Goal: Task Accomplishment & Management: Complete application form

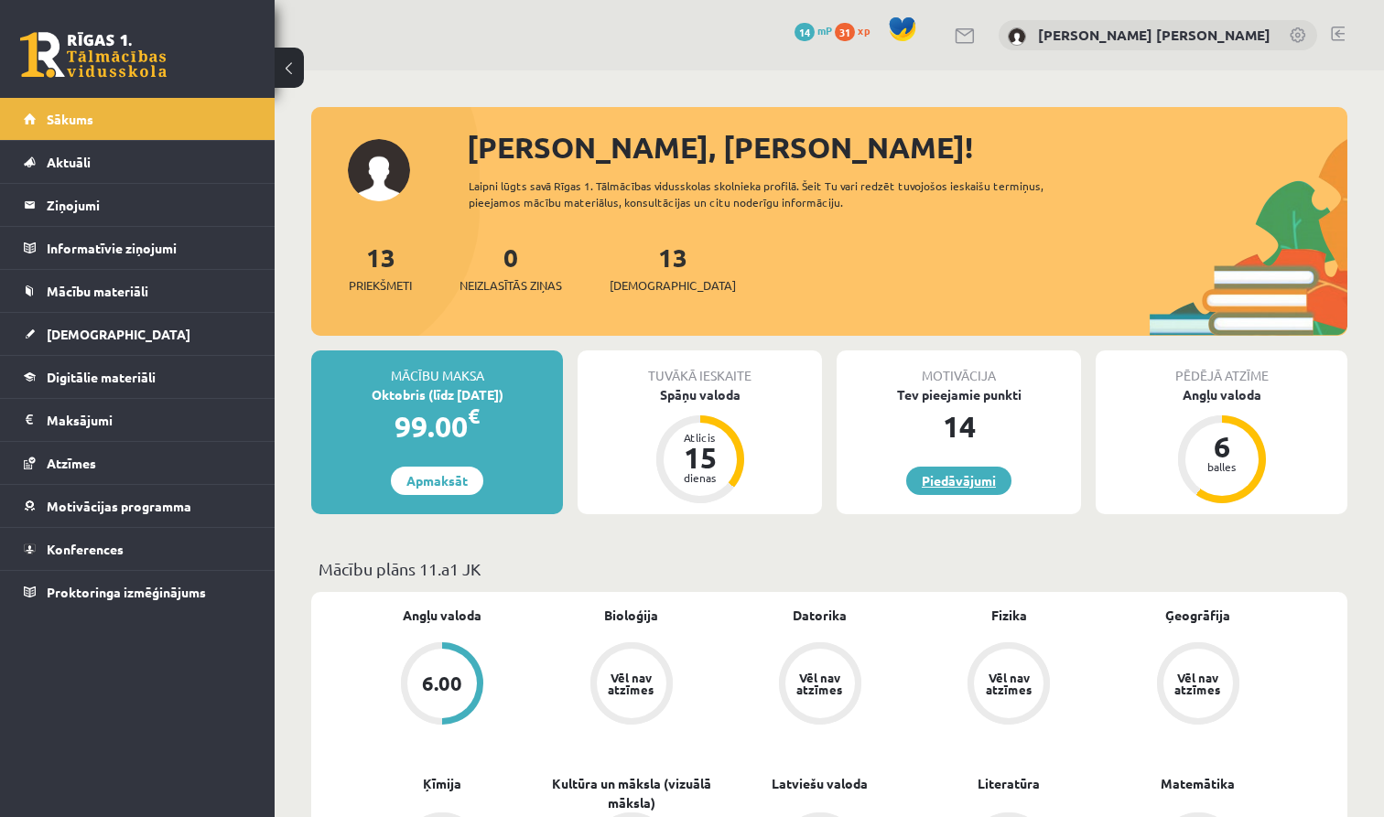
click at [932, 478] on link "Piedāvājumi" at bounding box center [958, 481] width 105 height 28
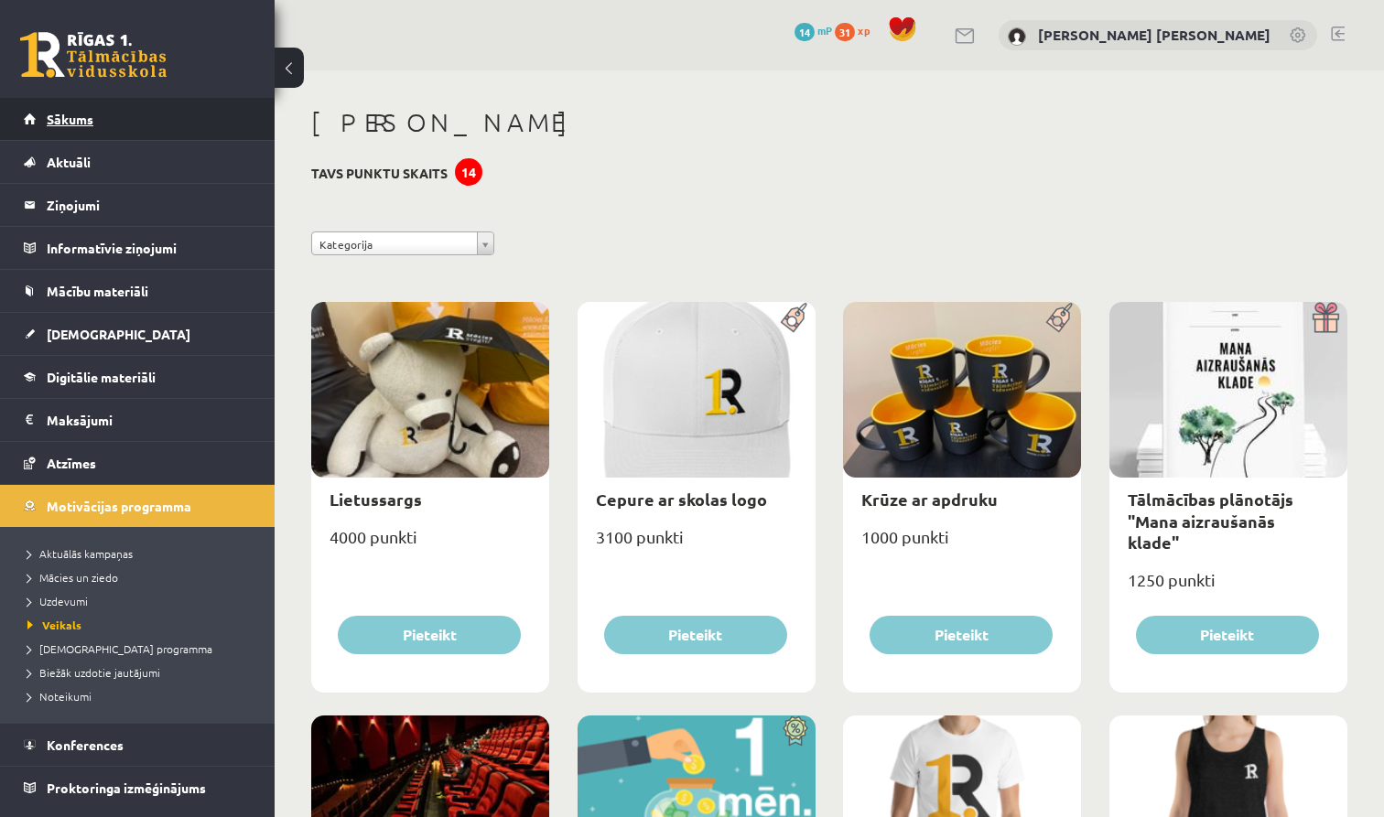
click at [159, 118] on link "Sākums" at bounding box center [138, 119] width 228 height 42
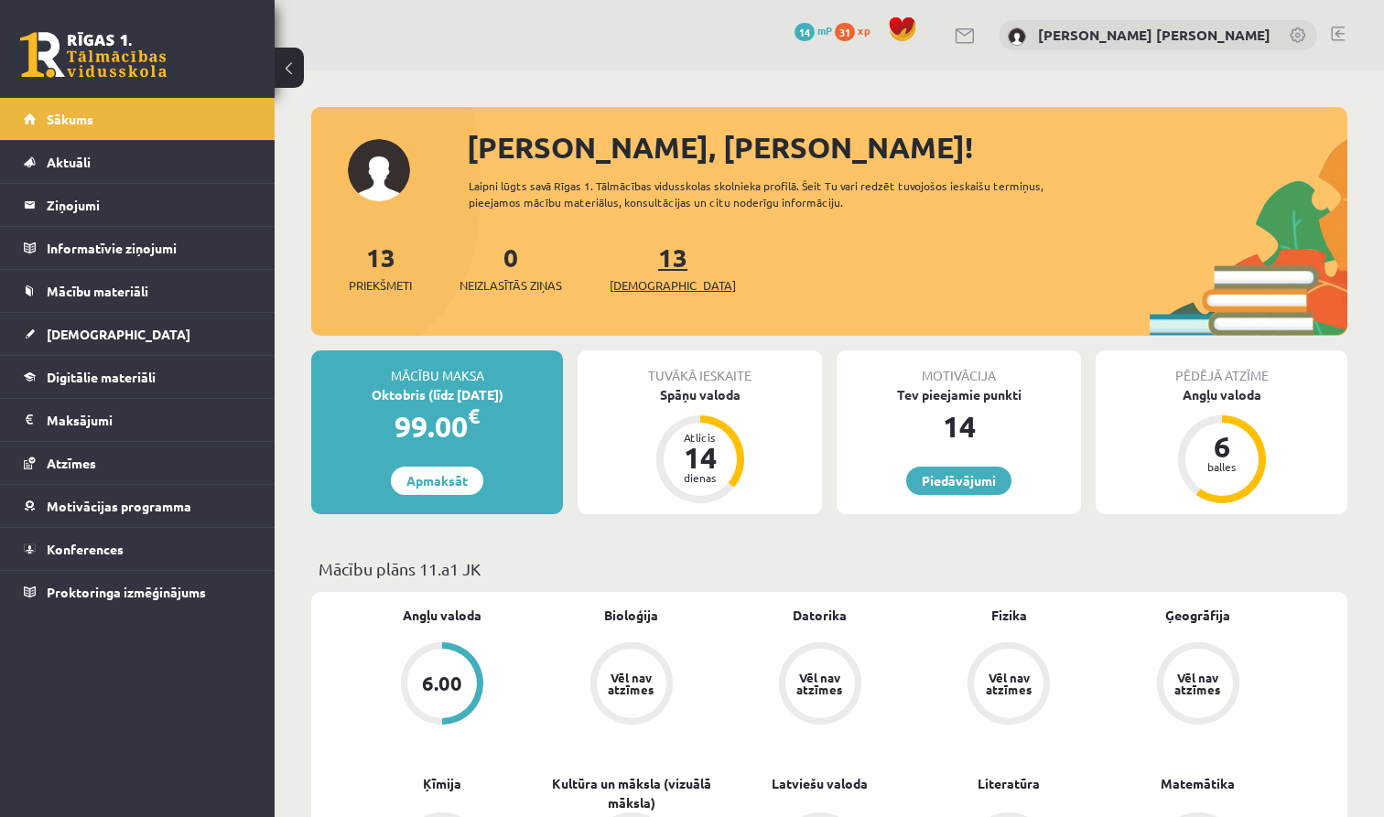
click at [654, 291] on span "[DEMOGRAPHIC_DATA]" at bounding box center [673, 285] width 126 height 18
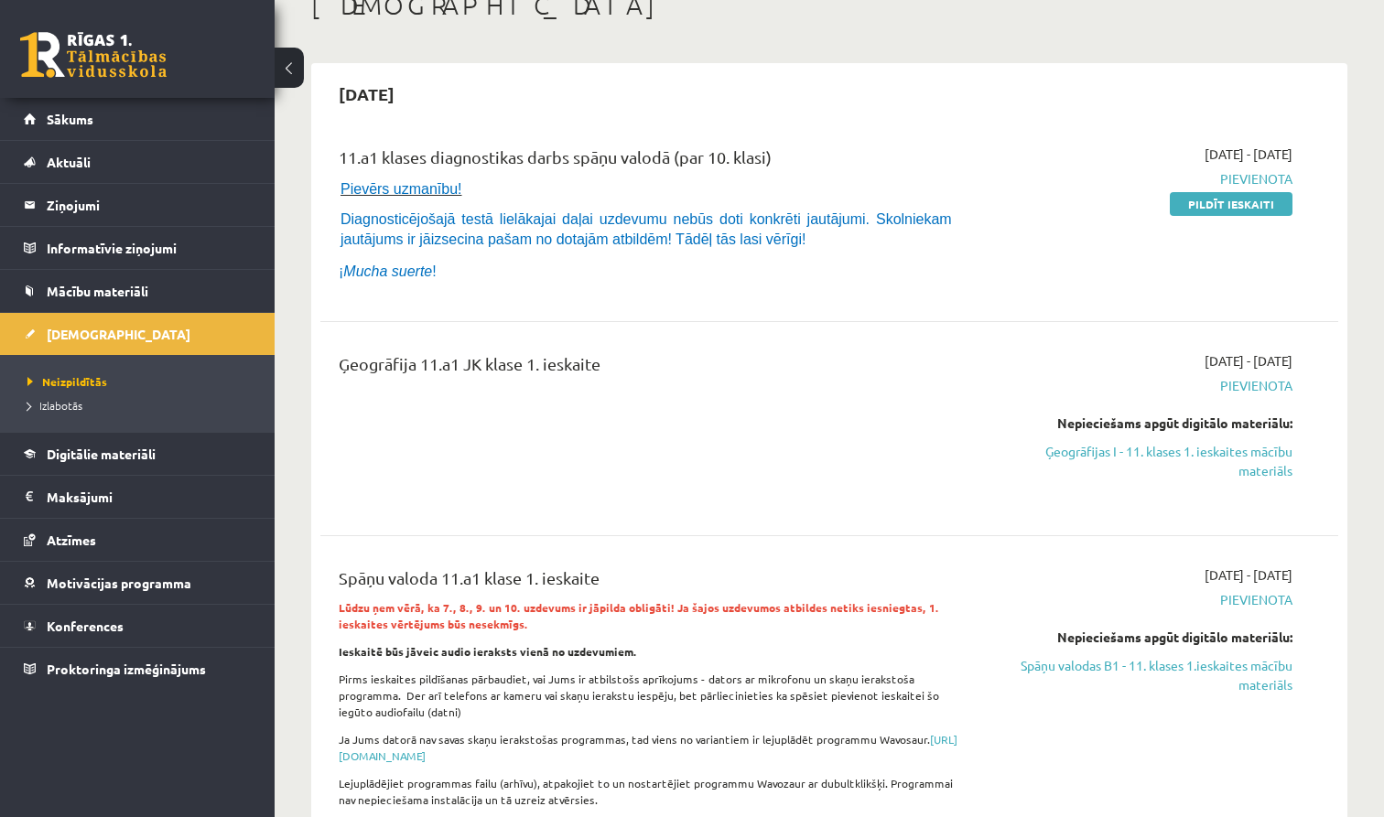
scroll to position [104, 0]
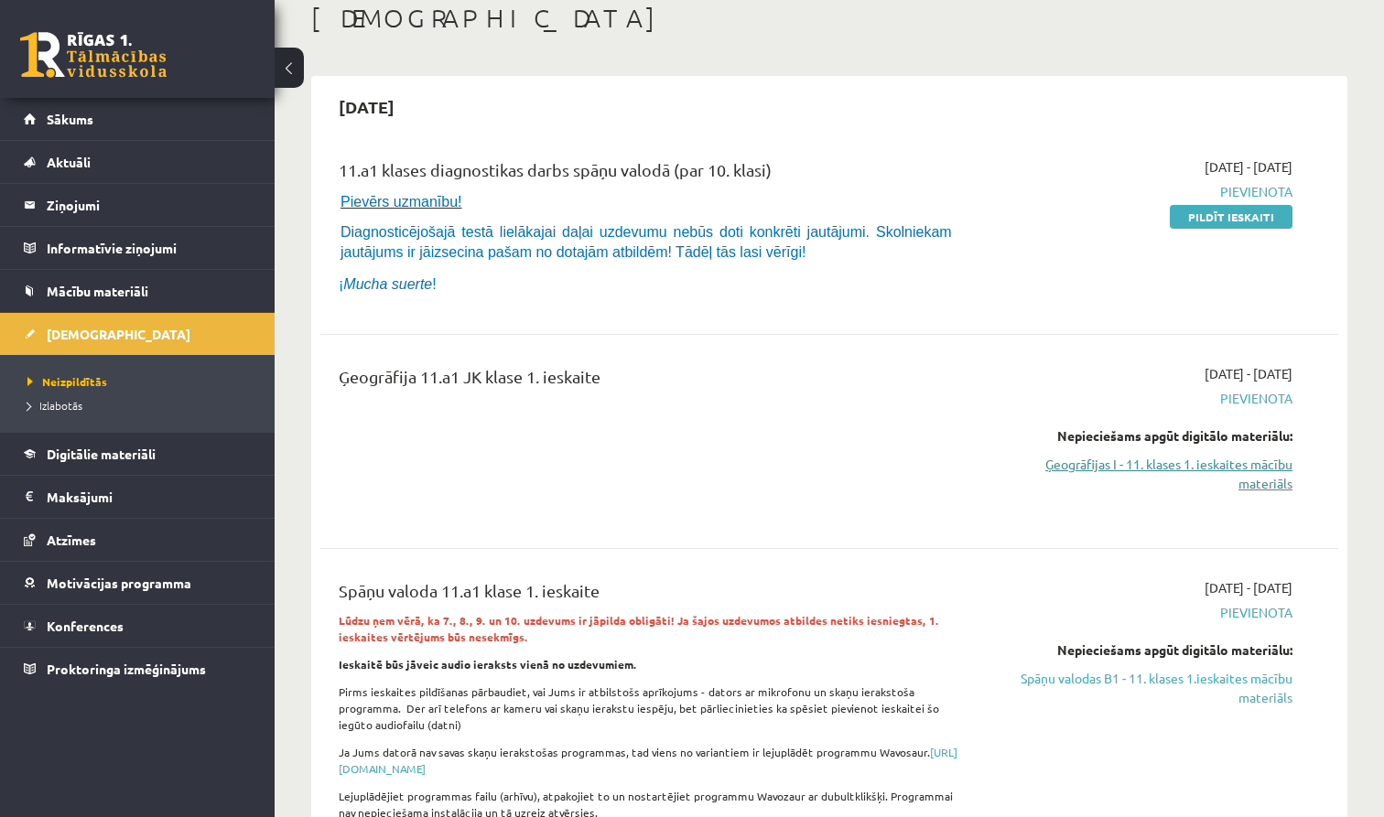
click at [1192, 462] on link "Ģeogrāfijas I - 11. klases 1. ieskaites mācību materiāls" at bounding box center [1142, 474] width 299 height 38
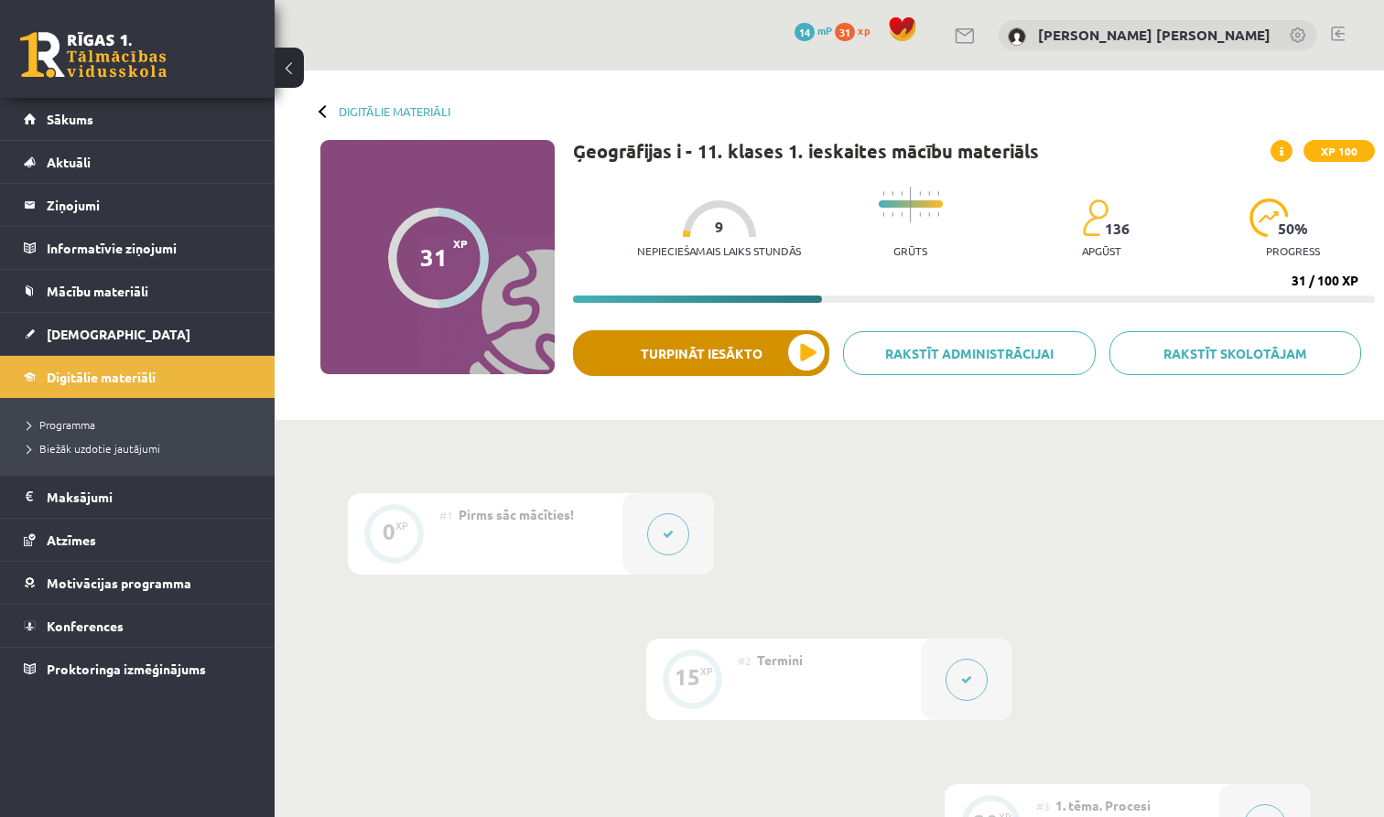
click at [791, 362] on button "Turpināt iesākto" at bounding box center [701, 353] width 256 height 46
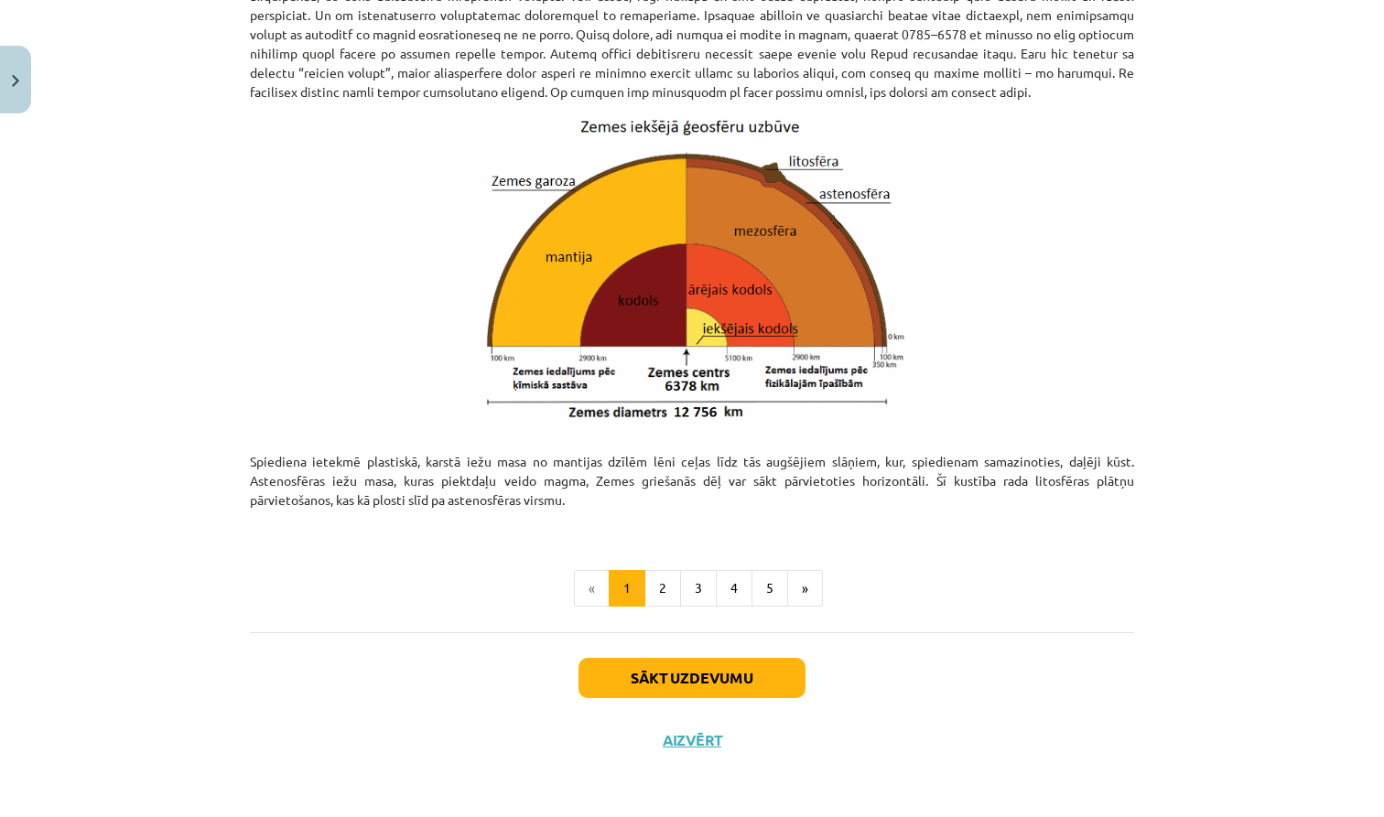
scroll to position [1787, 0]
click at [676, 686] on button "Sākt uzdevumu" at bounding box center [692, 678] width 227 height 40
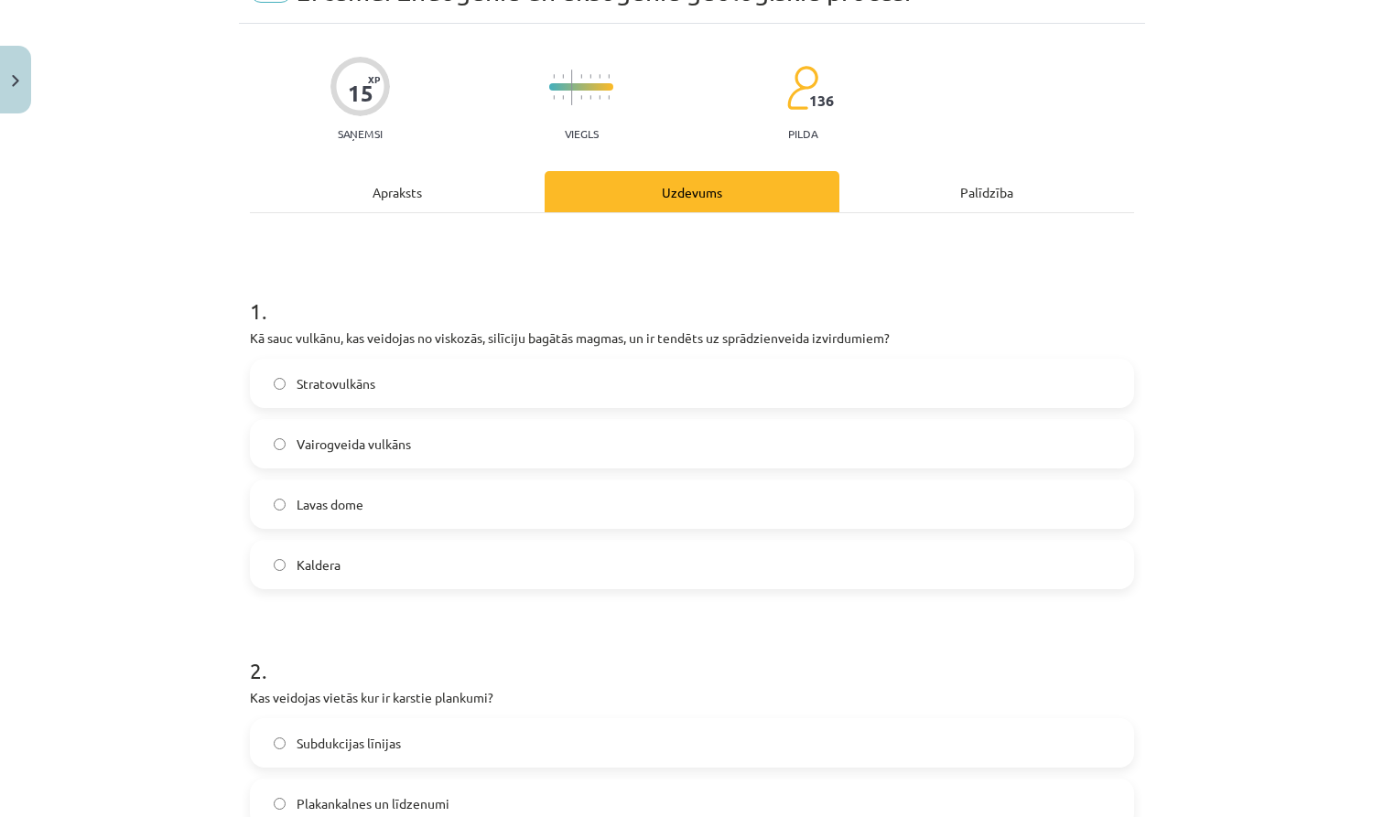
scroll to position [101, 0]
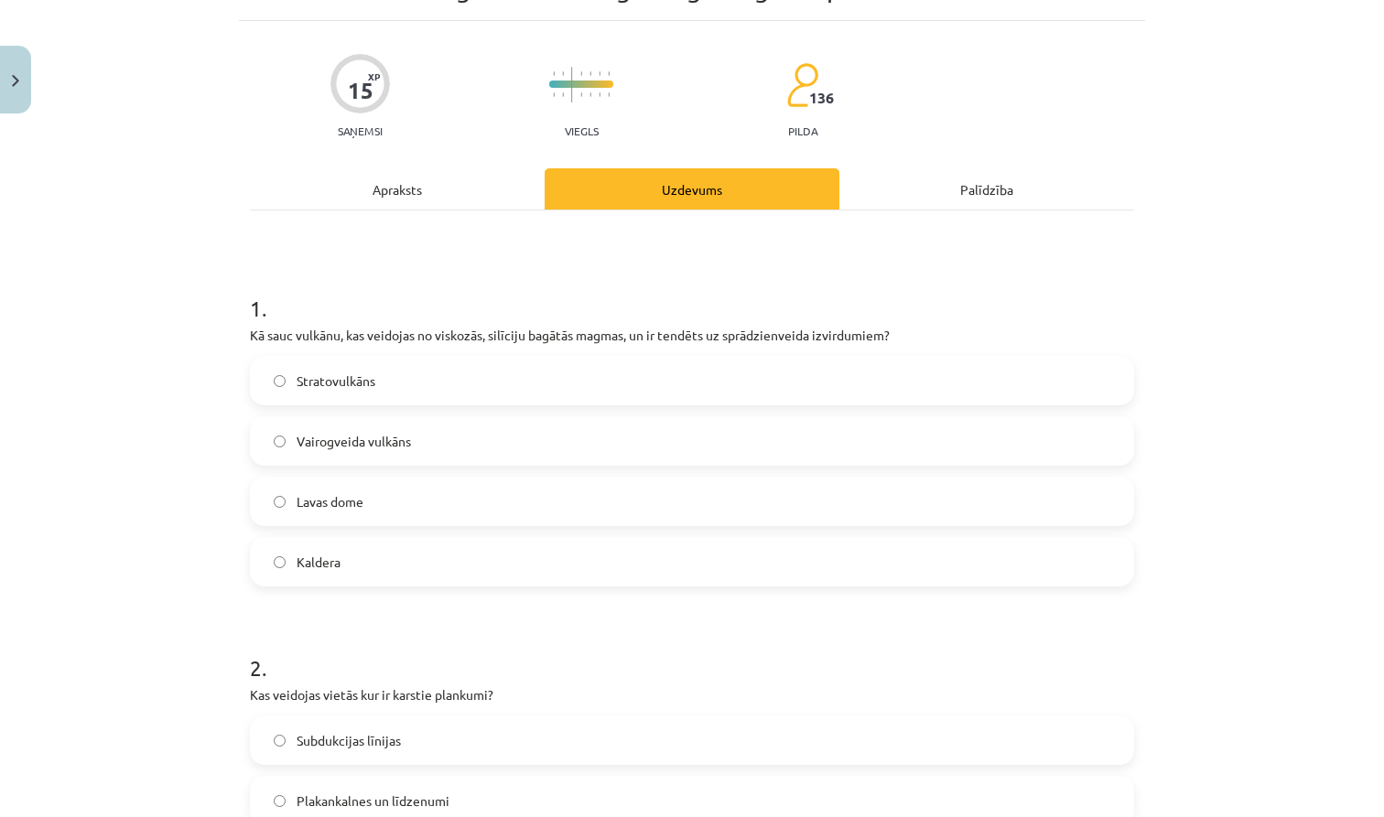
click at [469, 376] on label "Stratovulkāns" at bounding box center [692, 381] width 881 height 46
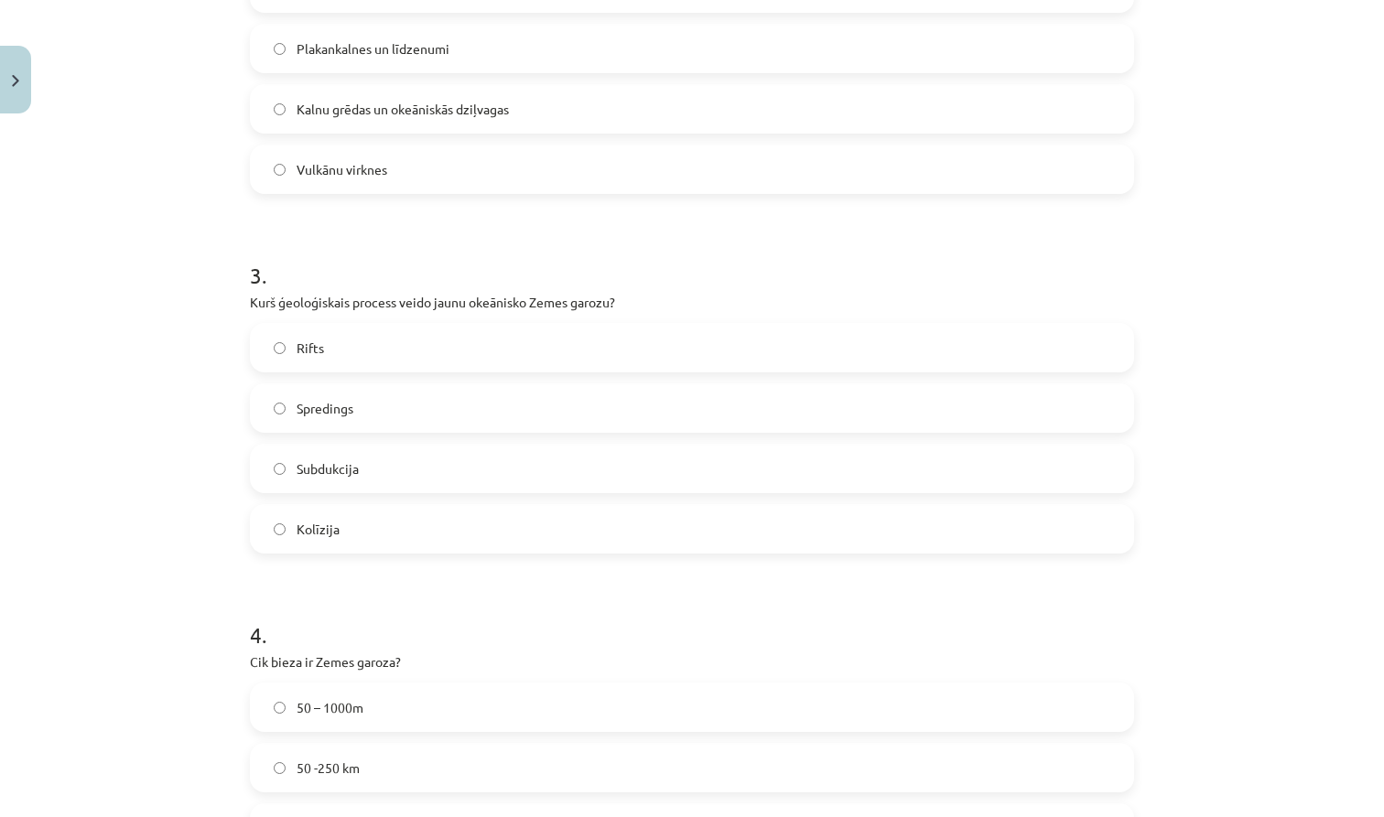
scroll to position [860, 0]
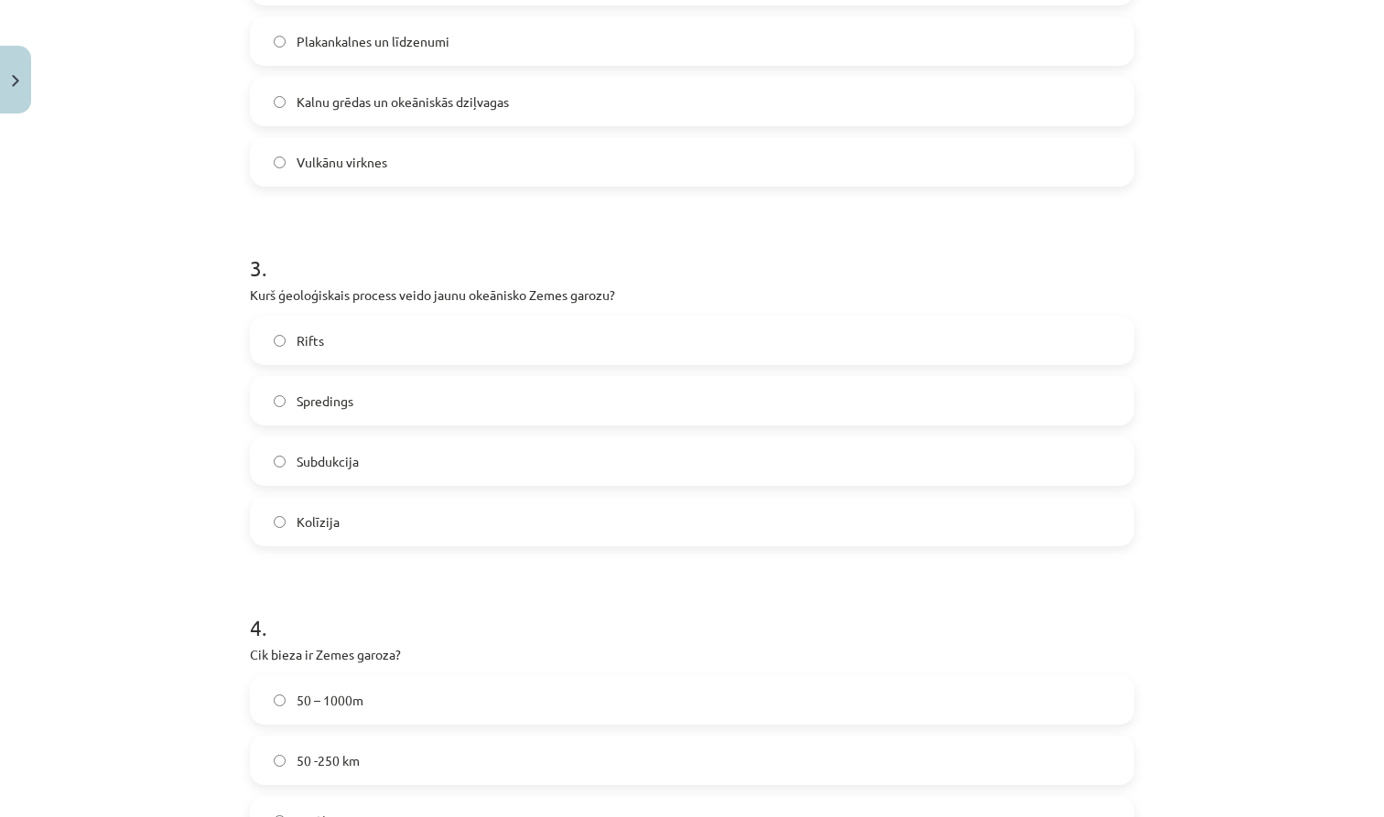
click at [527, 471] on label "Subdukcija" at bounding box center [692, 461] width 881 height 46
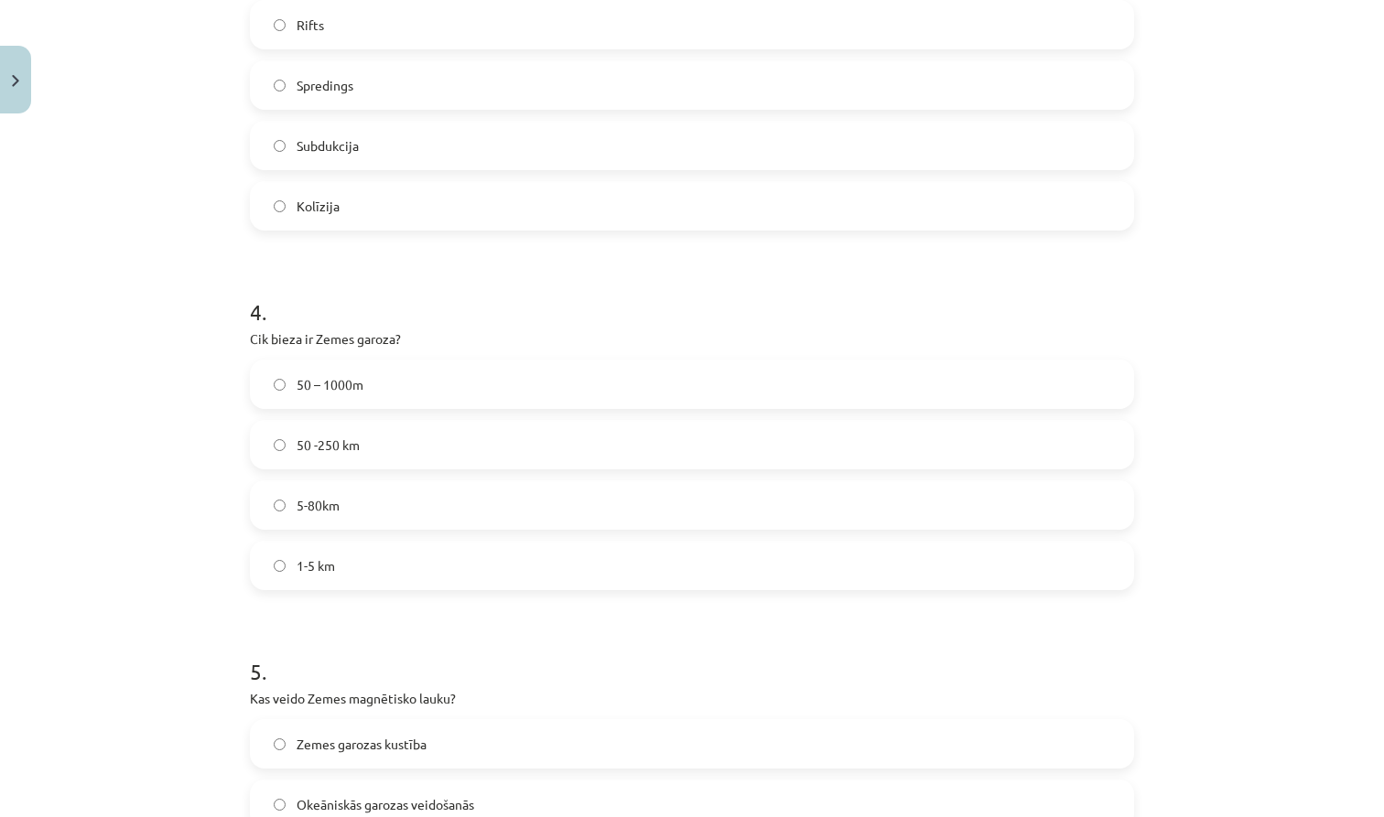
scroll to position [1178, 0]
click at [521, 493] on label "5-80km" at bounding box center [692, 504] width 881 height 46
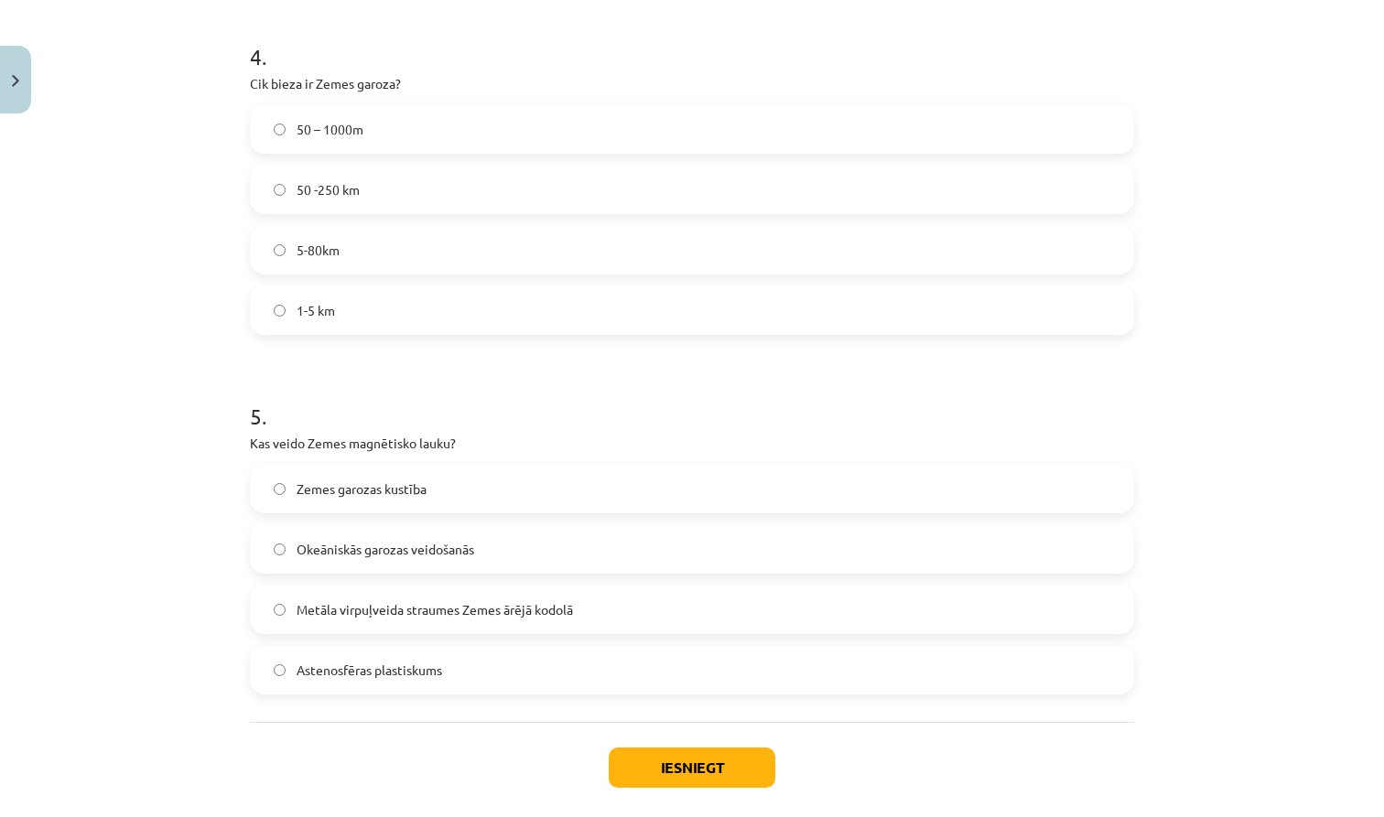
scroll to position [1434, 0]
click at [595, 660] on label "Astenosfēras plastiskums" at bounding box center [692, 667] width 881 height 46
click at [482, 486] on label "Zemes garozas kustība" at bounding box center [692, 486] width 881 height 46
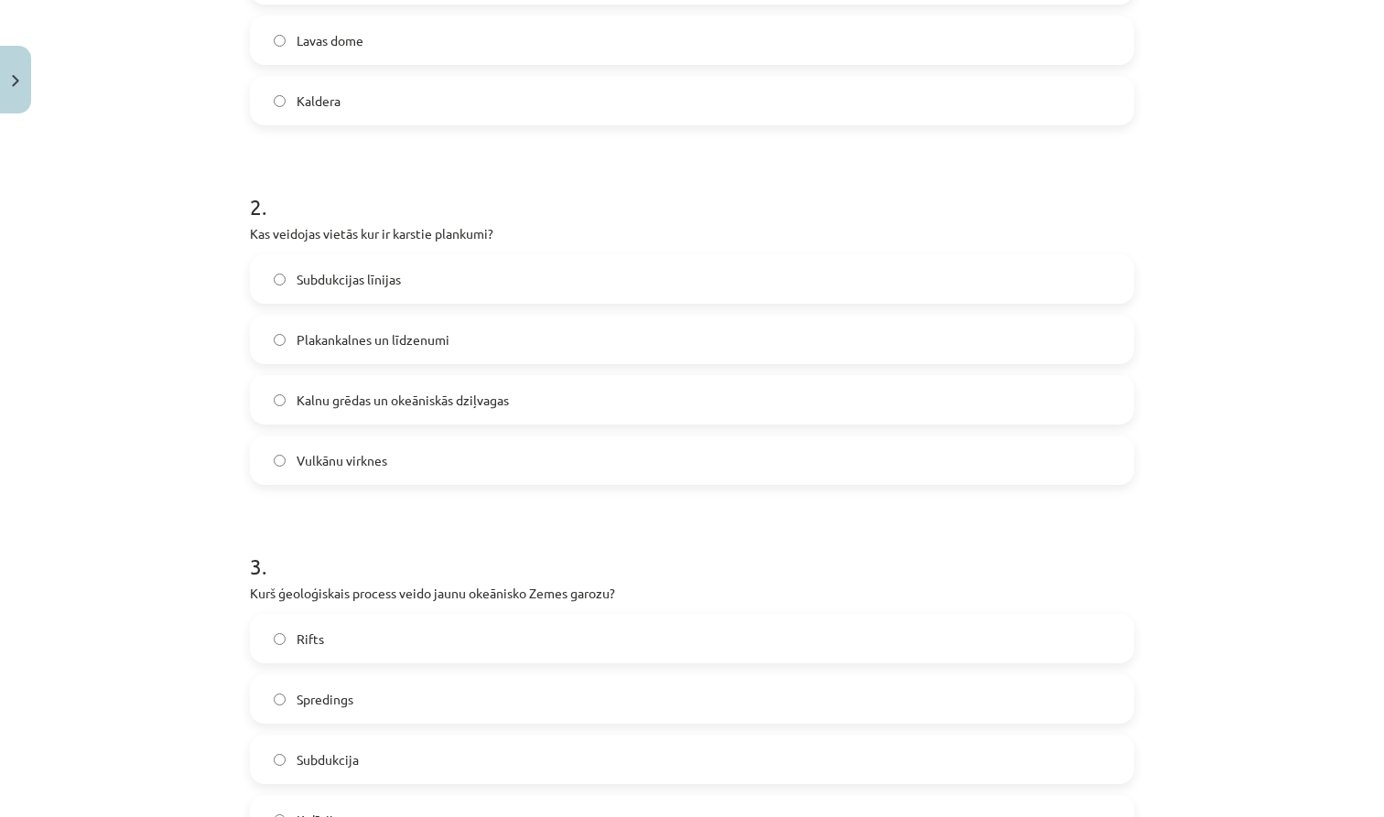
scroll to position [560, 0]
click at [451, 459] on label "Vulkānu virknes" at bounding box center [692, 462] width 881 height 46
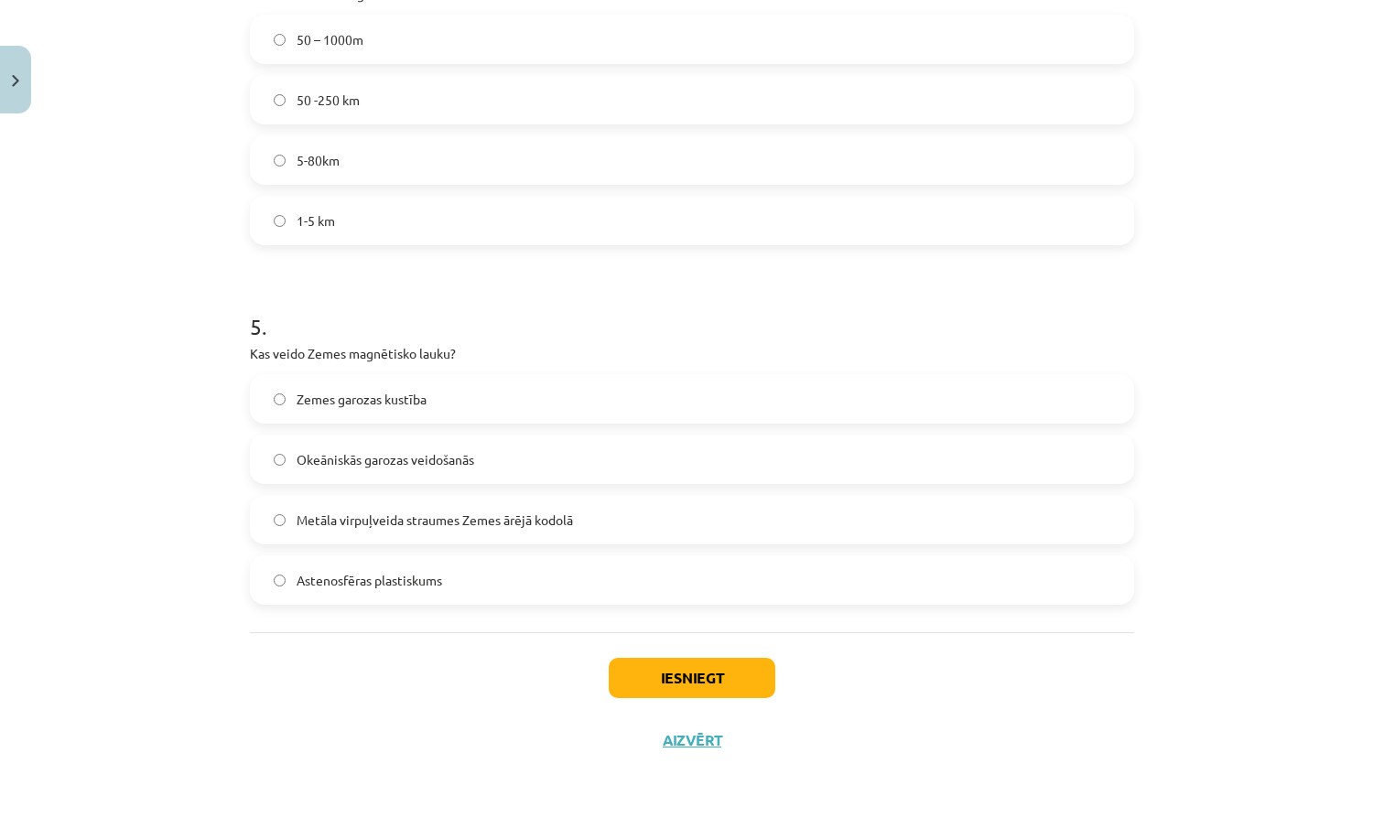
scroll to position [1524, 0]
click at [670, 662] on button "Iesniegt" at bounding box center [692, 678] width 167 height 40
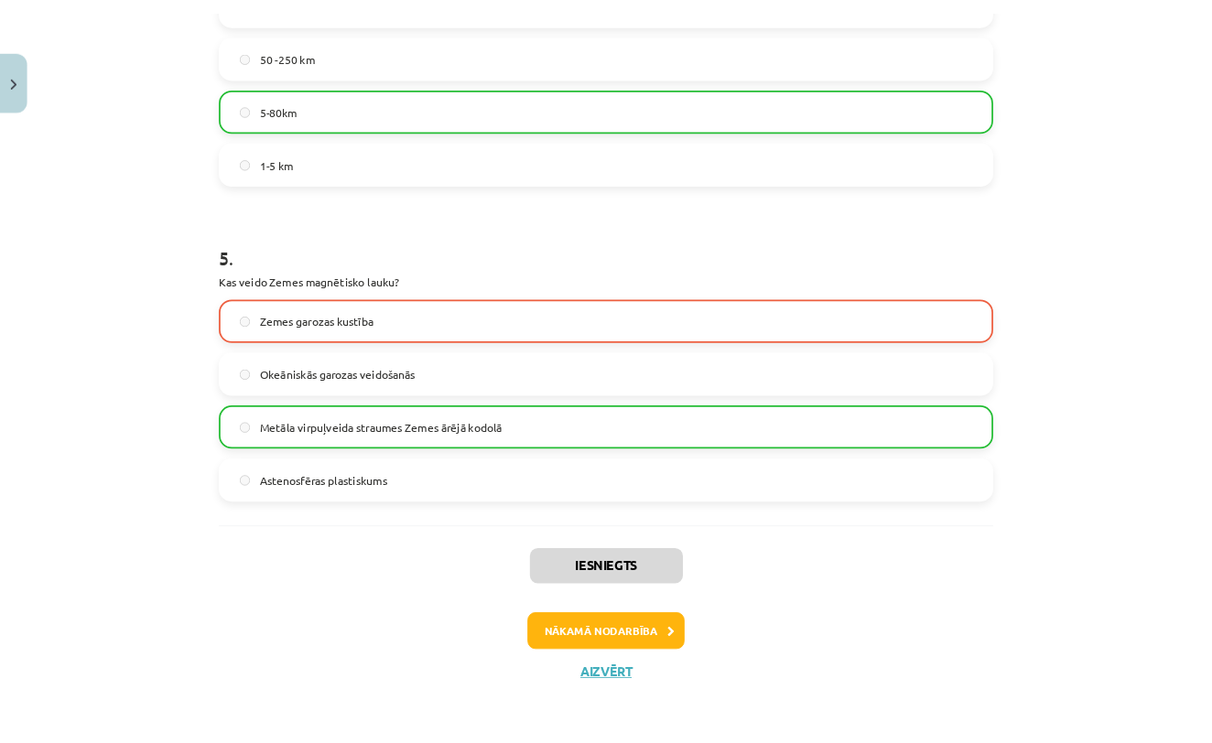
scroll to position [1582, 0]
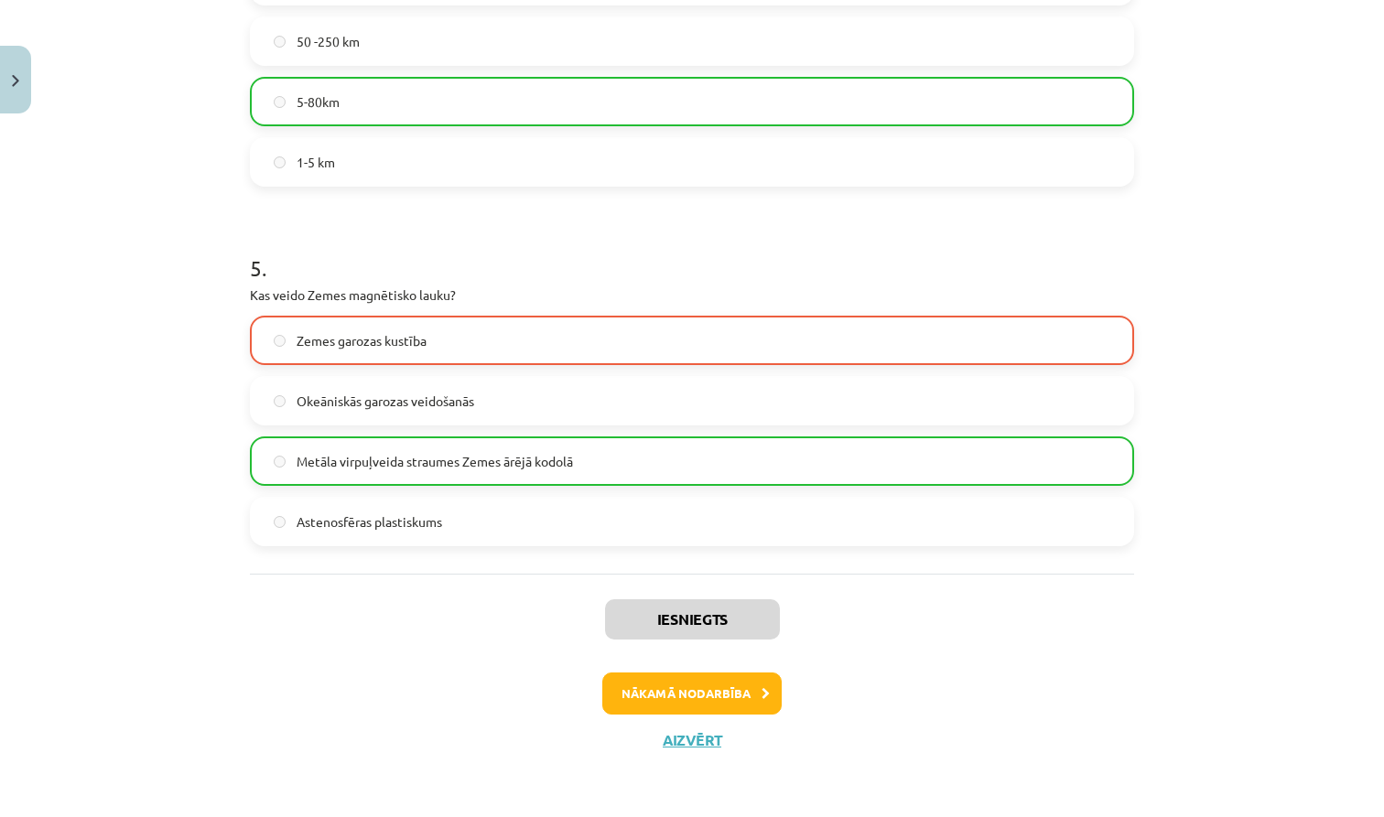
click at [666, 699] on button "Nākamā nodarbība" at bounding box center [691, 694] width 179 height 42
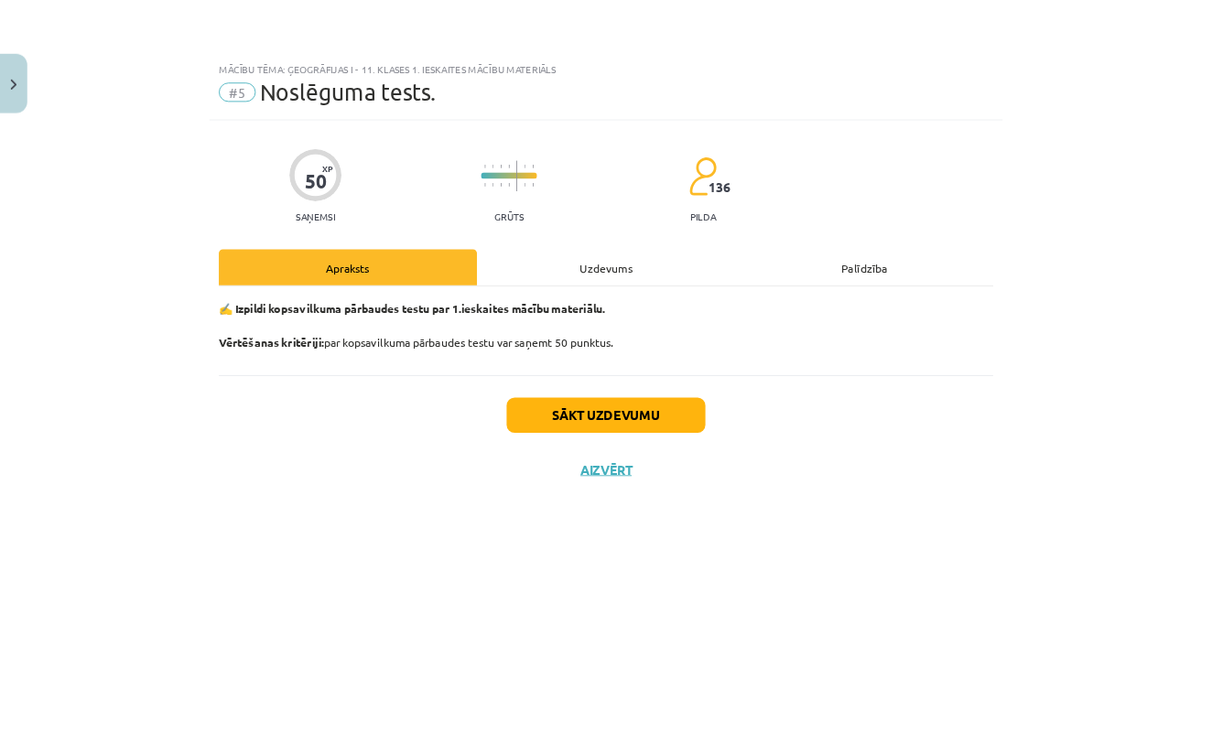
scroll to position [0, 0]
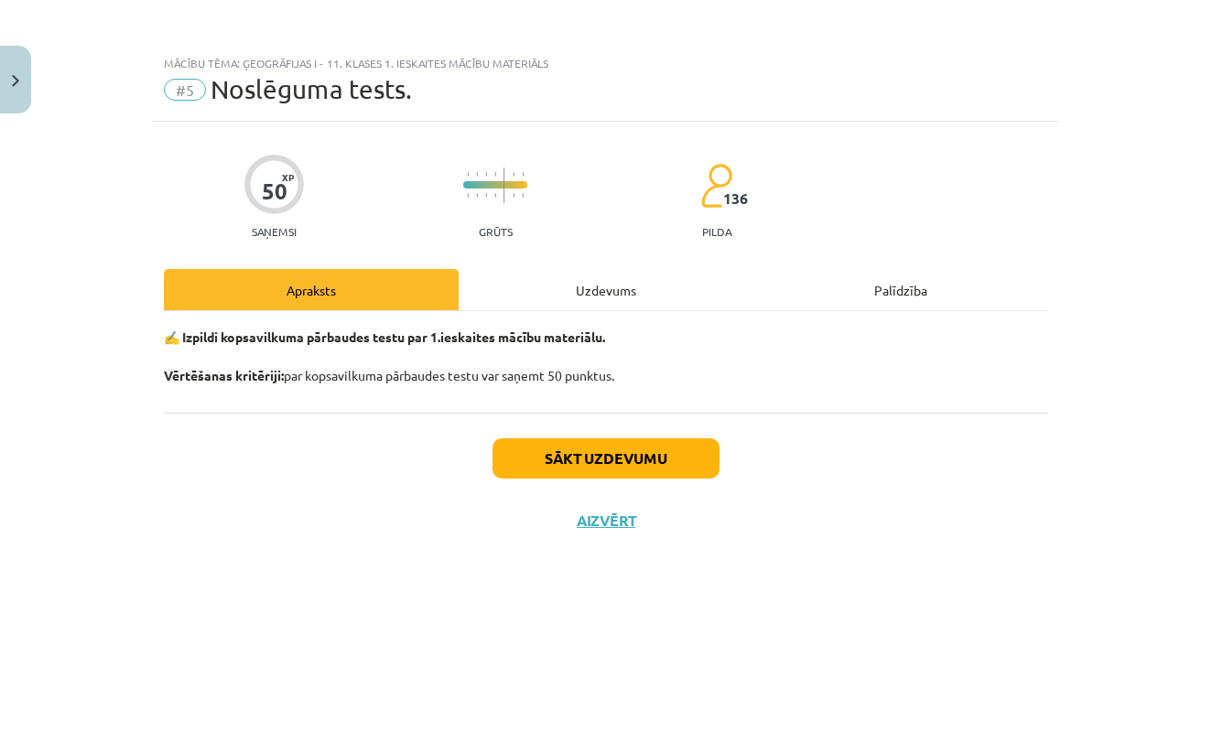
click at [559, 460] on button "Sākt uzdevumu" at bounding box center [605, 458] width 227 height 40
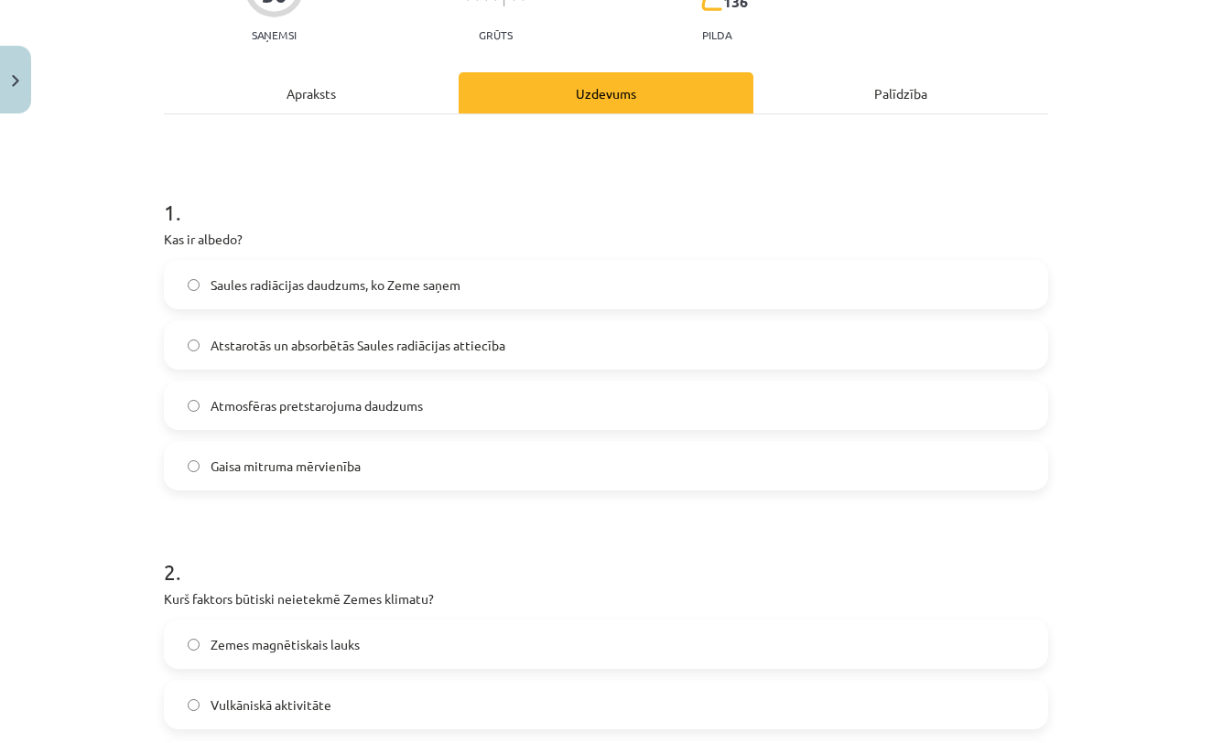
scroll to position [224, 0]
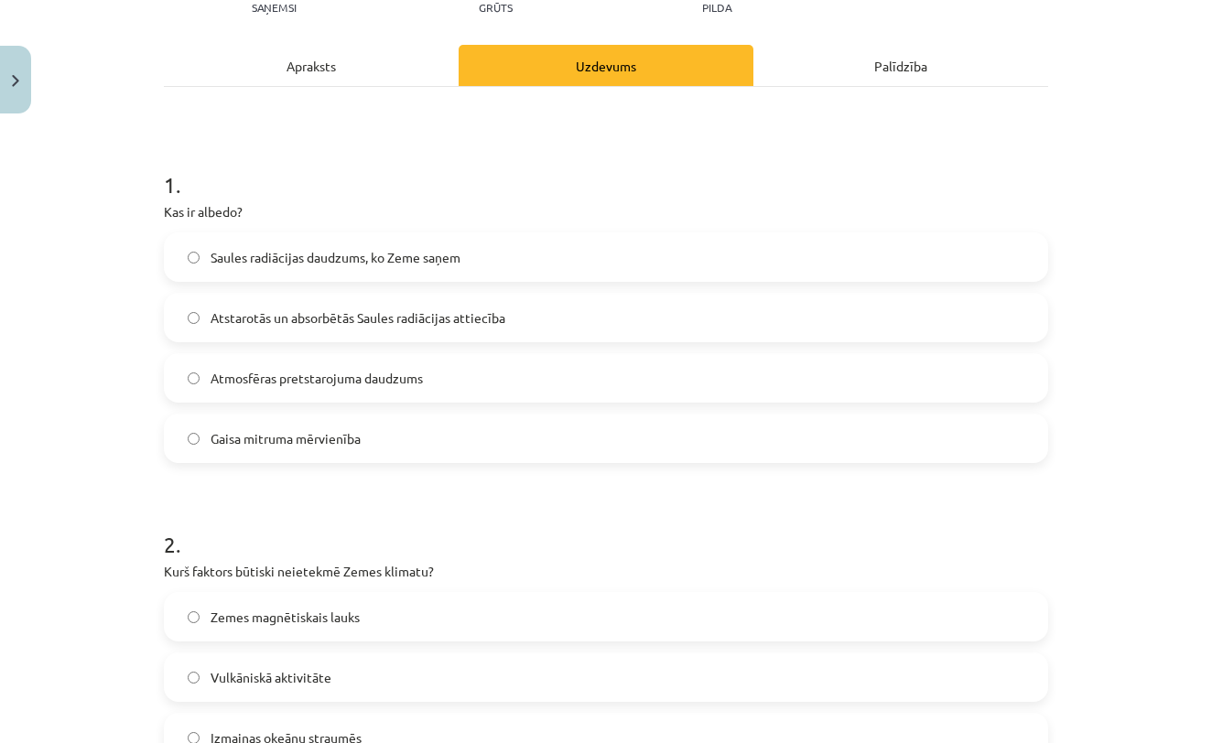
click at [629, 320] on label "Atstarotās un absorbētās Saules radiācijas attiecība" at bounding box center [606, 318] width 881 height 46
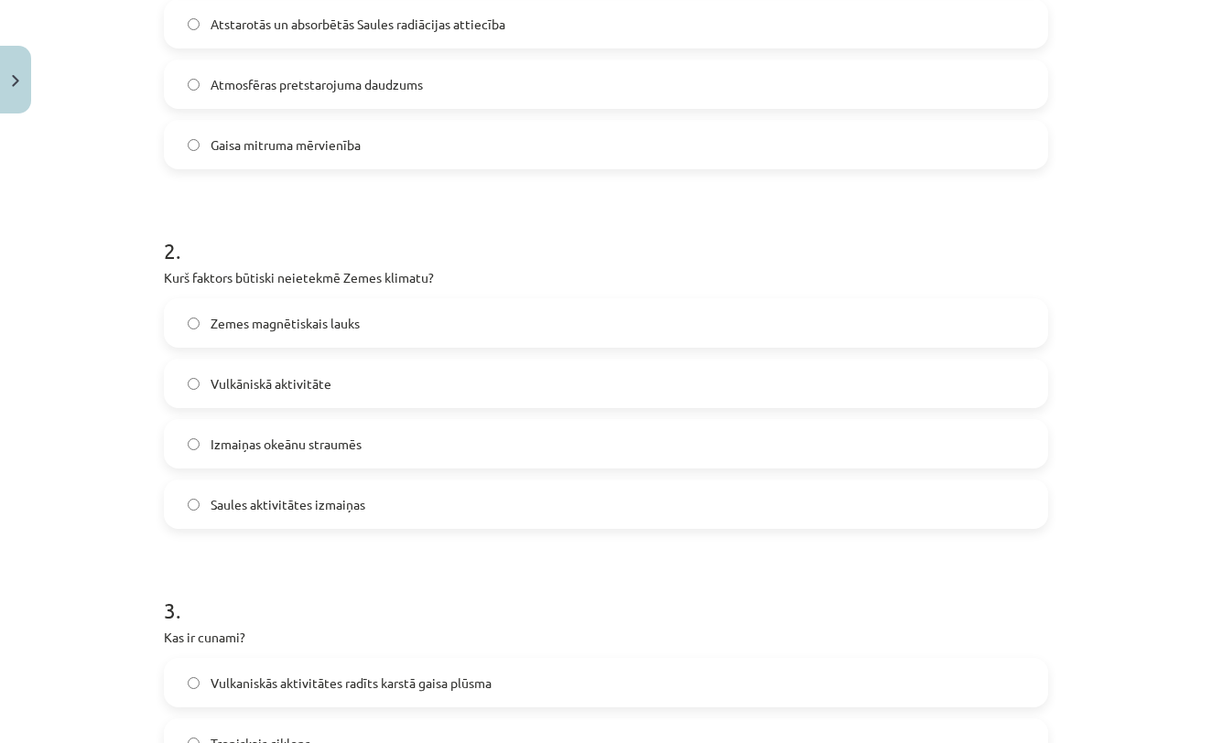
scroll to position [525, 0]
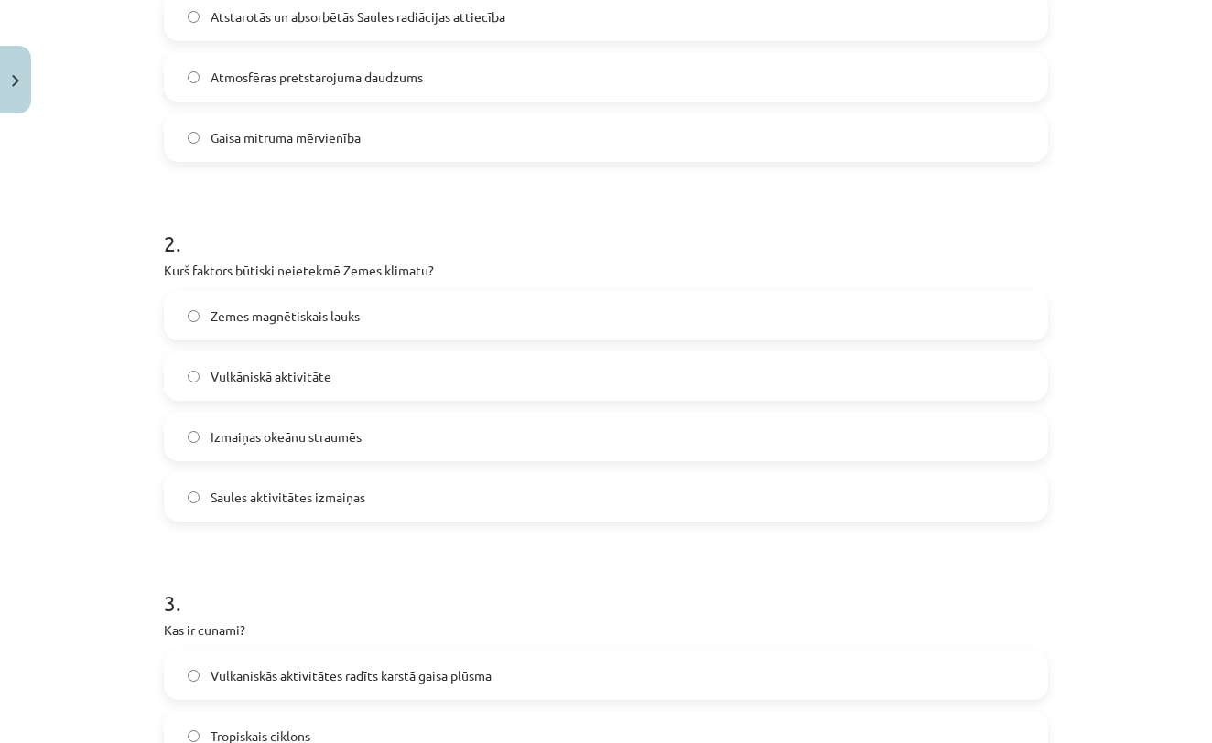
click at [570, 333] on label "Zemes magnētiskais lauks" at bounding box center [606, 316] width 881 height 46
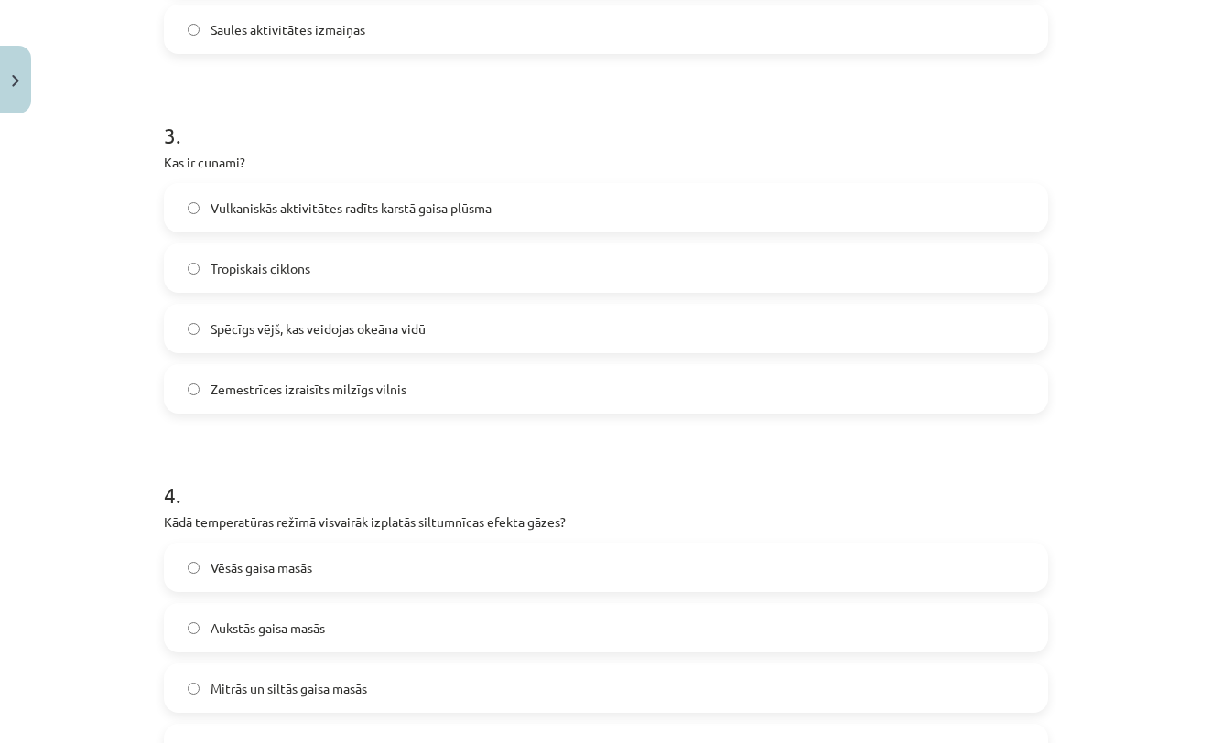
scroll to position [990, 0]
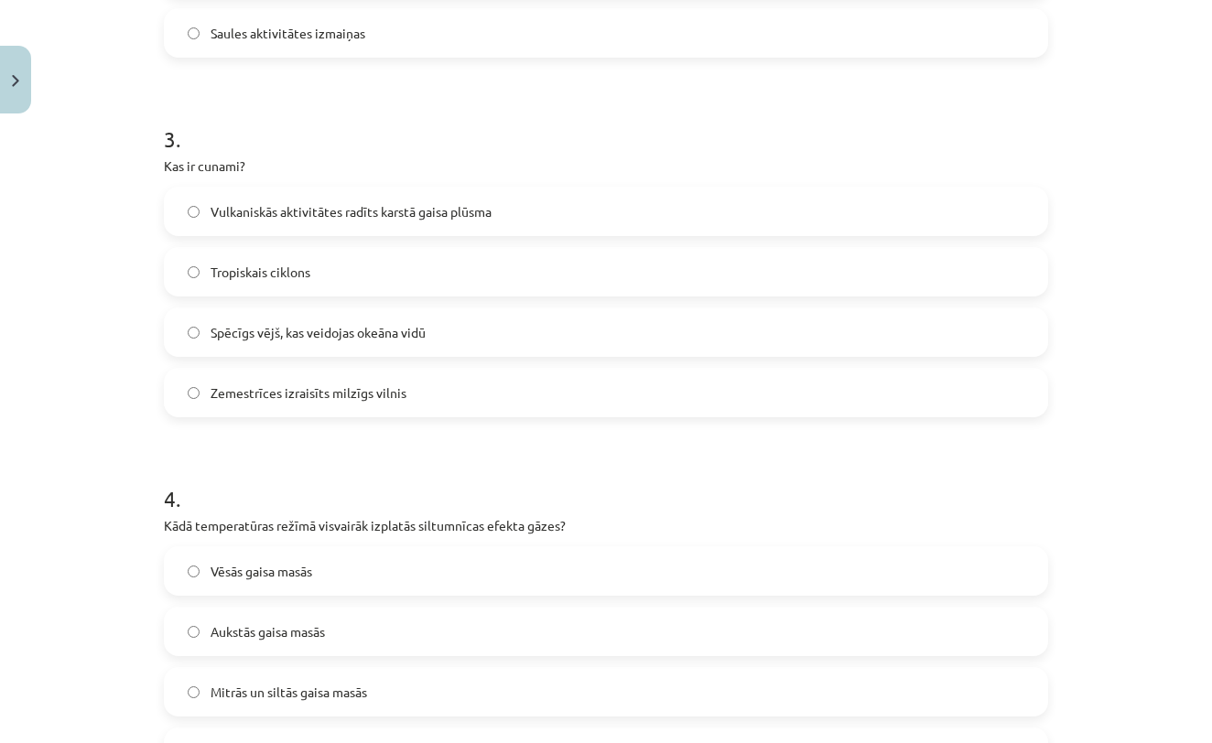
click at [459, 392] on label "Zemestrīces izraisīts milzīgs vilnis" at bounding box center [606, 393] width 881 height 46
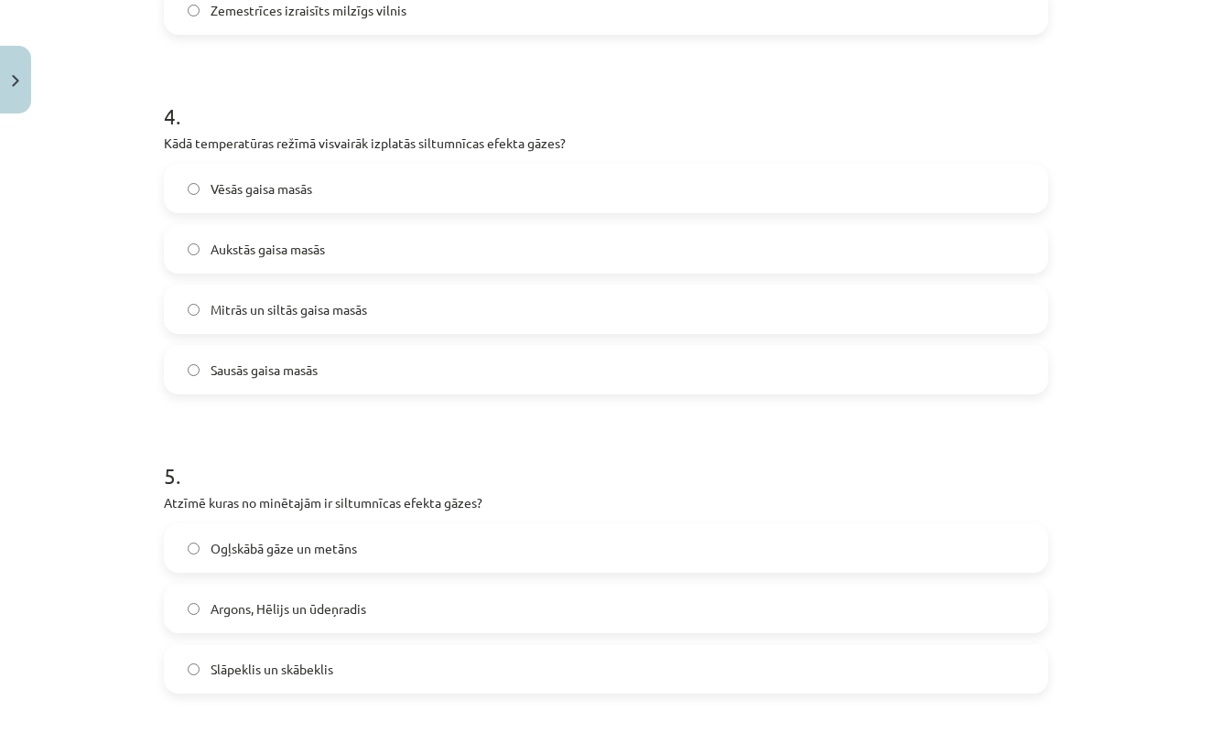
scroll to position [1370, 0]
click at [664, 298] on label "Mitrās un siltās gaisa masās" at bounding box center [606, 311] width 881 height 46
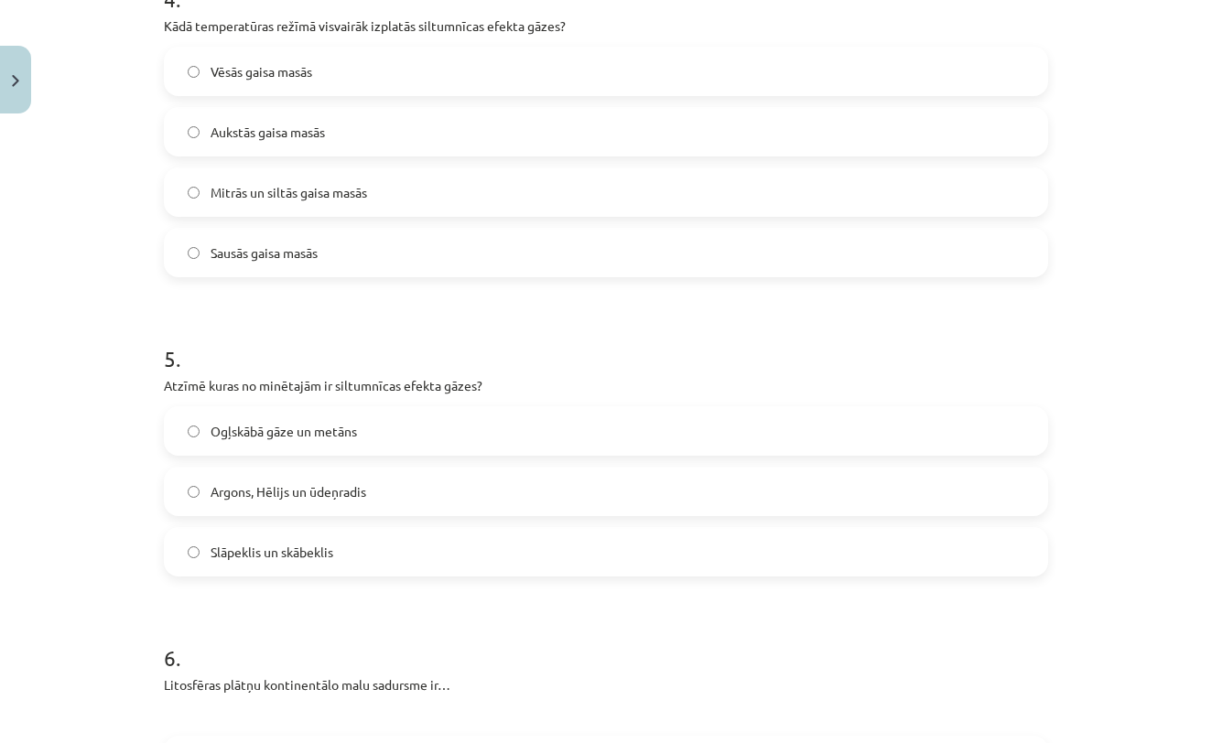
scroll to position [1493, 0]
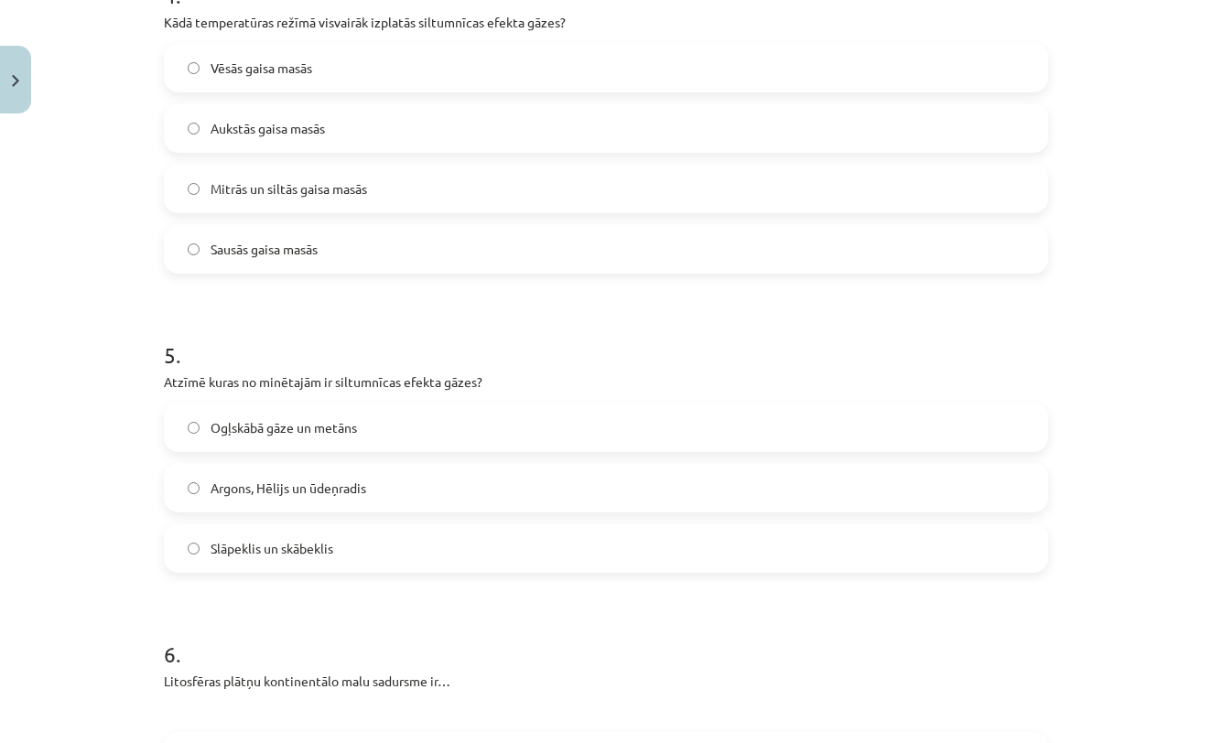
click at [540, 433] on label "Ogļskābā gāze un metāns" at bounding box center [606, 428] width 881 height 46
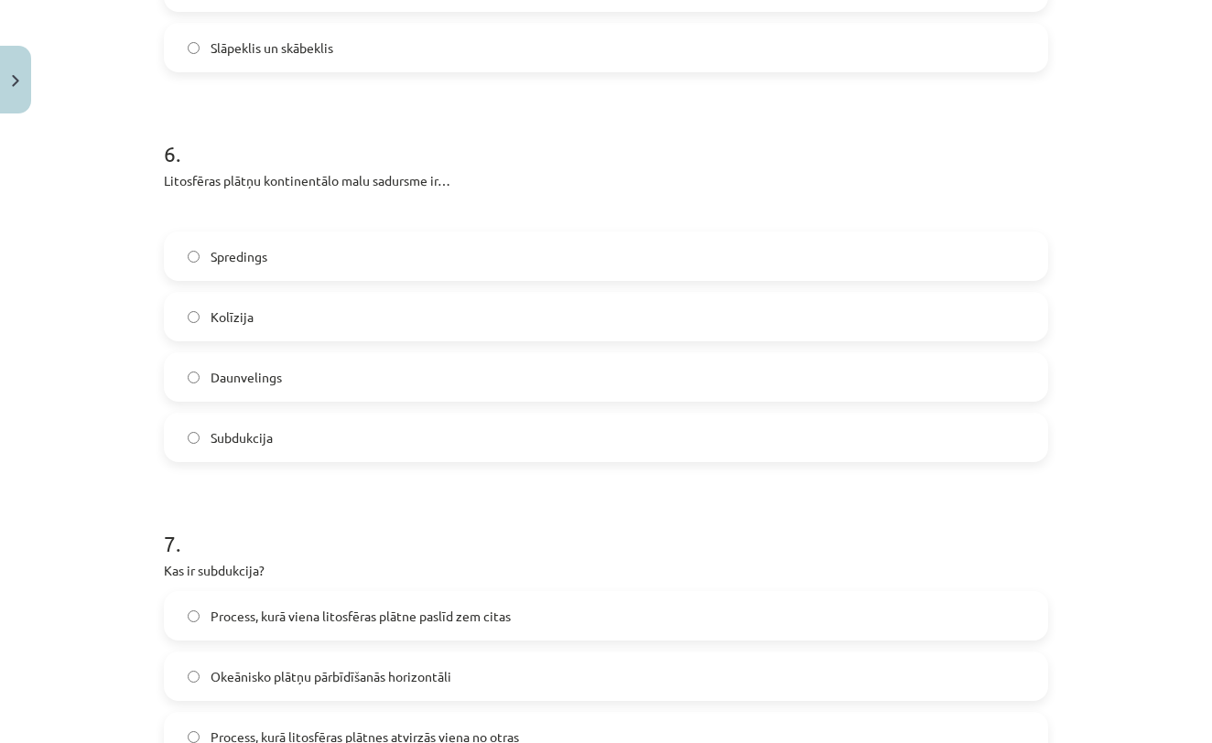
scroll to position [2020, 0]
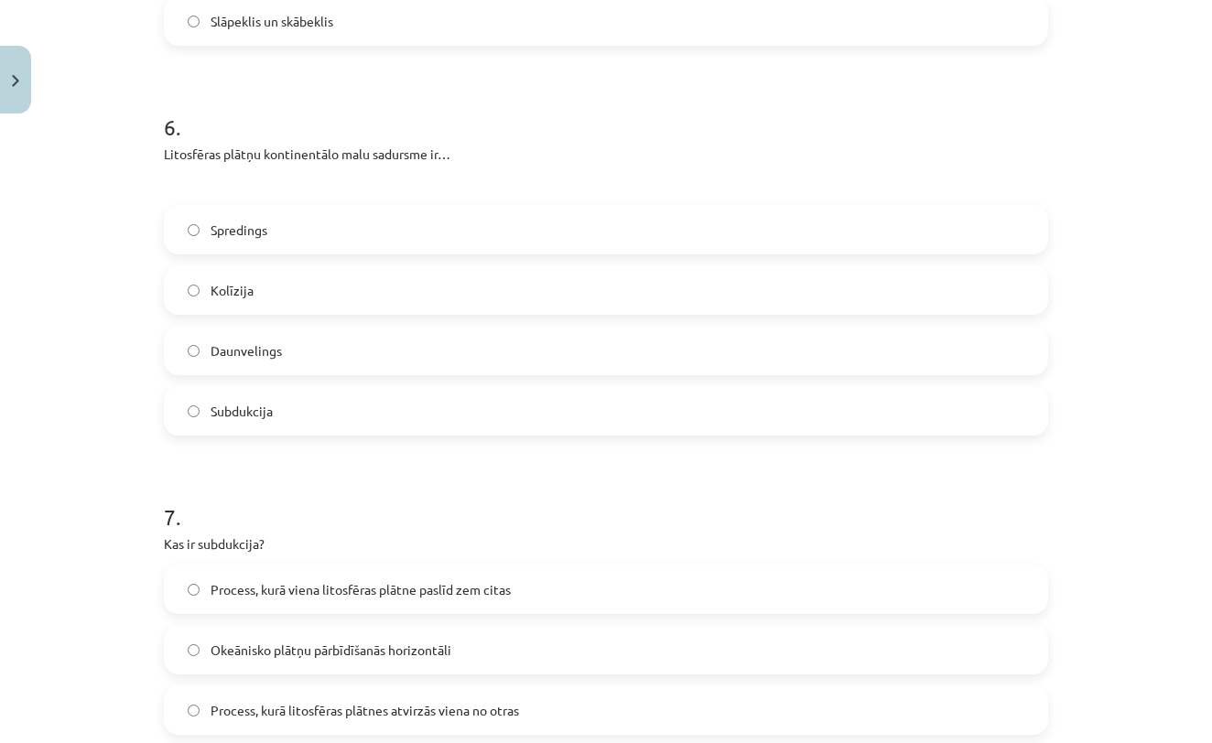
click at [589, 284] on label "Kolīzija" at bounding box center [606, 290] width 881 height 46
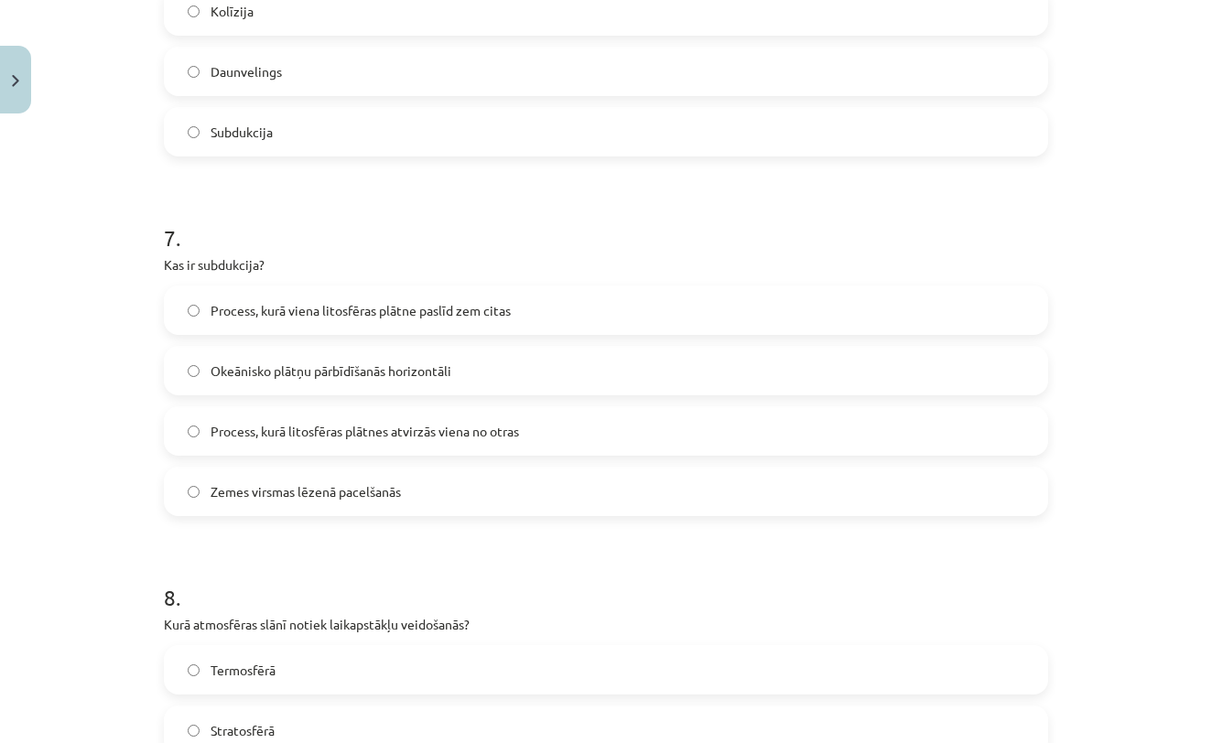
scroll to position [2313, 0]
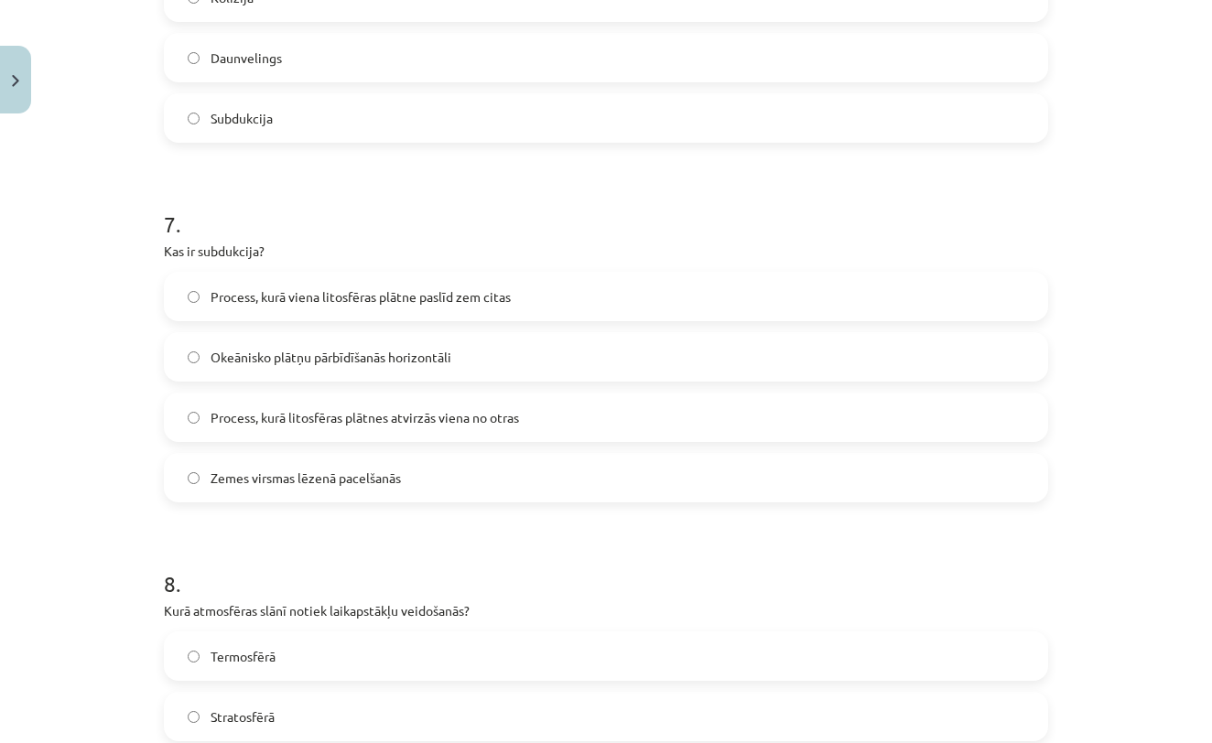
click at [572, 291] on label "Process, kurā viena litosfēras plātne paslīd zem citas" at bounding box center [606, 297] width 881 height 46
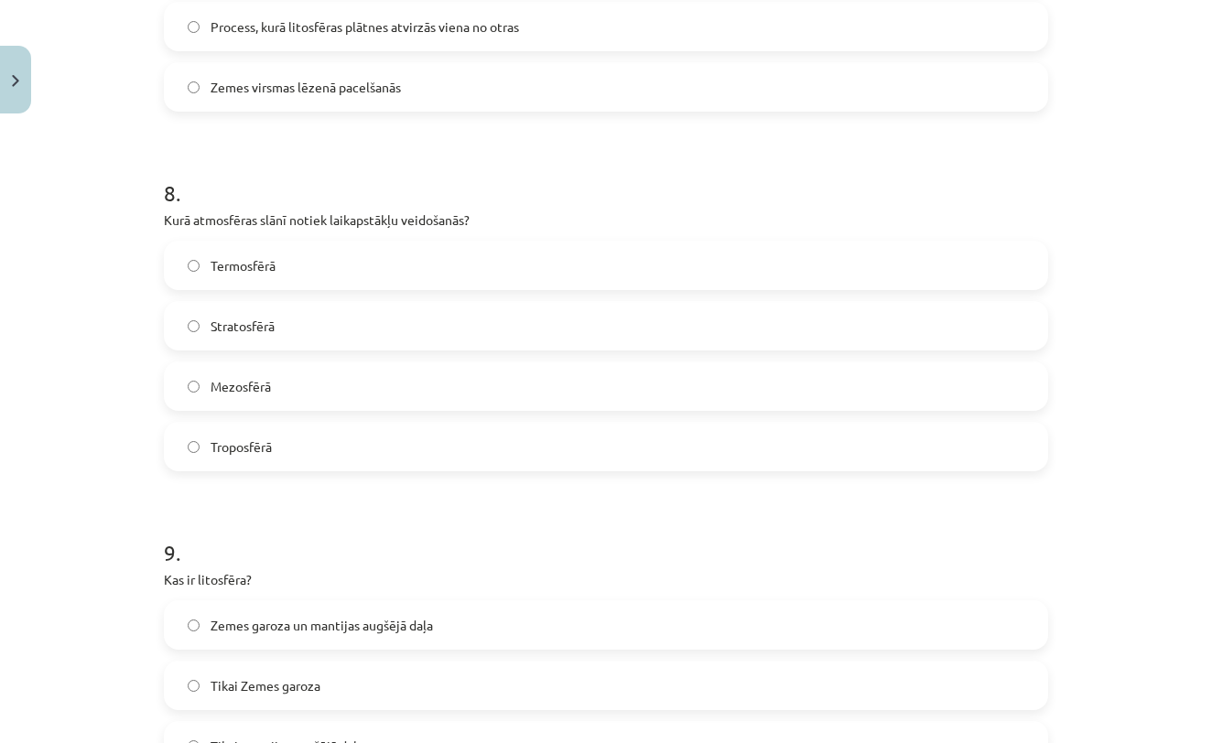
scroll to position [2726, 0]
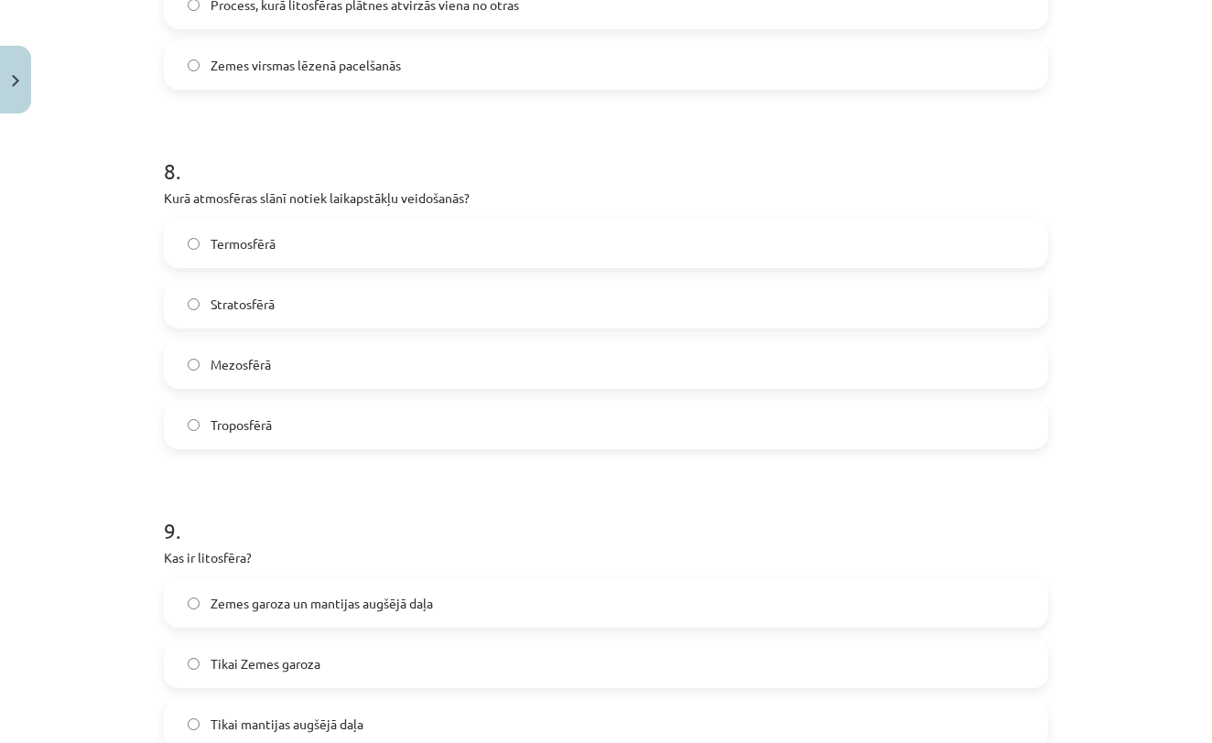
click at [453, 446] on label "Troposfērā" at bounding box center [606, 425] width 881 height 46
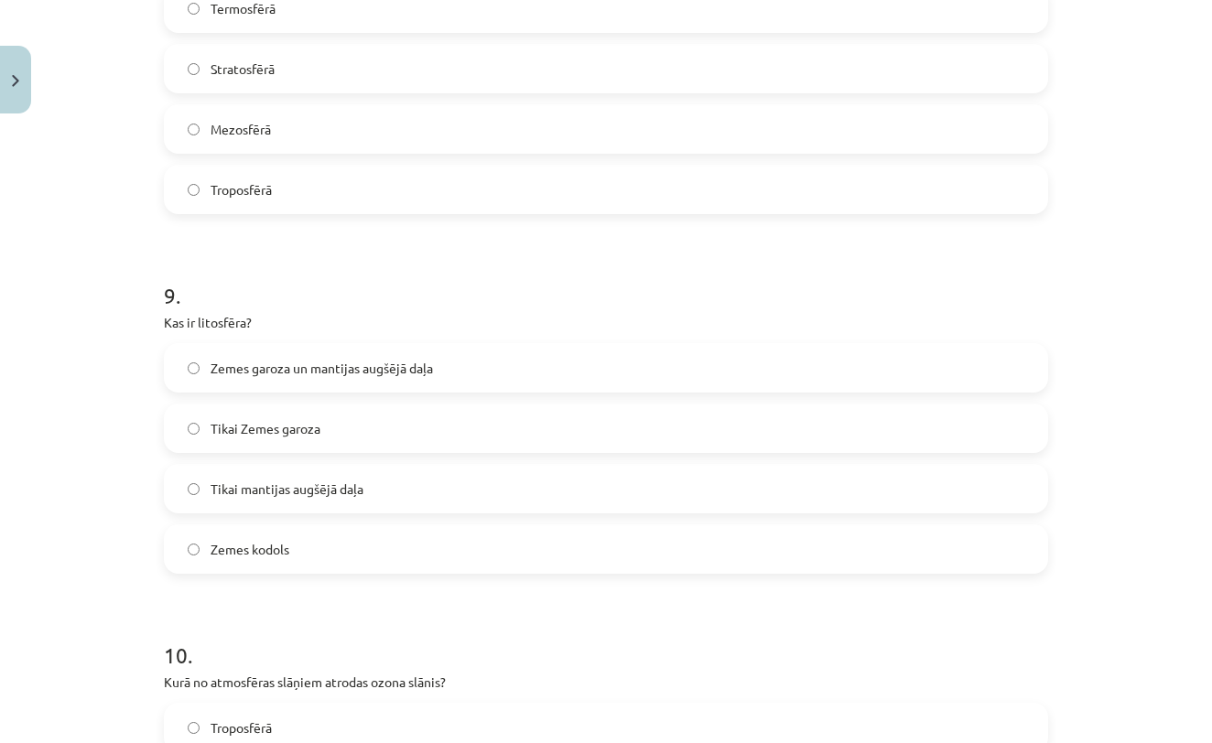
scroll to position [3000, 0]
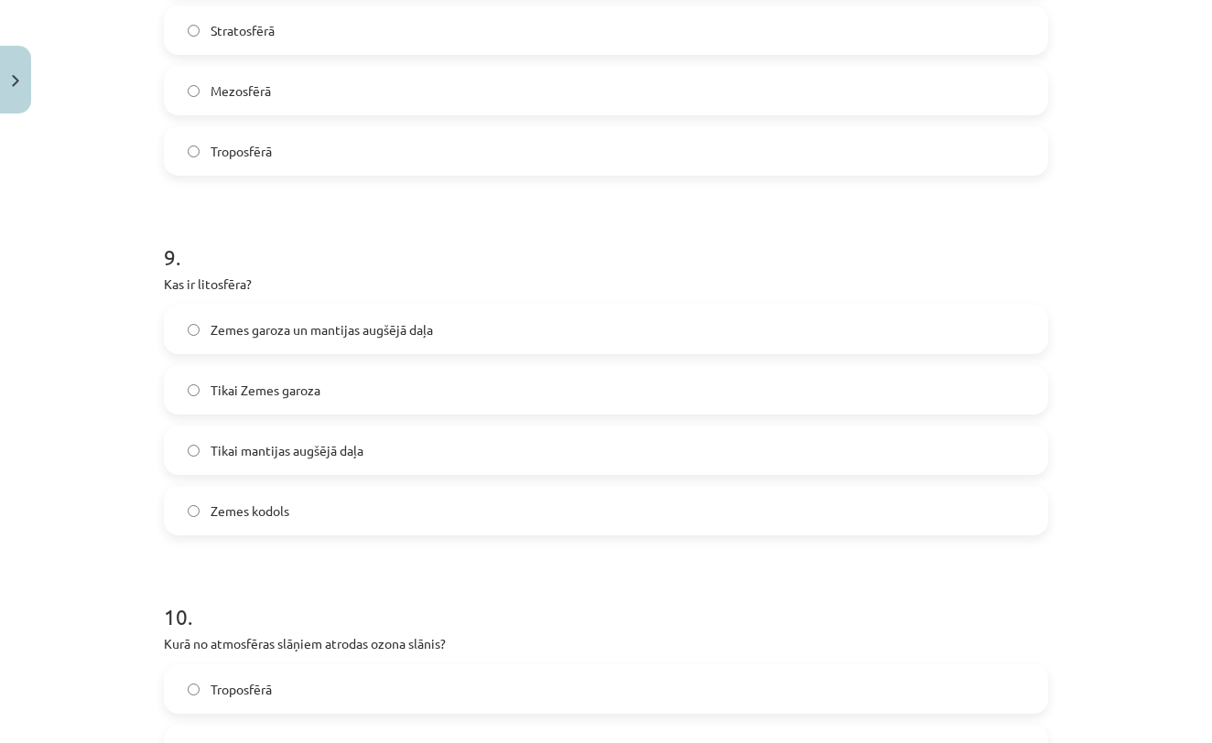
click at [467, 327] on label "Zemes garoza un mantijas augšējā daļa" at bounding box center [606, 330] width 881 height 46
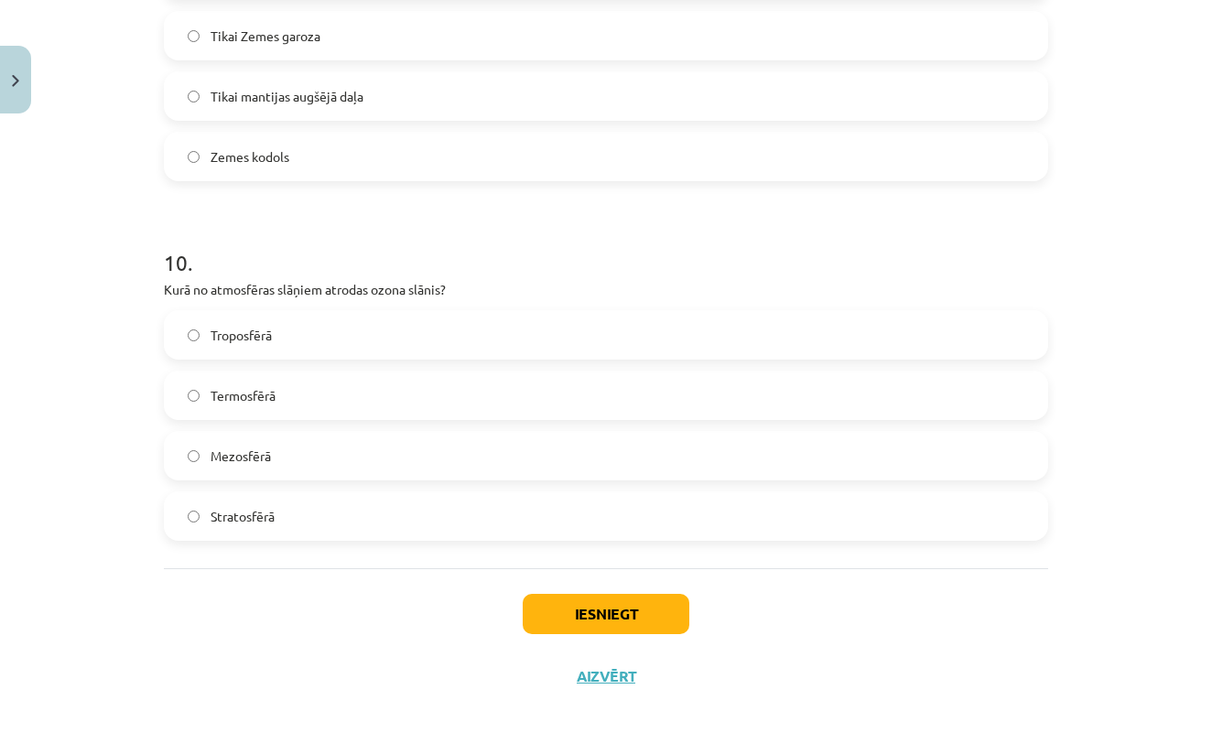
scroll to position [3355, 0]
click at [427, 341] on label "Troposfērā" at bounding box center [606, 334] width 881 height 46
click at [546, 605] on button "Iesniegt" at bounding box center [606, 613] width 167 height 40
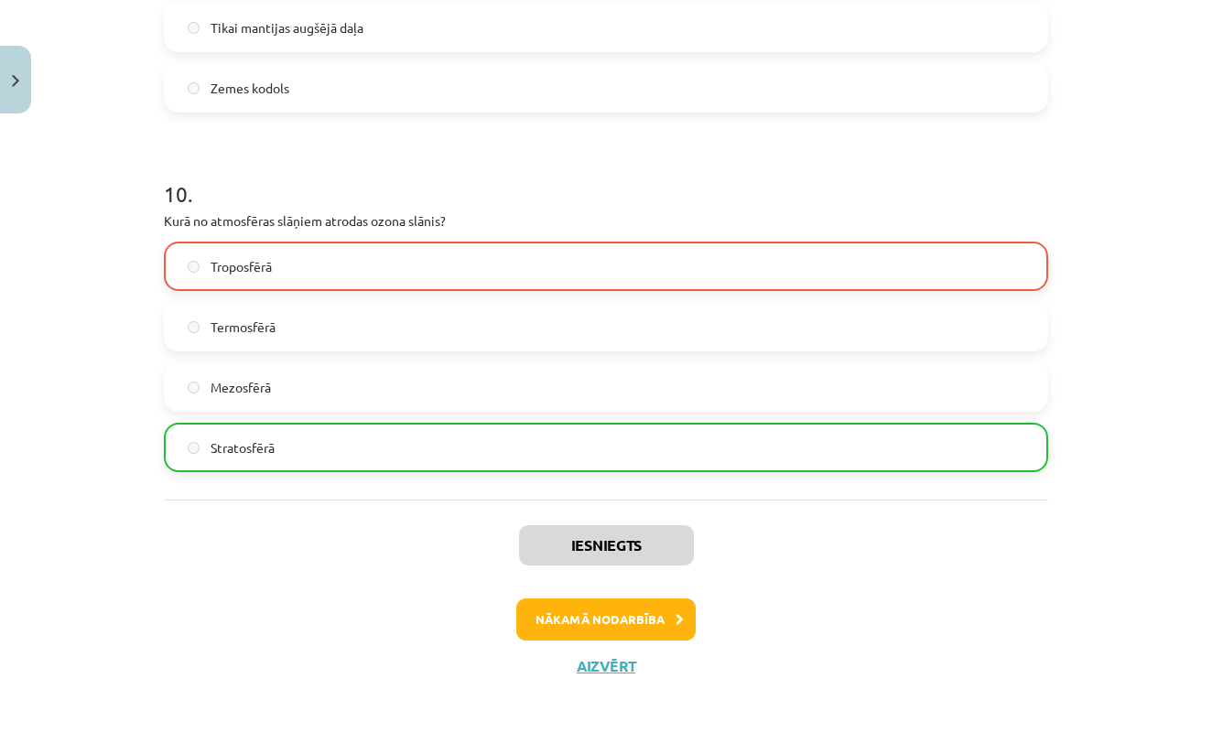
scroll to position [3425, 0]
click at [567, 616] on button "Nākamā nodarbība" at bounding box center [605, 620] width 179 height 42
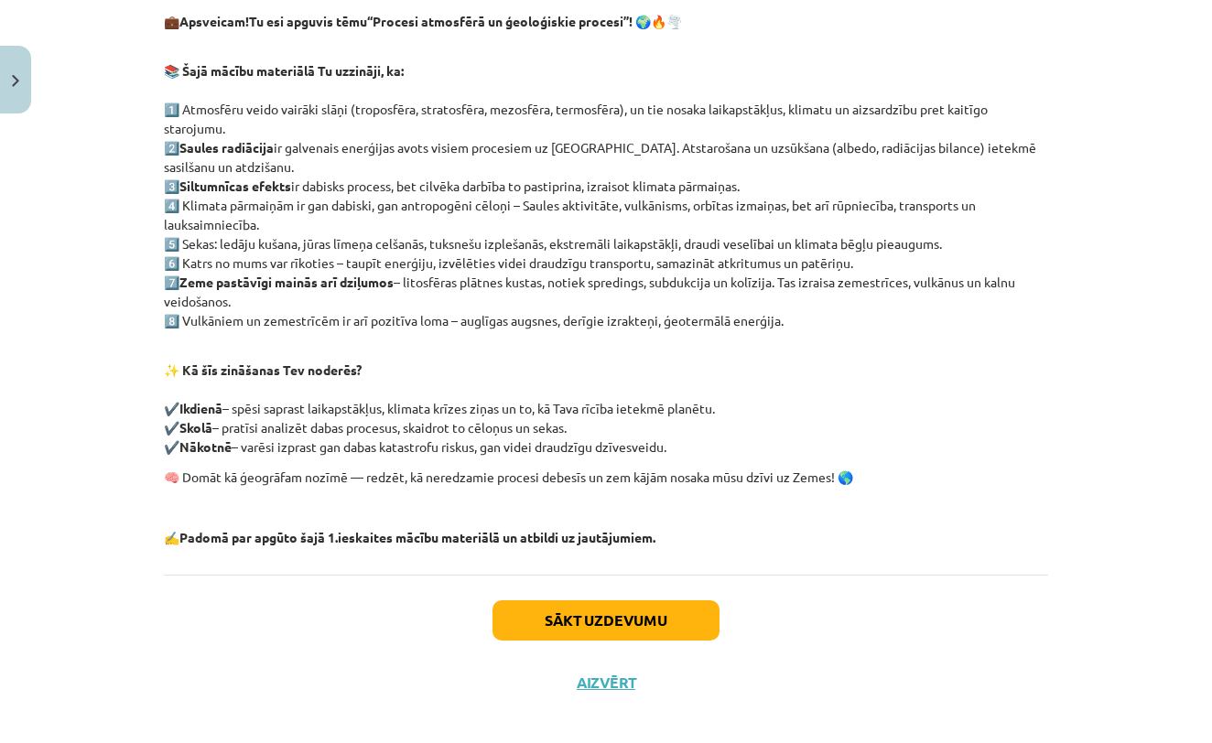
scroll to position [312, 0]
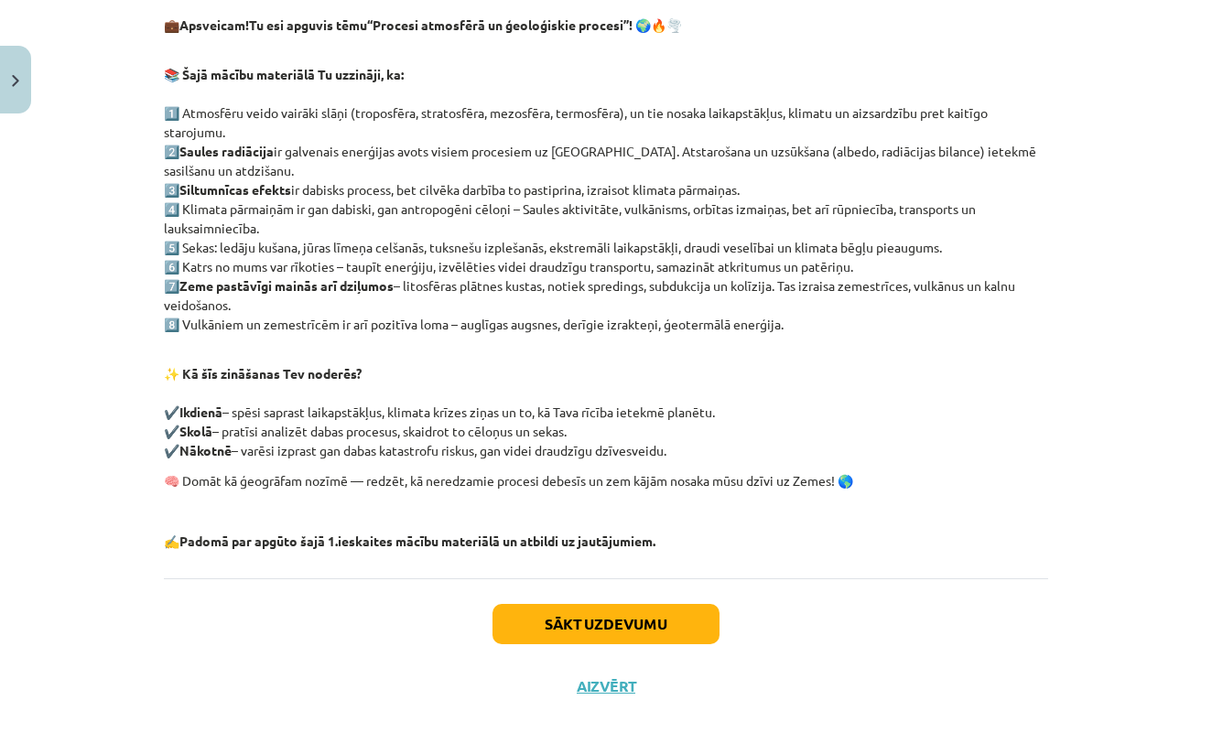
click at [574, 625] on button "Sākt uzdevumu" at bounding box center [605, 624] width 227 height 40
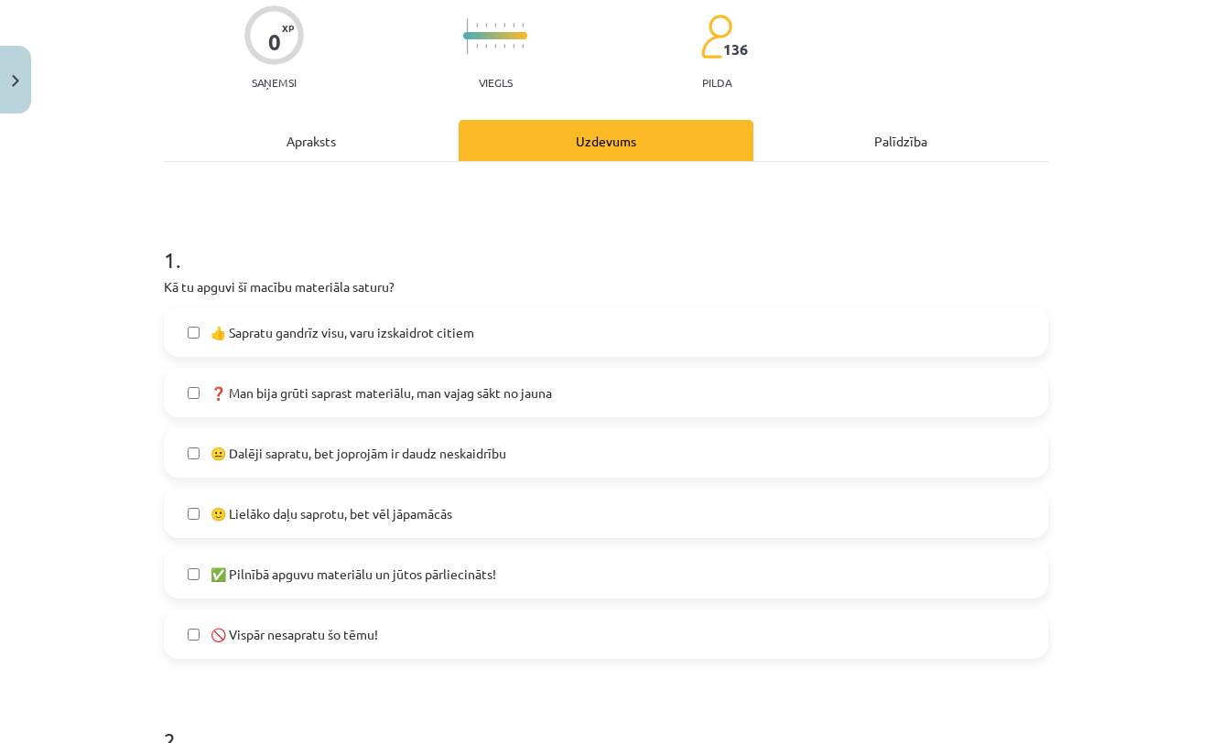
scroll to position [188, 0]
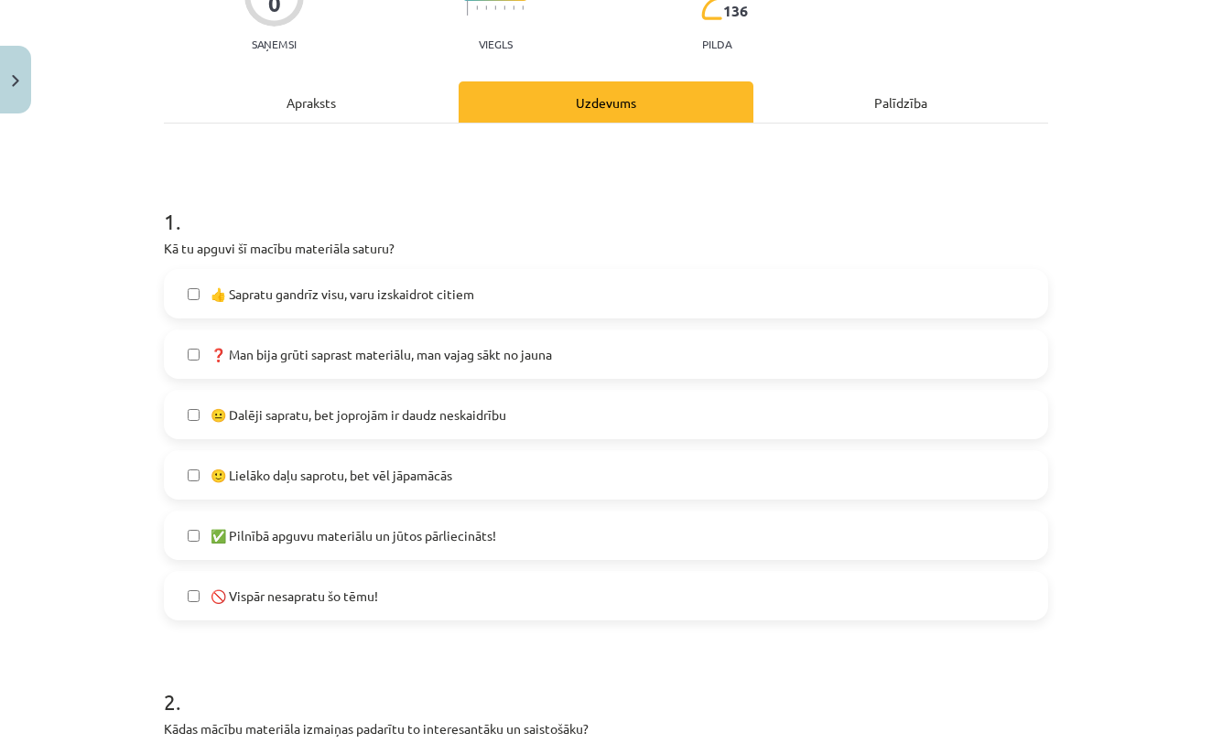
click at [610, 477] on label "🙂 Lielāko daļu saprotu, bet vēl jāpamācās" at bounding box center [606, 475] width 881 height 46
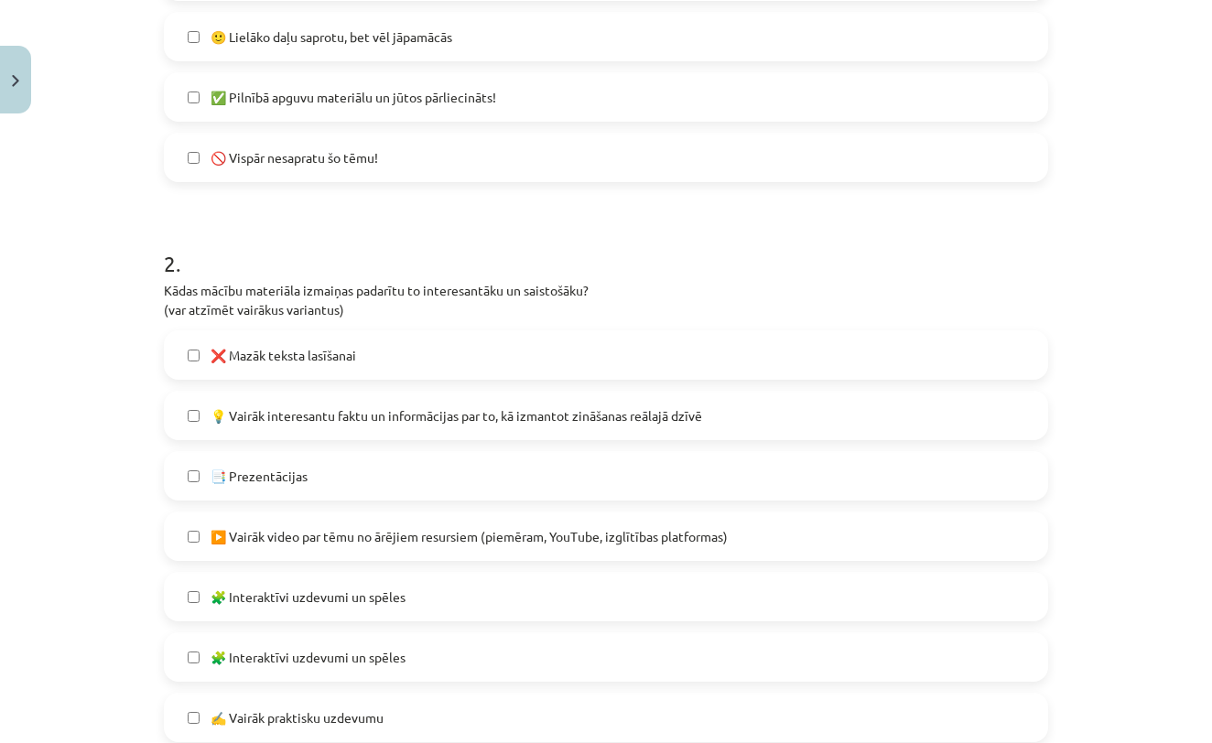
scroll to position [625, 0]
click at [471, 363] on label "❌ Mazāk teksta lasīšanai" at bounding box center [606, 356] width 881 height 46
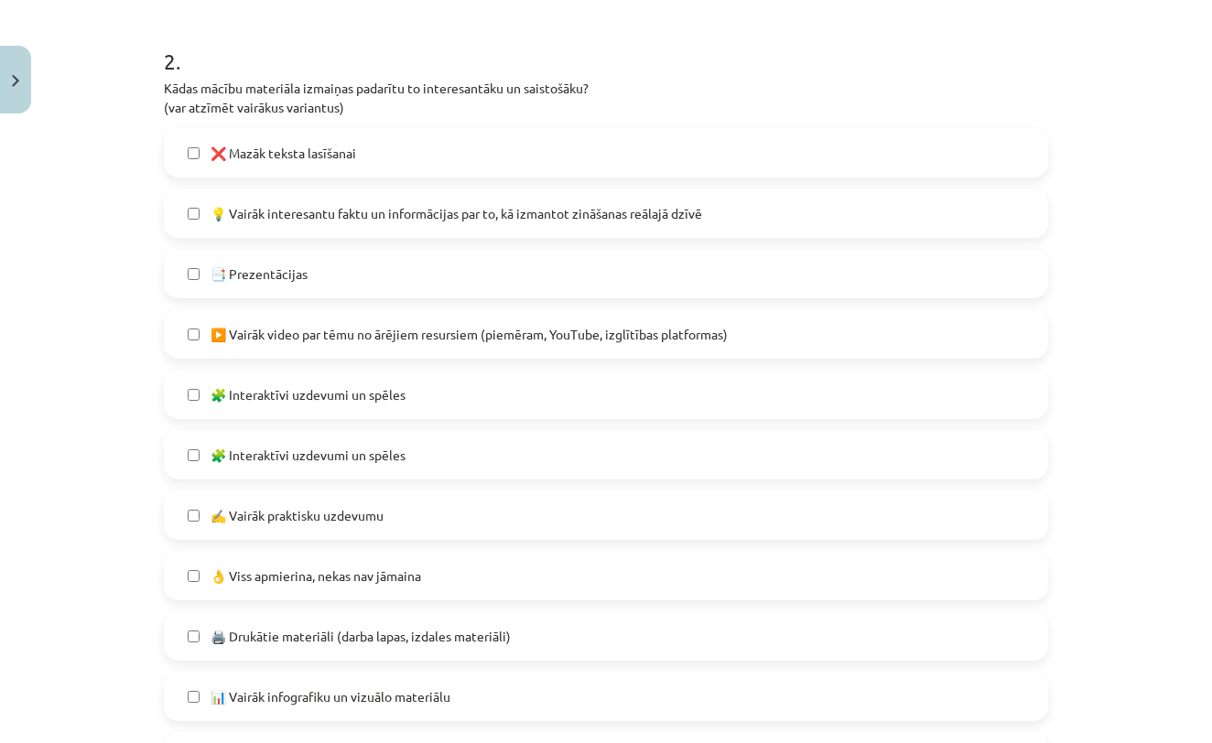
scroll to position [830, 0]
click at [480, 342] on label "▶️ Vairāk video par tēmu no ārējiem resursiem (piemēram, YouTube, izglītības pl…" at bounding box center [606, 332] width 881 height 46
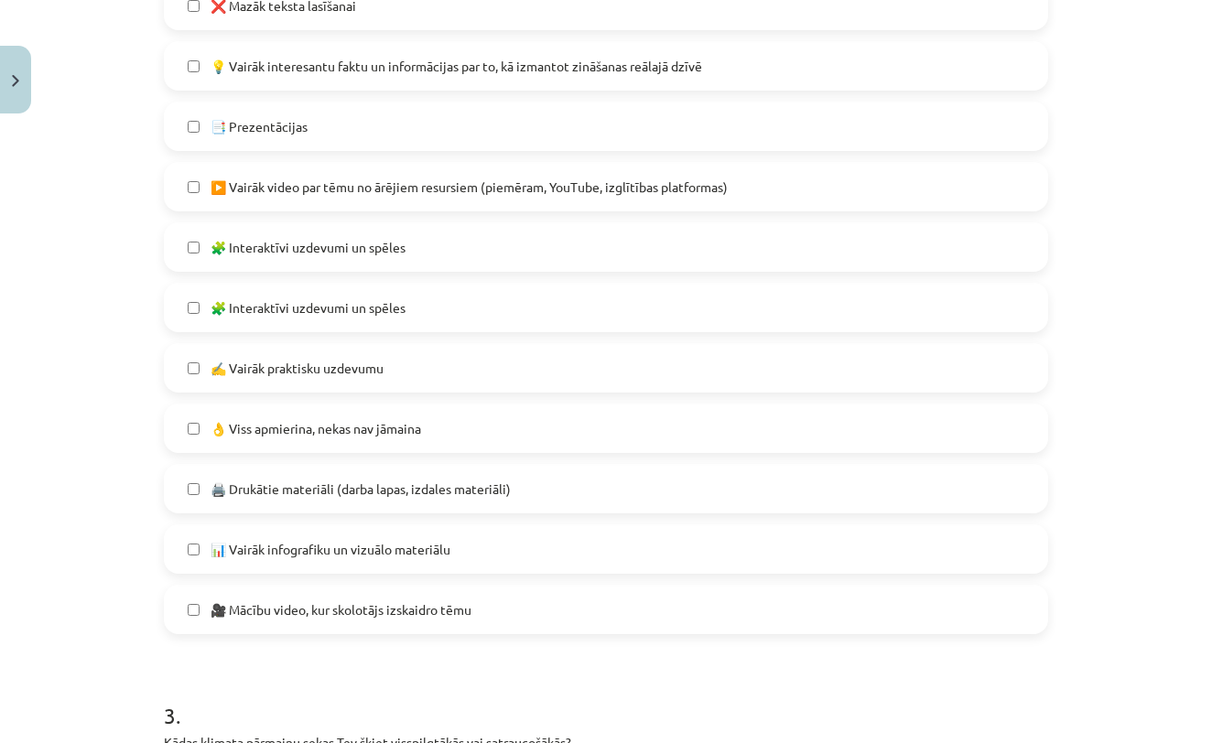
scroll to position [983, 0]
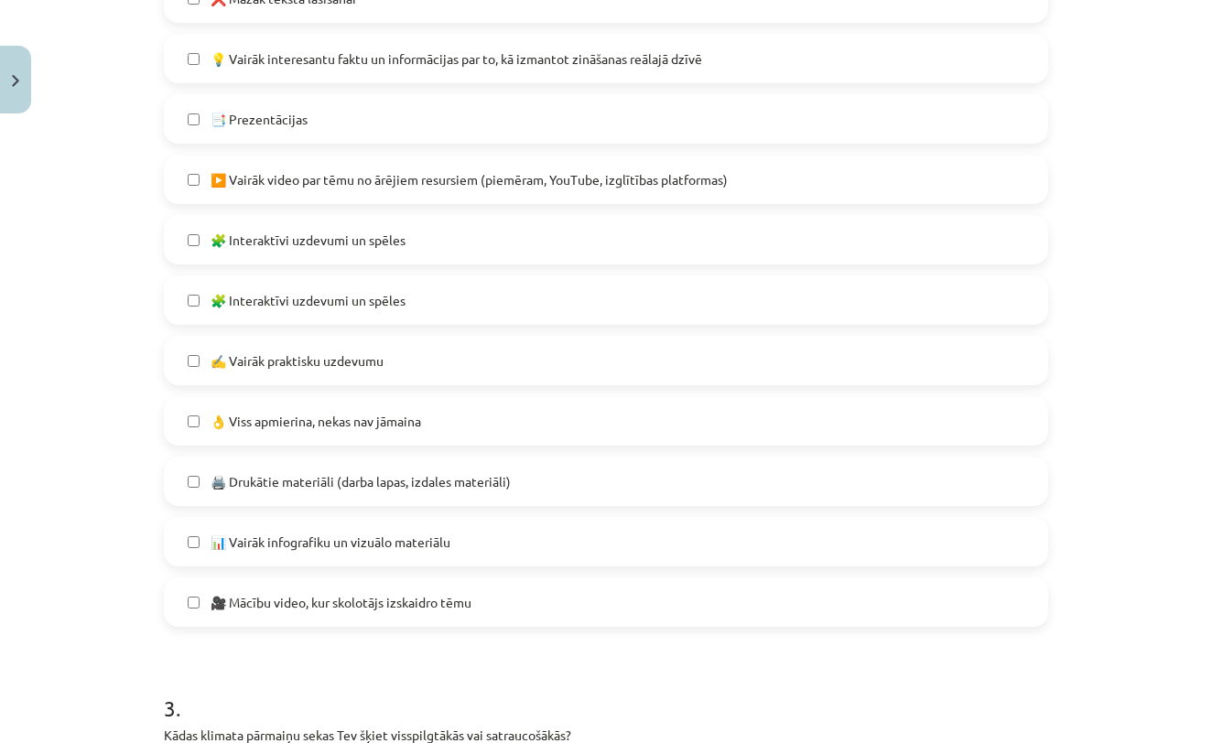
click at [417, 614] on label "🎥 Mācību video, kur skolotājs izskaidro tēmu" at bounding box center [606, 602] width 881 height 46
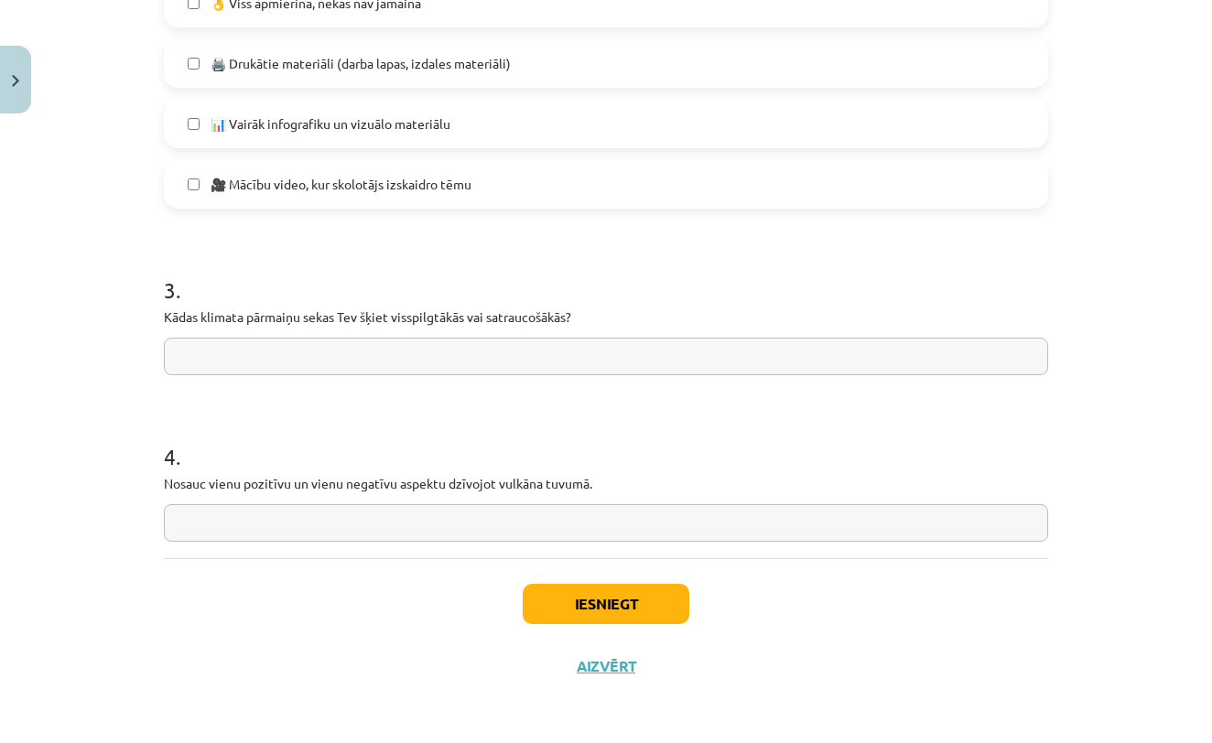
scroll to position [1404, 0]
click at [256, 346] on input "text" at bounding box center [606, 357] width 884 height 38
type input "*"
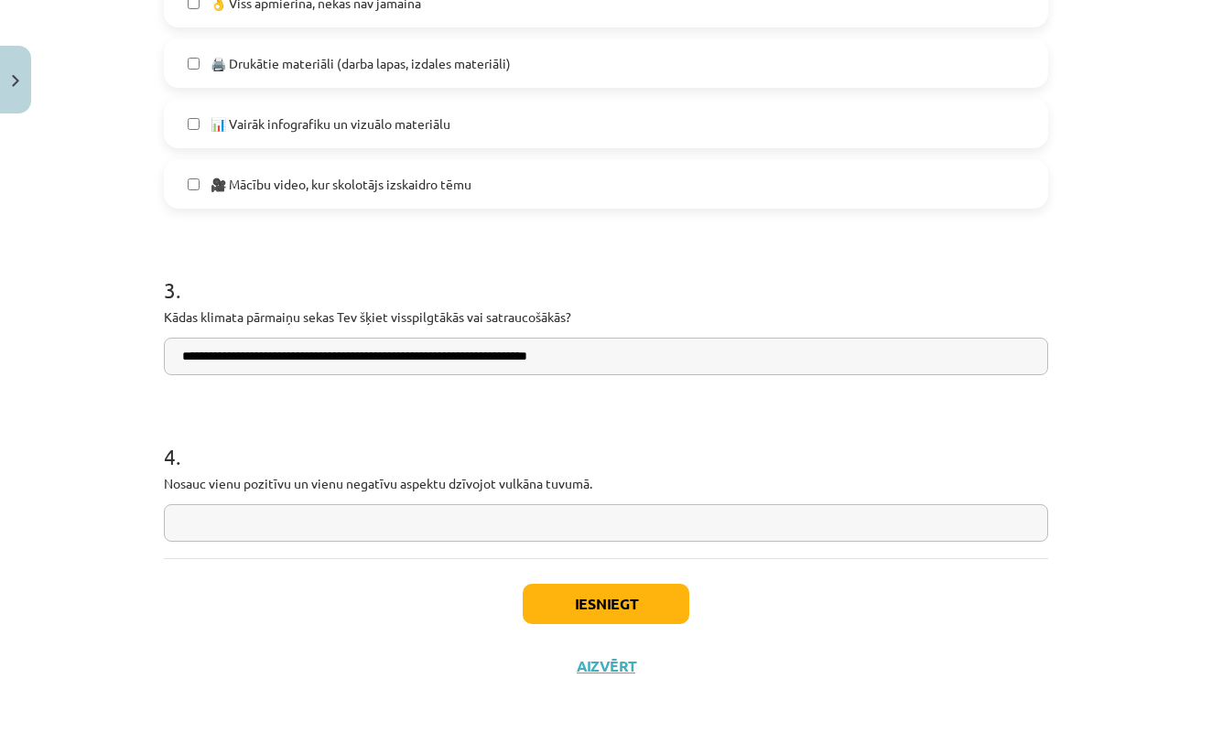
type input "**********"
click at [376, 513] on input "text" at bounding box center [606, 523] width 884 height 38
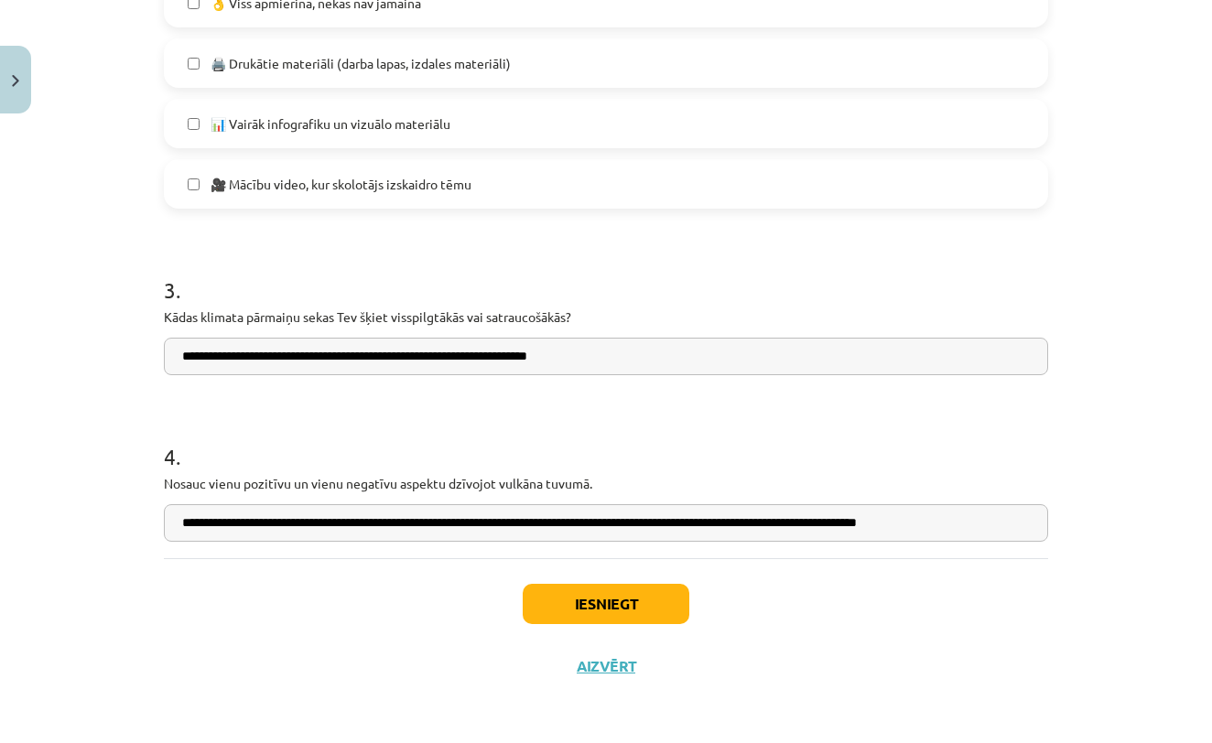
type input "**********"
click at [591, 592] on button "Iesniegt" at bounding box center [606, 604] width 167 height 40
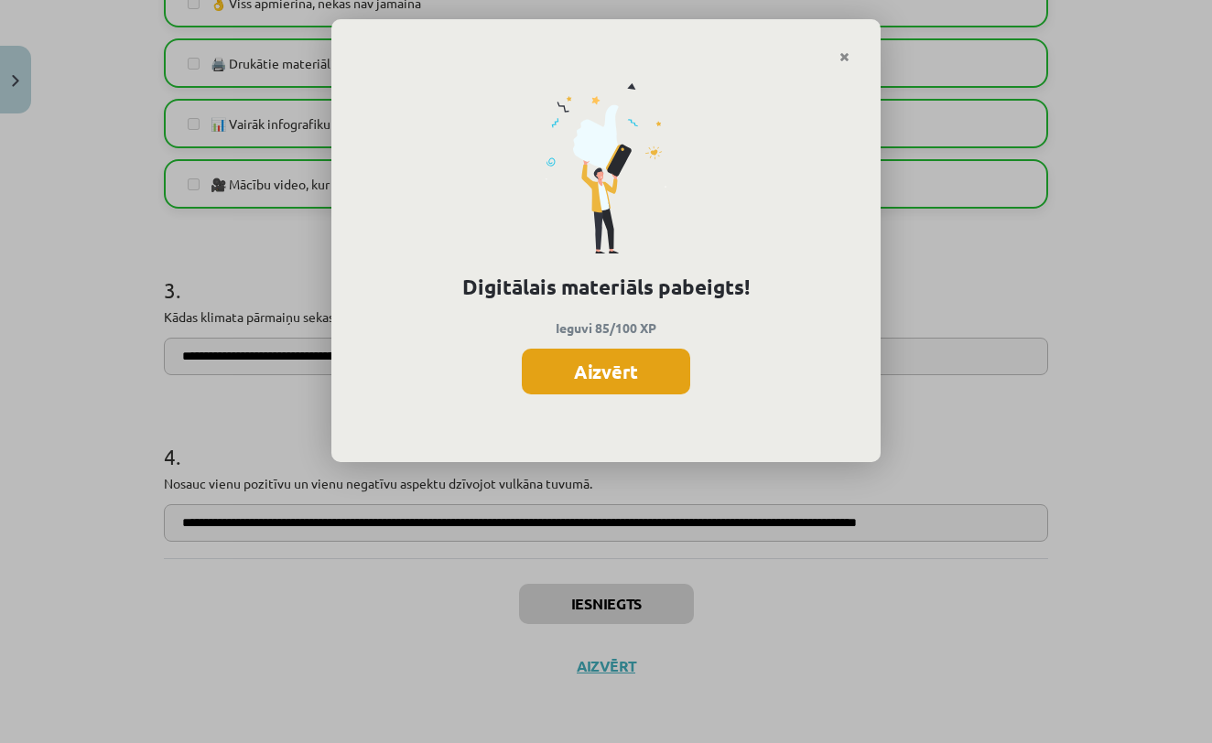
click at [635, 370] on button "Aizvērt" at bounding box center [606, 372] width 168 height 46
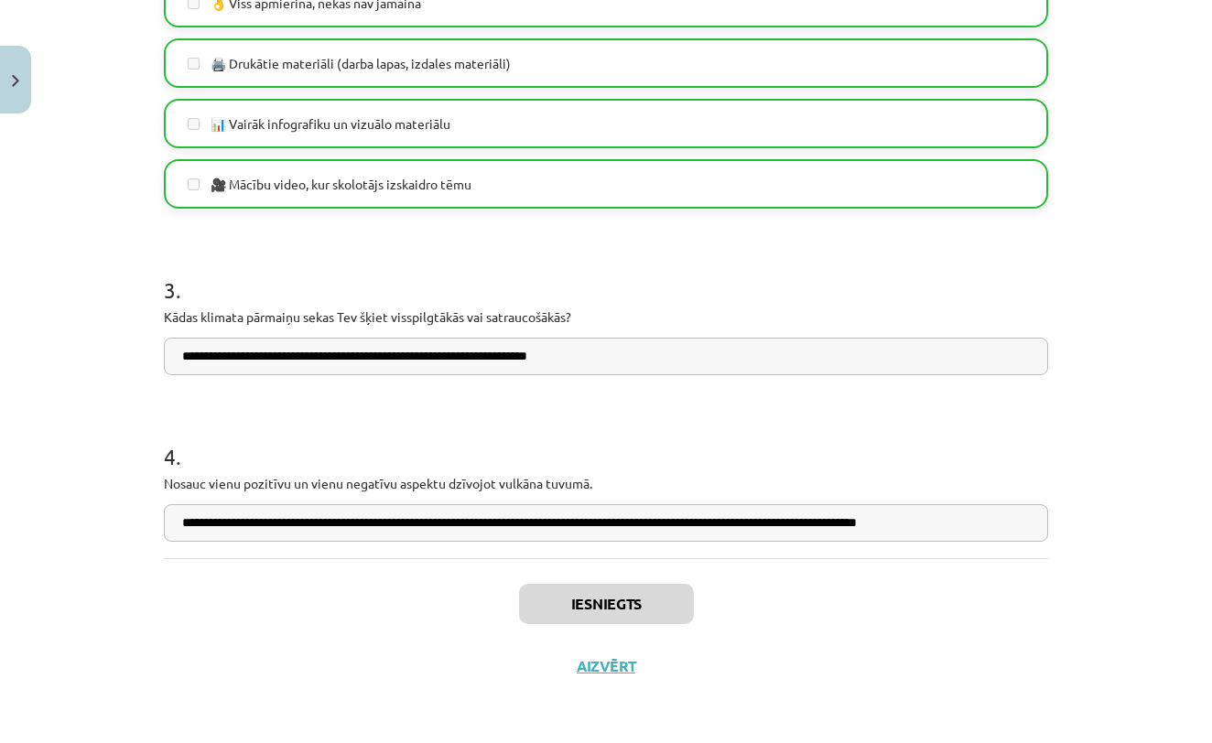
click at [608, 667] on button "Aizvērt" at bounding box center [606, 666] width 70 height 18
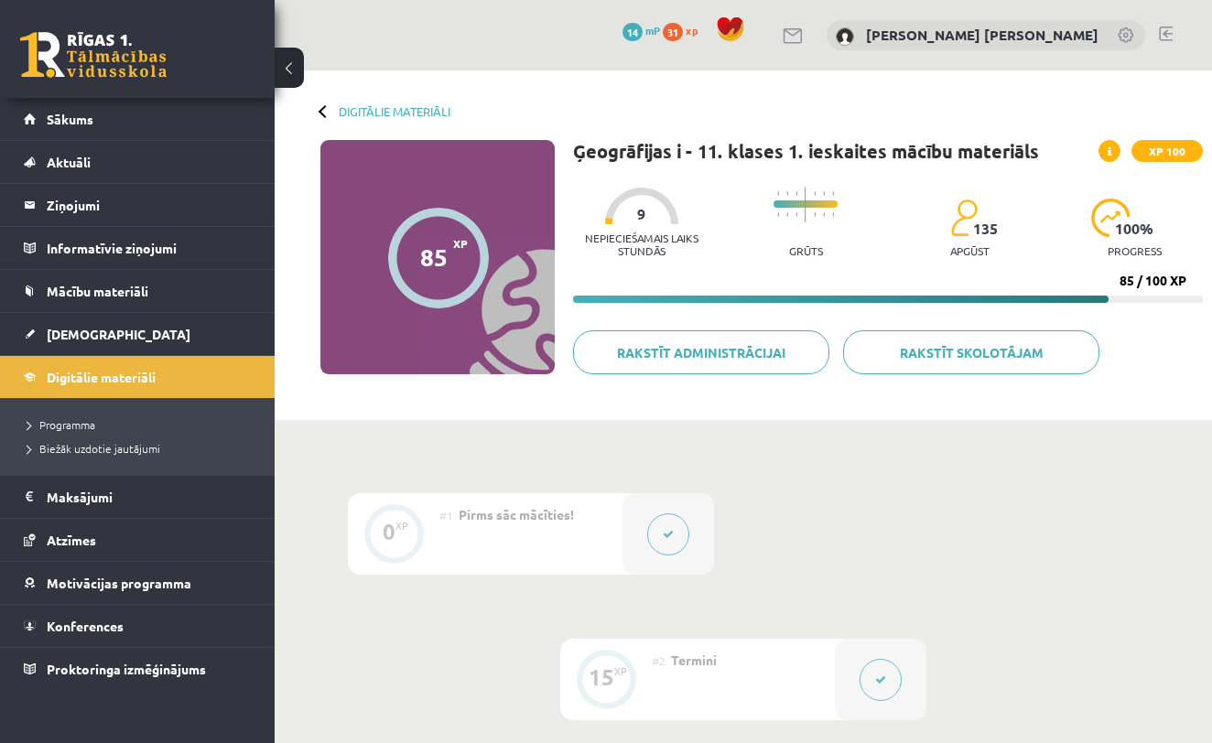
click at [882, 690] on button at bounding box center [881, 680] width 42 height 42
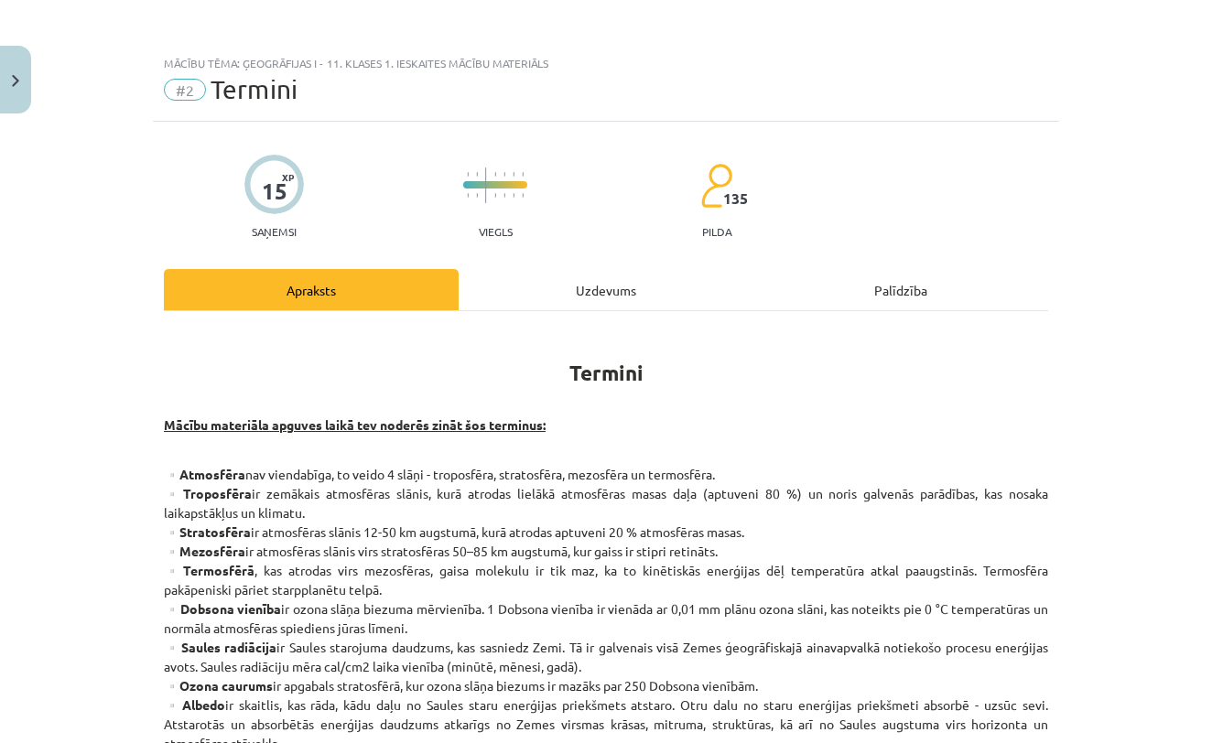
click at [15, 92] on button "Close" at bounding box center [15, 80] width 31 height 68
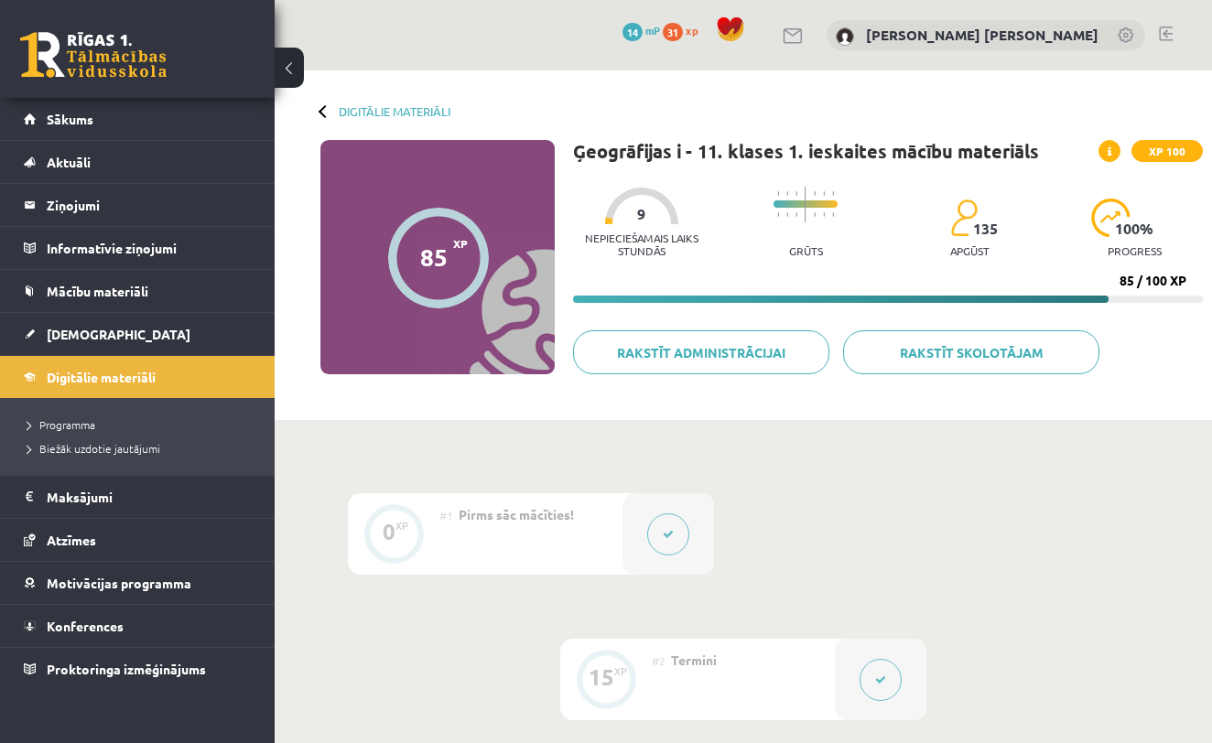
scroll to position [0, 0]
click at [125, 118] on link "Sākums" at bounding box center [138, 119] width 228 height 42
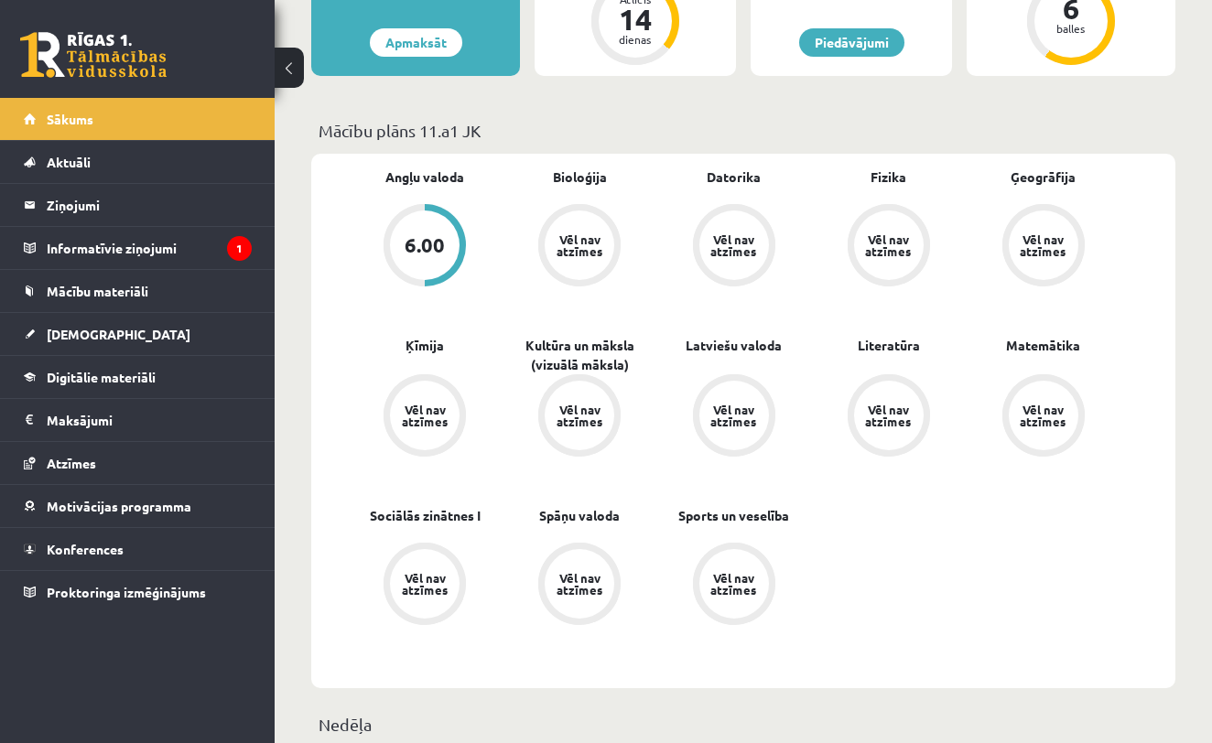
scroll to position [544, 0]
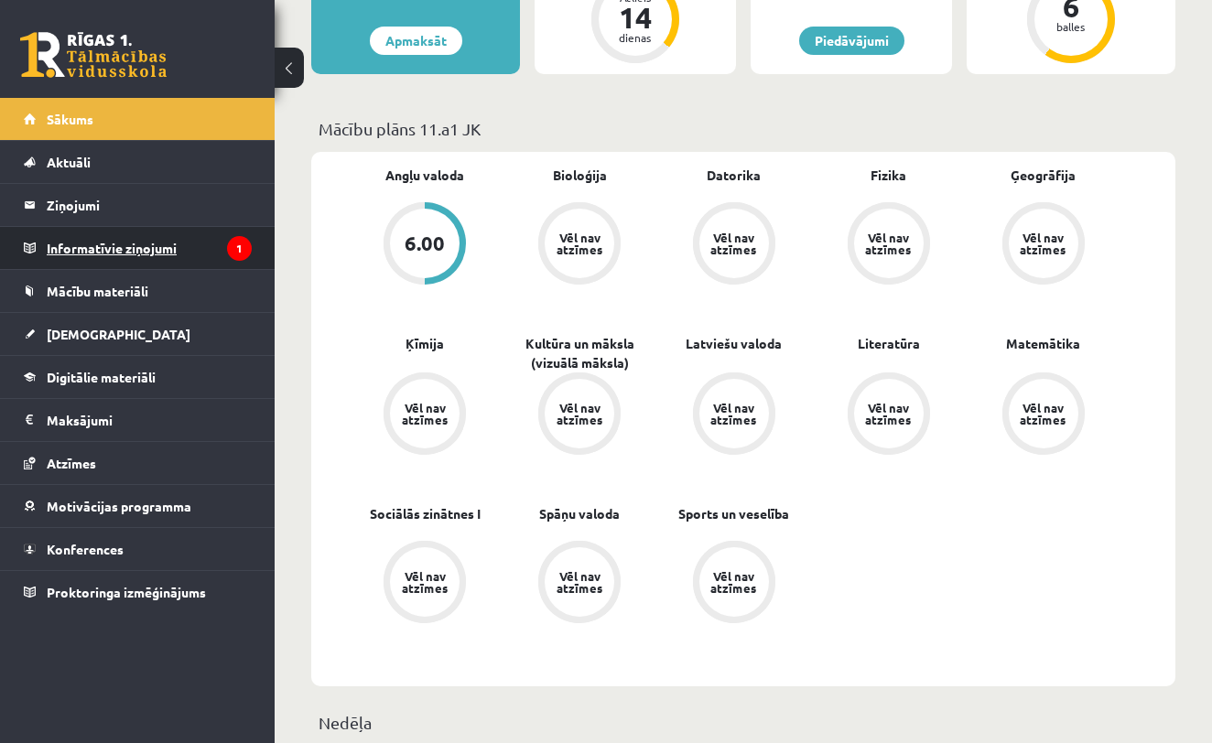
click at [106, 258] on legend "Informatīvie ziņojumi 1" at bounding box center [149, 248] width 205 height 42
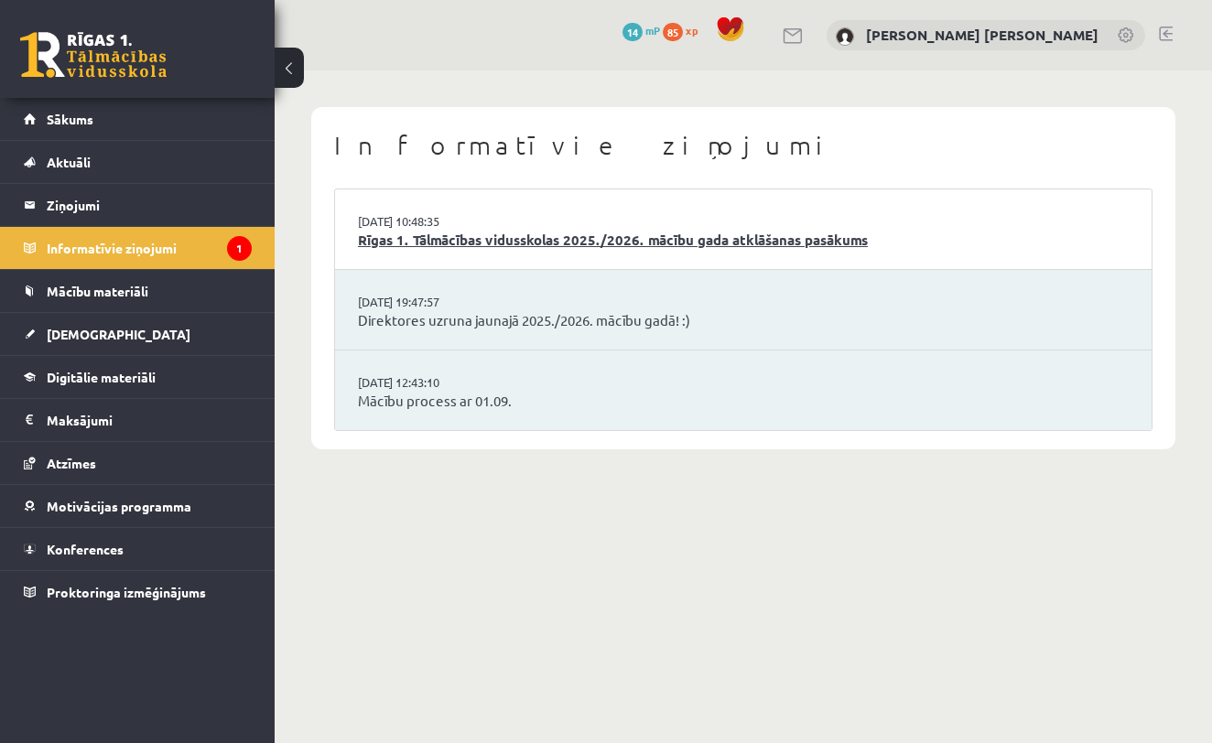
click at [422, 237] on link "Rīgas 1. Tālmācības vidusskolas 2025./2026. mācību gada atklāšanas pasākums" at bounding box center [743, 240] width 771 height 21
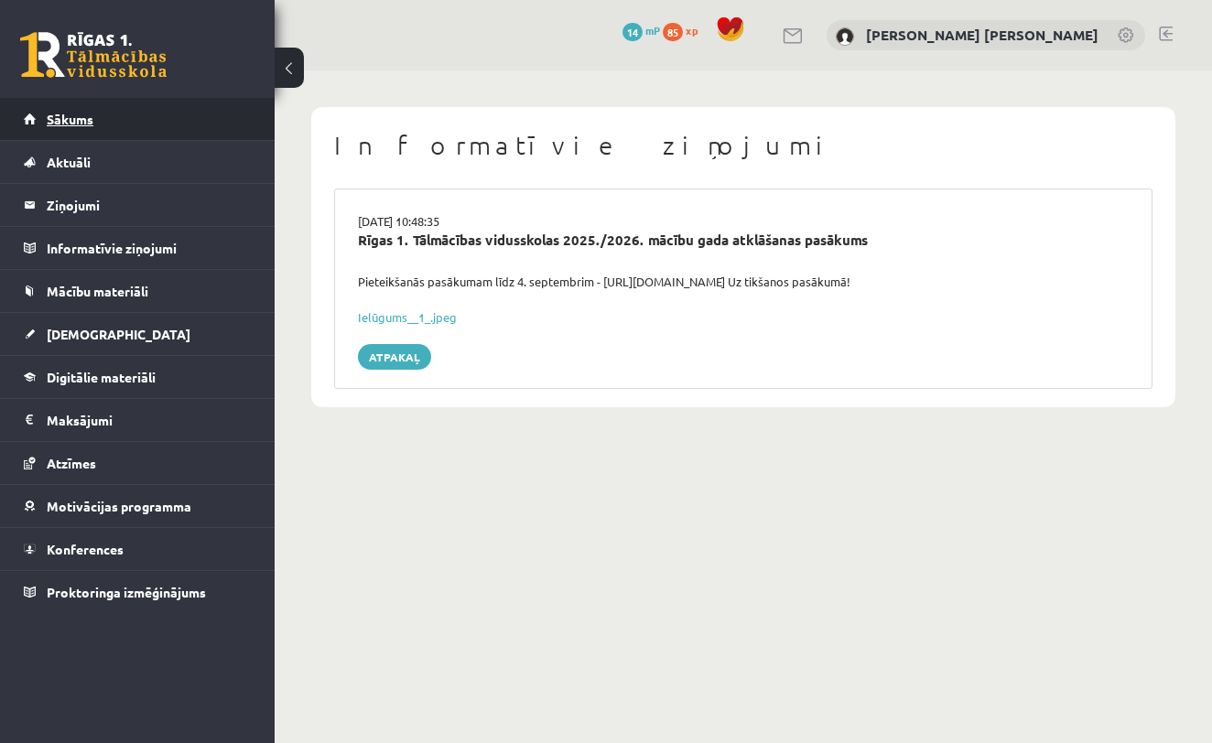
click at [106, 116] on link "Sākums" at bounding box center [138, 119] width 228 height 42
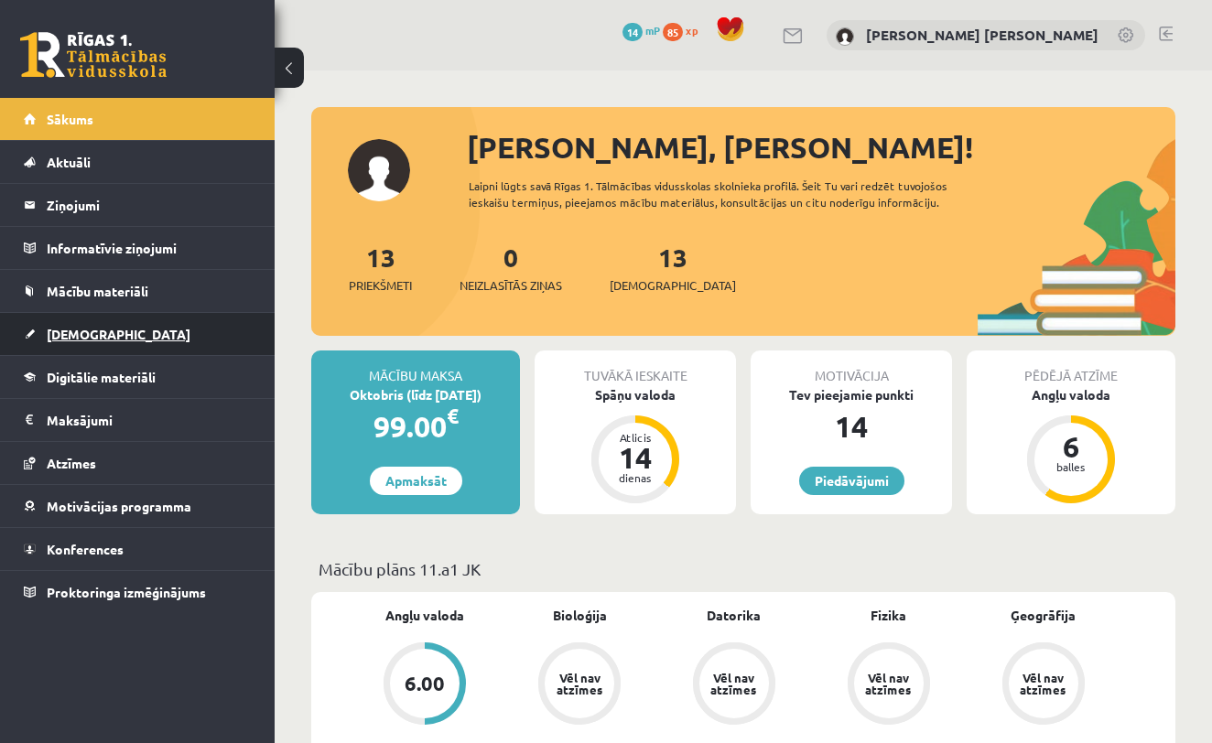
click at [143, 331] on link "[DEMOGRAPHIC_DATA]" at bounding box center [138, 334] width 228 height 42
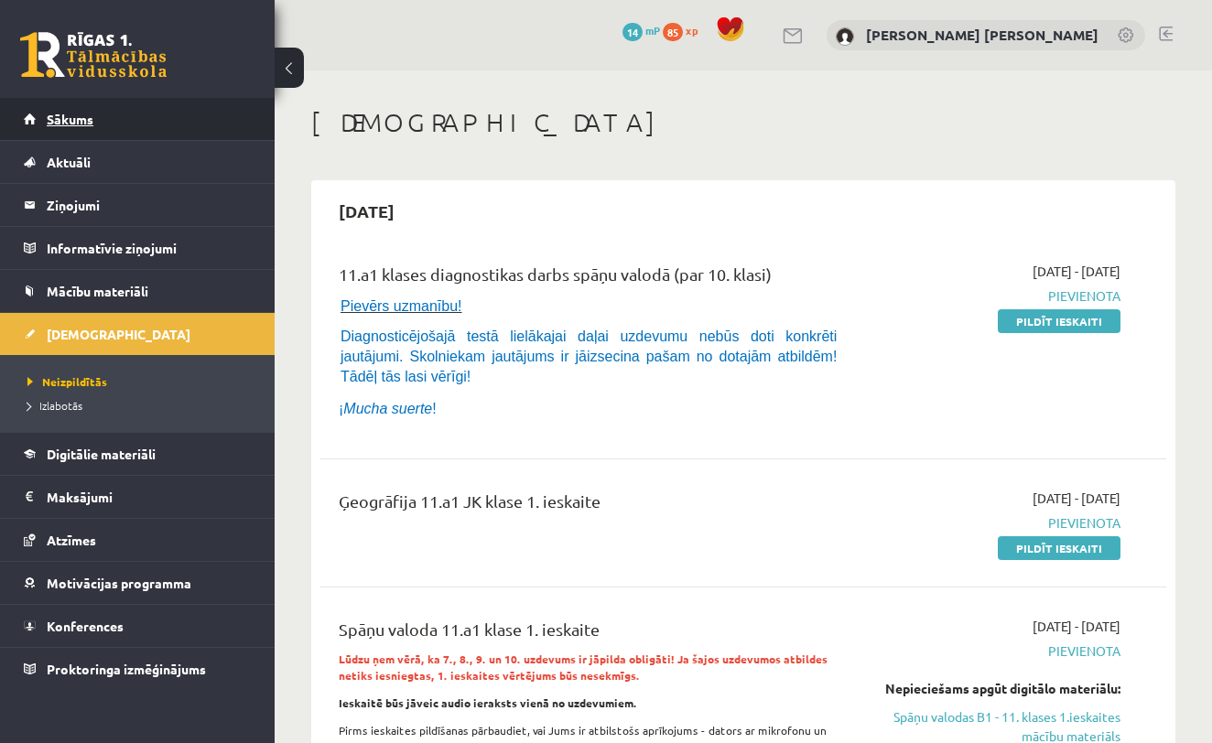
click at [198, 121] on link "Sākums" at bounding box center [138, 119] width 228 height 42
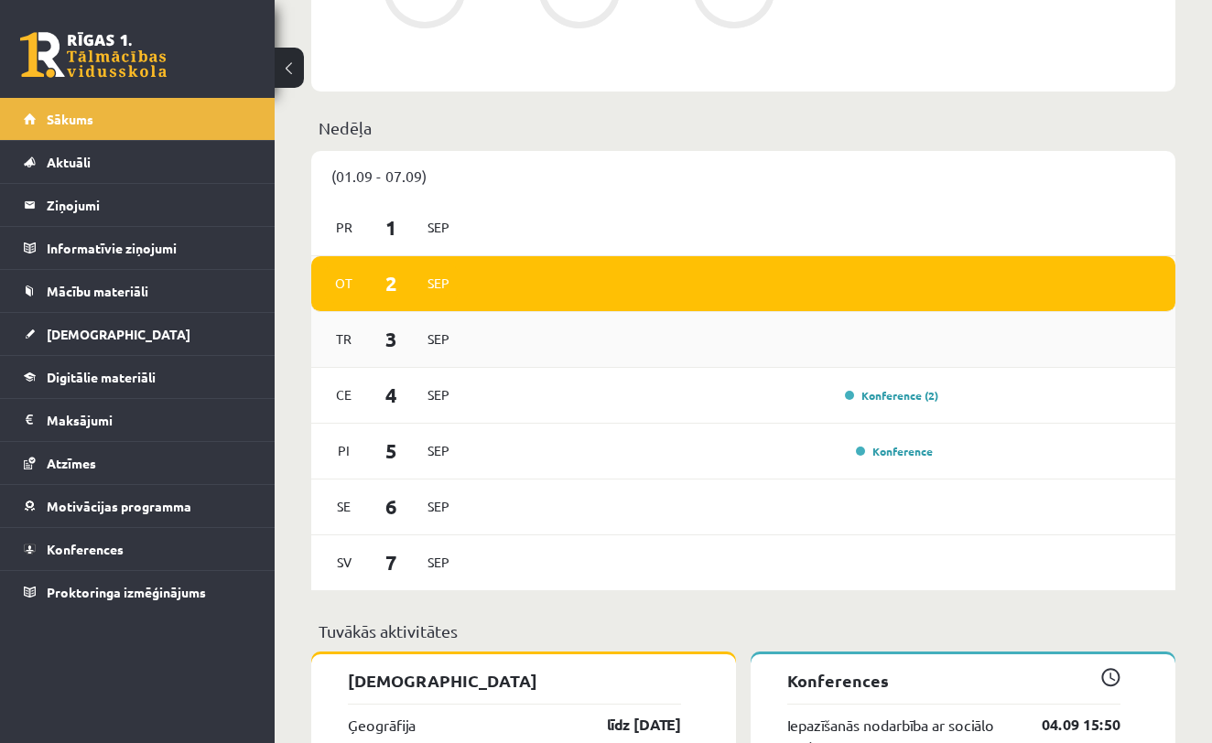
scroll to position [1044, 0]
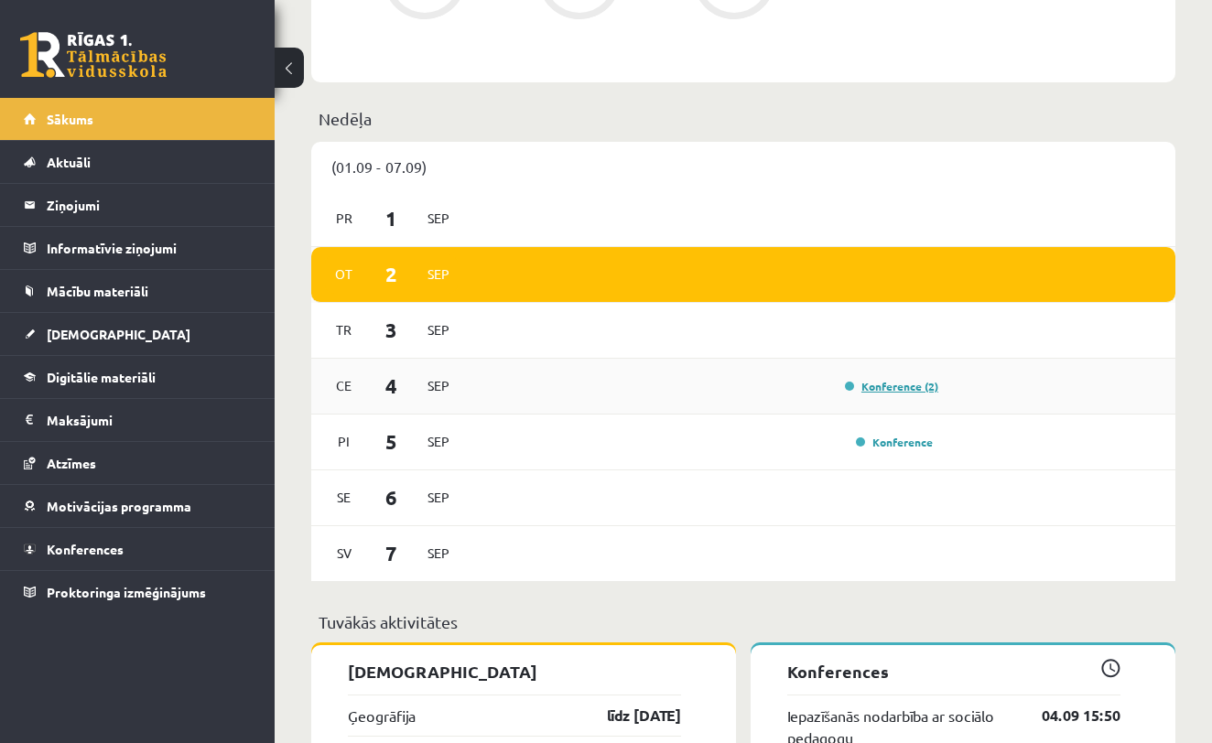
click at [906, 393] on link "Konference (2)" at bounding box center [891, 386] width 93 height 15
click at [927, 388] on link "Konference (2)" at bounding box center [891, 386] width 93 height 15
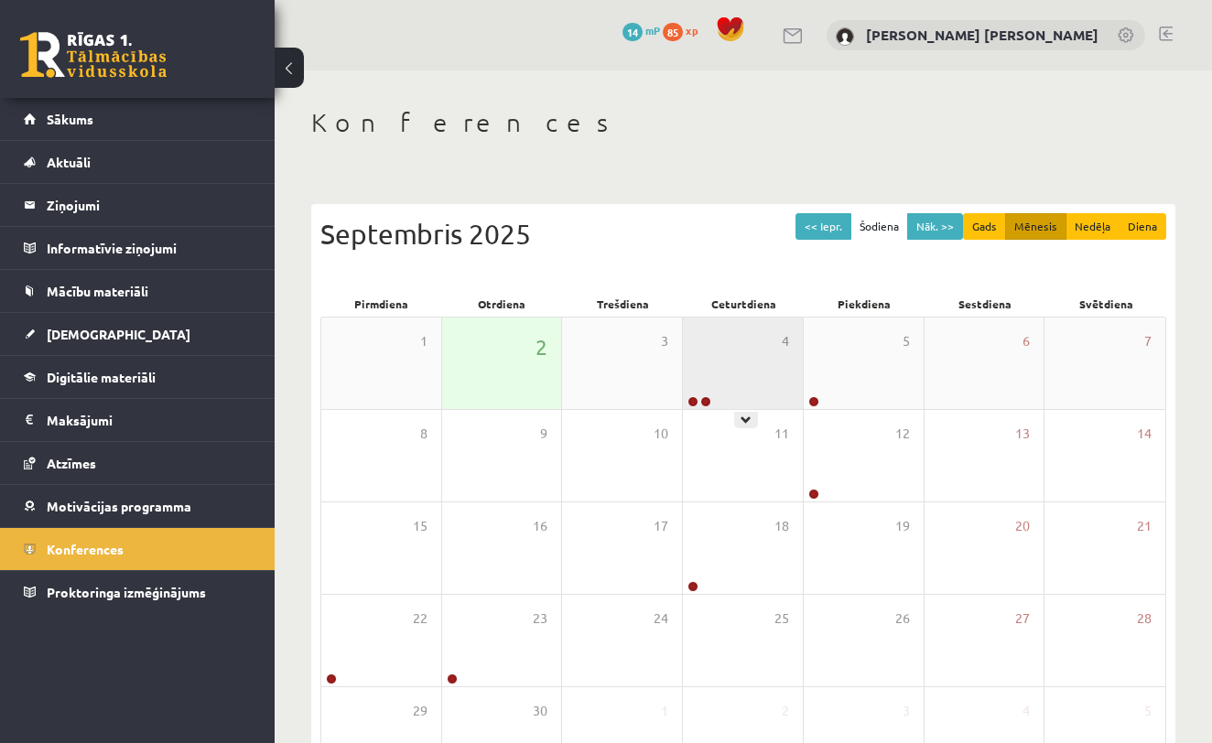
click at [753, 365] on div "4" at bounding box center [743, 364] width 120 height 92
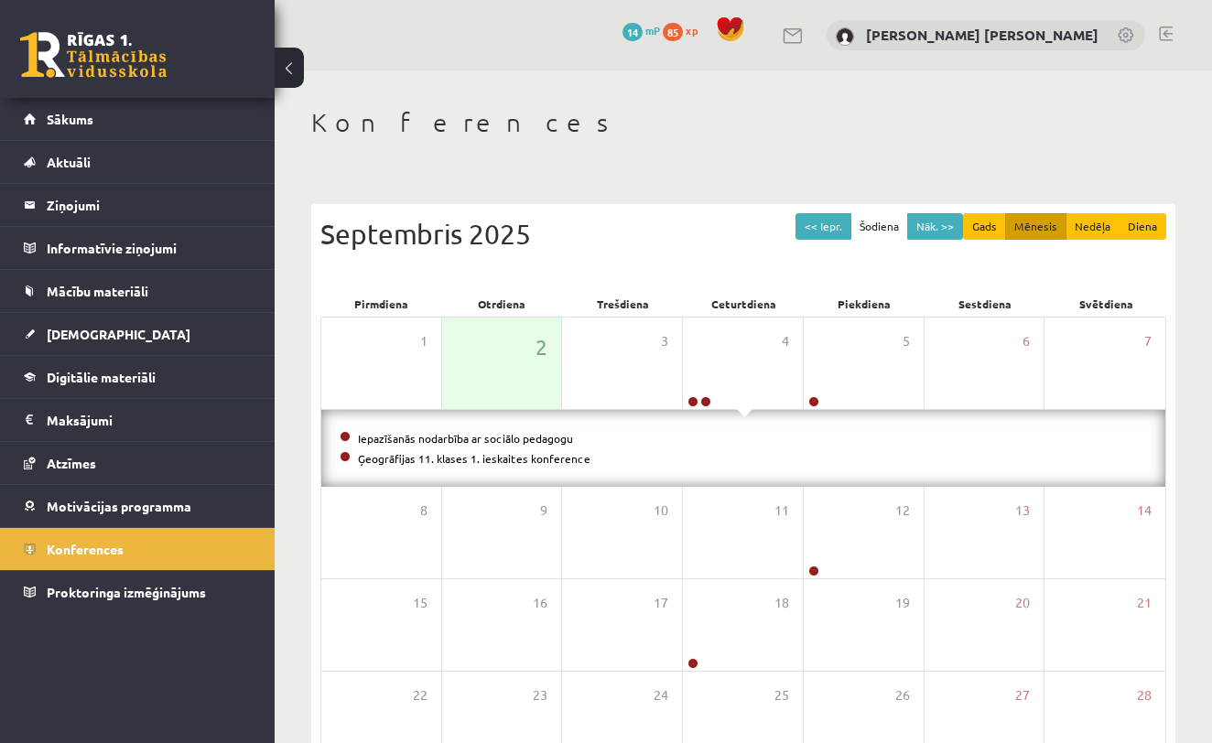
click at [589, 127] on h1 "Konferences" at bounding box center [743, 122] width 864 height 31
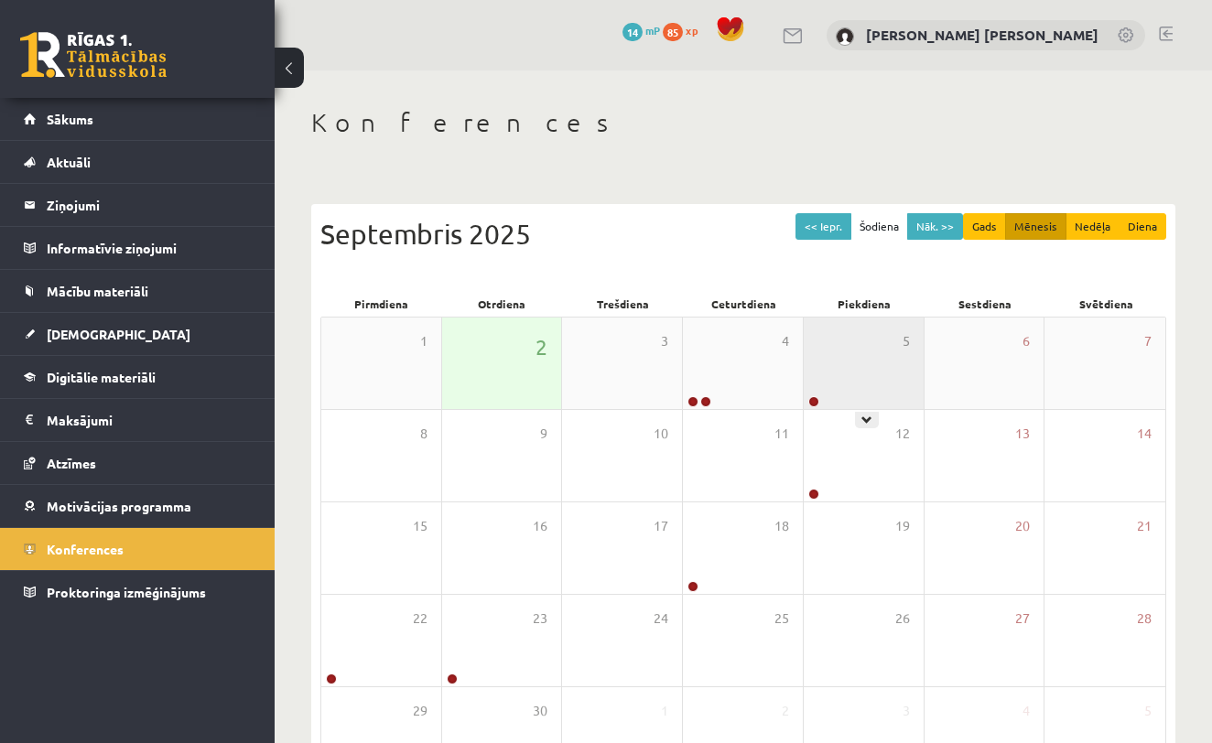
click at [826, 386] on div "5" at bounding box center [864, 364] width 120 height 92
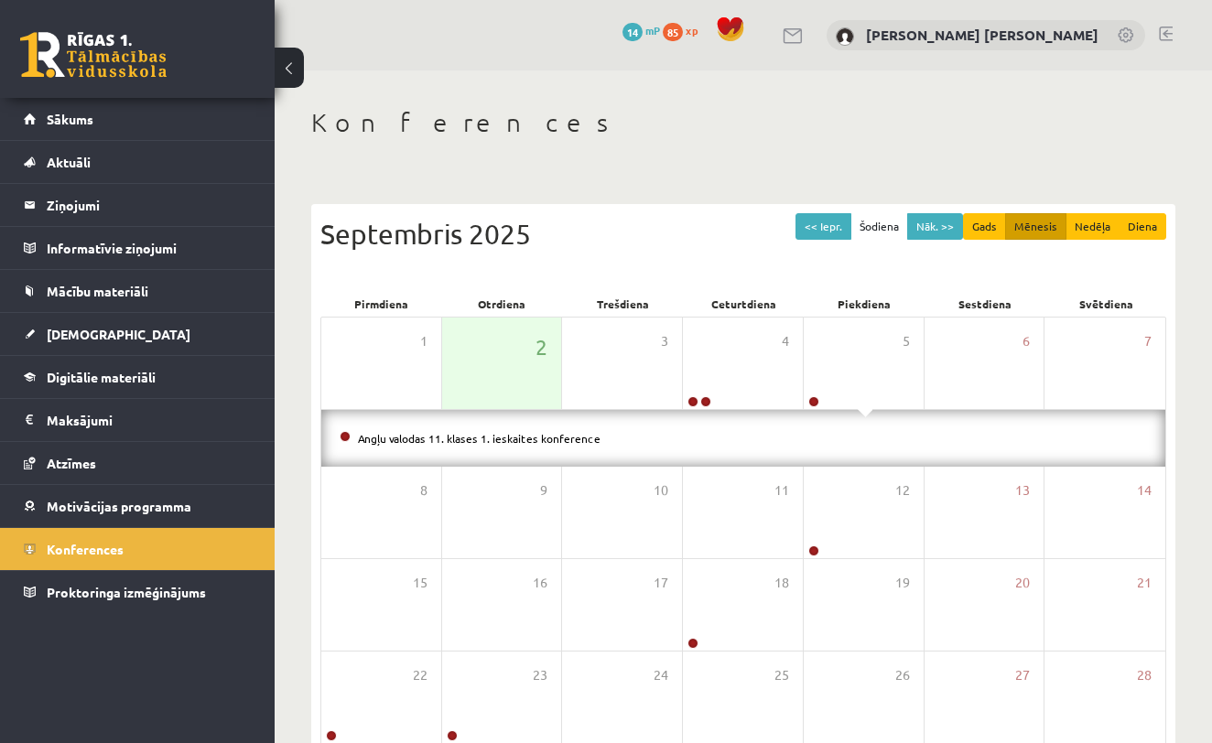
click at [613, 205] on div "<< Iepr. Šodiena Nāk. >> Gads Mēnesis Nedēļa Diena Septembris 2025 Pirmdiena Ot…" at bounding box center [743, 549] width 864 height 690
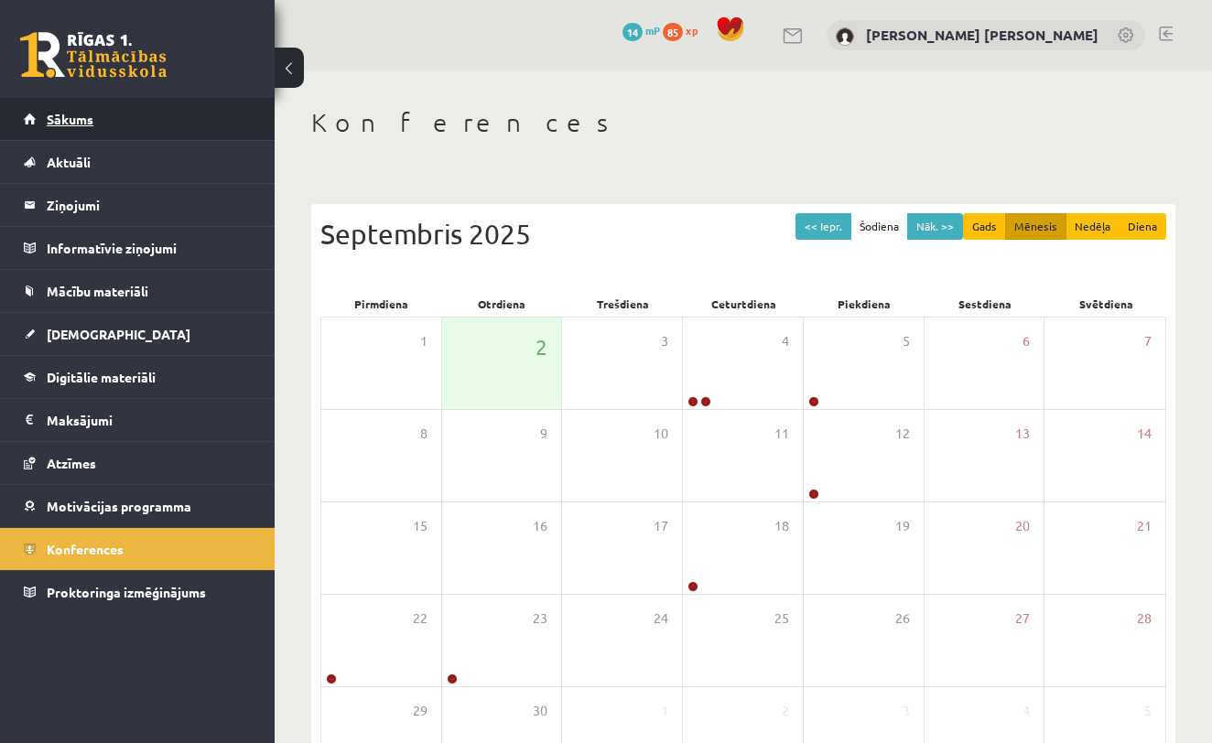
click at [204, 124] on link "Sākums" at bounding box center [138, 119] width 228 height 42
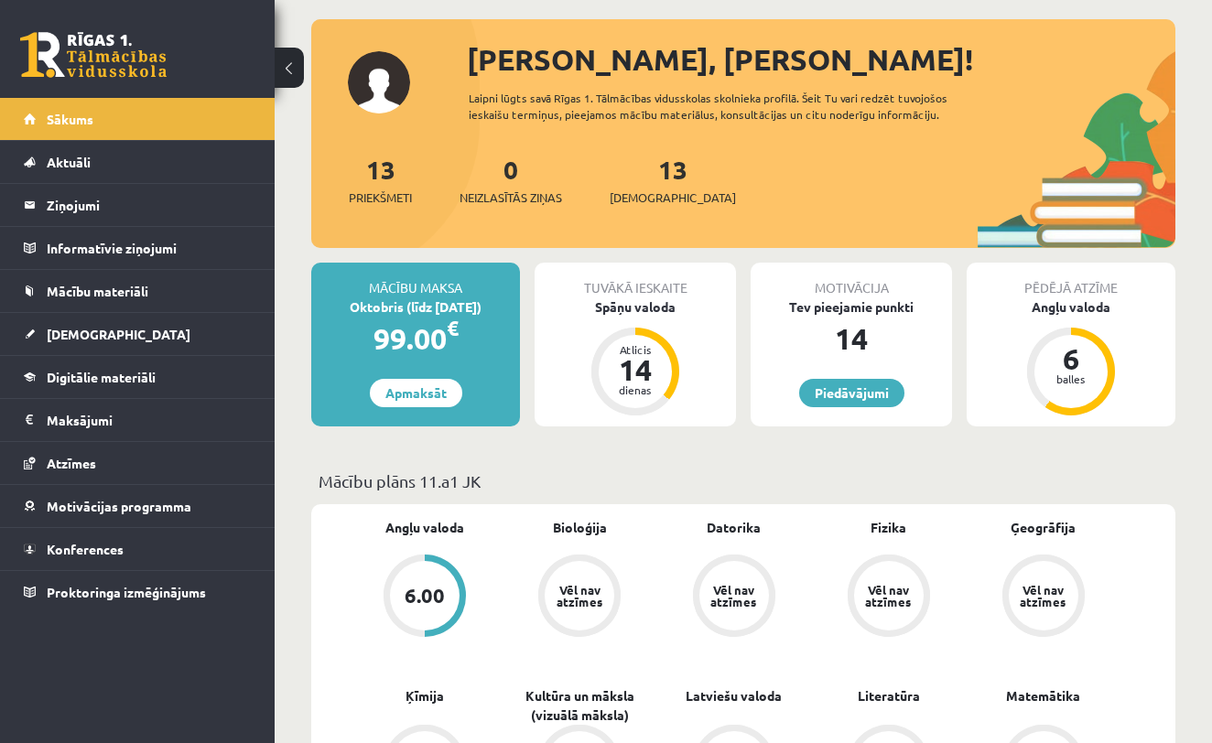
scroll to position [38, 0]
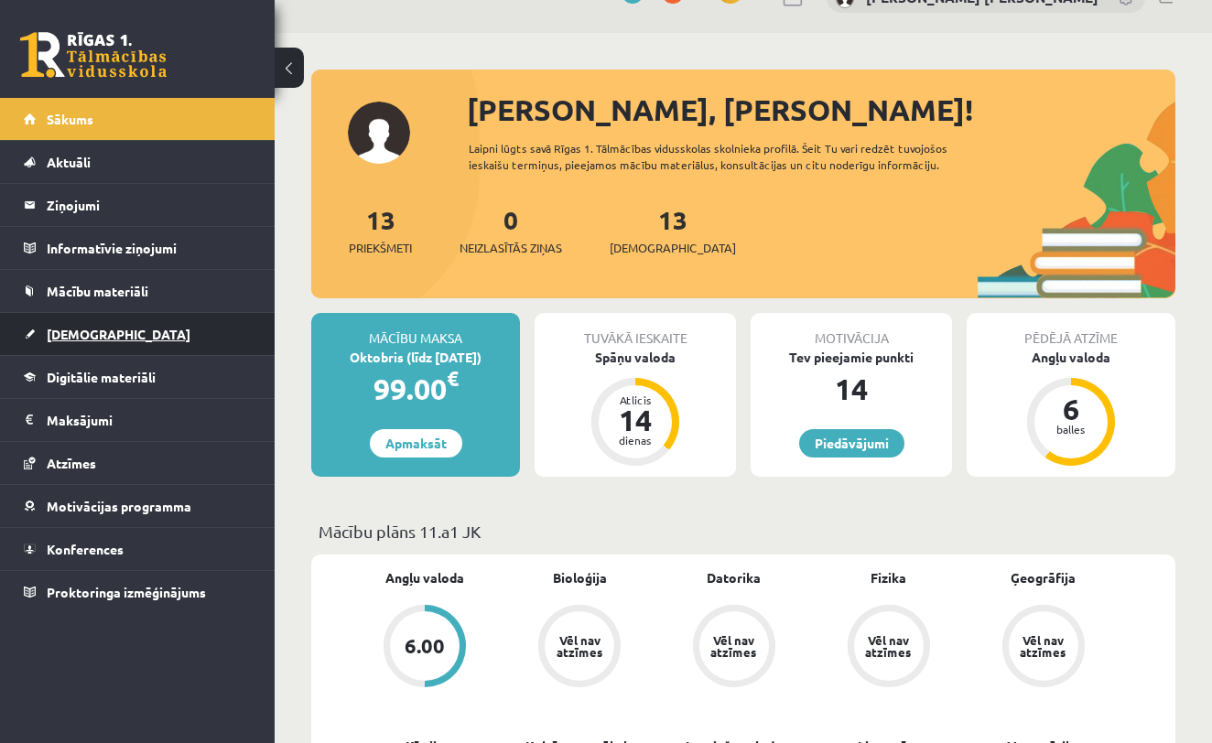
click at [146, 351] on link "[DEMOGRAPHIC_DATA]" at bounding box center [138, 334] width 228 height 42
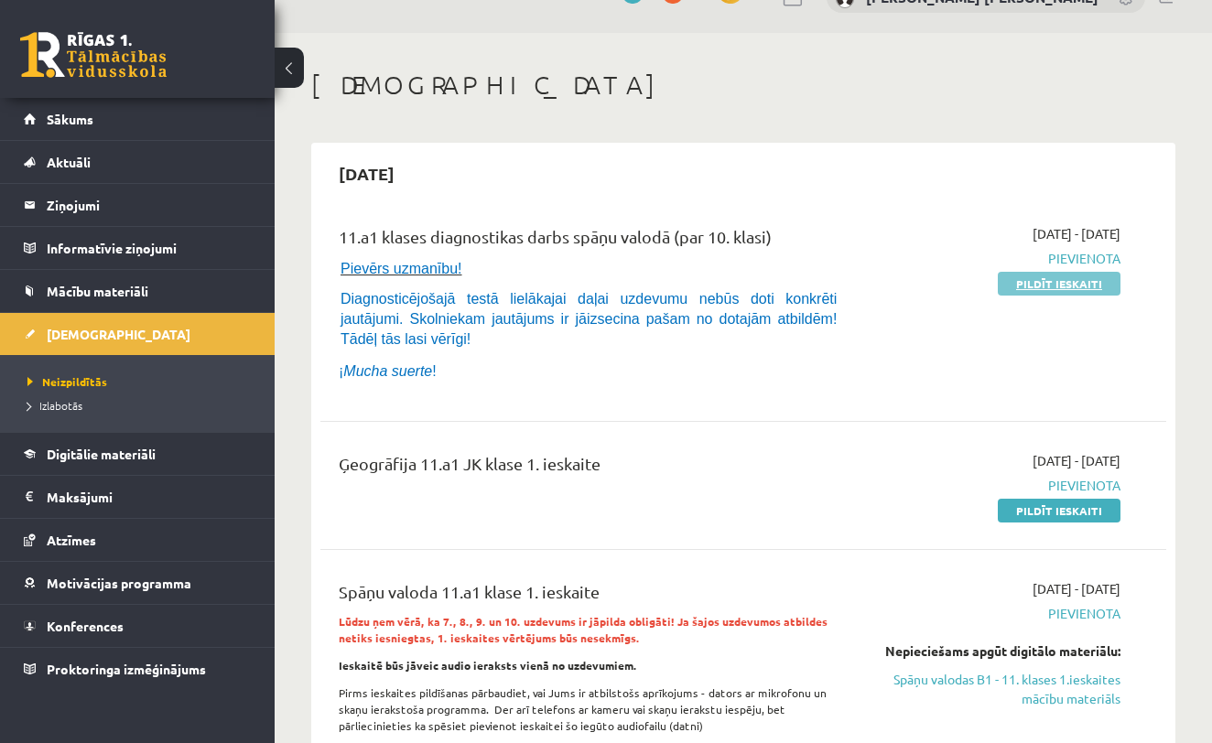
click at [1033, 287] on link "Pildīt ieskaiti" at bounding box center [1059, 284] width 123 height 24
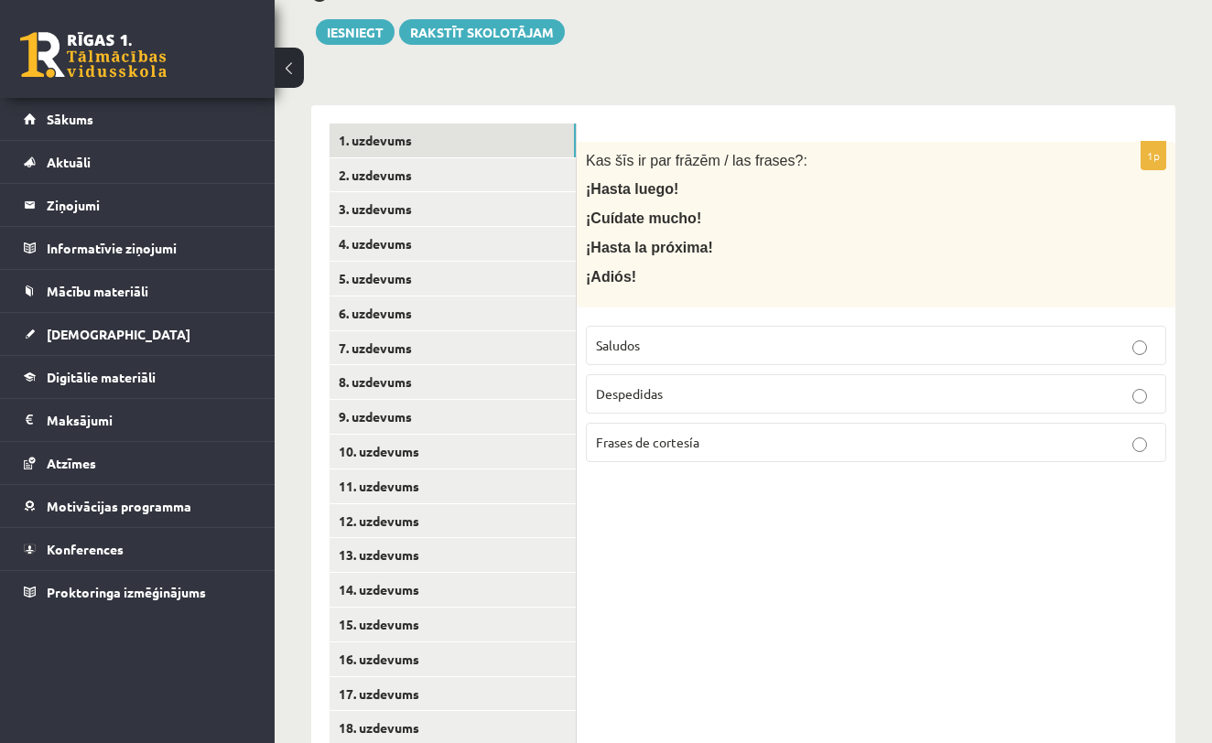
scroll to position [300, 0]
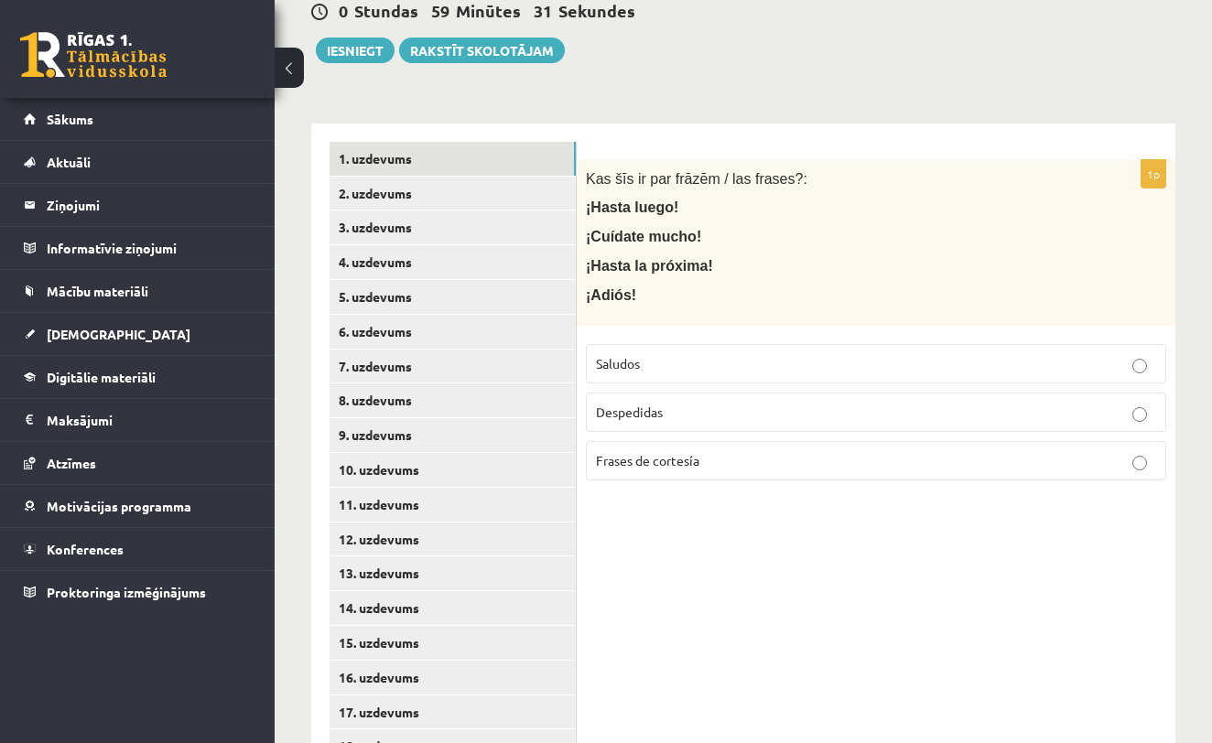
click at [697, 465] on label "Frases de cortesía" at bounding box center [876, 460] width 580 height 39
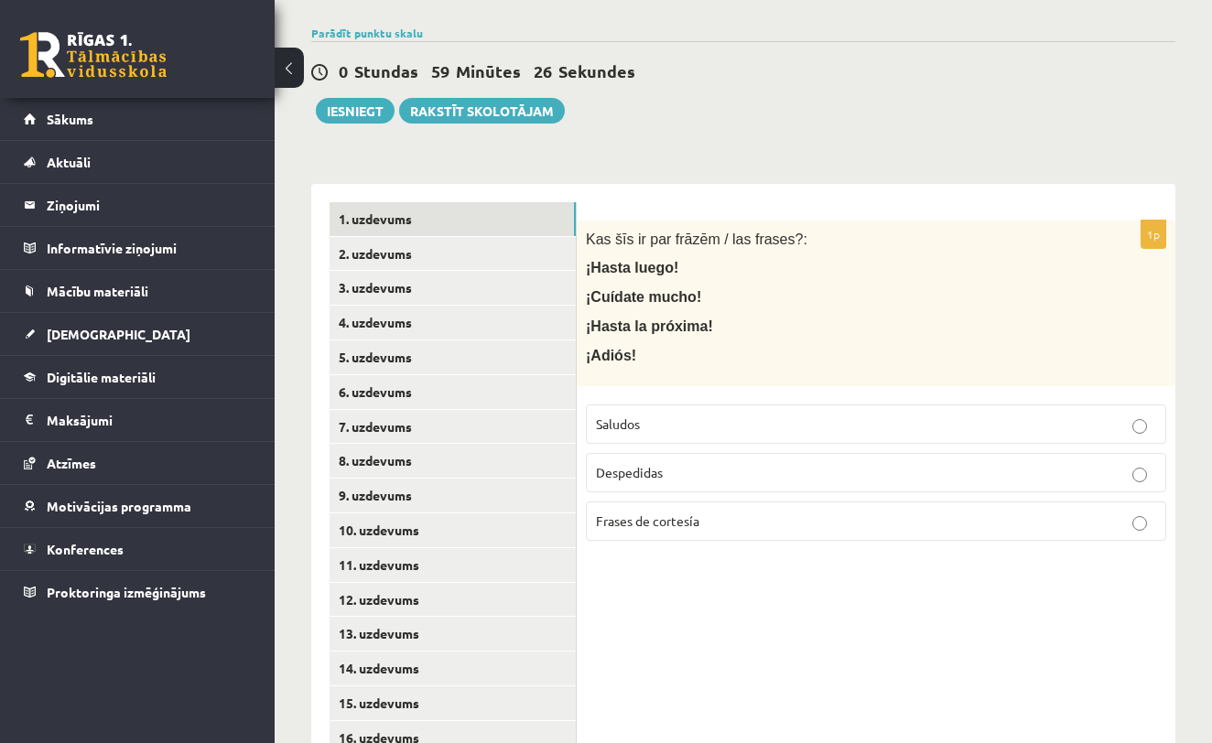
scroll to position [244, 0]
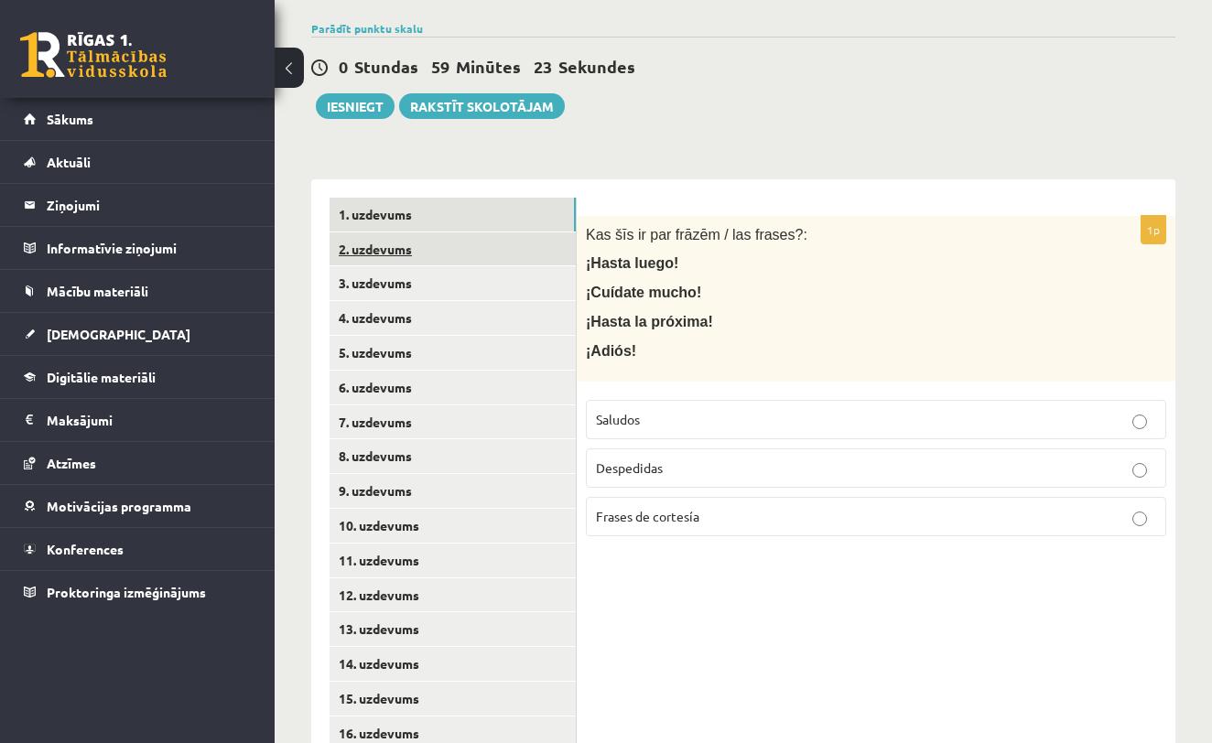
click at [511, 245] on link "2. uzdevums" at bounding box center [453, 250] width 246 height 34
click at [932, 410] on p "Saludos" at bounding box center [876, 419] width 560 height 19
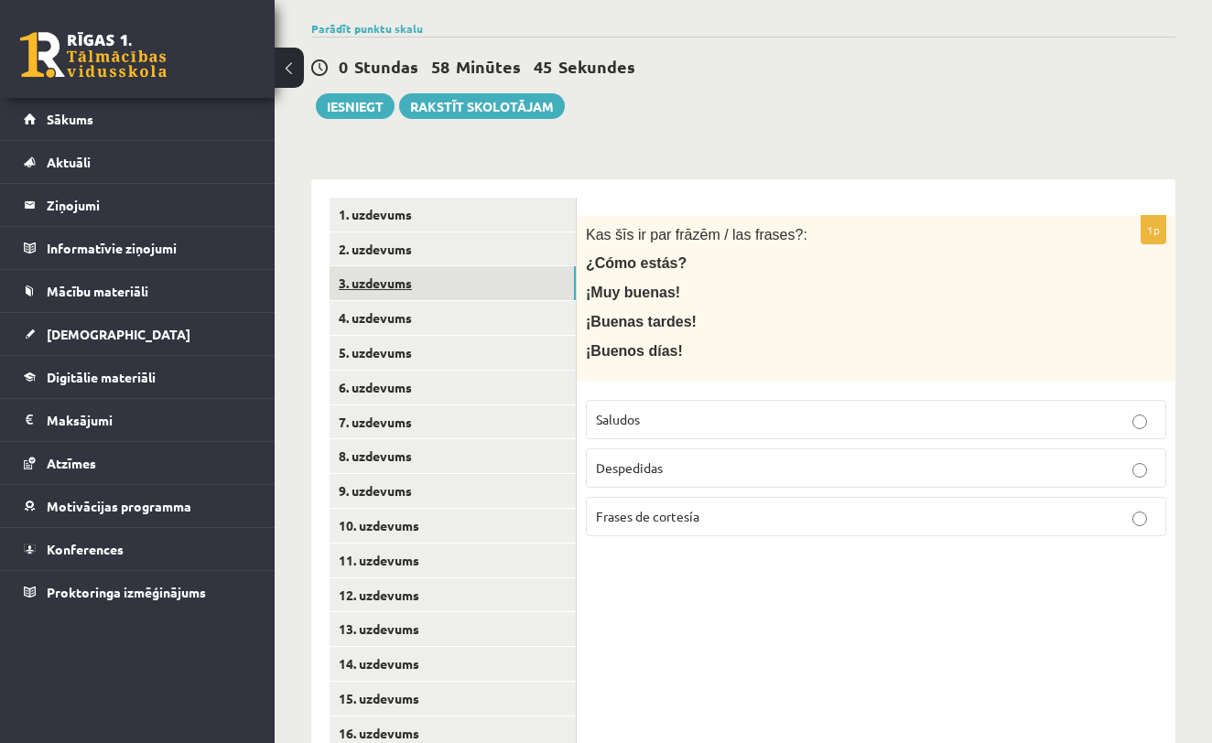
click at [526, 286] on link "3. uzdevums" at bounding box center [453, 283] width 246 height 34
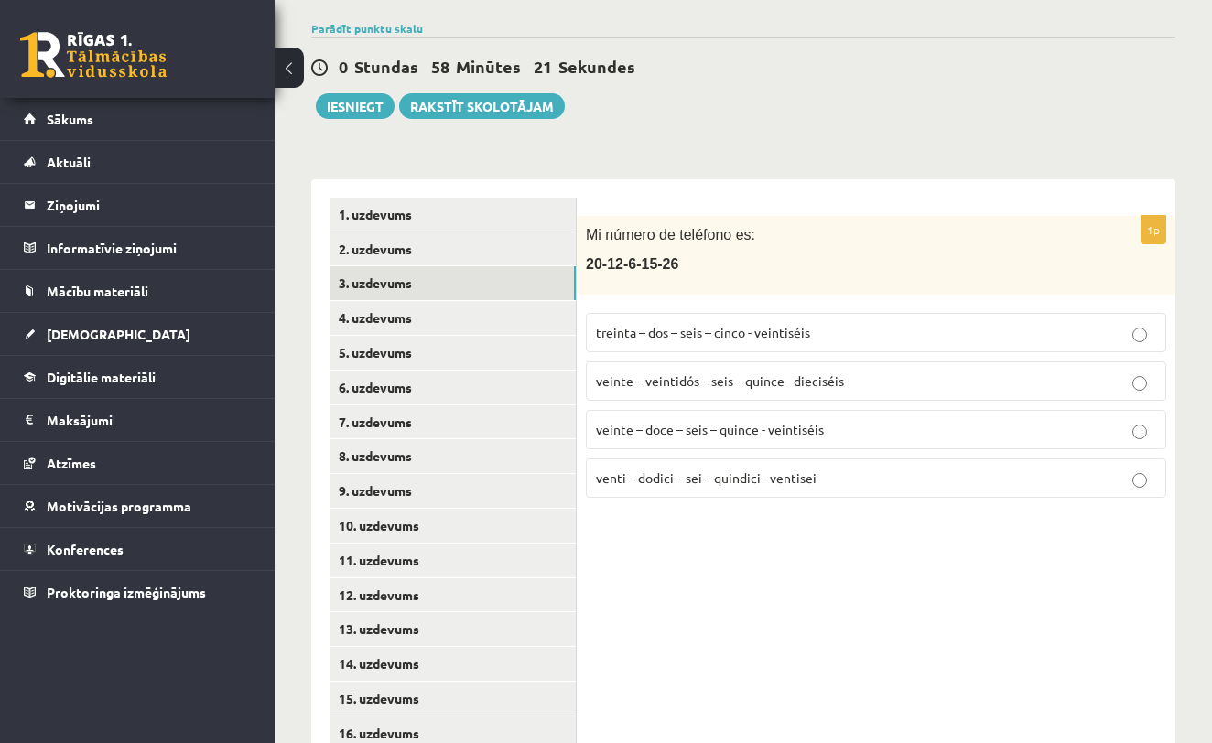
click at [888, 374] on p "veinte – veintidós – seis – quince - dieciséis" at bounding box center [876, 381] width 560 height 19
click at [507, 314] on link "4. uzdevums" at bounding box center [453, 318] width 246 height 34
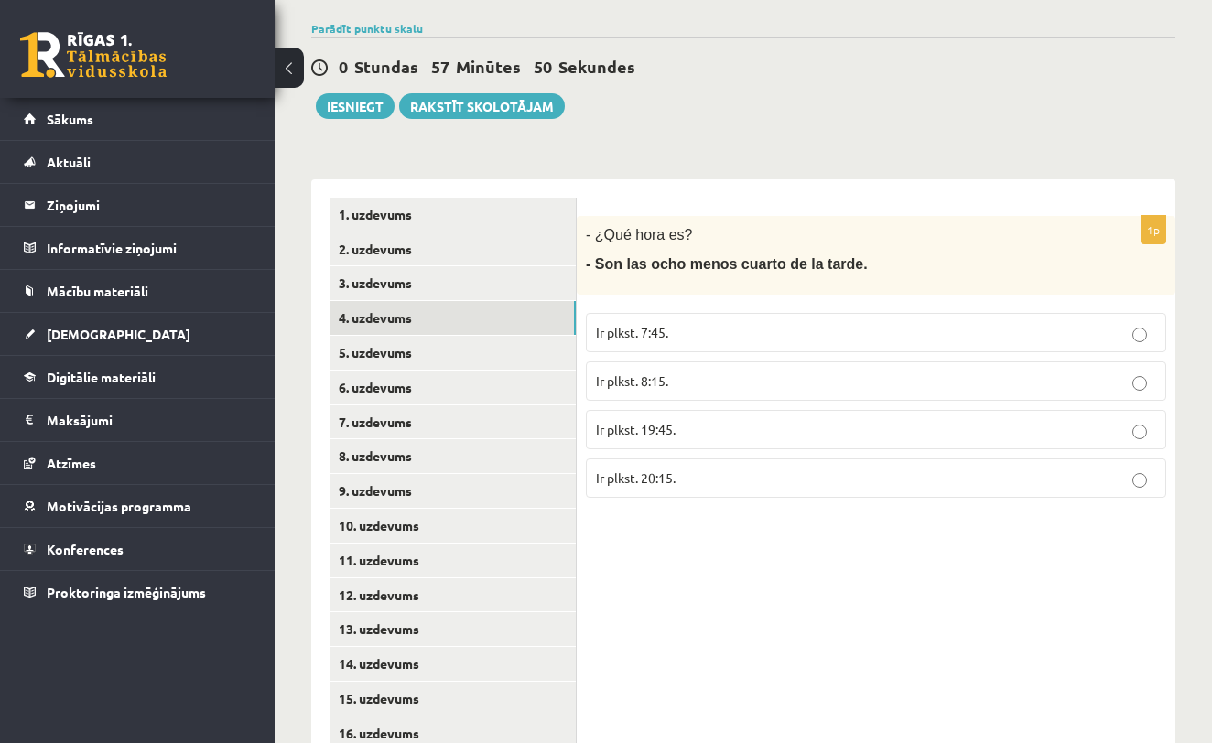
click at [867, 377] on p "Ir plkst. 8:15." at bounding box center [876, 381] width 560 height 19
click at [636, 426] on span "Ir plkst. 19:45." at bounding box center [636, 429] width 80 height 16
click at [498, 347] on link "5. uzdevums" at bounding box center [453, 353] width 246 height 34
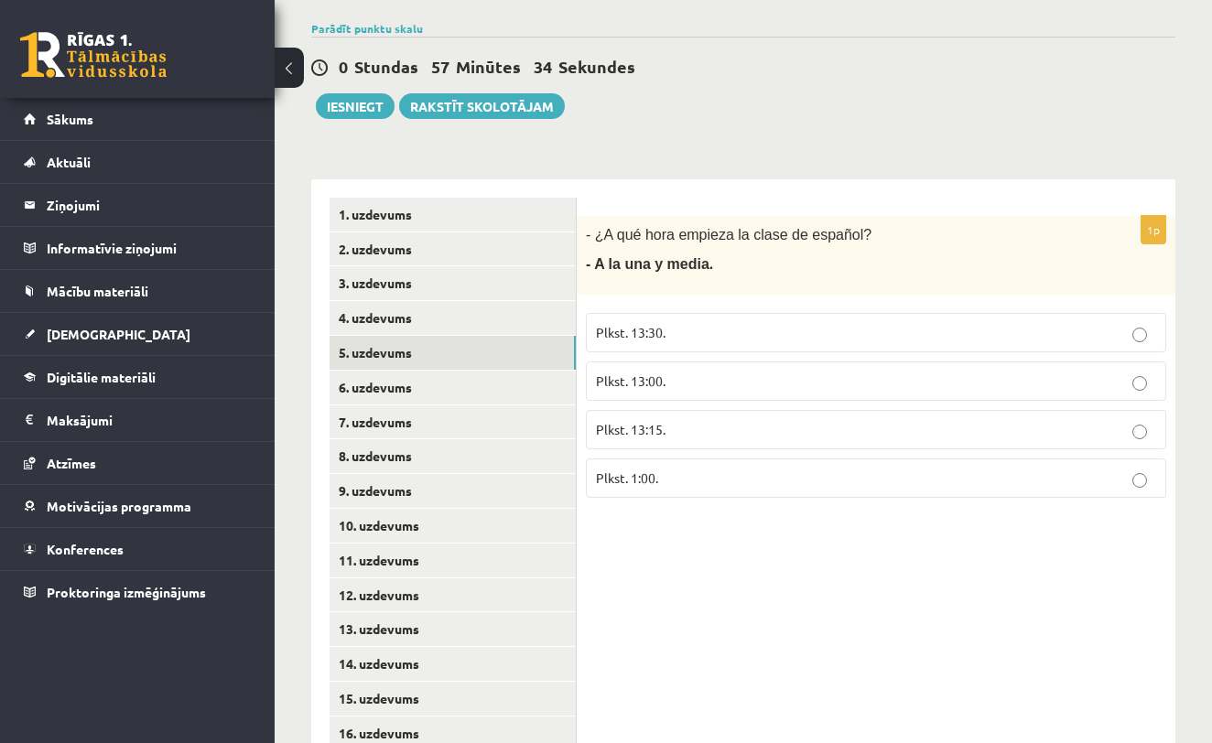
click at [743, 378] on p "Plkst. 13:00." at bounding box center [876, 381] width 560 height 19
click at [611, 484] on label "Plkst. 1:00." at bounding box center [876, 478] width 580 height 39
click at [440, 378] on link "6. uzdevums" at bounding box center [453, 388] width 246 height 34
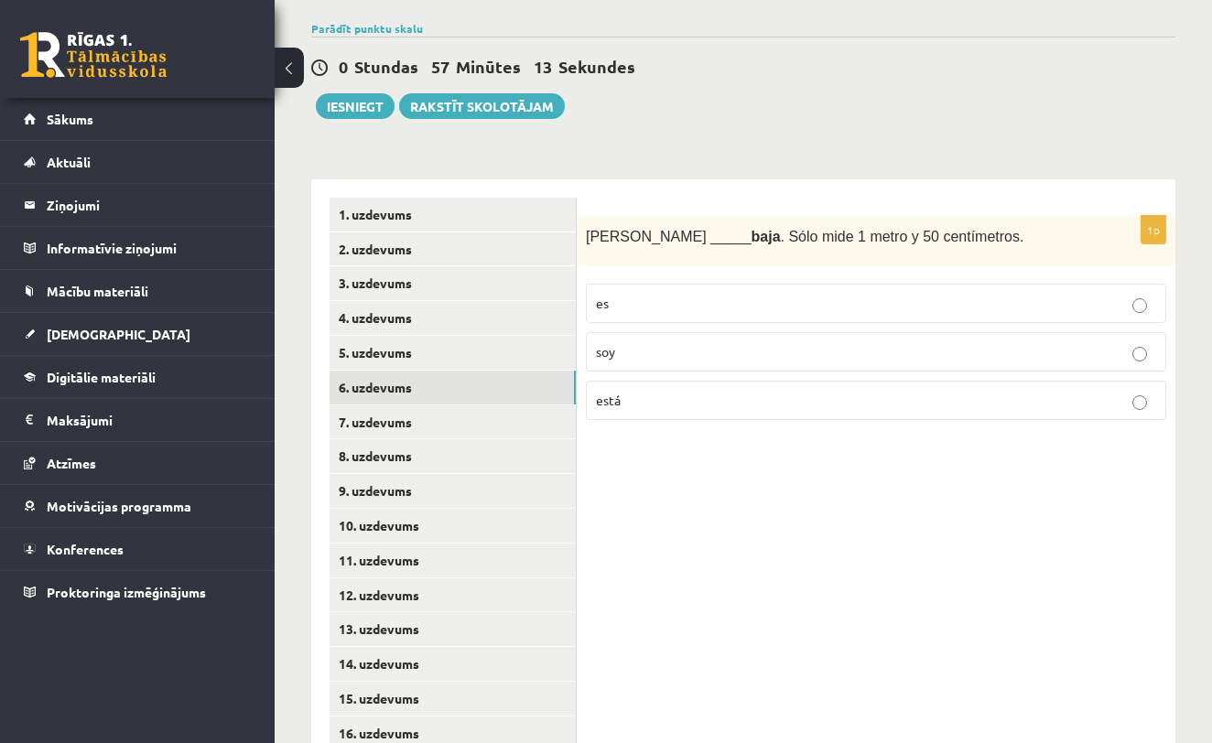
click at [666, 393] on p "está" at bounding box center [876, 400] width 560 height 19
click at [488, 406] on link "7. uzdevums" at bounding box center [453, 423] width 246 height 34
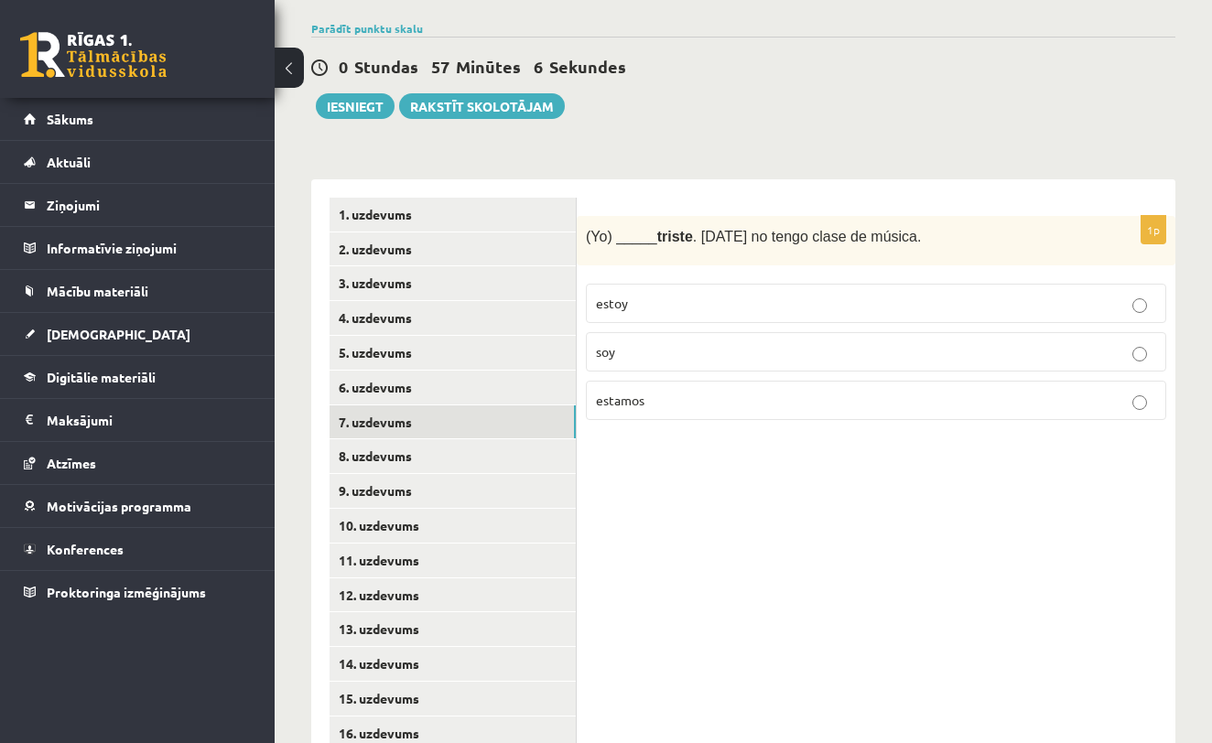
click at [660, 342] on p "soy" at bounding box center [876, 351] width 560 height 19
click at [552, 450] on link "8. uzdevums" at bounding box center [453, 456] width 246 height 34
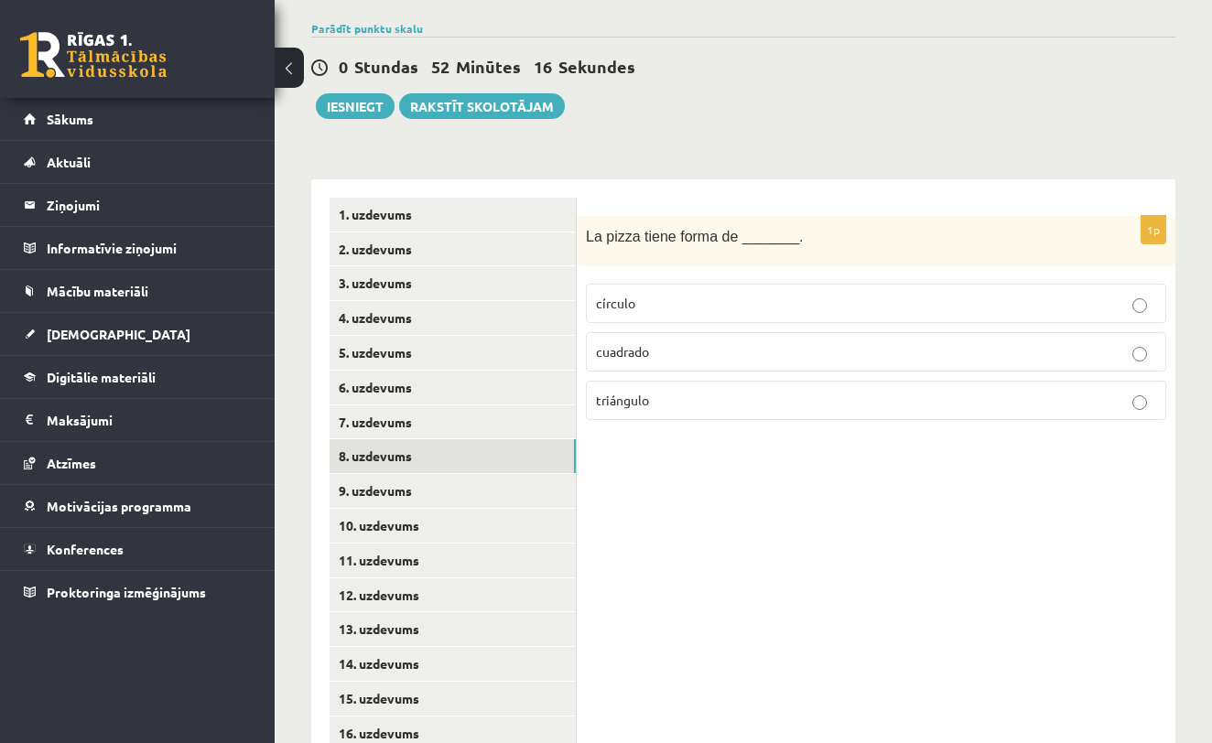
click at [734, 308] on p "círculo" at bounding box center [876, 303] width 560 height 19
click at [467, 480] on link "9. uzdevums" at bounding box center [453, 491] width 246 height 34
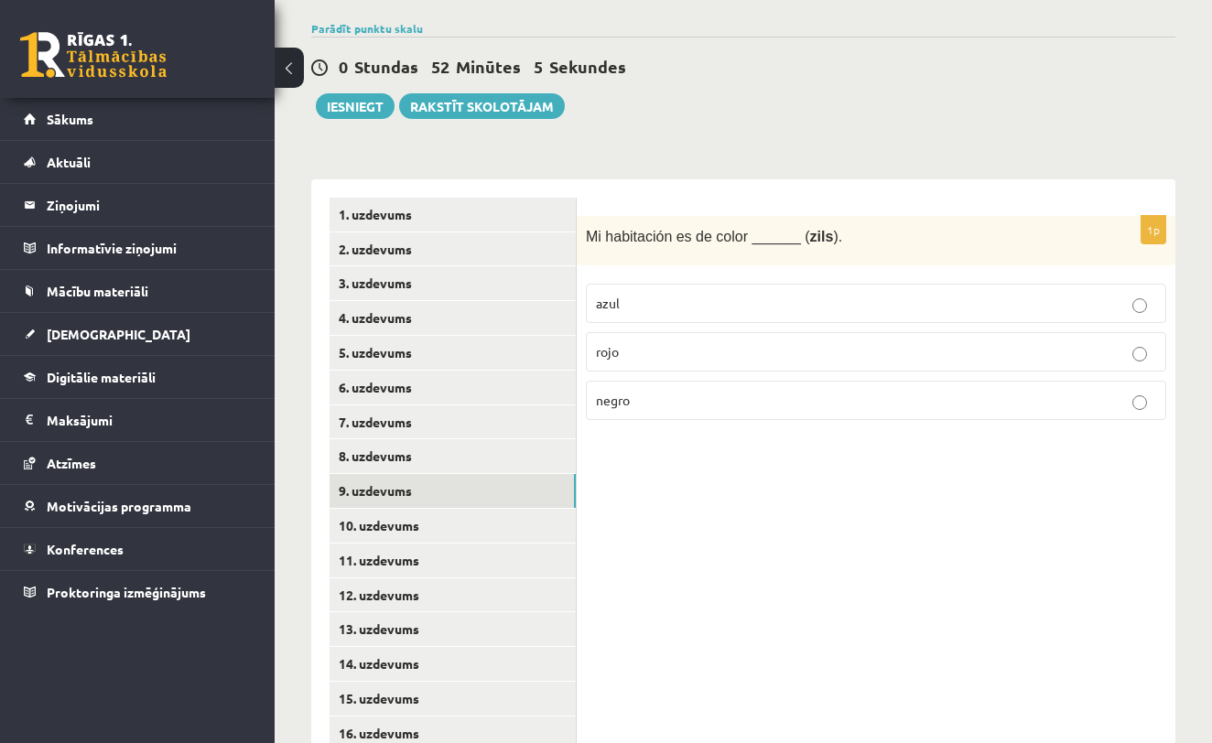
click at [734, 342] on p "rojo" at bounding box center [876, 351] width 560 height 19
click at [506, 513] on link "10. uzdevums" at bounding box center [453, 526] width 246 height 34
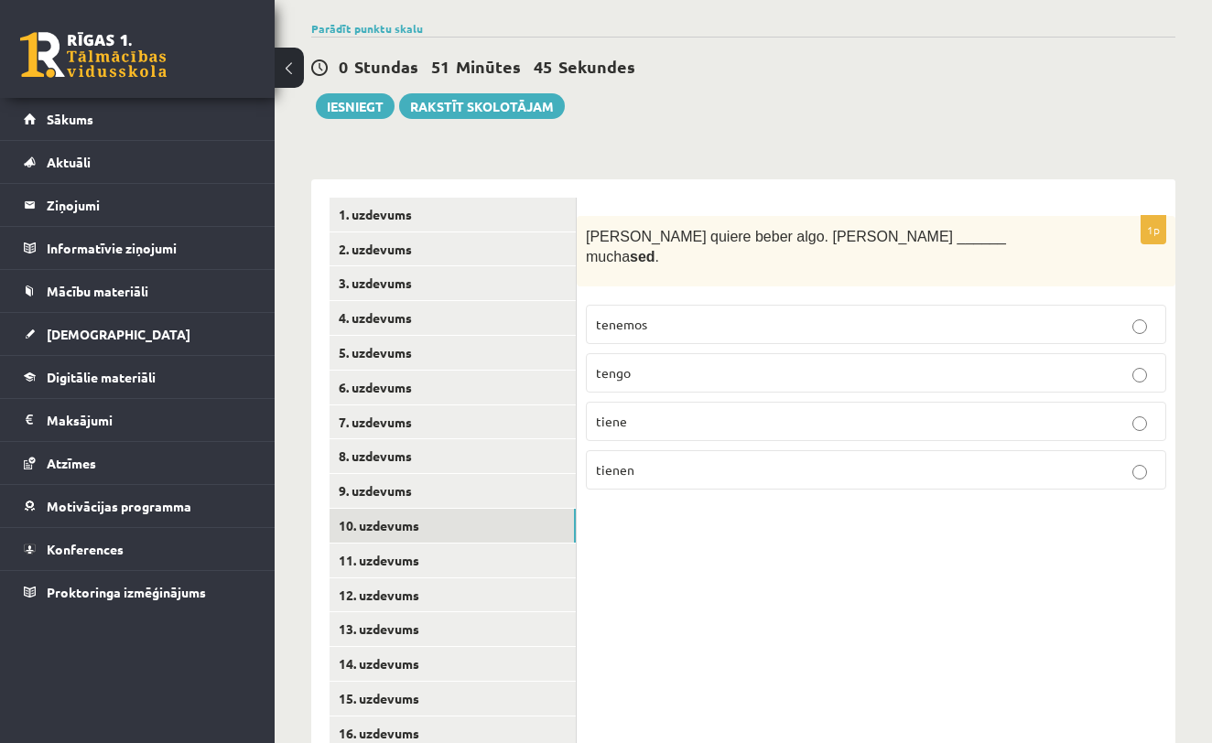
click at [620, 413] on span "tiene" at bounding box center [611, 421] width 31 height 16
click at [512, 550] on link "11. uzdevums" at bounding box center [453, 561] width 246 height 34
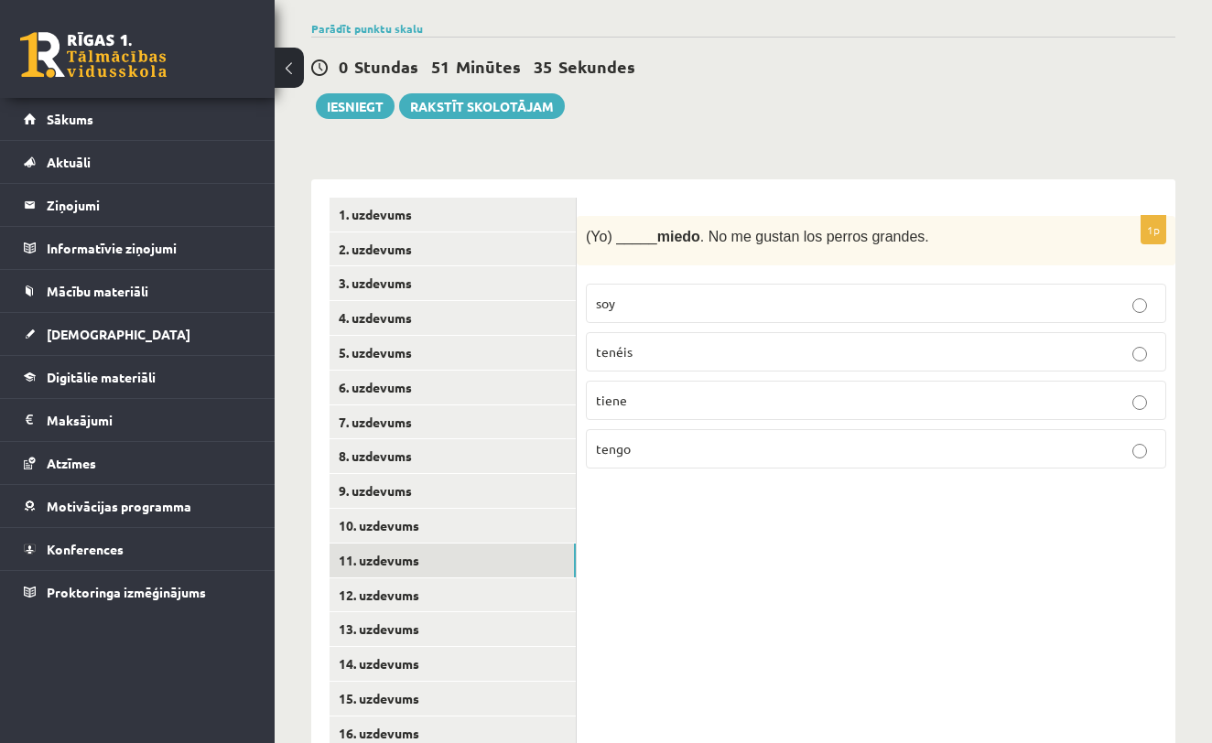
click at [666, 307] on p "soy" at bounding box center [876, 303] width 560 height 19
click at [484, 590] on link "12. uzdevums" at bounding box center [453, 596] width 246 height 34
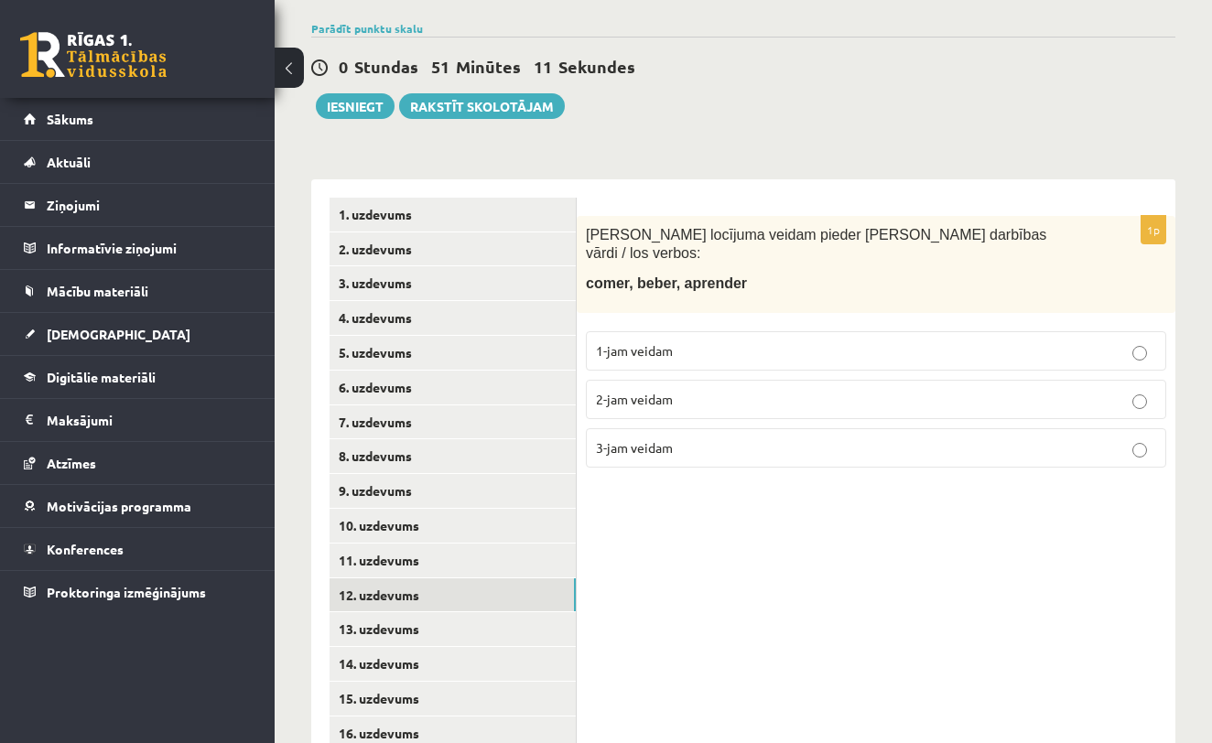
click at [855, 341] on p "1-jam veidam" at bounding box center [876, 350] width 560 height 19
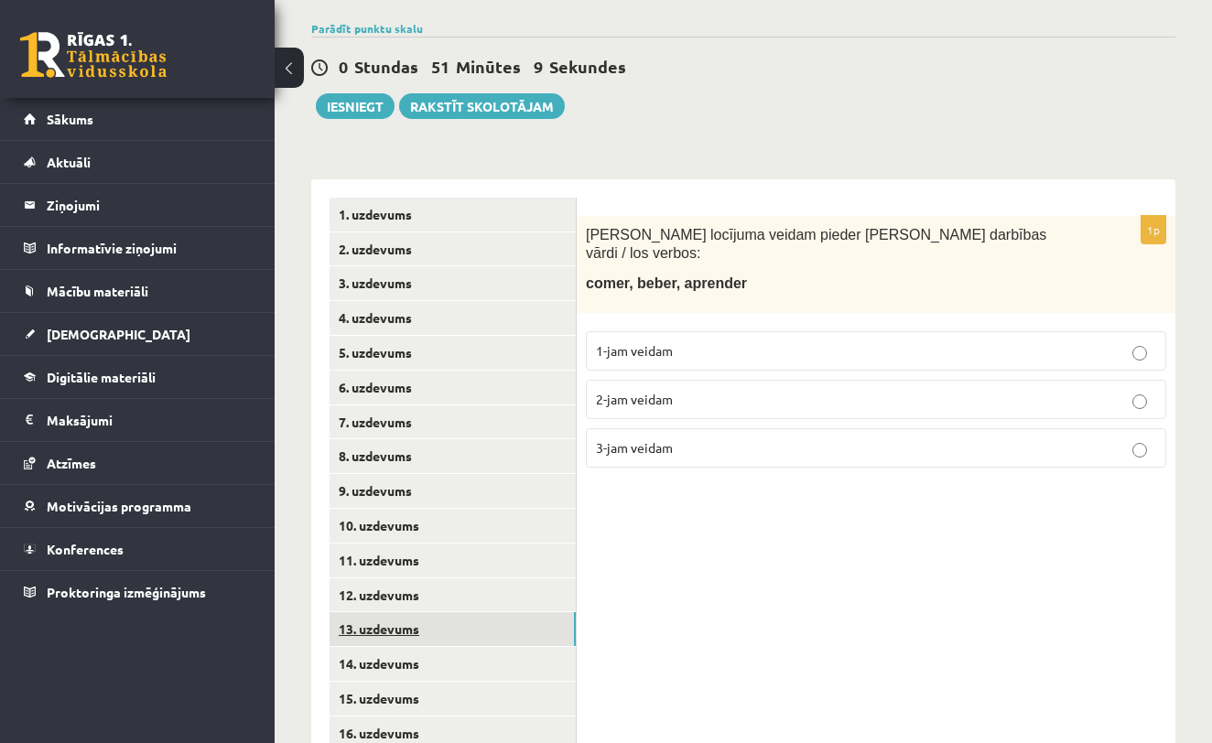
click at [484, 614] on link "13. uzdevums" at bounding box center [453, 629] width 246 height 34
click at [709, 438] on p "3-jam veidam" at bounding box center [876, 447] width 560 height 19
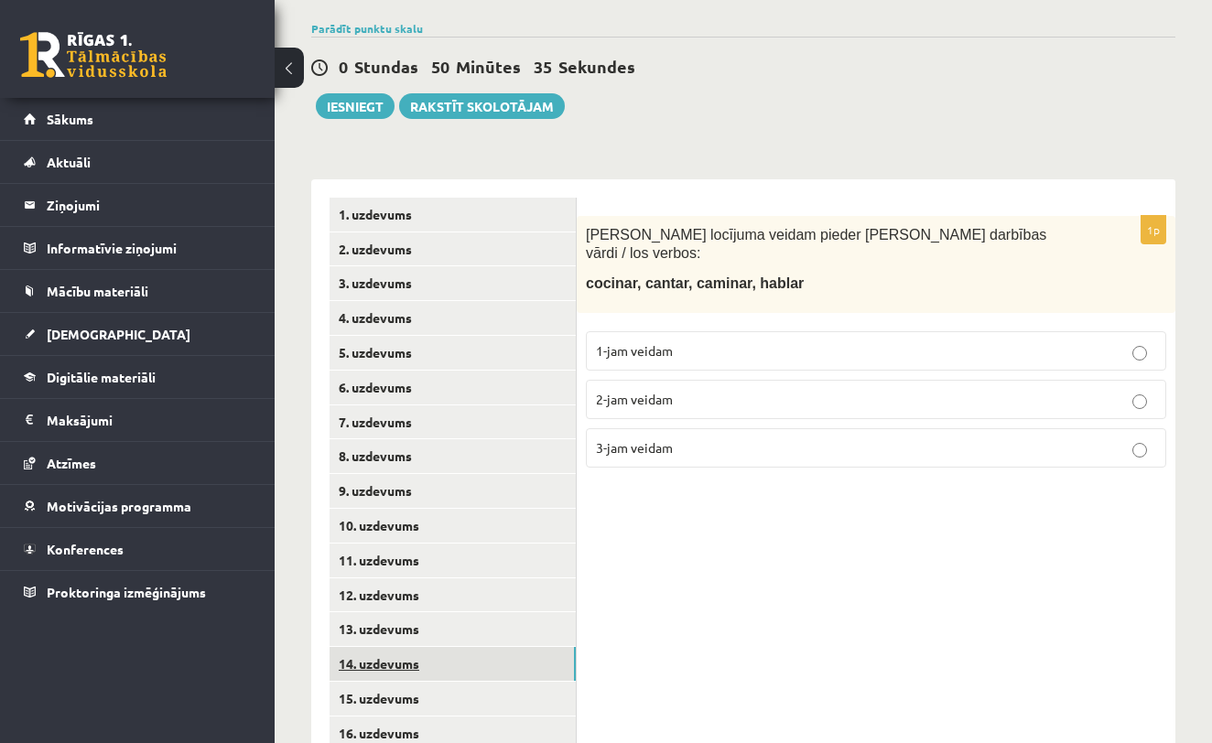
click at [482, 656] on link "14. uzdevums" at bounding box center [453, 664] width 246 height 34
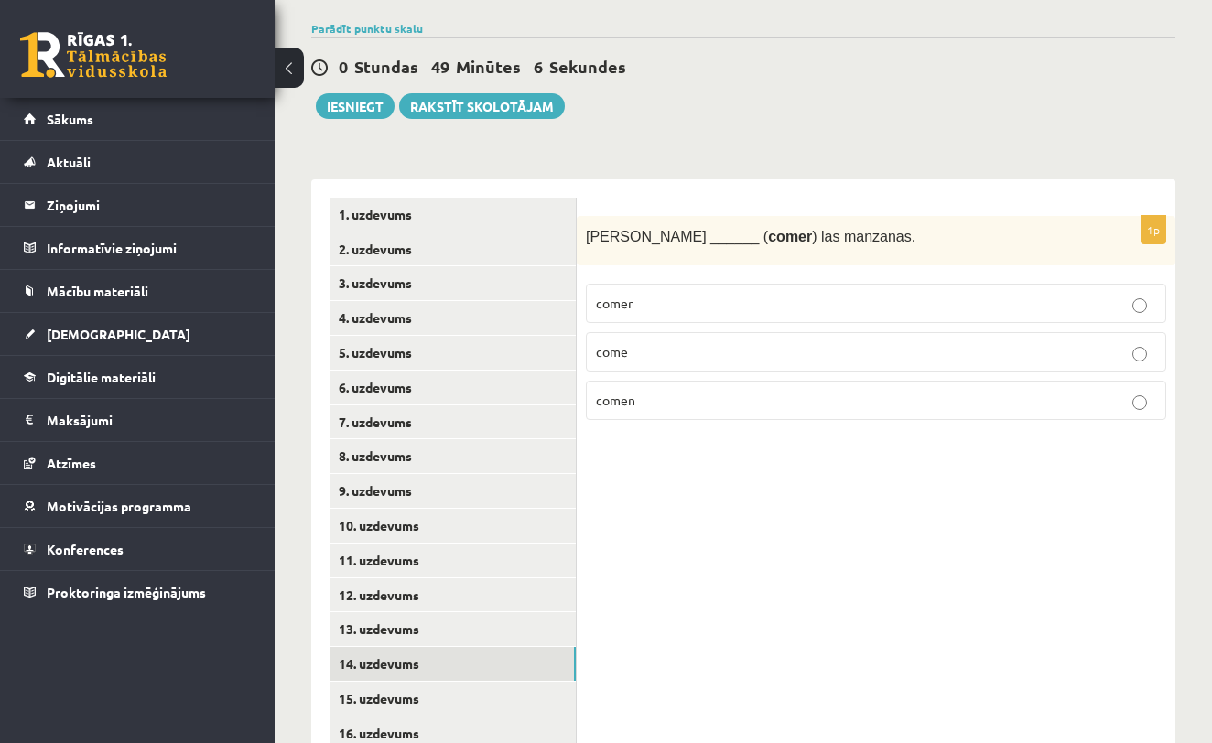
click at [842, 339] on label "come" at bounding box center [876, 351] width 580 height 39
click at [783, 408] on label "comen" at bounding box center [876, 400] width 580 height 39
click at [822, 294] on p "comer" at bounding box center [876, 303] width 560 height 19
click at [748, 361] on label "come" at bounding box center [876, 351] width 580 height 39
click at [447, 682] on link "15. uzdevums" at bounding box center [453, 699] width 246 height 34
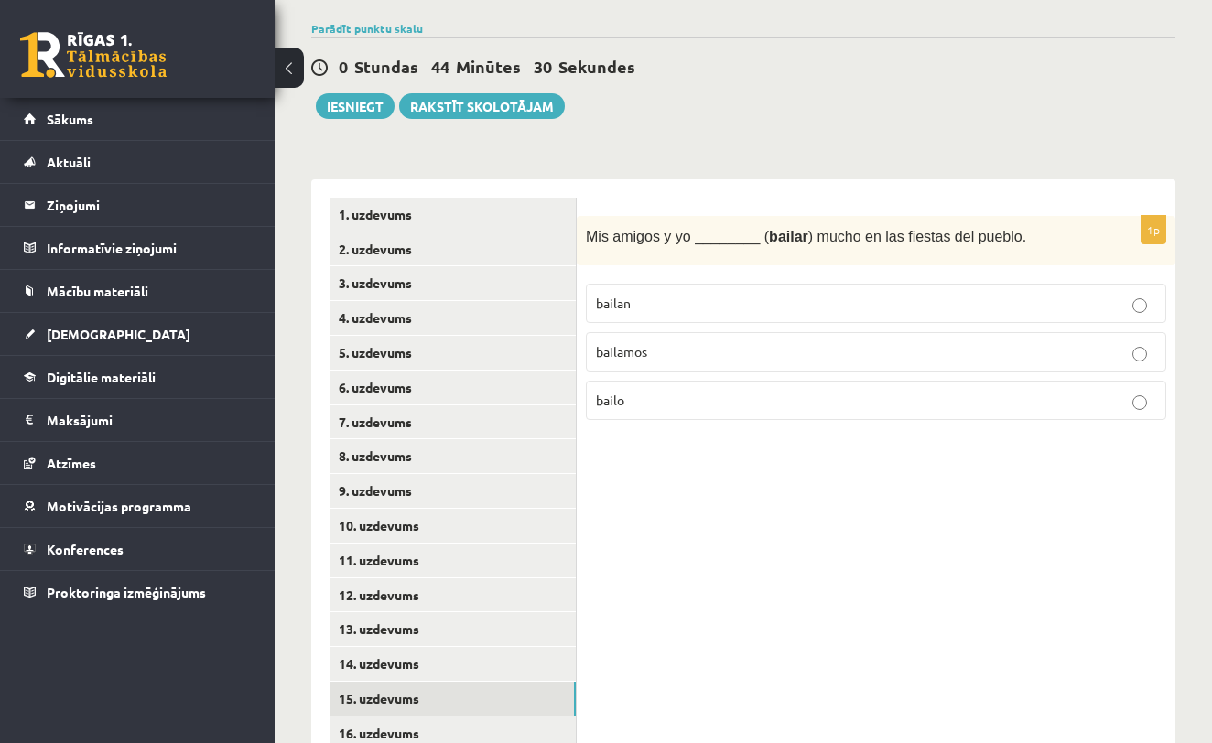
click at [746, 396] on p "bailo" at bounding box center [876, 400] width 560 height 19
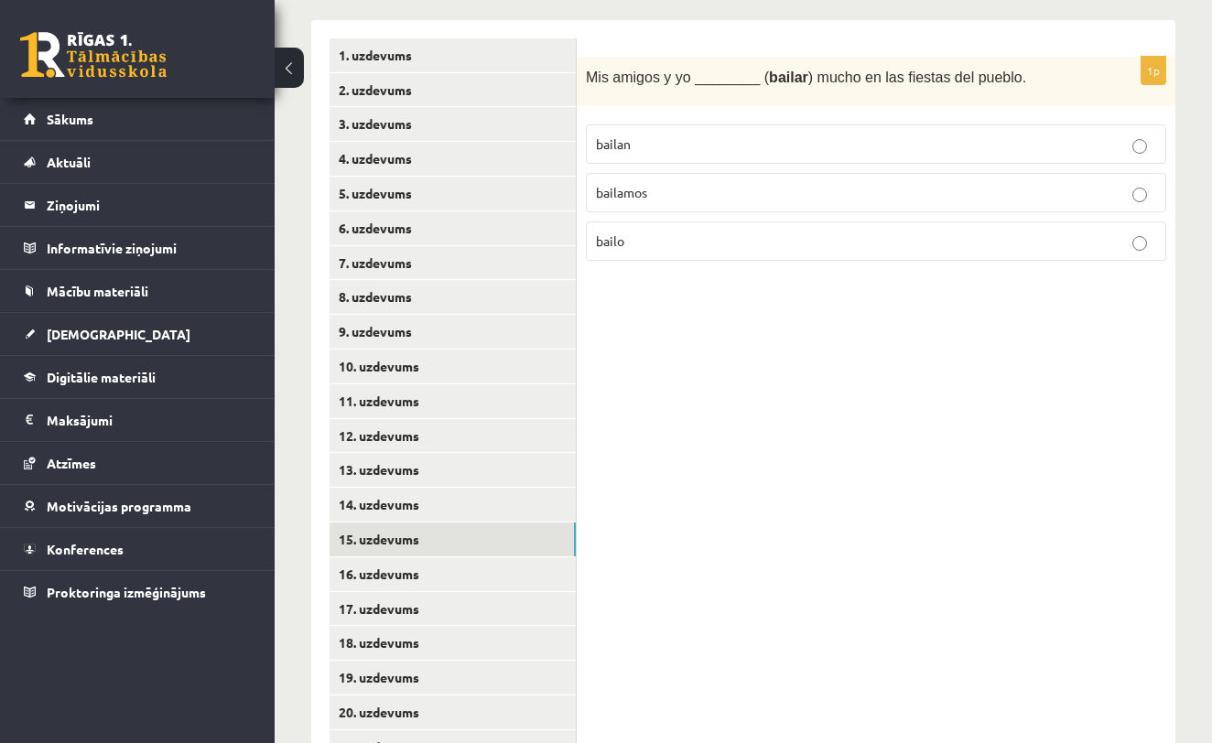
scroll to position [453, 0]
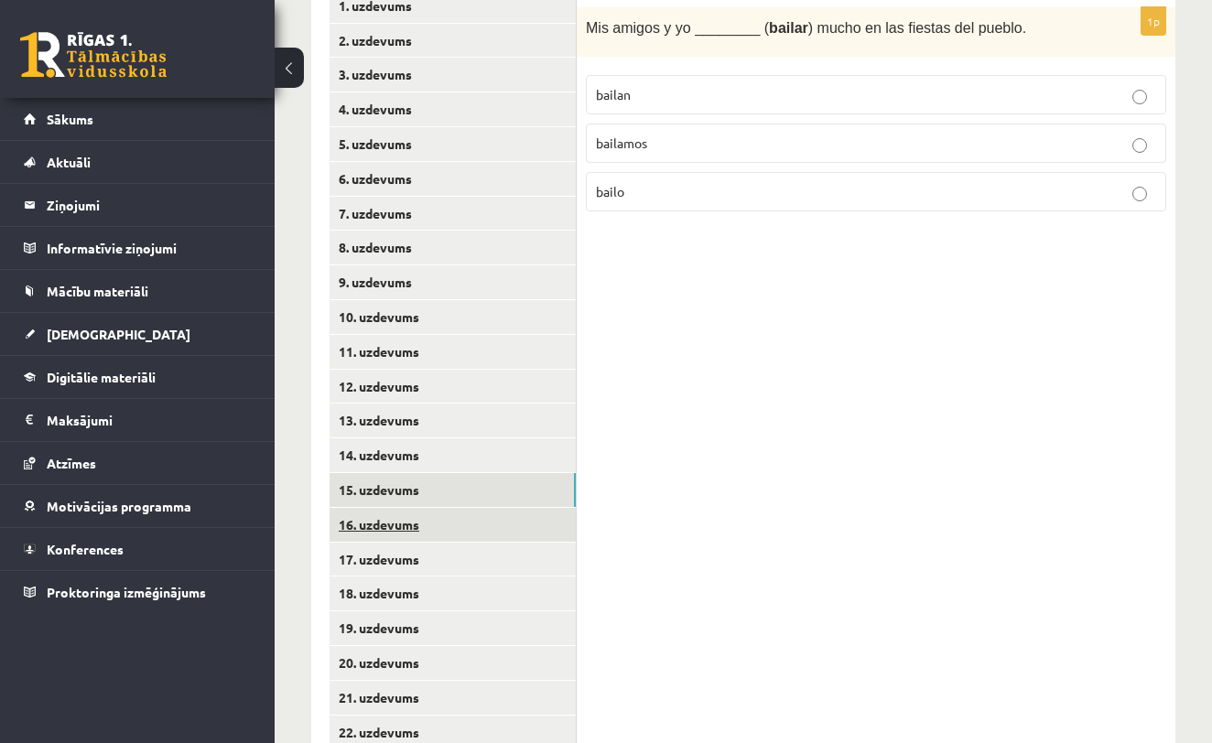
click at [497, 516] on link "16. uzdevums" at bounding box center [453, 525] width 246 height 34
click at [762, 189] on p "asisto" at bounding box center [876, 191] width 560 height 19
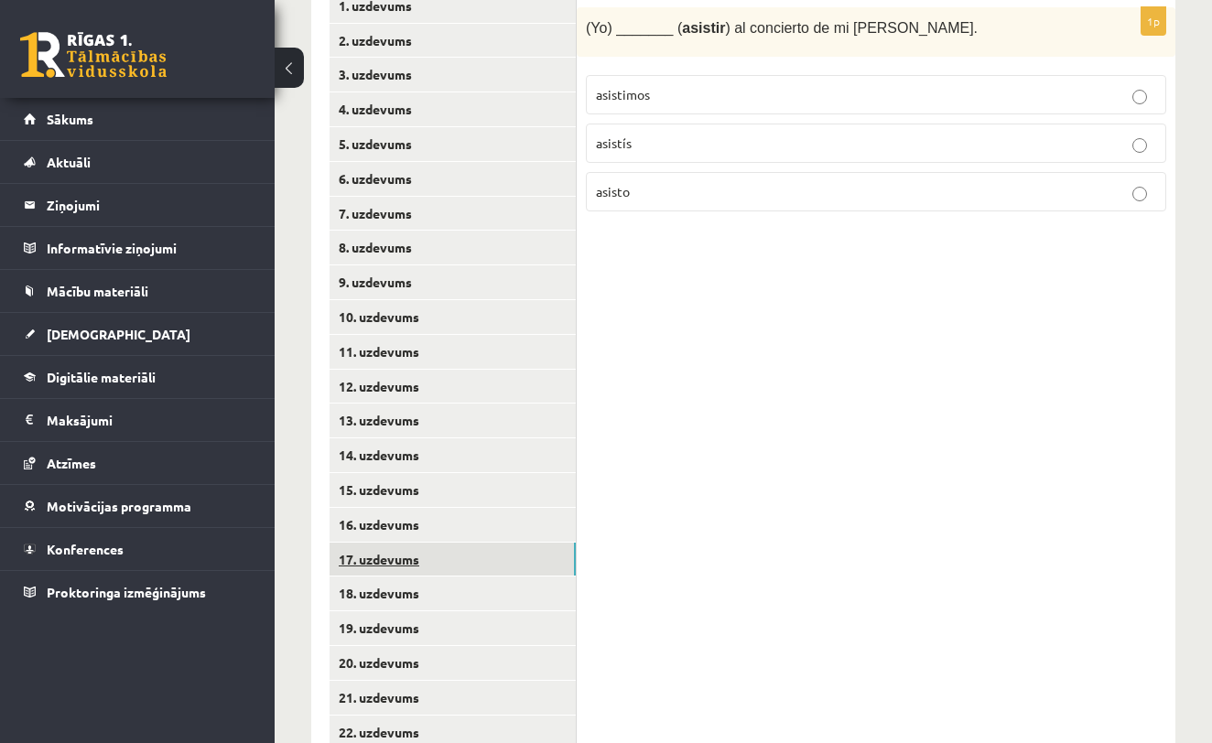
click at [414, 552] on link "17. uzdevums" at bounding box center [453, 560] width 246 height 34
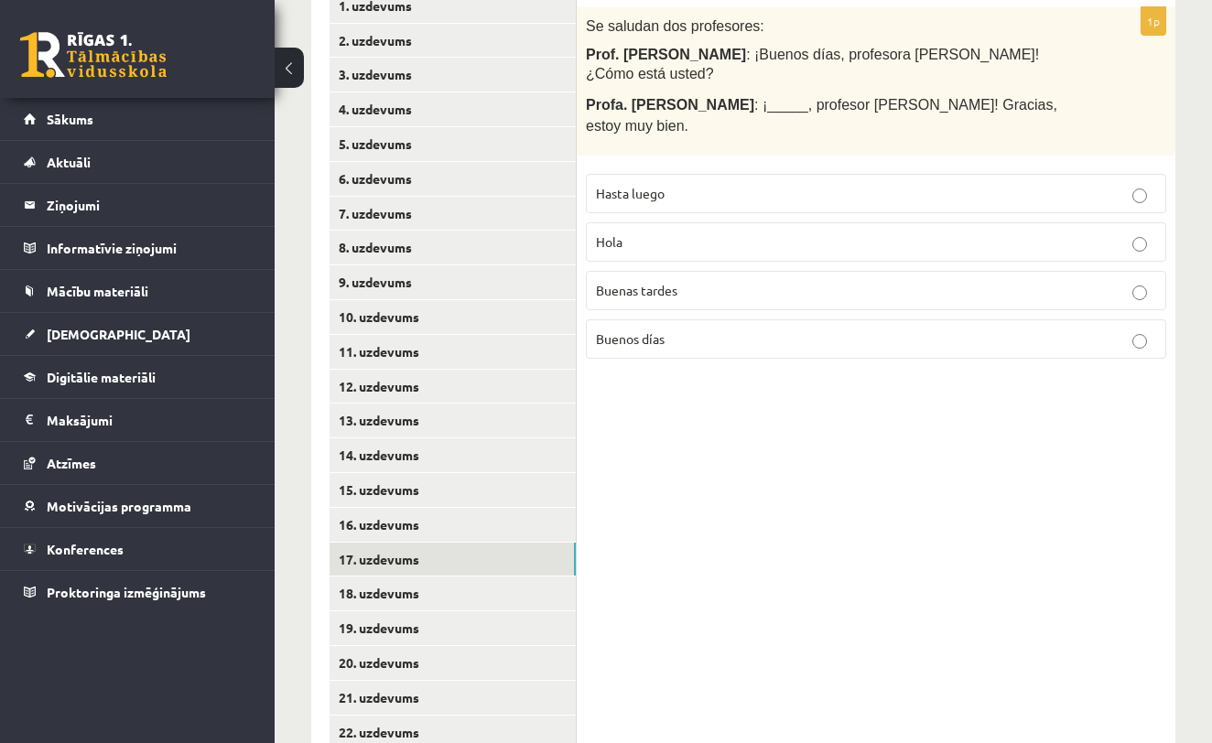
click at [705, 233] on p "Hola" at bounding box center [876, 242] width 560 height 19
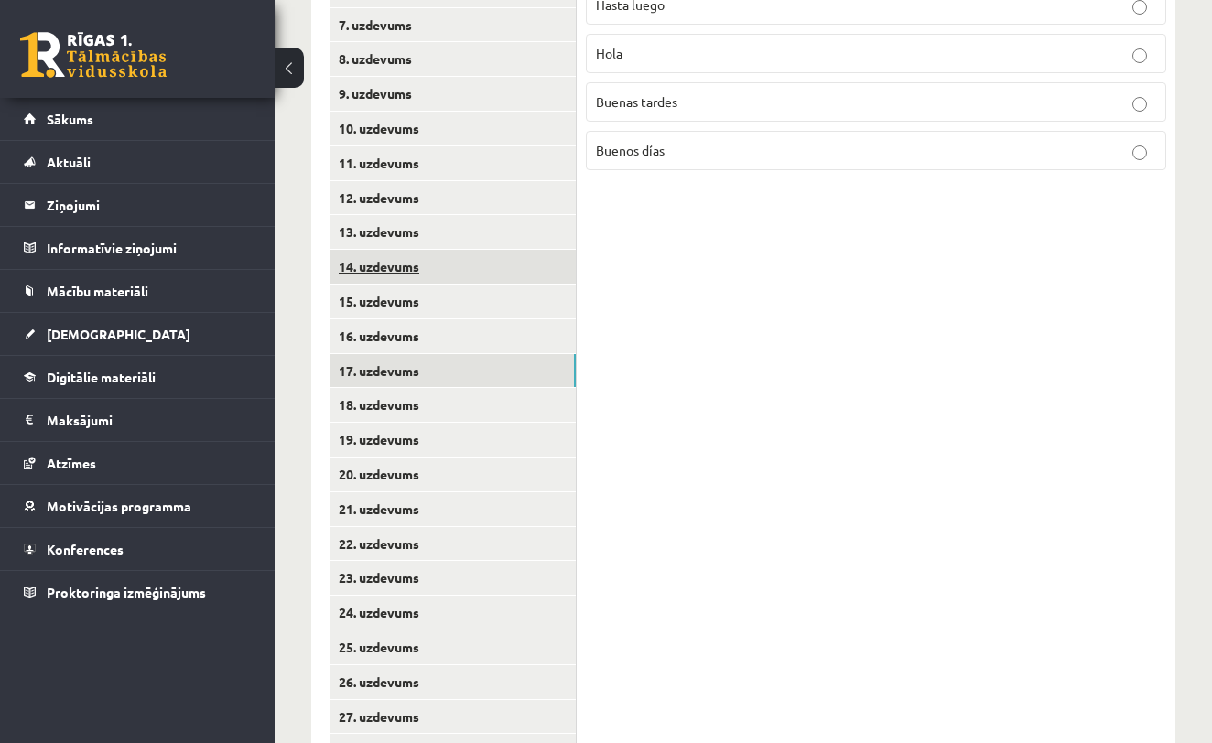
scroll to position [643, 0]
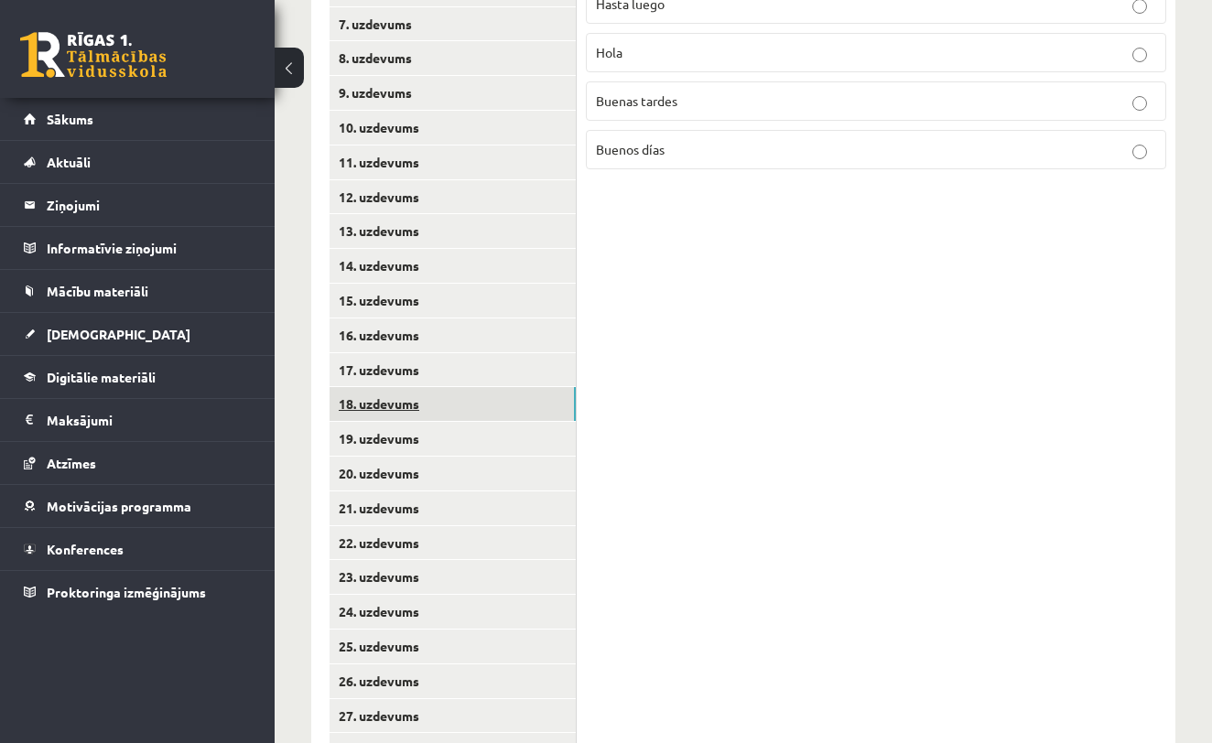
click at [501, 387] on link "18. uzdevums" at bounding box center [453, 404] width 246 height 34
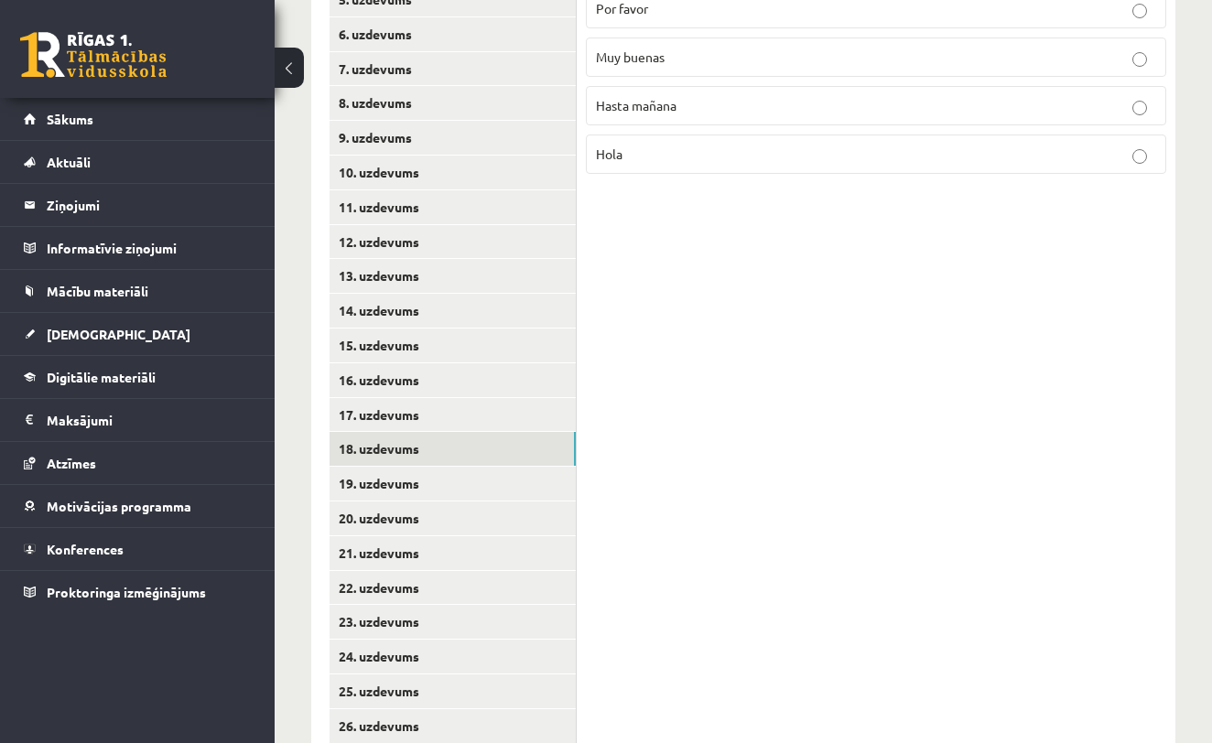
scroll to position [586, 0]
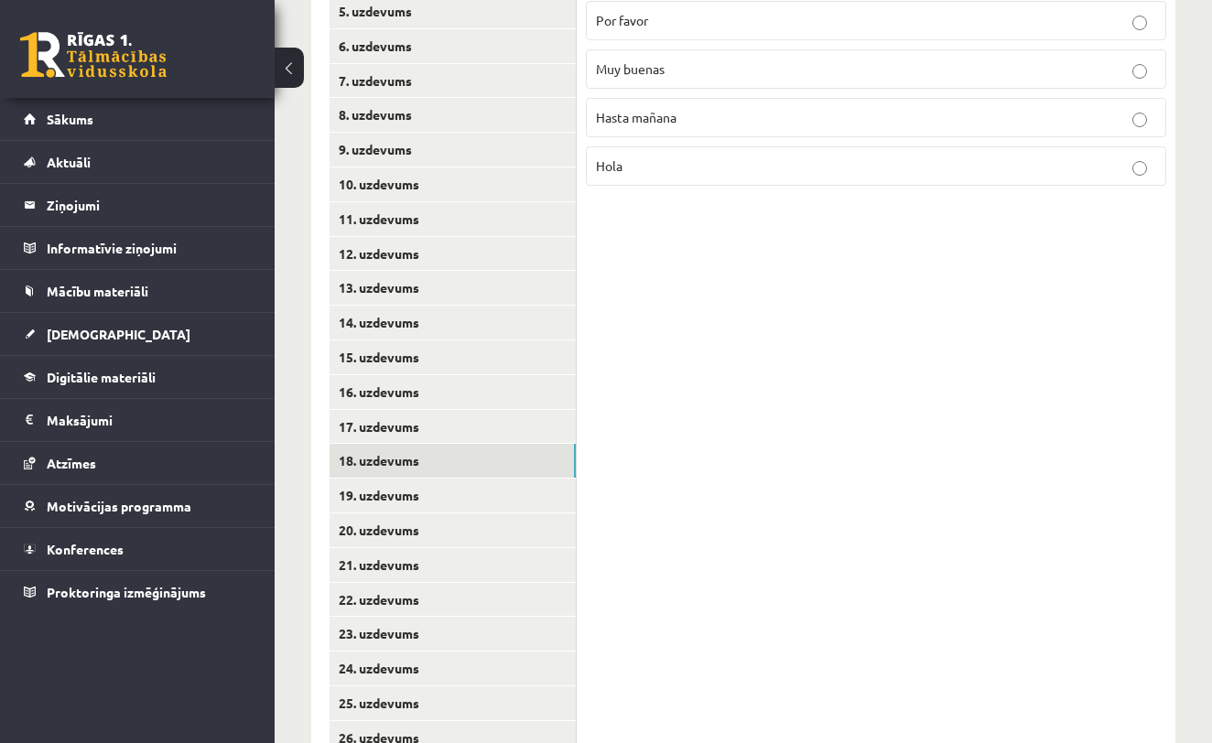
click at [701, 114] on p "Hasta mañana" at bounding box center [876, 117] width 560 height 19
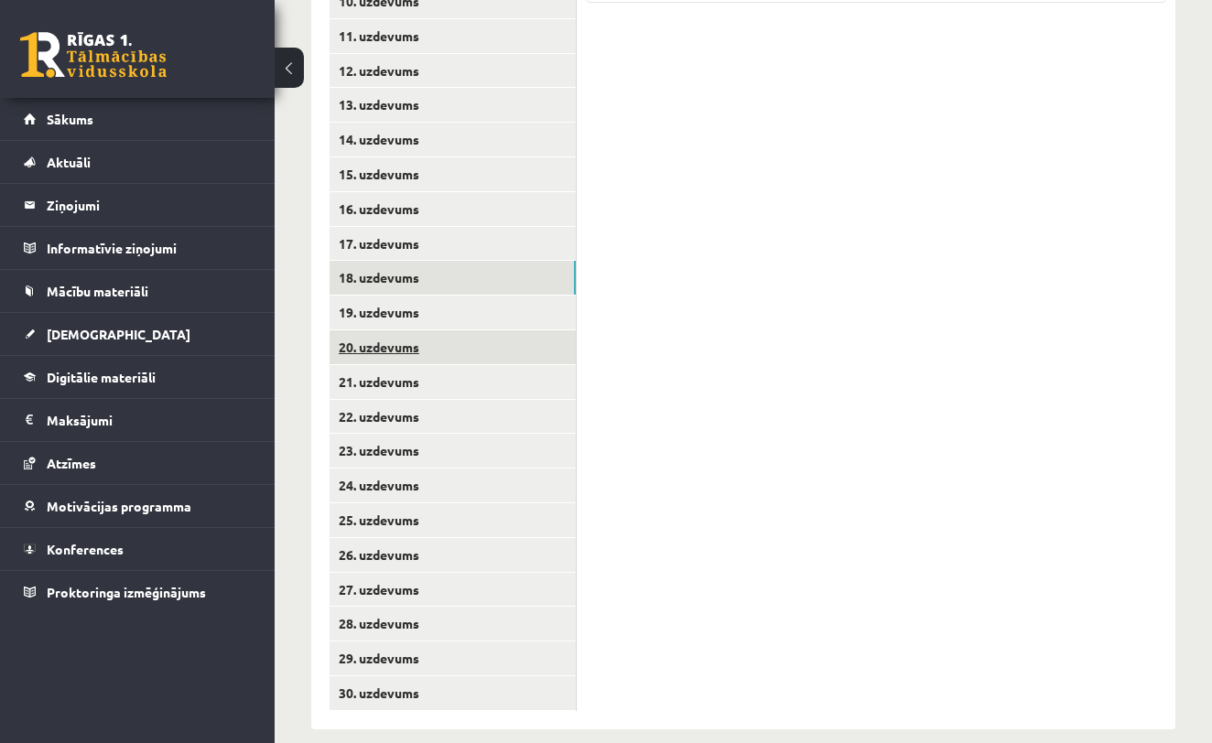
scroll to position [767, 0]
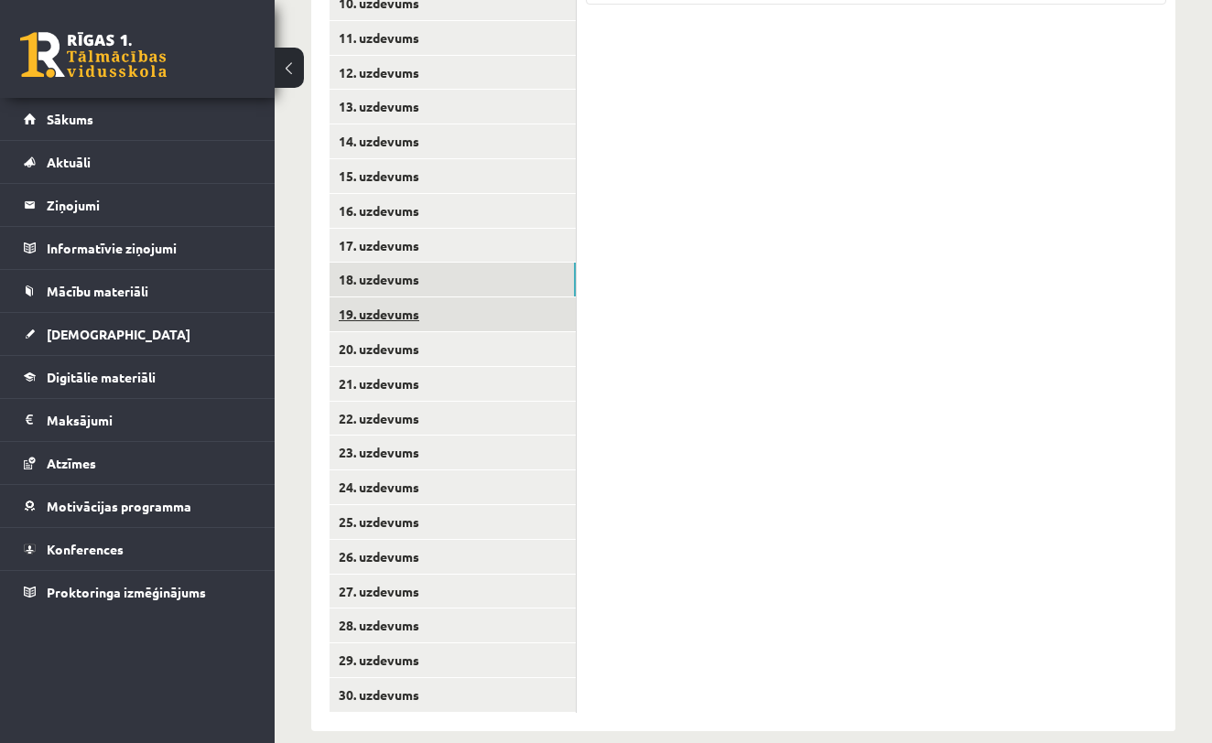
click at [489, 307] on link "19. uzdevums" at bounding box center [453, 315] width 246 height 34
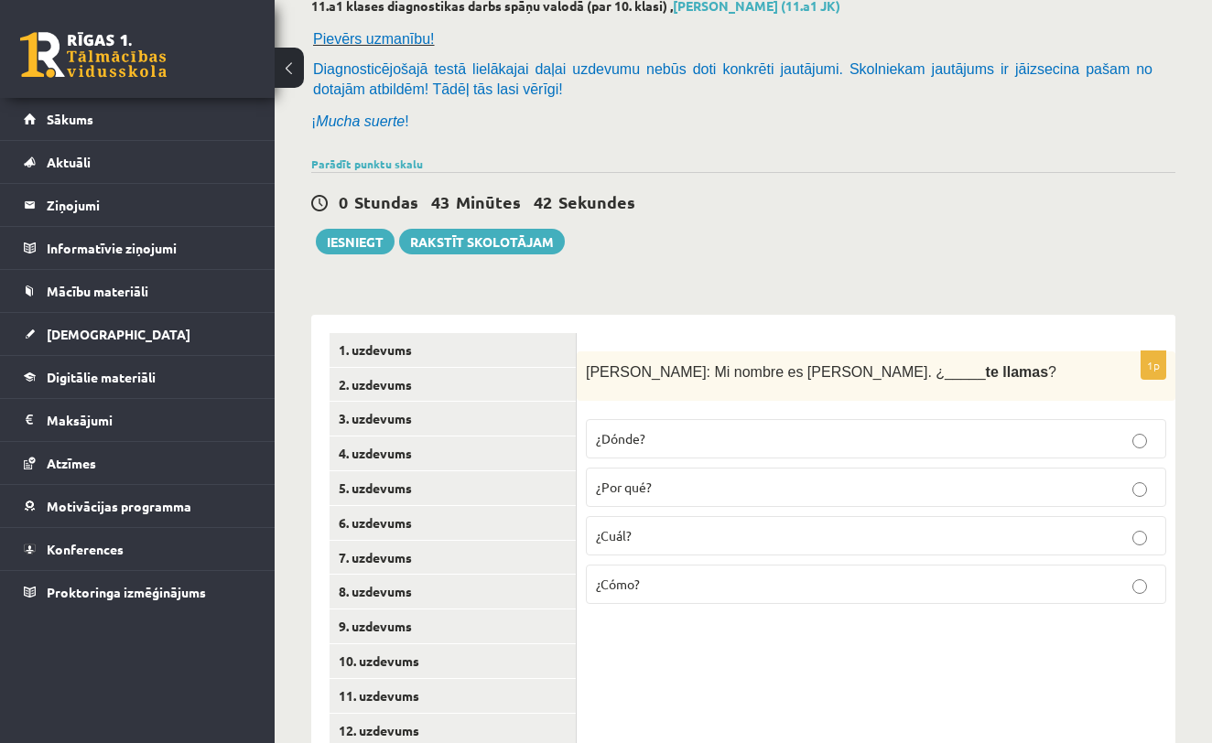
scroll to position [135, 0]
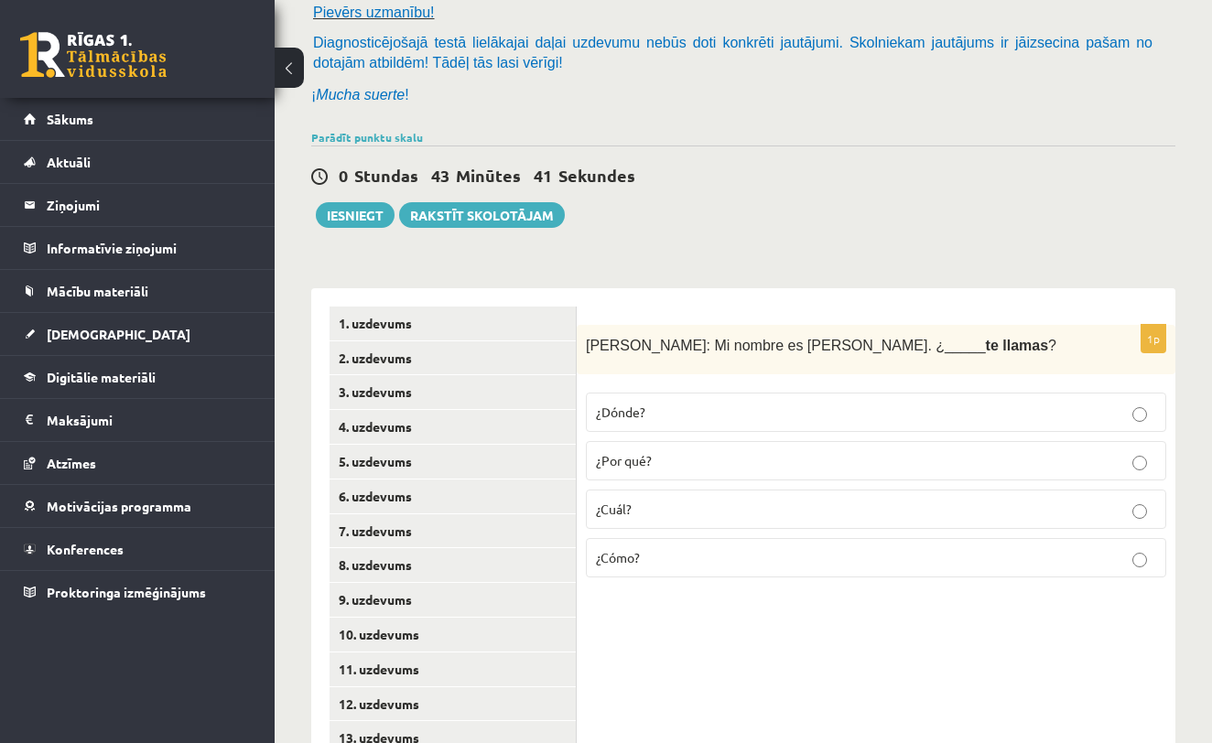
click at [663, 464] on p "¿Por qué?" at bounding box center [876, 460] width 560 height 19
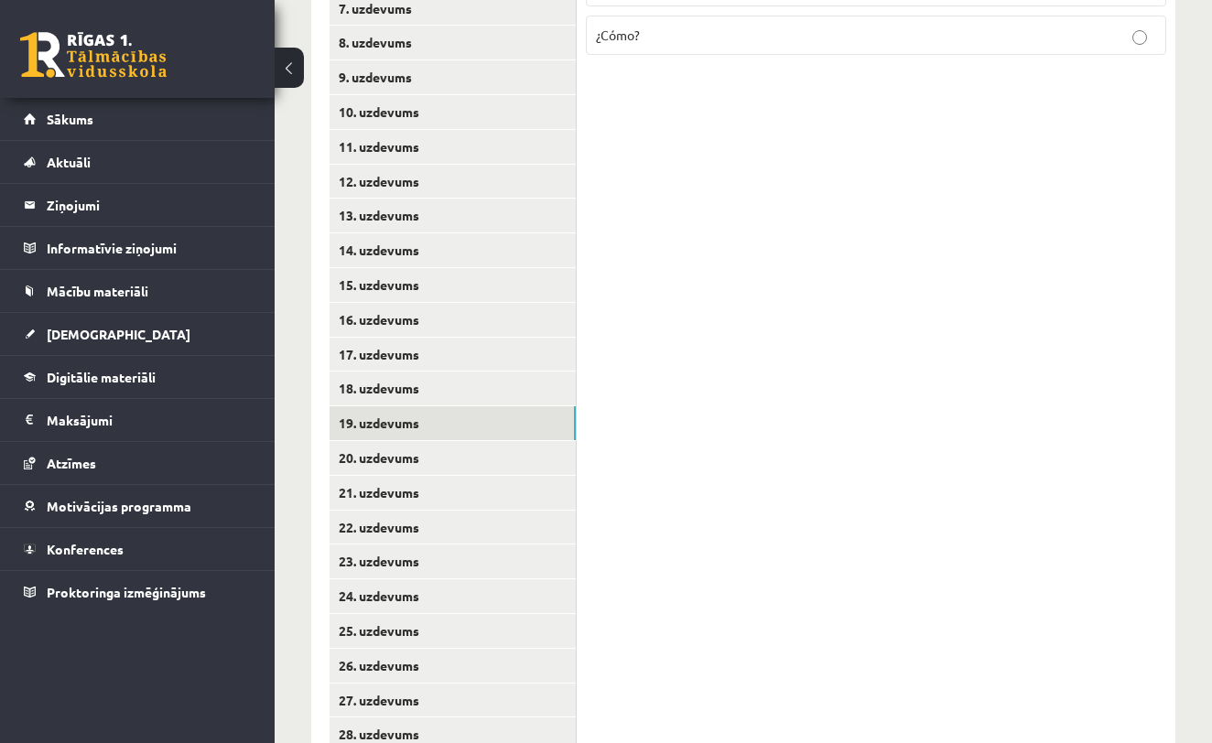
scroll to position [758, 0]
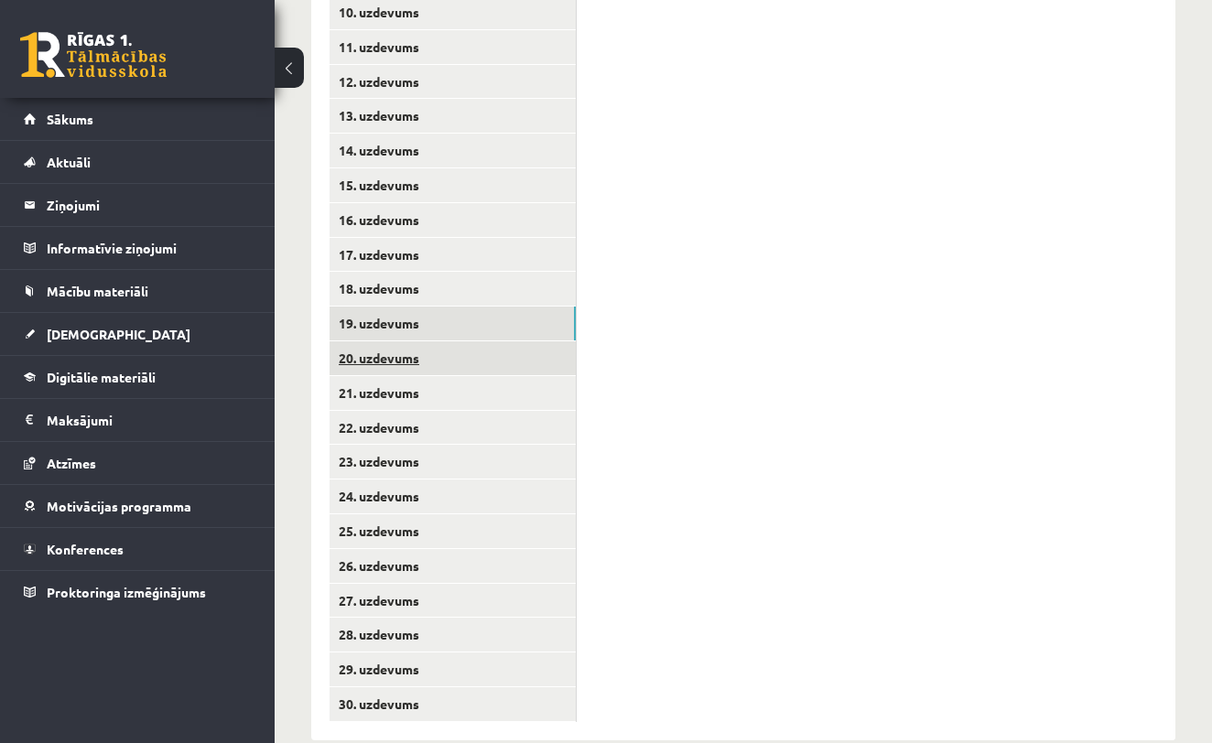
click at [535, 352] on link "20. uzdevums" at bounding box center [453, 358] width 246 height 34
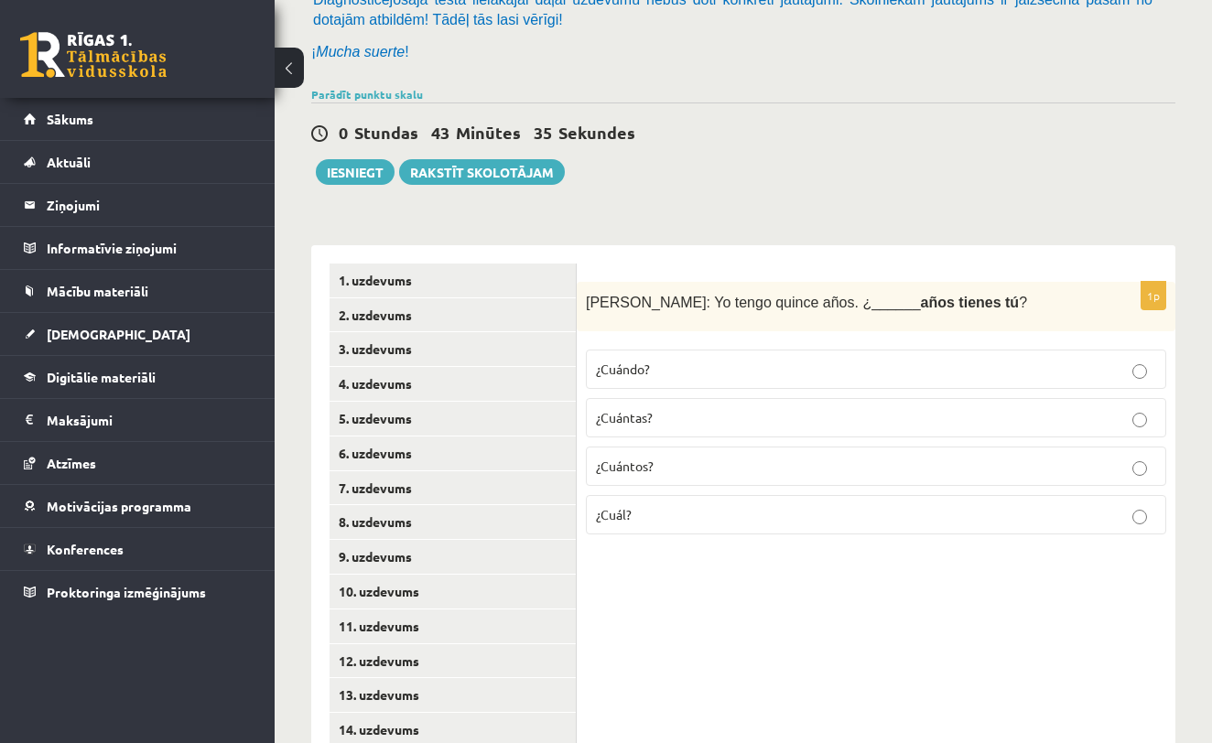
scroll to position [157, 0]
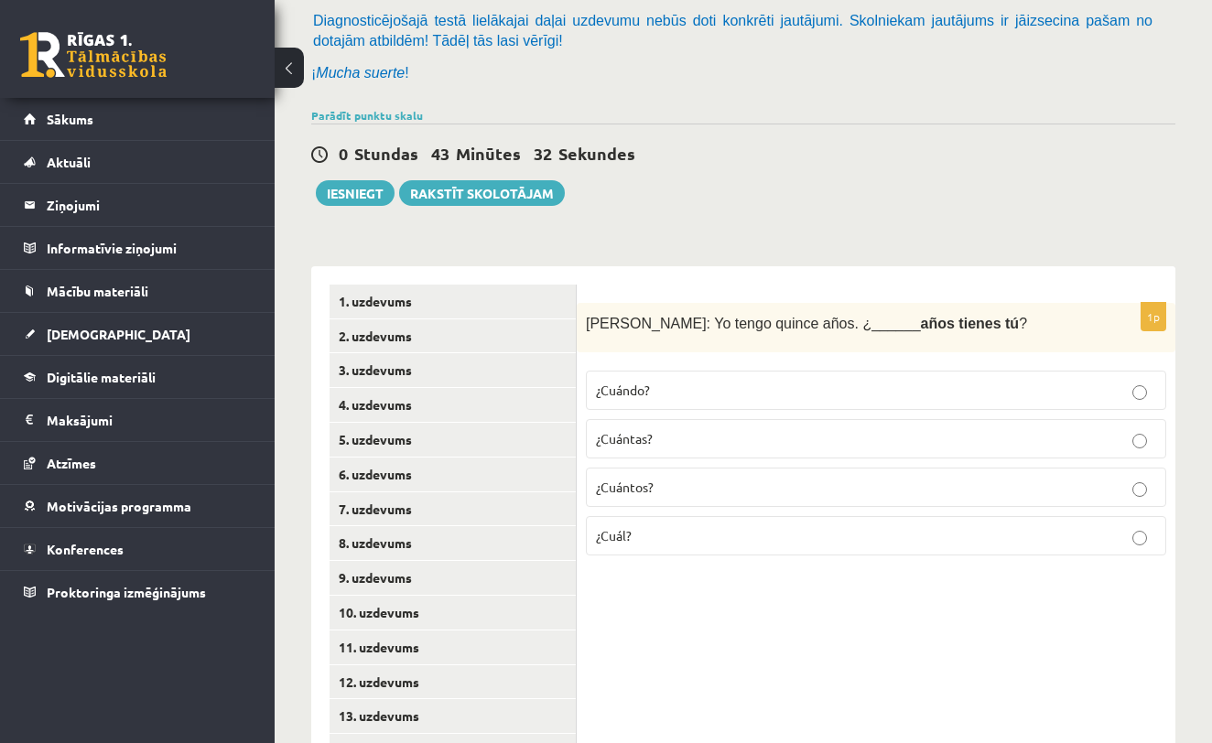
click at [676, 492] on p "¿Cuántos?" at bounding box center [876, 487] width 560 height 19
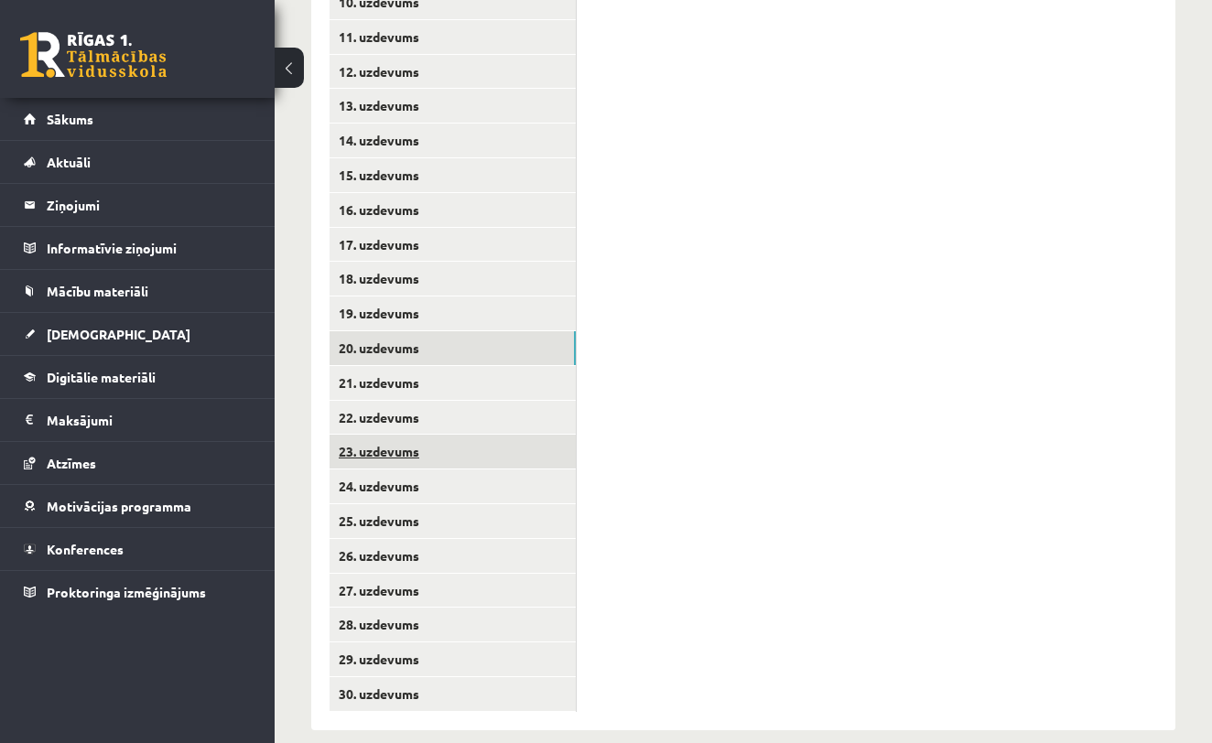
scroll to position [767, 0]
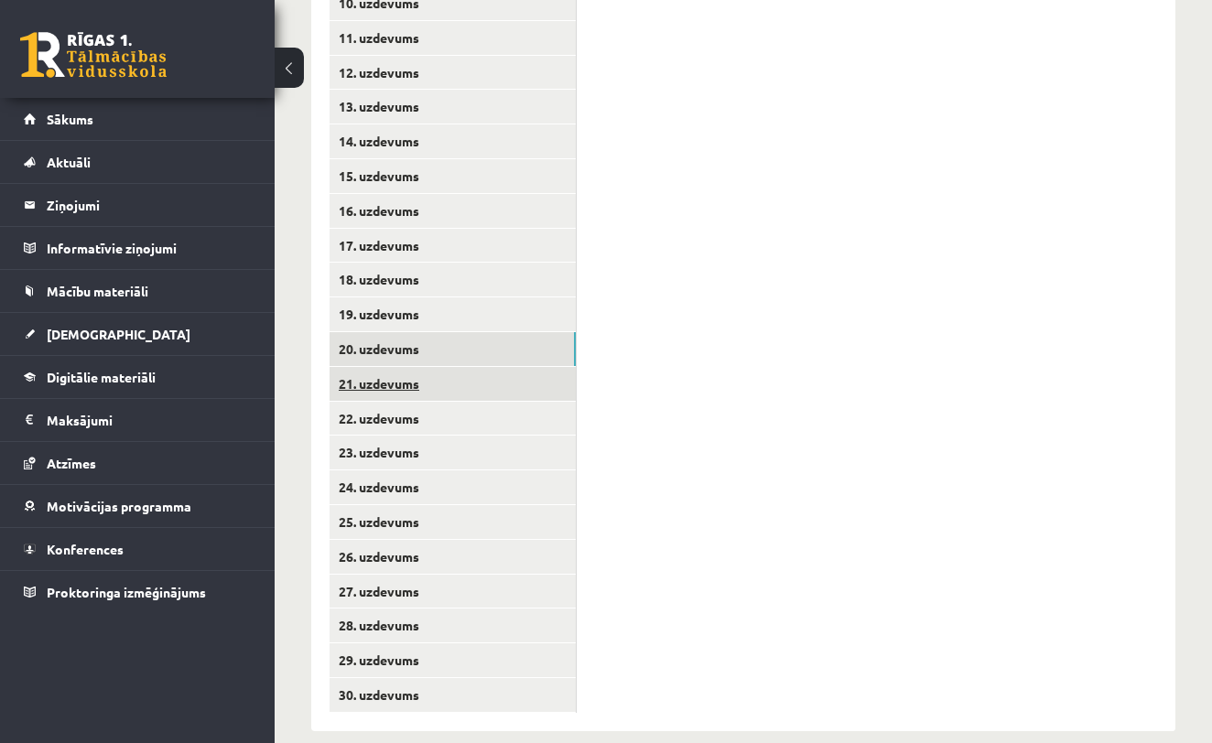
click at [512, 374] on link "21. uzdevums" at bounding box center [453, 384] width 246 height 34
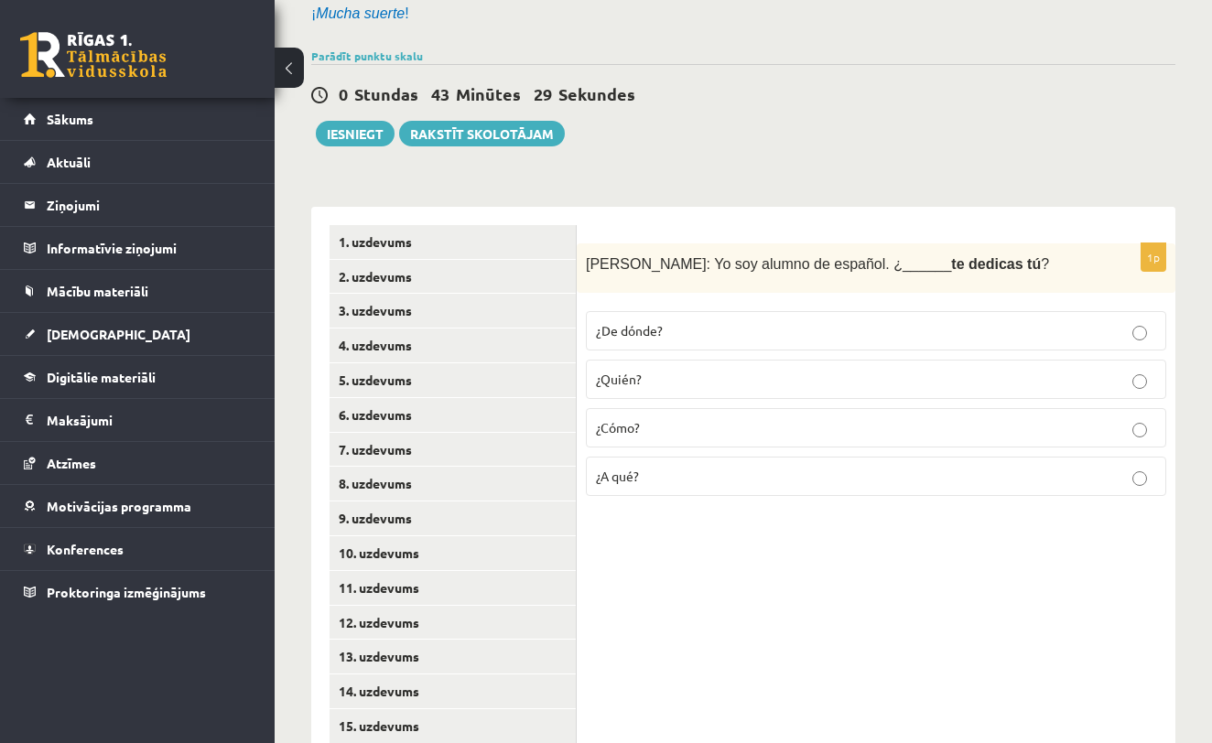
scroll to position [185, 0]
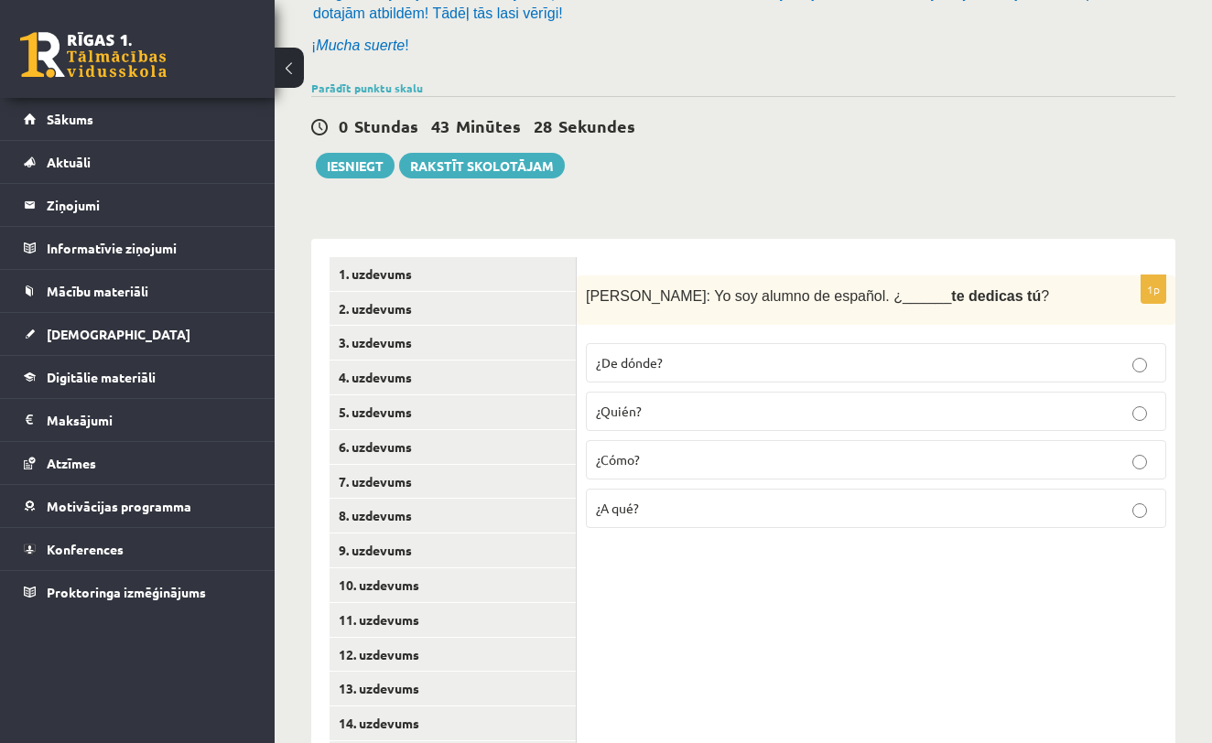
click at [657, 360] on span "¿De dónde?" at bounding box center [629, 362] width 67 height 16
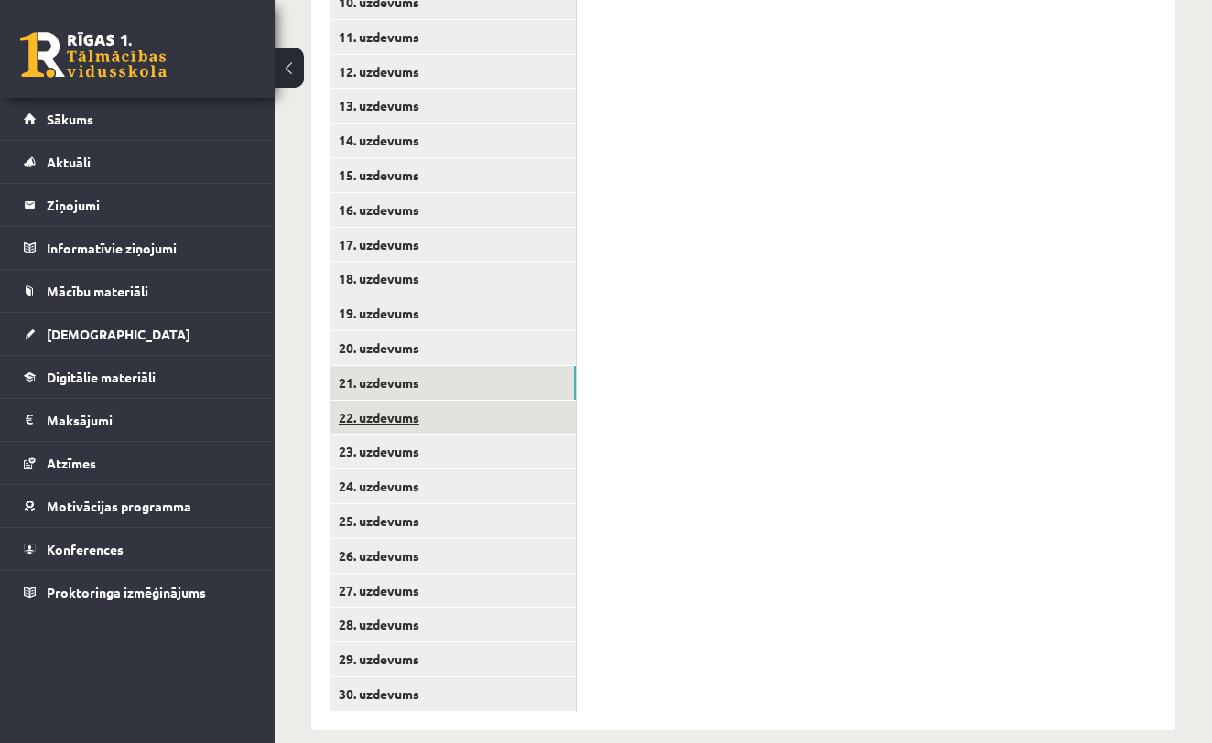
scroll to position [767, 0]
click at [529, 411] on link "22. uzdevums" at bounding box center [453, 419] width 246 height 34
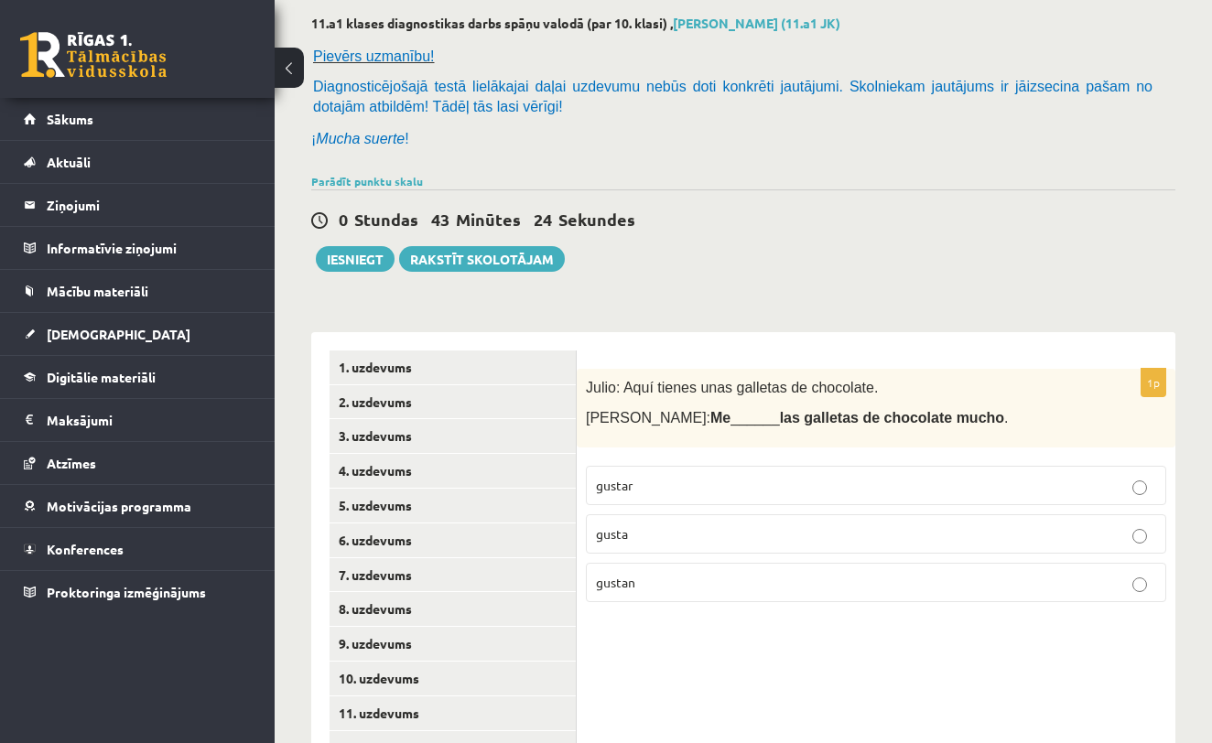
scroll to position [77, 0]
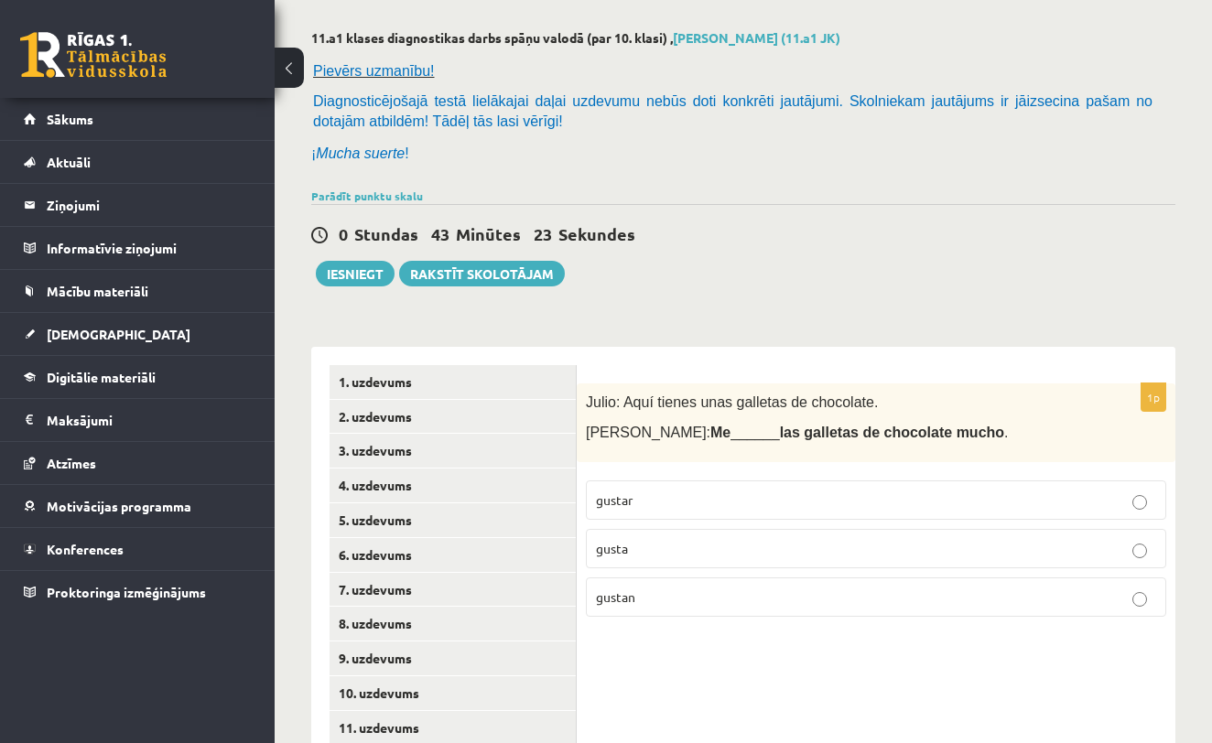
click at [663, 545] on p "gusta" at bounding box center [876, 548] width 560 height 19
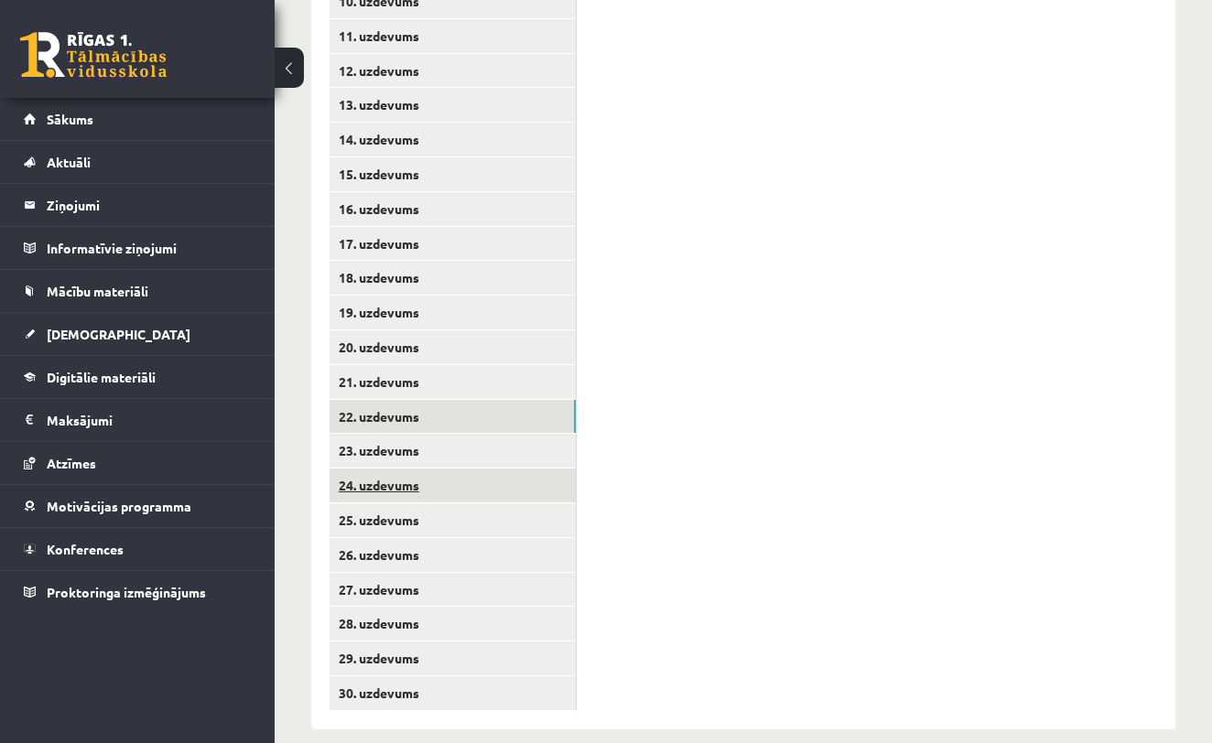
scroll to position [767, 0]
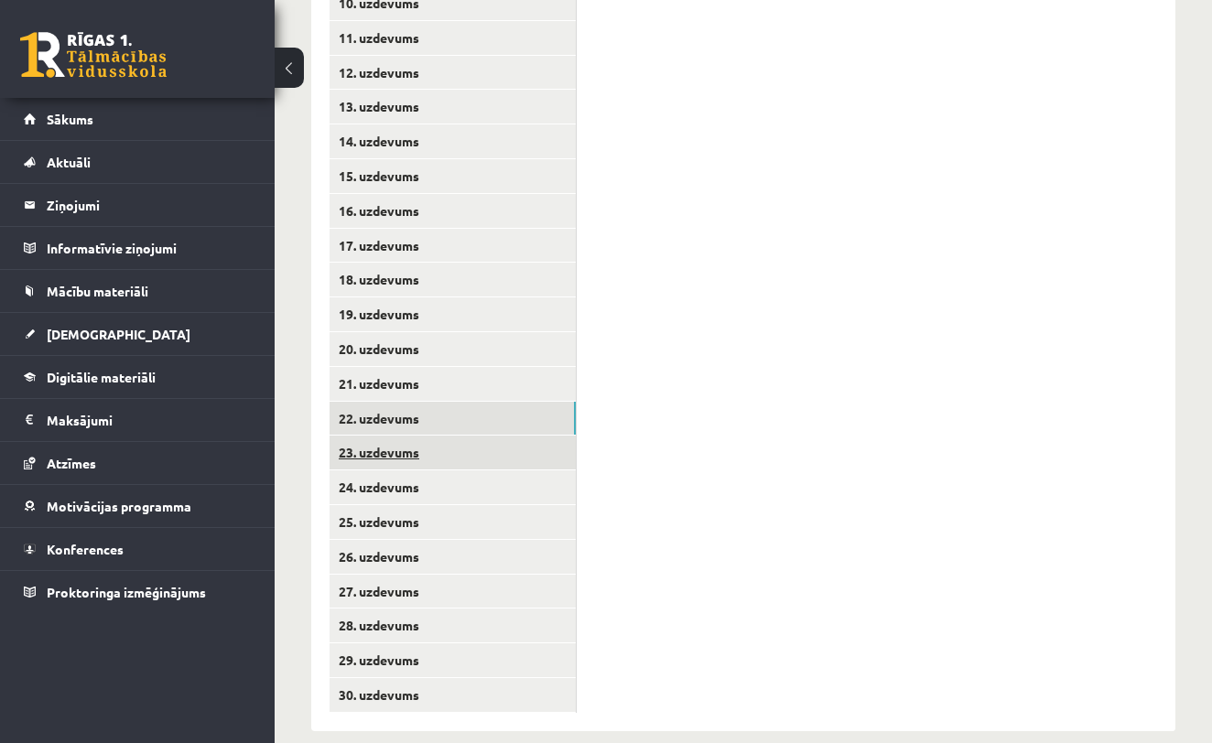
click at [538, 437] on link "23. uzdevums" at bounding box center [453, 453] width 246 height 34
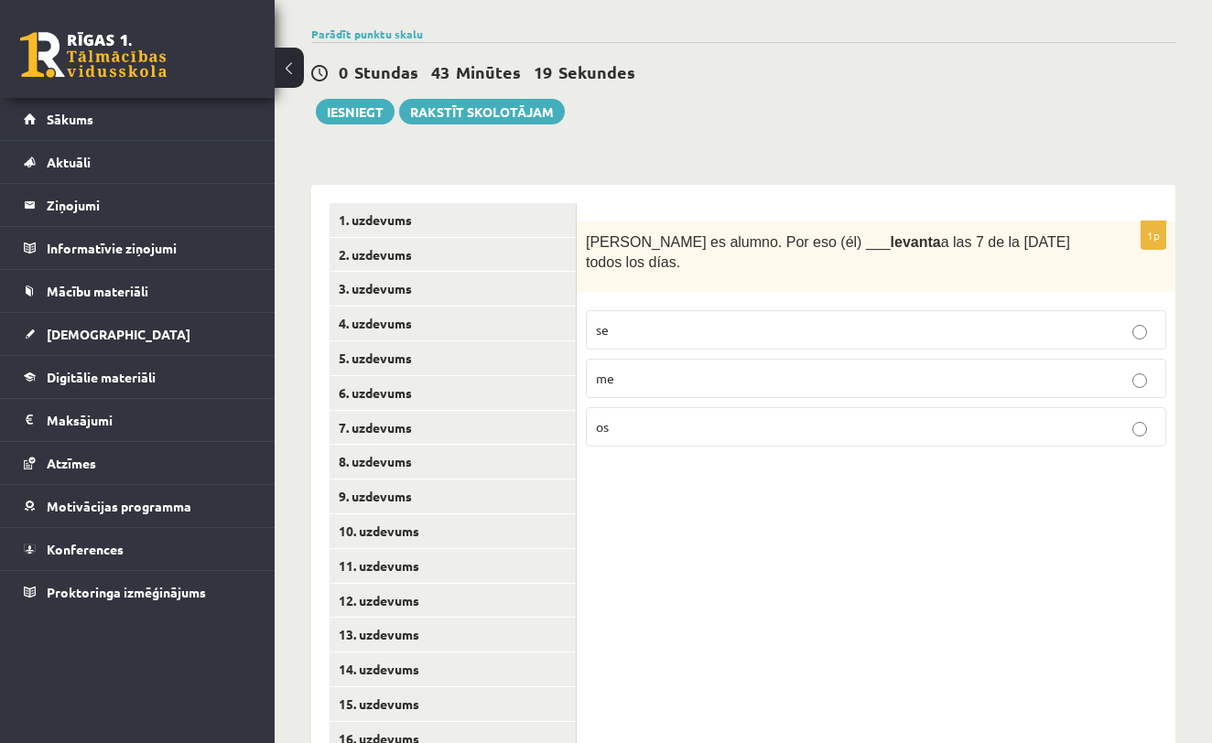
scroll to position [235, 0]
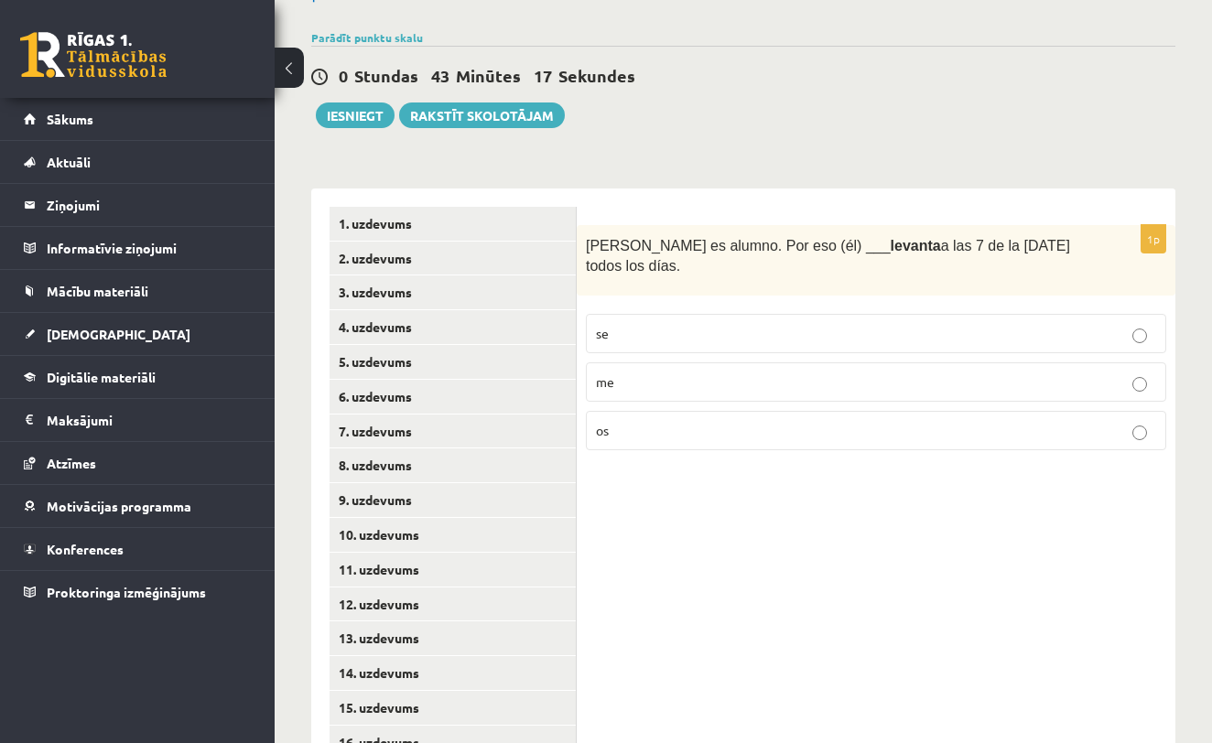
click at [777, 324] on p "se" at bounding box center [876, 333] width 560 height 19
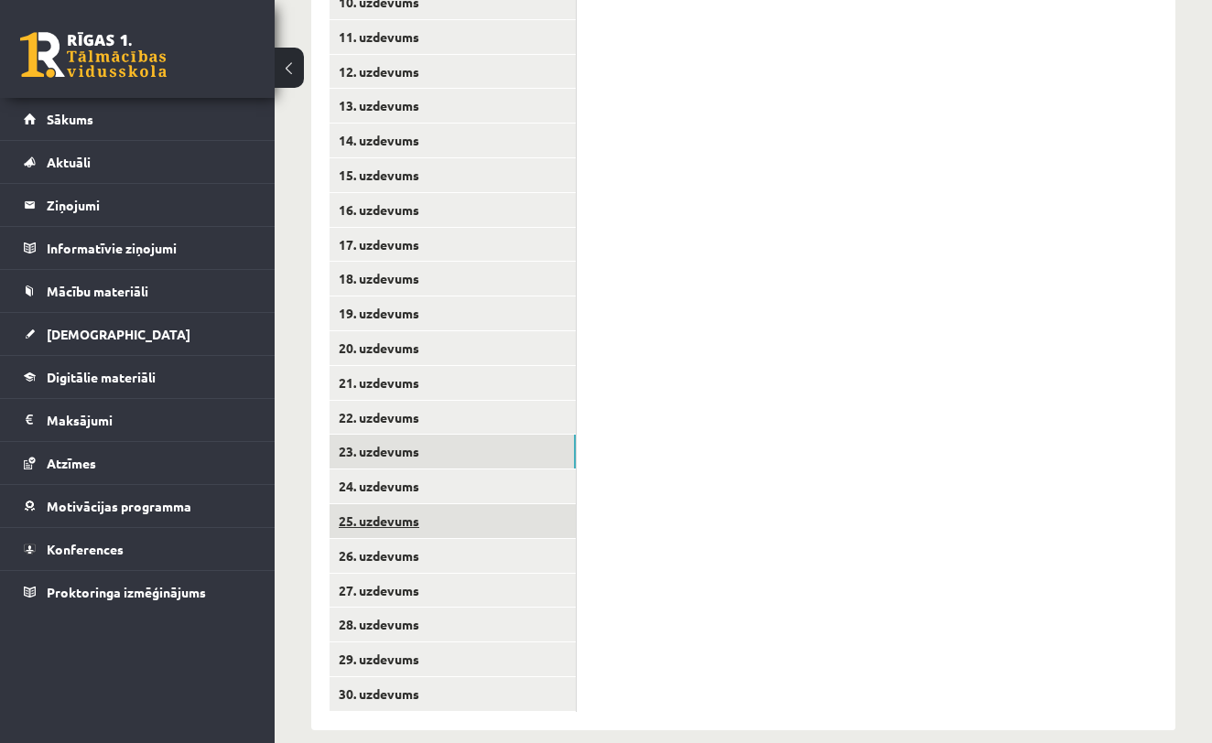
scroll to position [767, 0]
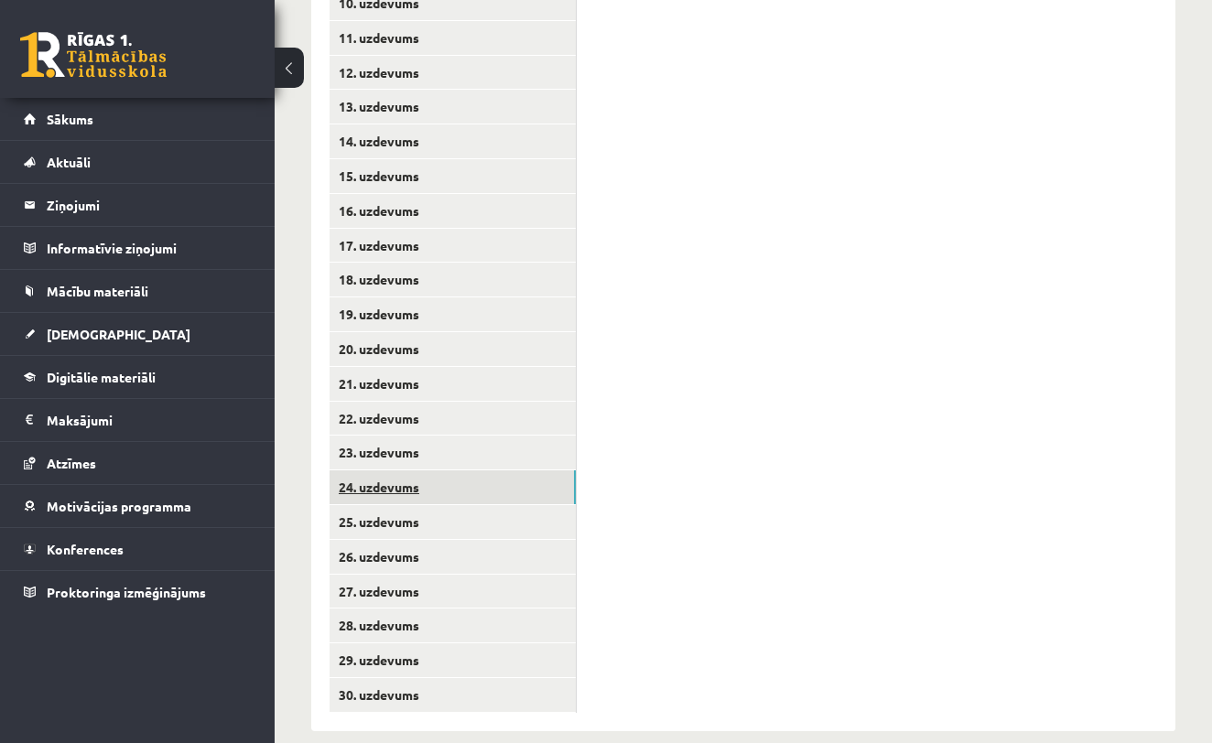
click at [523, 477] on link "24. uzdevums" at bounding box center [453, 488] width 246 height 34
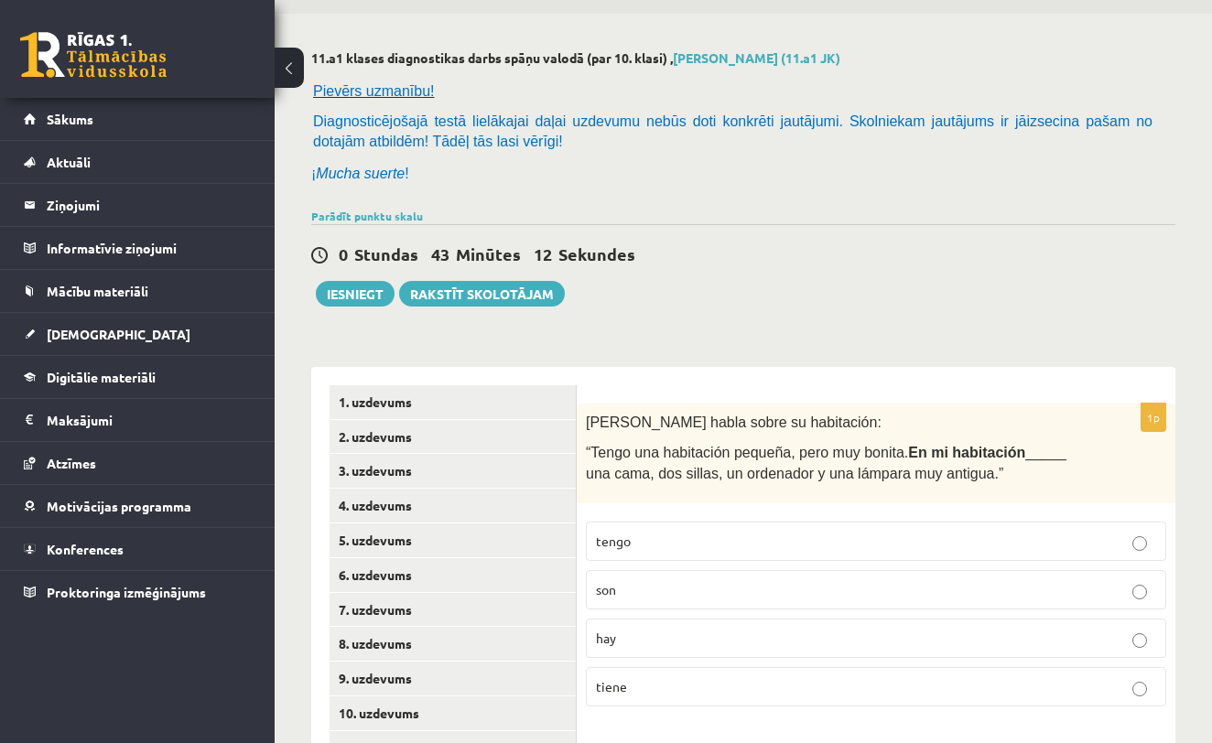
scroll to position [48, 0]
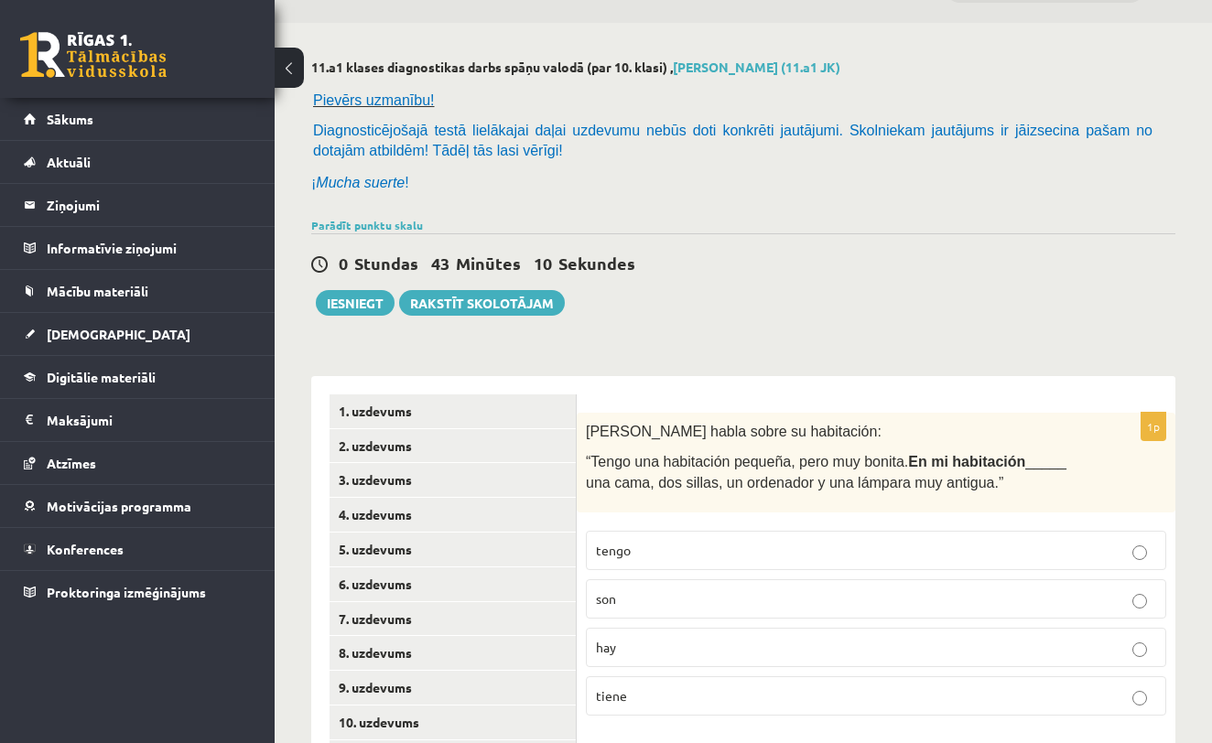
click at [663, 644] on p "hay" at bounding box center [876, 647] width 560 height 19
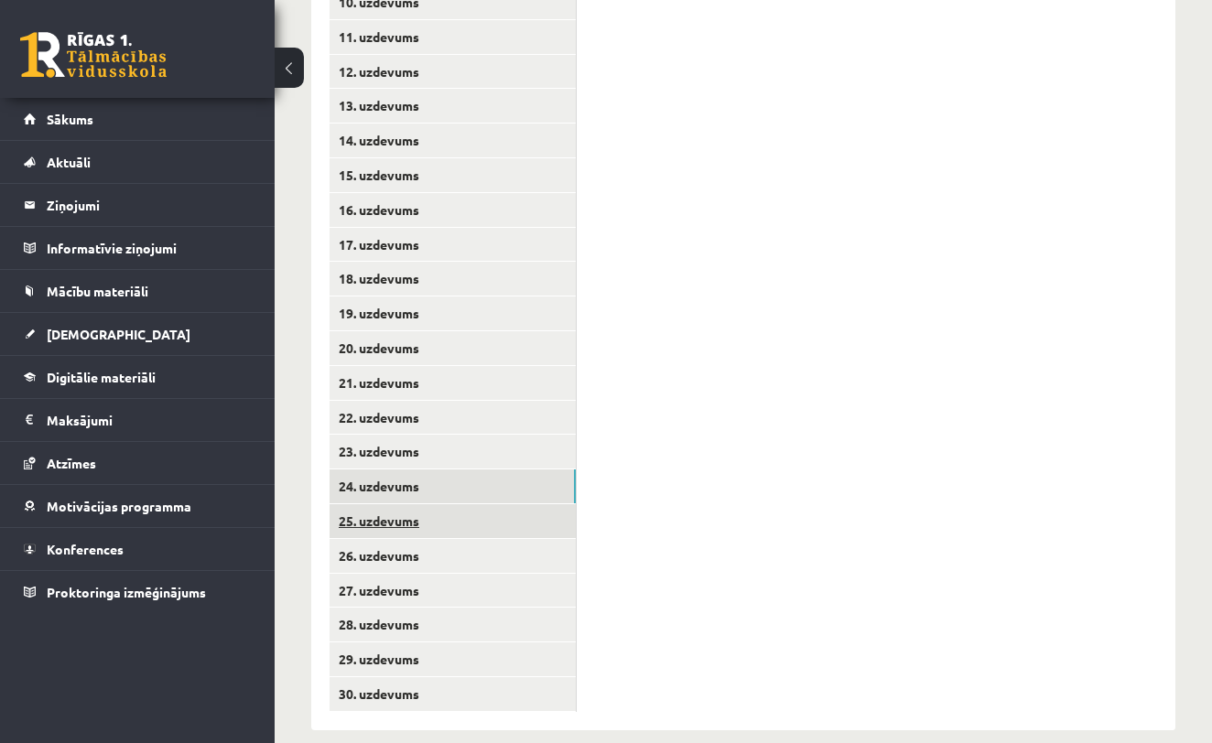
scroll to position [767, 0]
click at [512, 505] on link "25. uzdevums" at bounding box center [453, 522] width 246 height 34
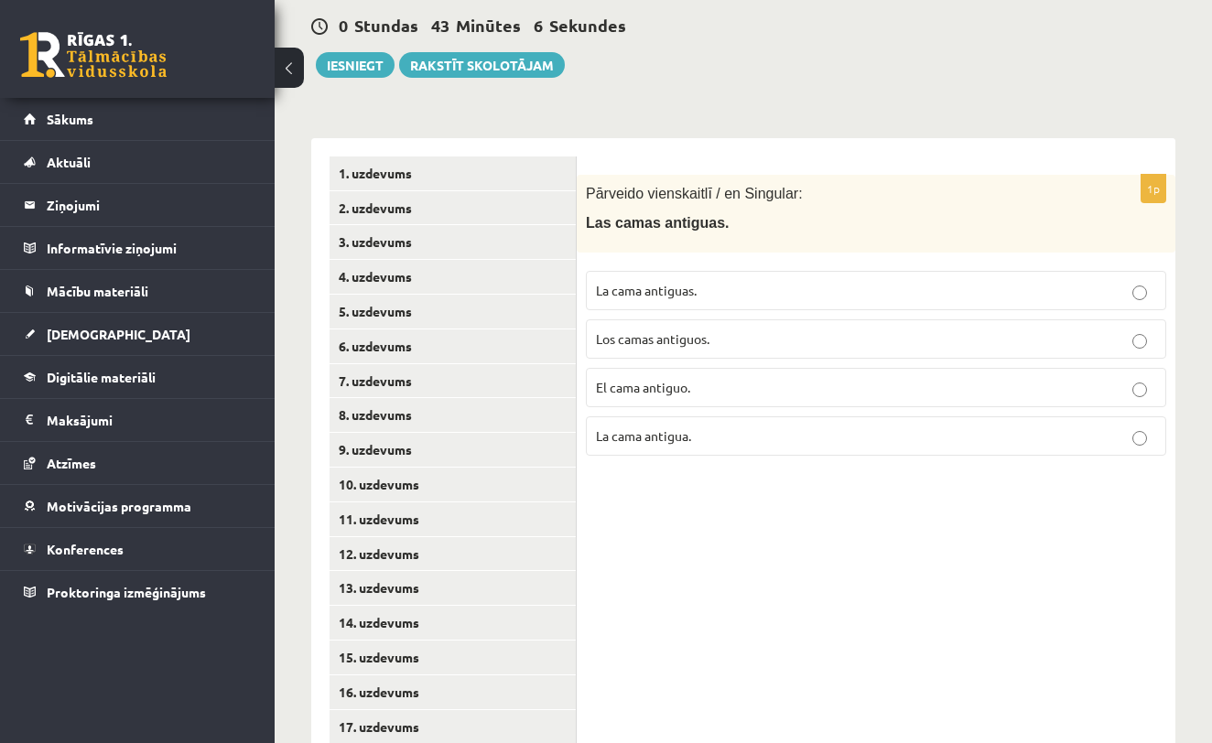
scroll to position [284, 0]
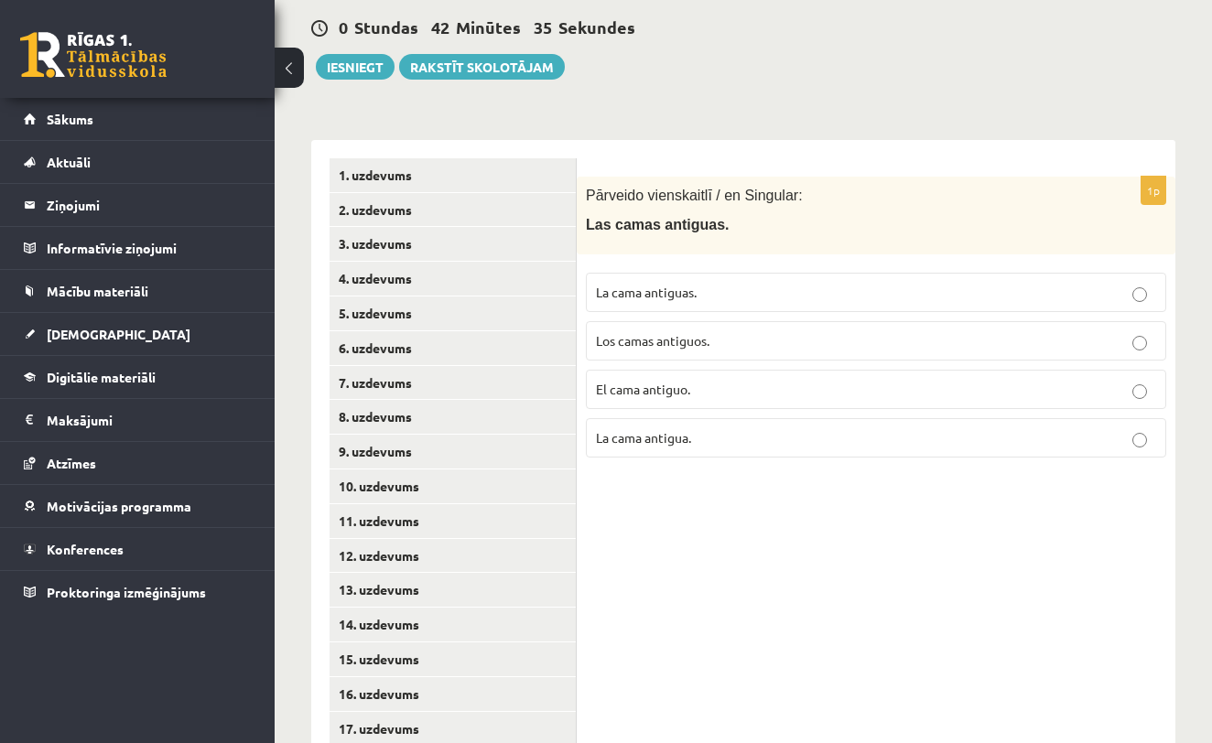
click at [838, 290] on p "La cama antiguas." at bounding box center [876, 292] width 560 height 19
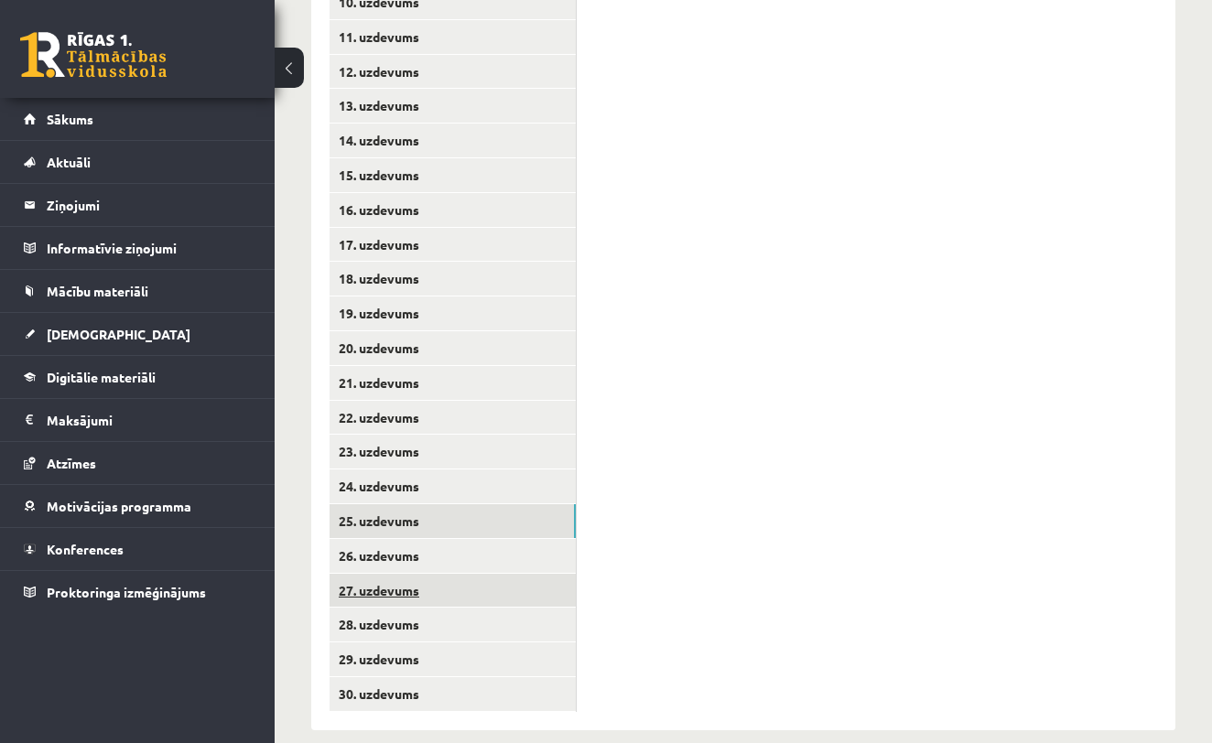
scroll to position [767, 0]
click at [511, 540] on link "26. uzdevums" at bounding box center [453, 557] width 246 height 34
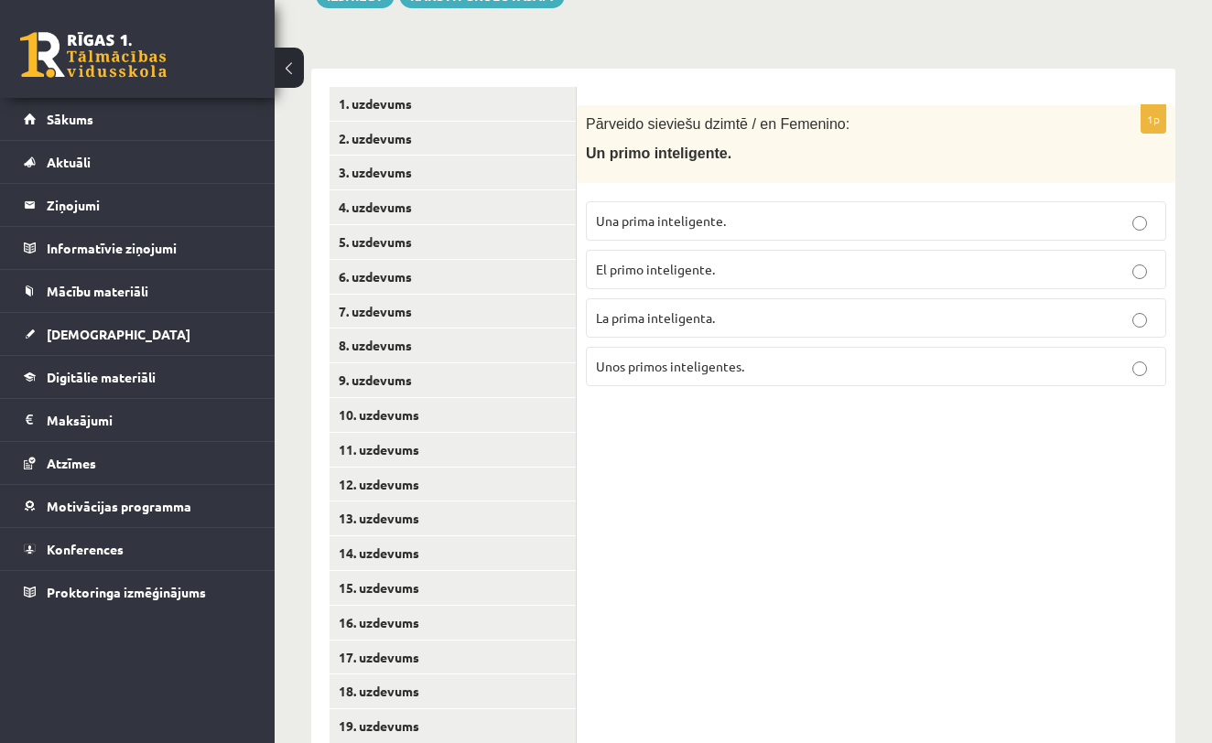
scroll to position [47, 0]
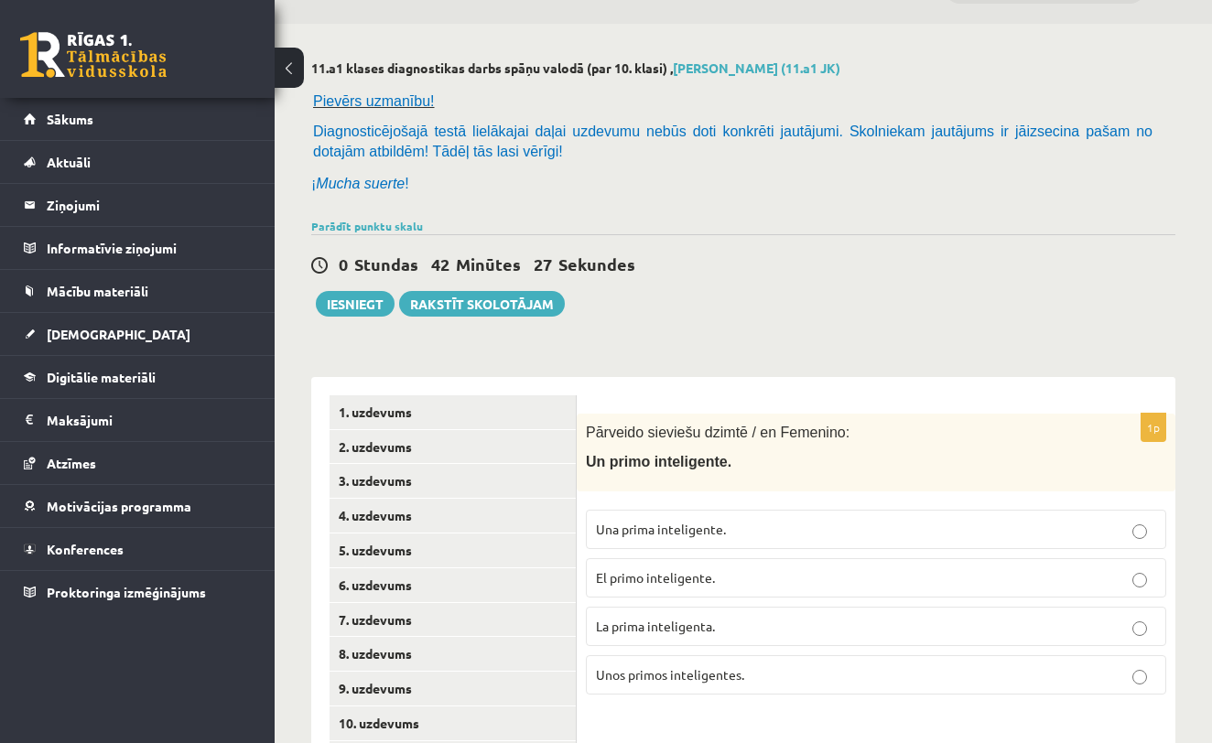
click at [717, 576] on p "El primo inteligente." at bounding box center [876, 577] width 560 height 19
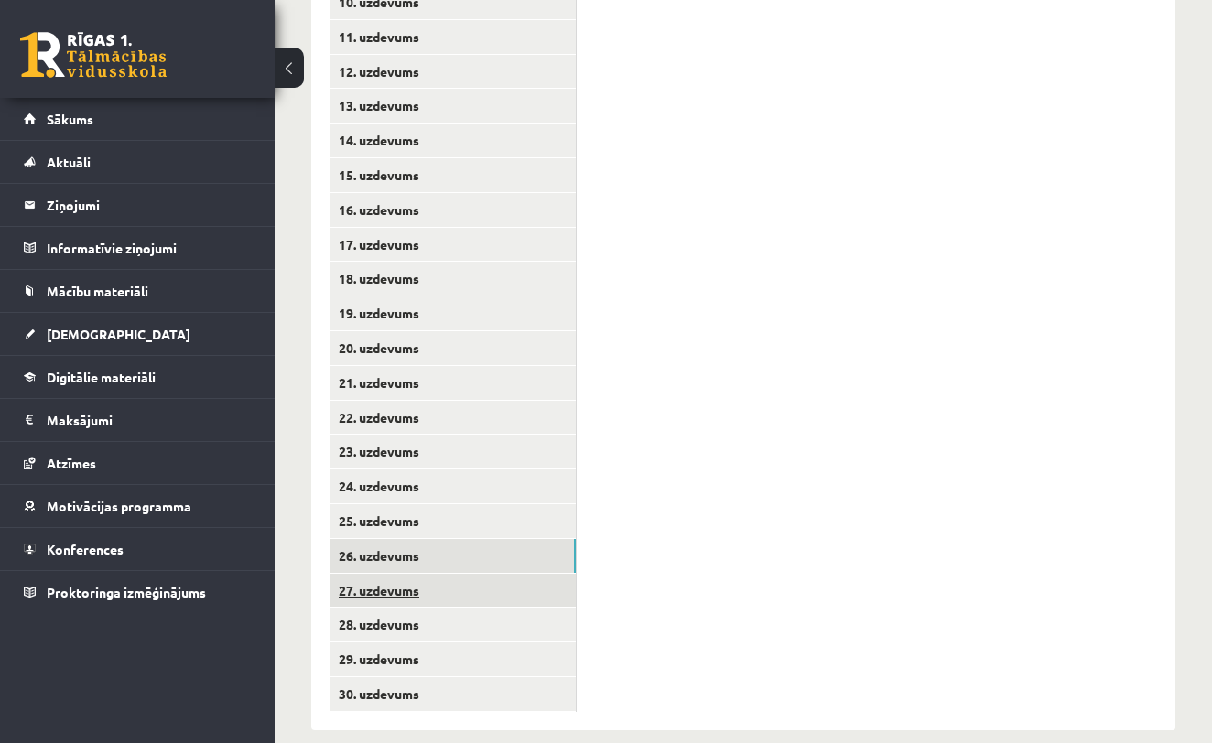
scroll to position [767, 0]
click at [543, 575] on link "27. uzdevums" at bounding box center [453, 592] width 246 height 34
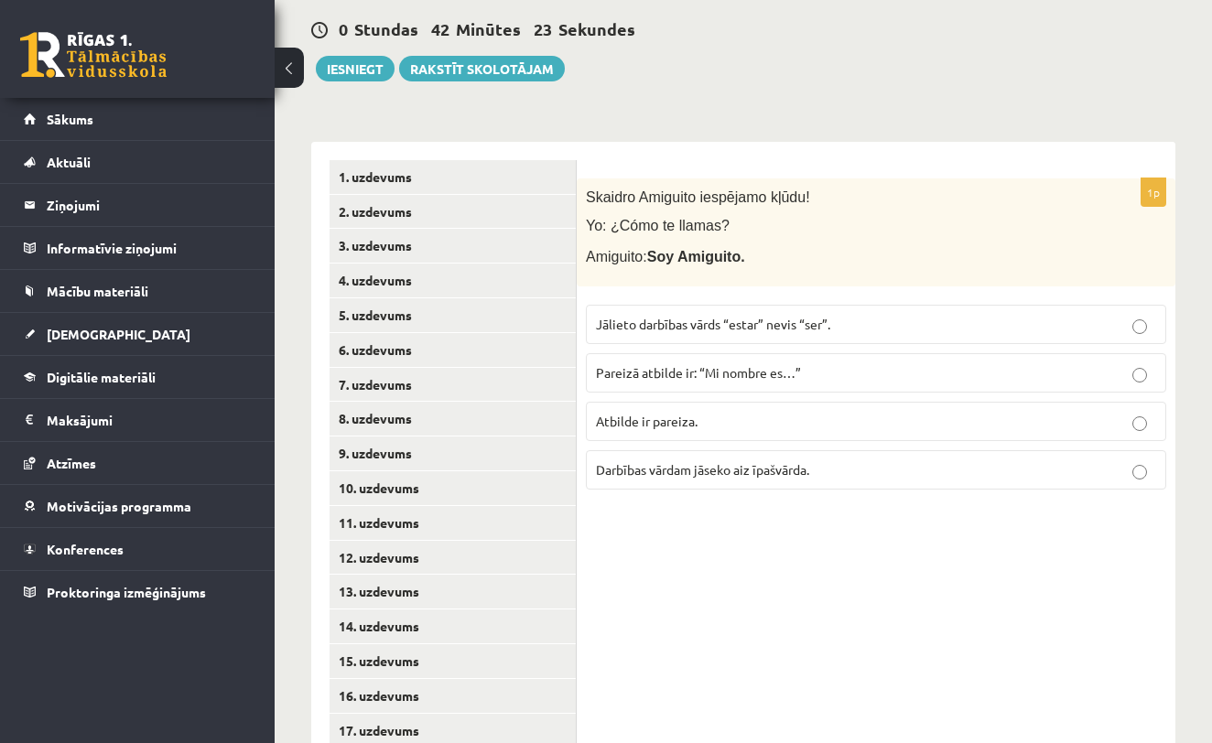
scroll to position [155, 0]
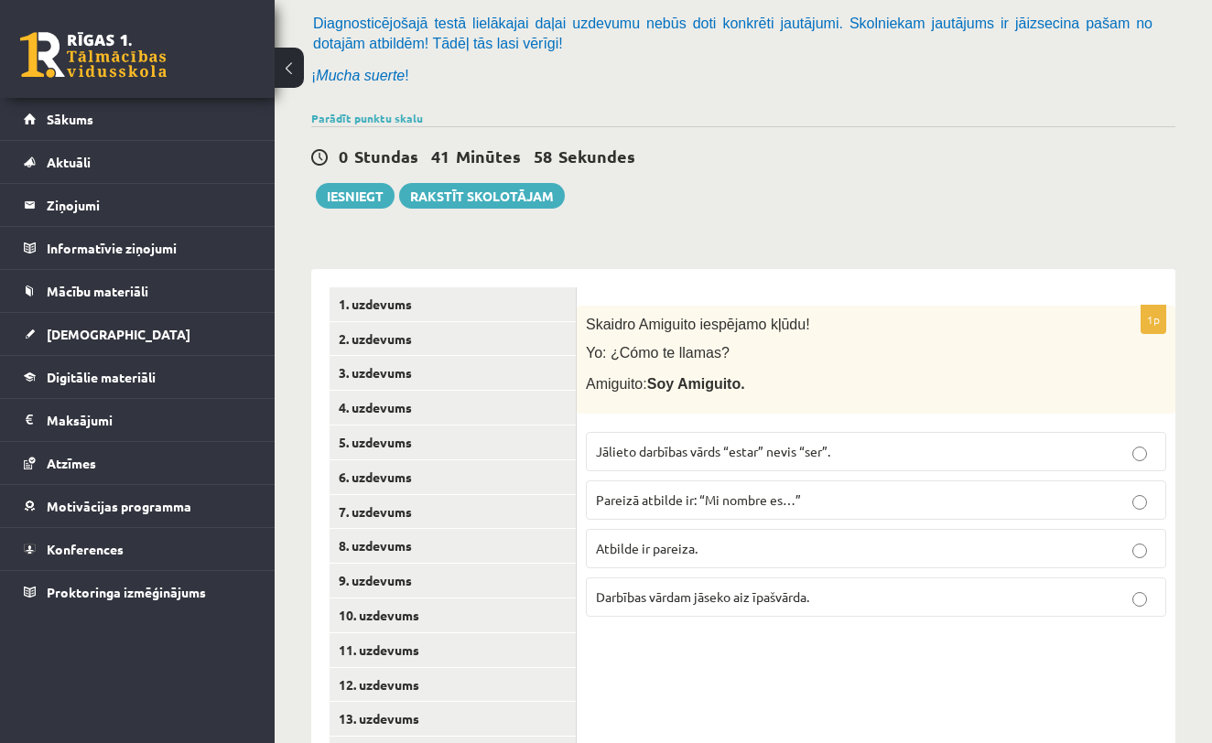
click at [944, 544] on p "Atbilde ir pareiza." at bounding box center [876, 548] width 560 height 19
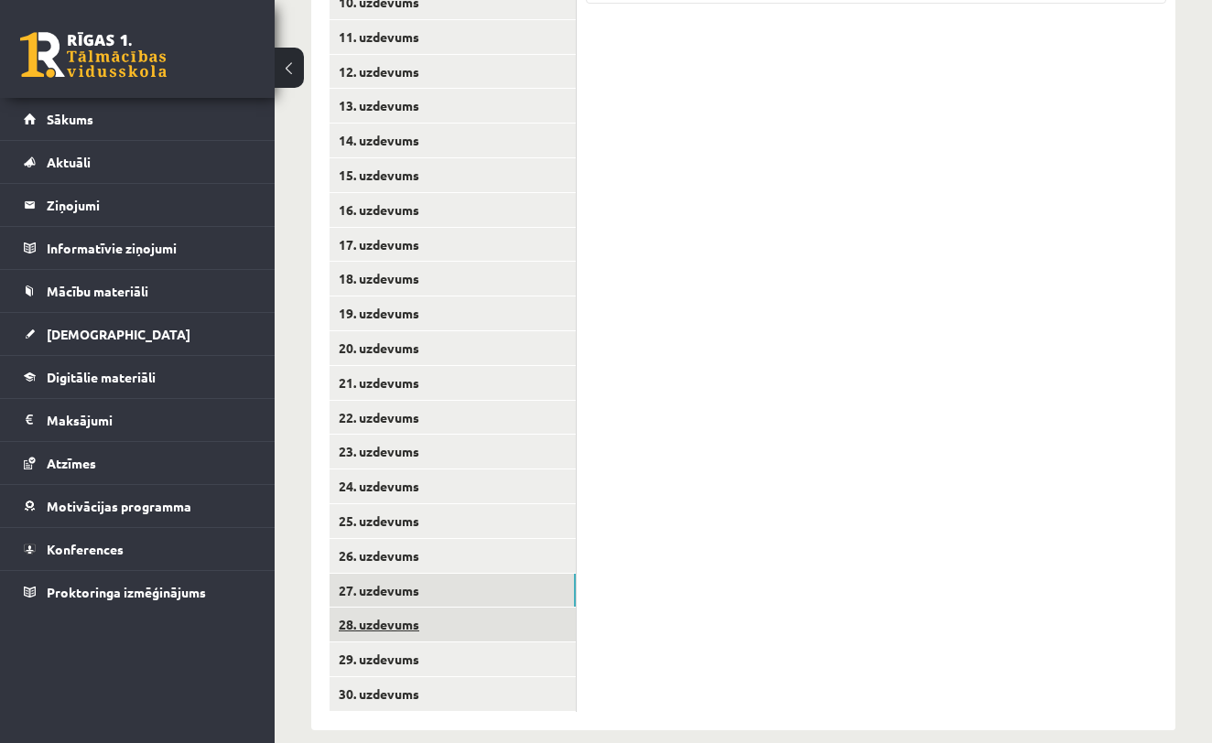
scroll to position [767, 0]
click at [514, 610] on link "28. uzdevums" at bounding box center [453, 626] width 246 height 34
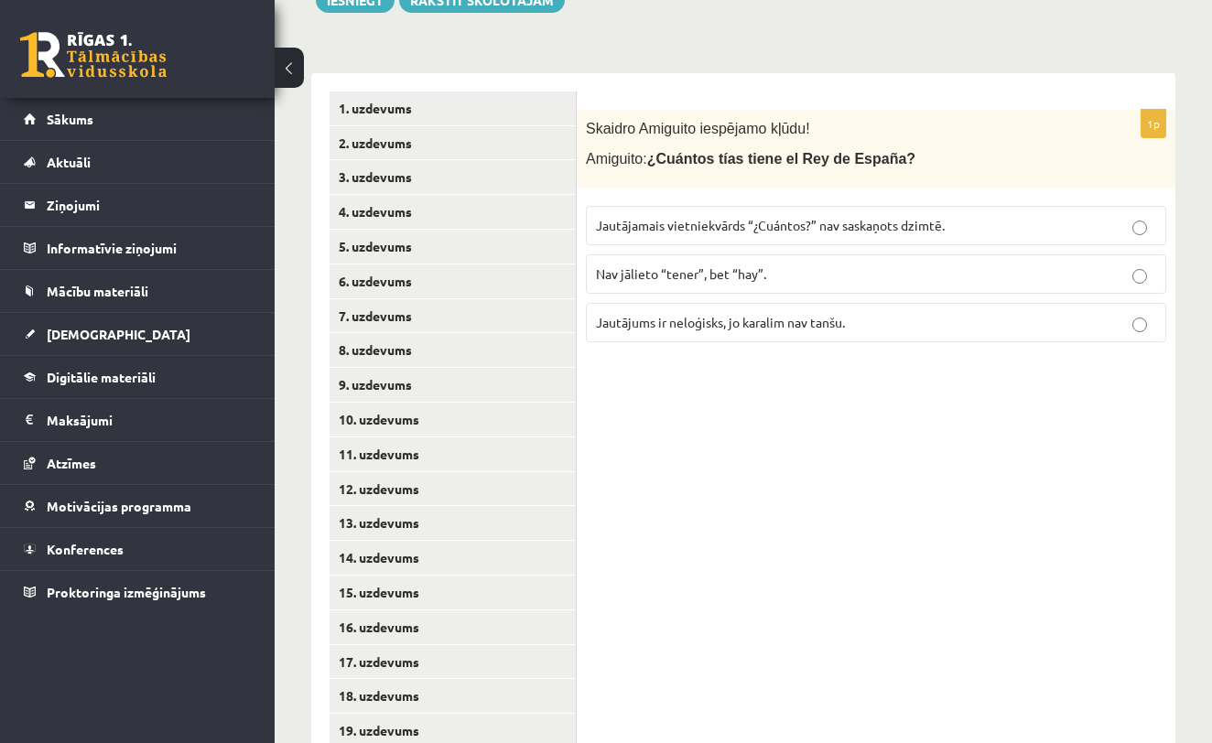
scroll to position [350, 0]
click at [839, 272] on p "Nav jālieto “tener”, bet “hay”." at bounding box center [876, 274] width 560 height 19
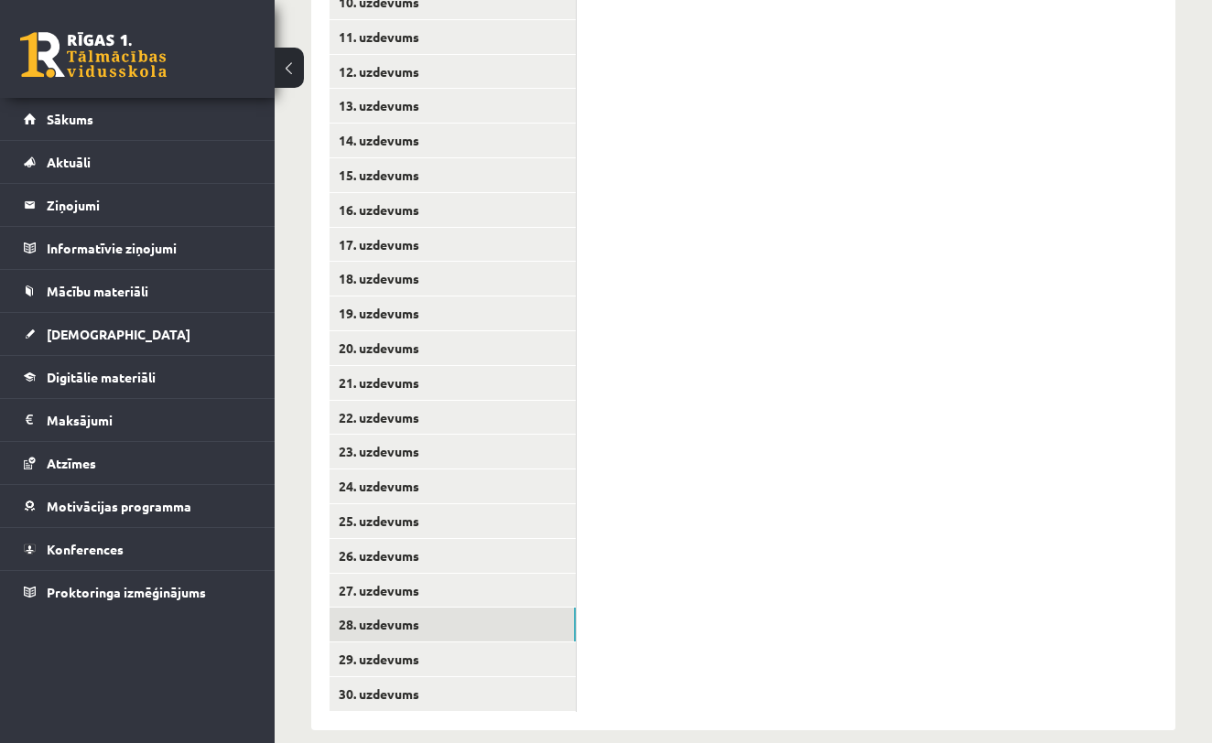
scroll to position [767, 0]
click at [442, 644] on link "29. uzdevums" at bounding box center [453, 661] width 246 height 34
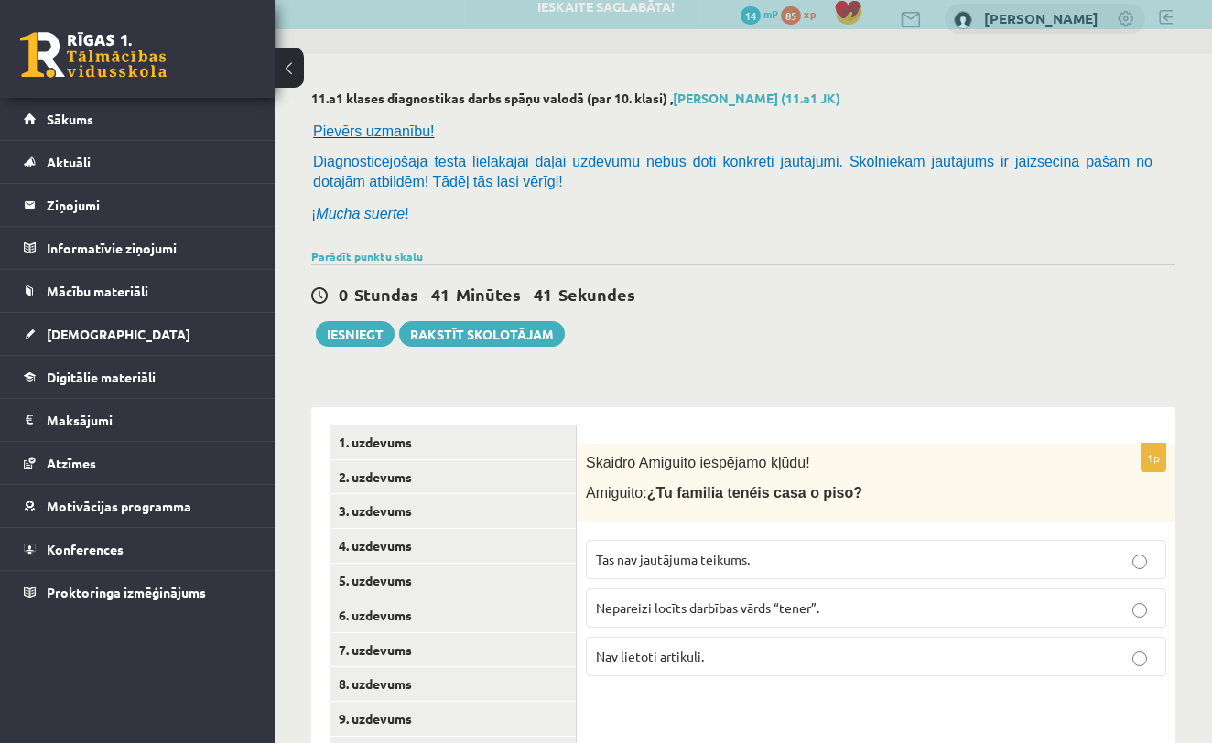
scroll to position [14, 0]
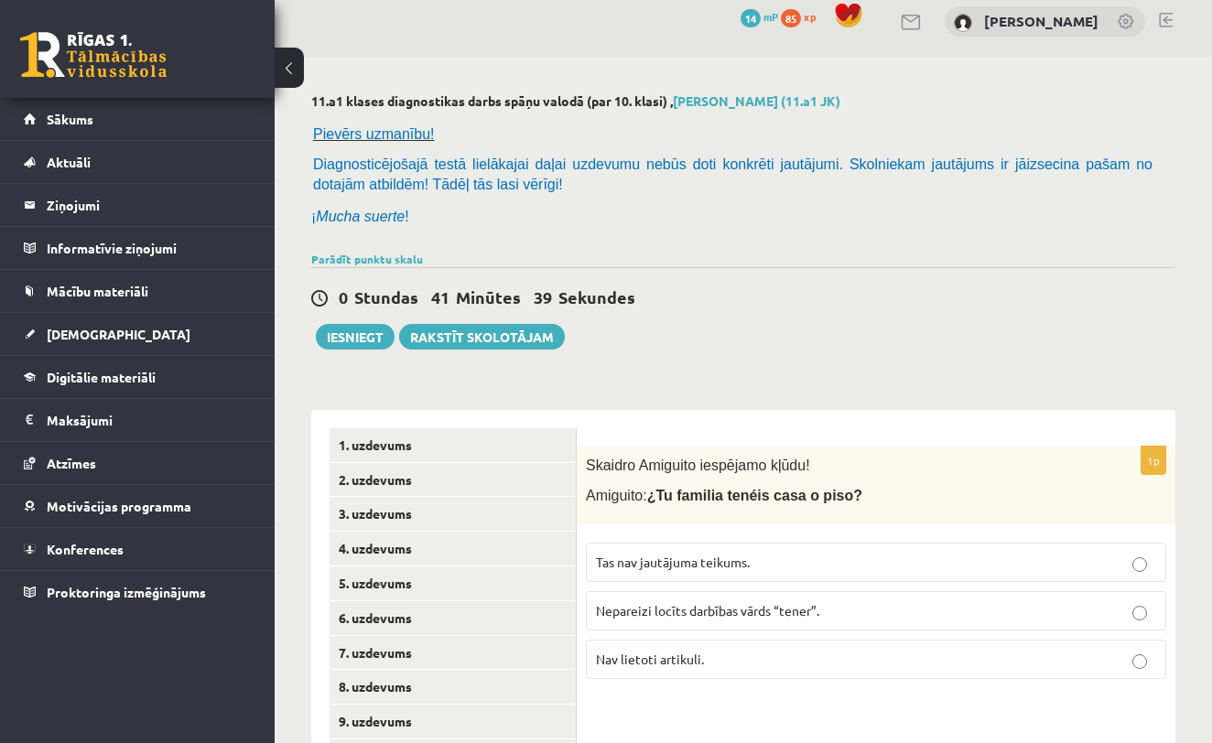
click at [730, 557] on span "Tas nav jautājuma teikums." at bounding box center [673, 562] width 154 height 16
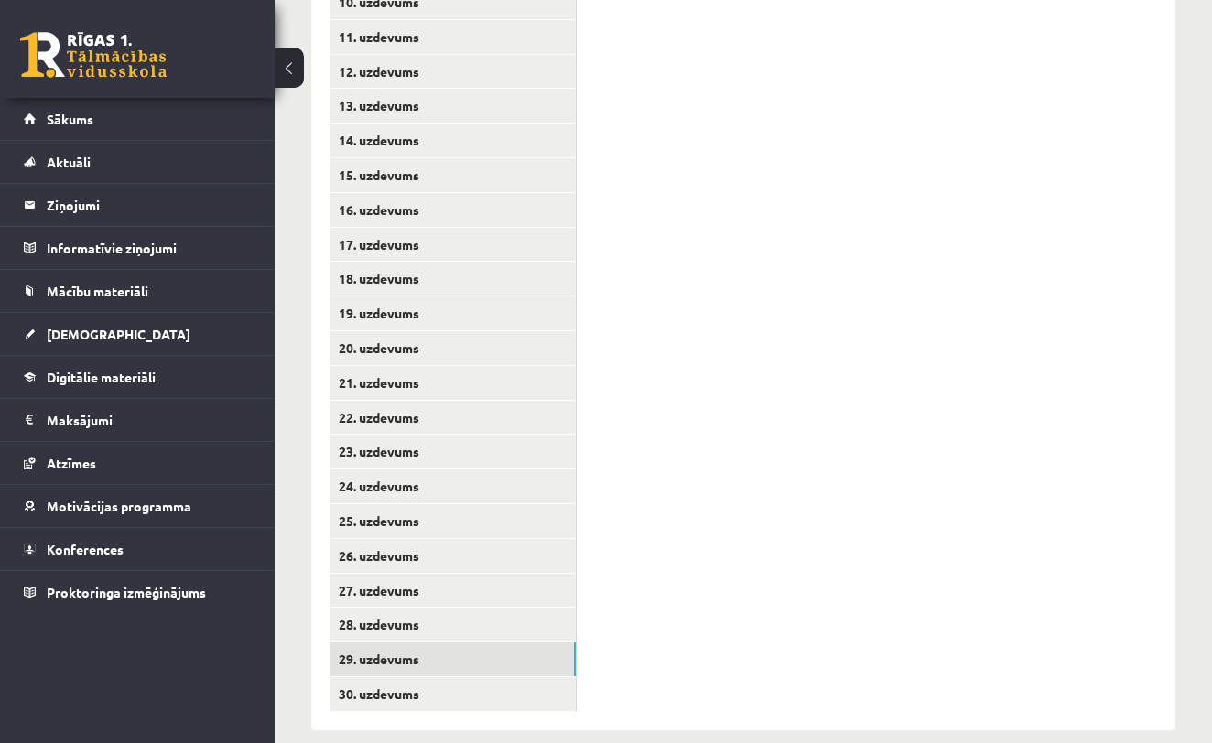
scroll to position [767, 0]
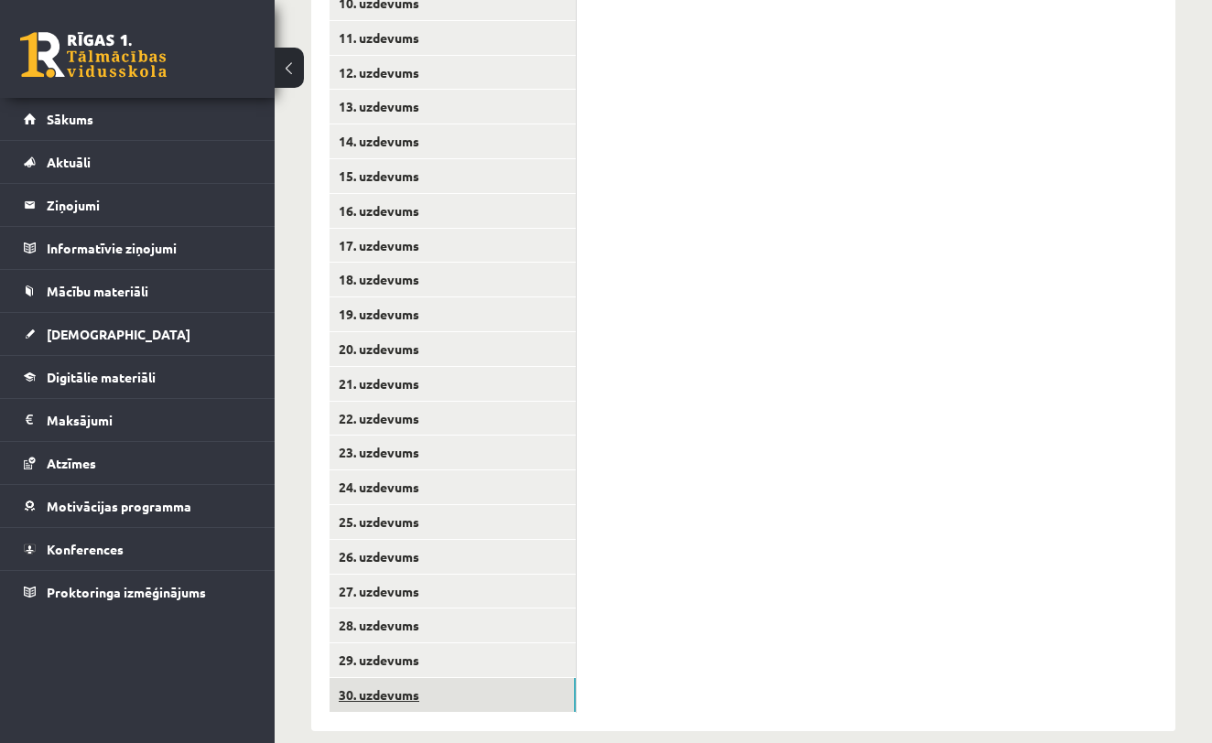
click at [517, 678] on link "30. uzdevums" at bounding box center [453, 695] width 246 height 34
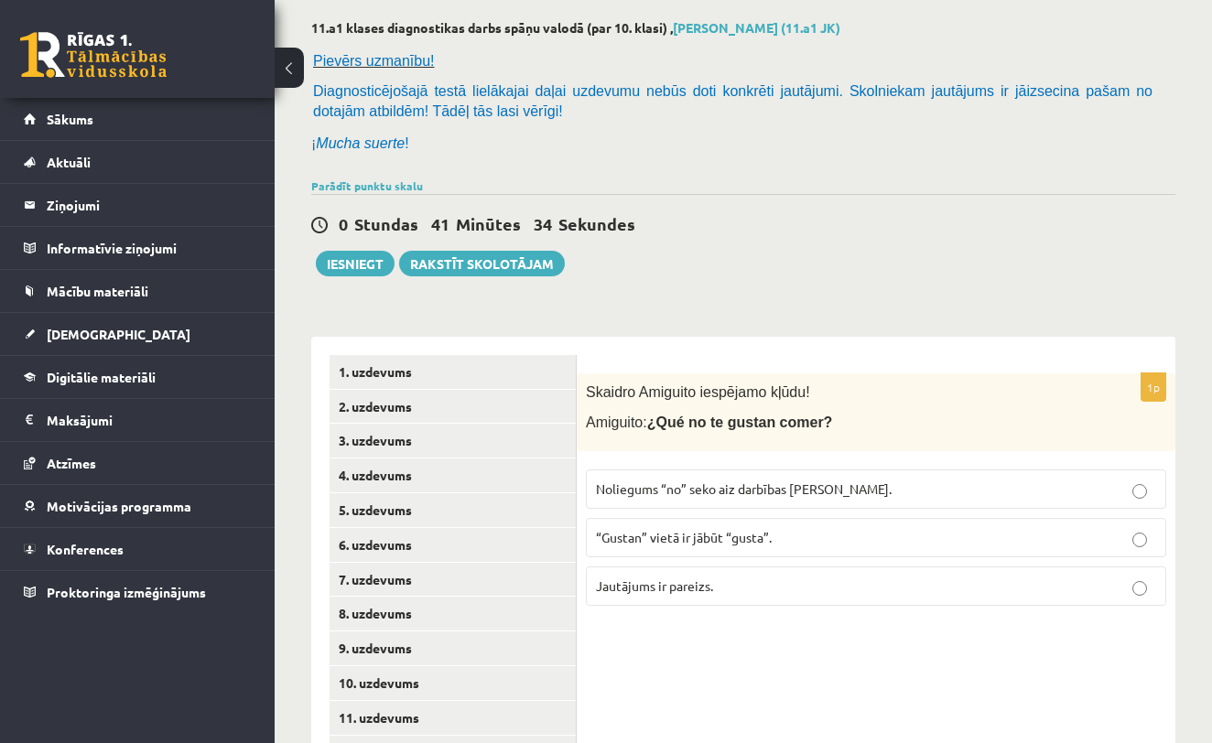
scroll to position [49, 0]
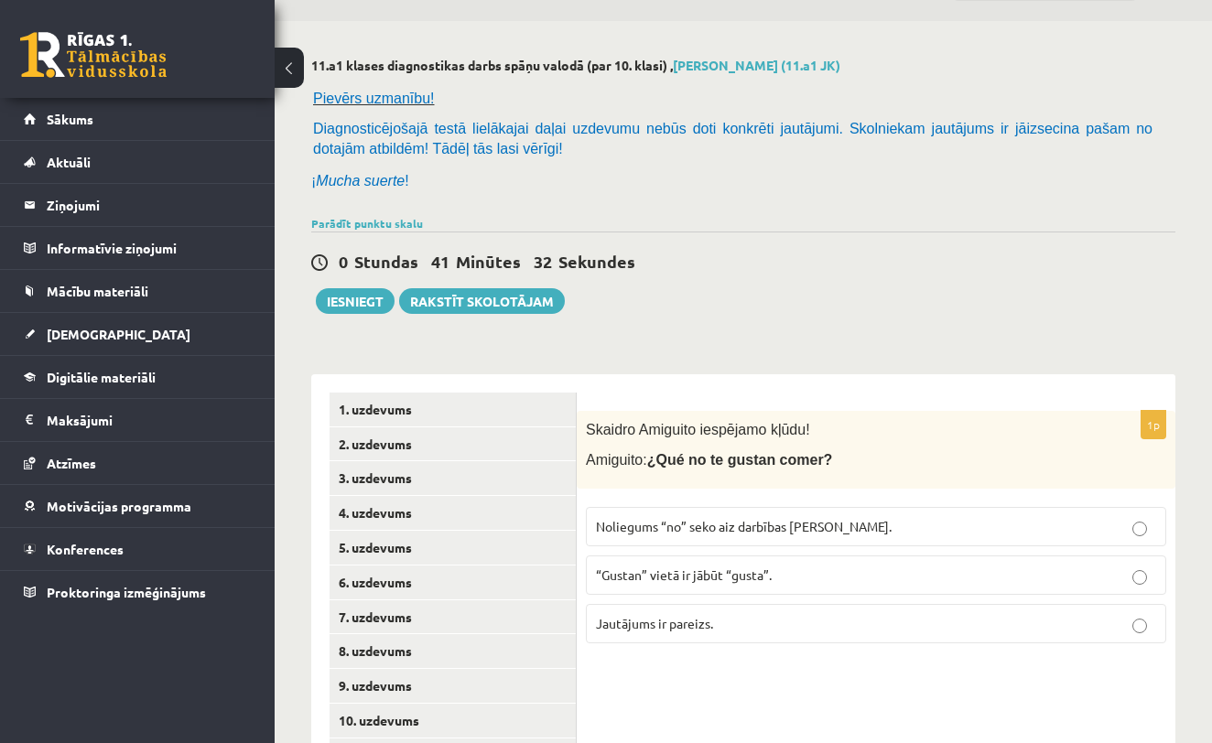
click at [769, 517] on p "Noliegums “no” seko aiz darbības vārda." at bounding box center [876, 526] width 560 height 19
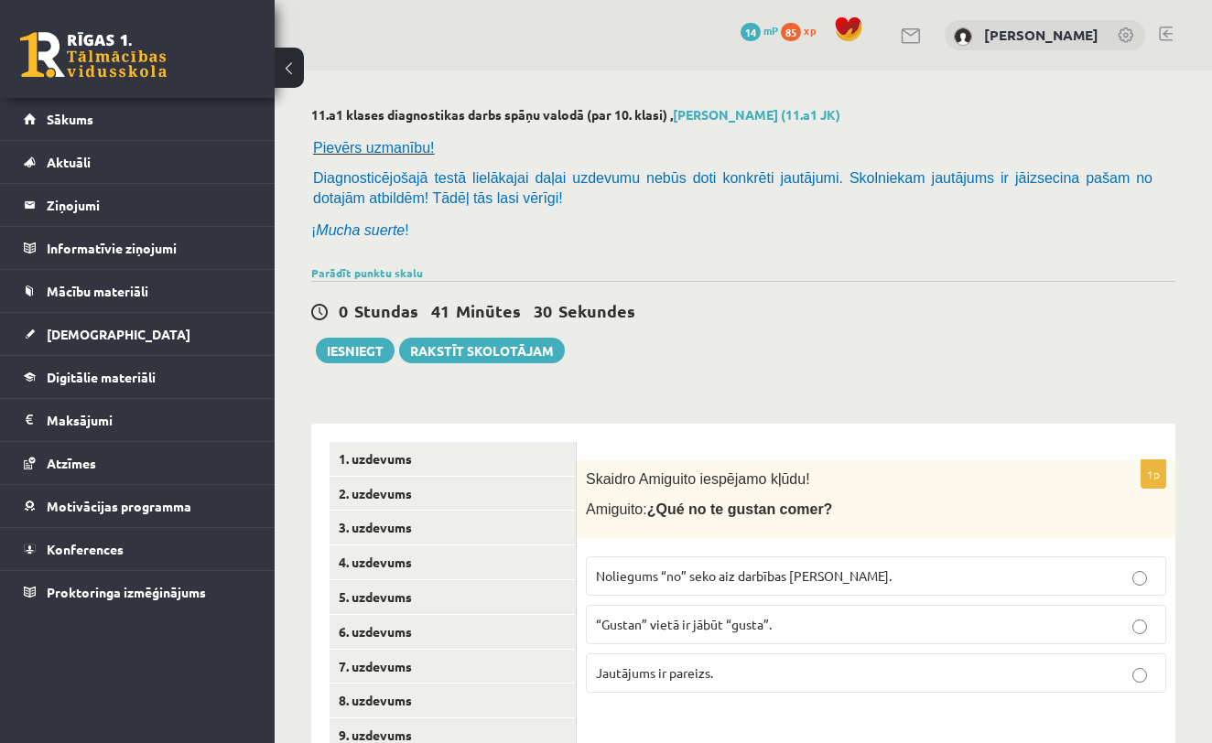
scroll to position [0, 0]
click at [431, 487] on link "2. uzdevums" at bounding box center [453, 494] width 246 height 34
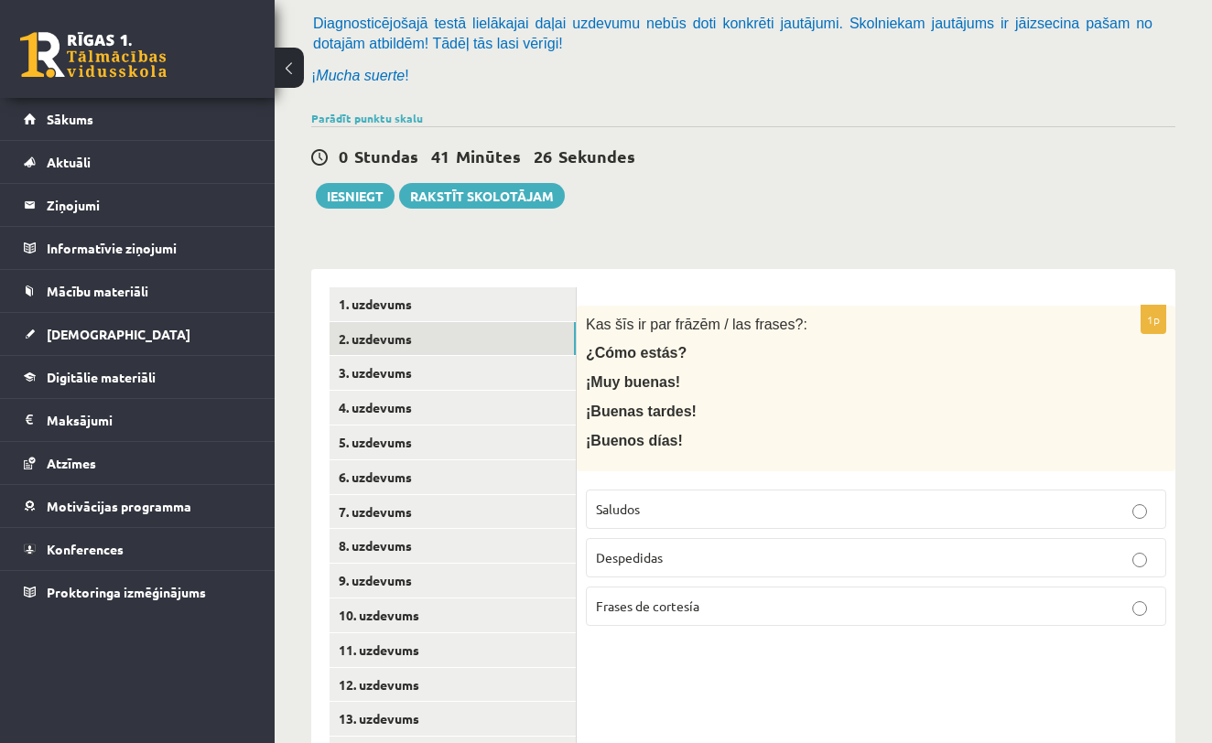
scroll to position [169, 0]
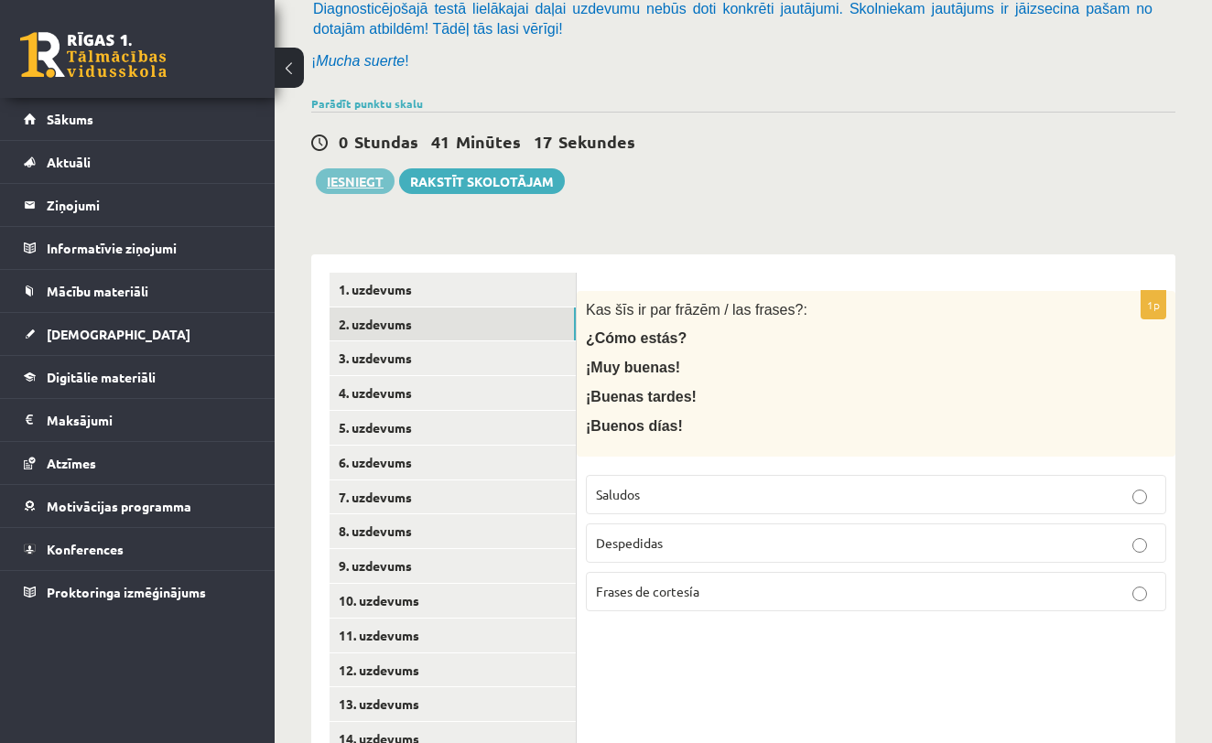
click at [380, 185] on button "Iesniegt" at bounding box center [355, 181] width 79 height 26
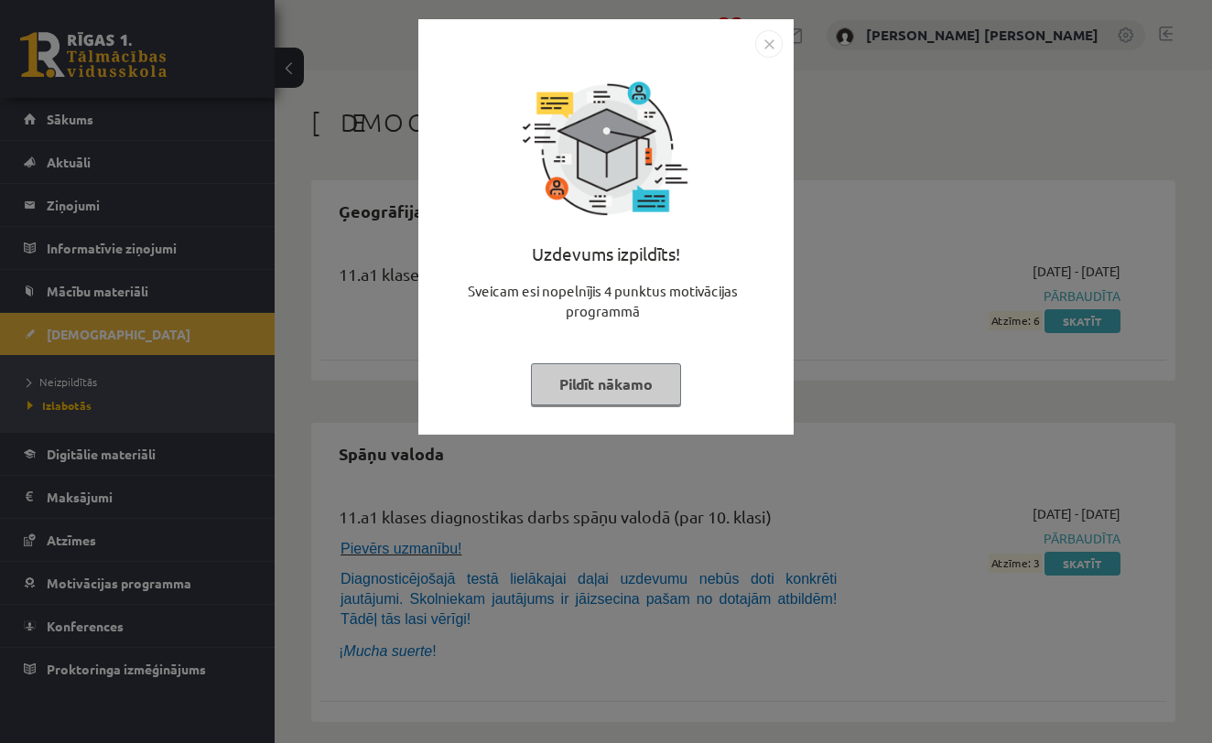
click at [625, 399] on button "Pildīt nākamo" at bounding box center [606, 384] width 150 height 42
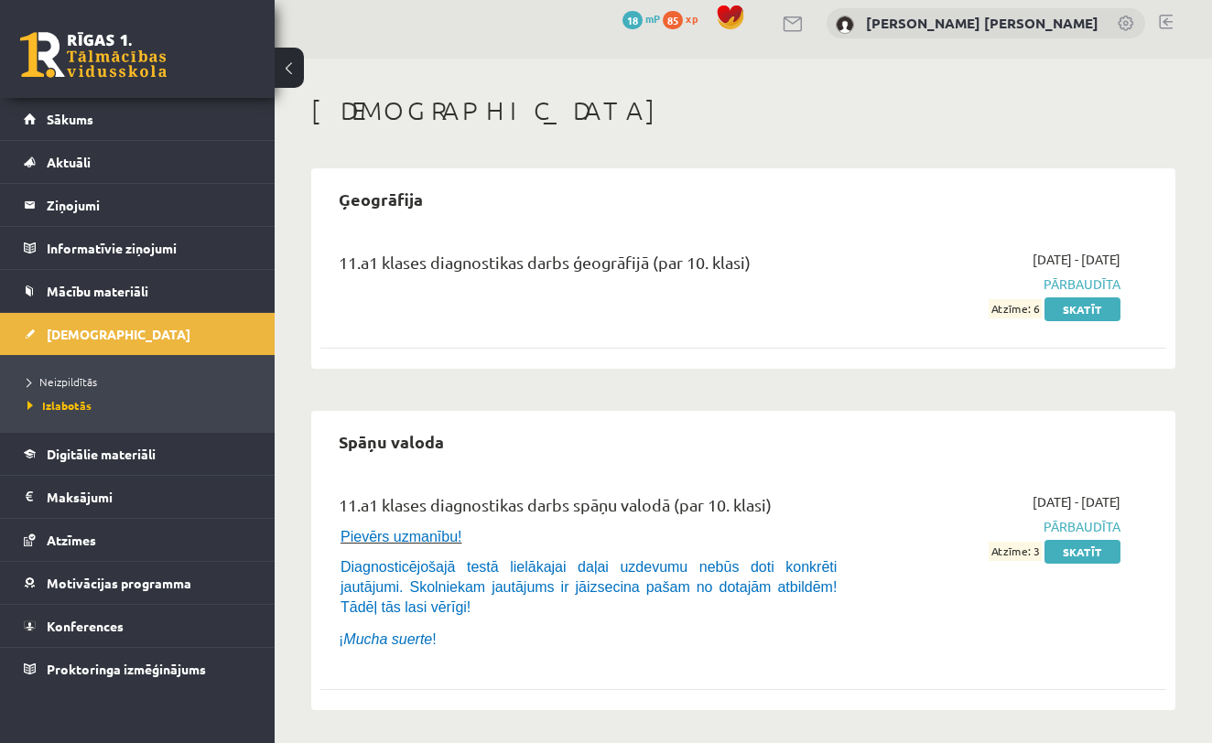
scroll to position [11, 0]
click at [1072, 556] on link "Skatīt" at bounding box center [1082, 553] width 76 height 24
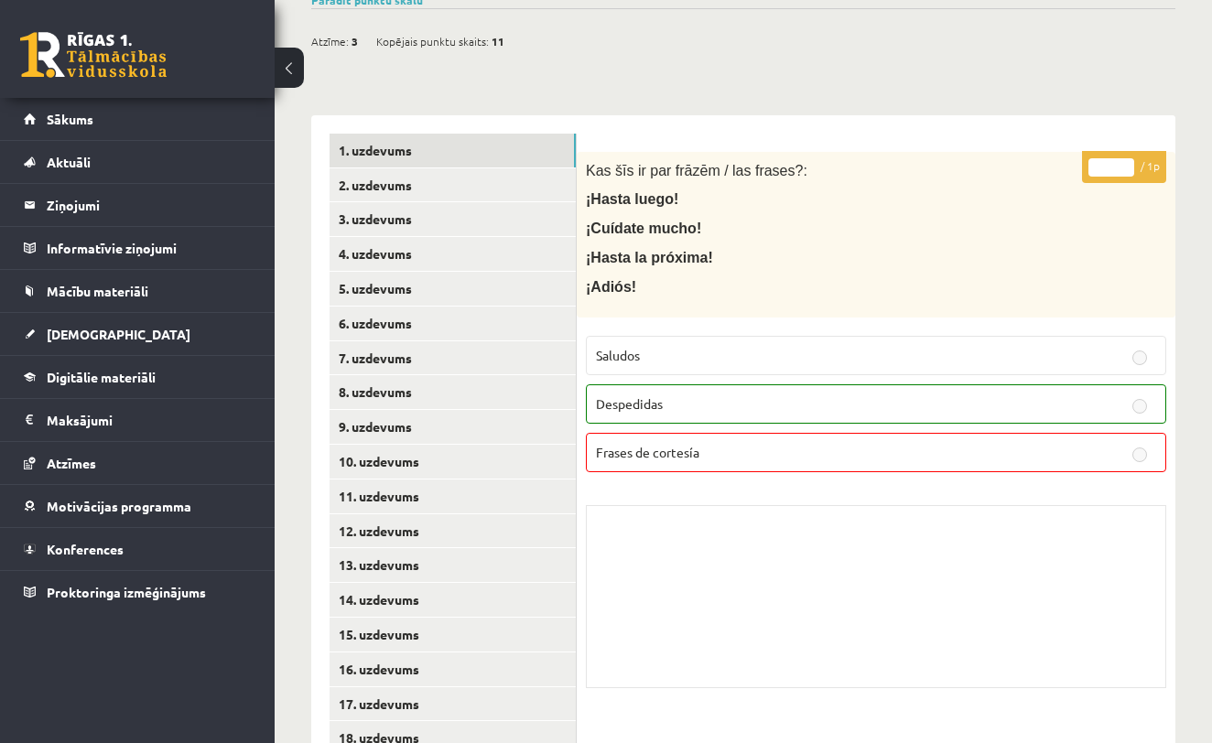
scroll to position [197, 0]
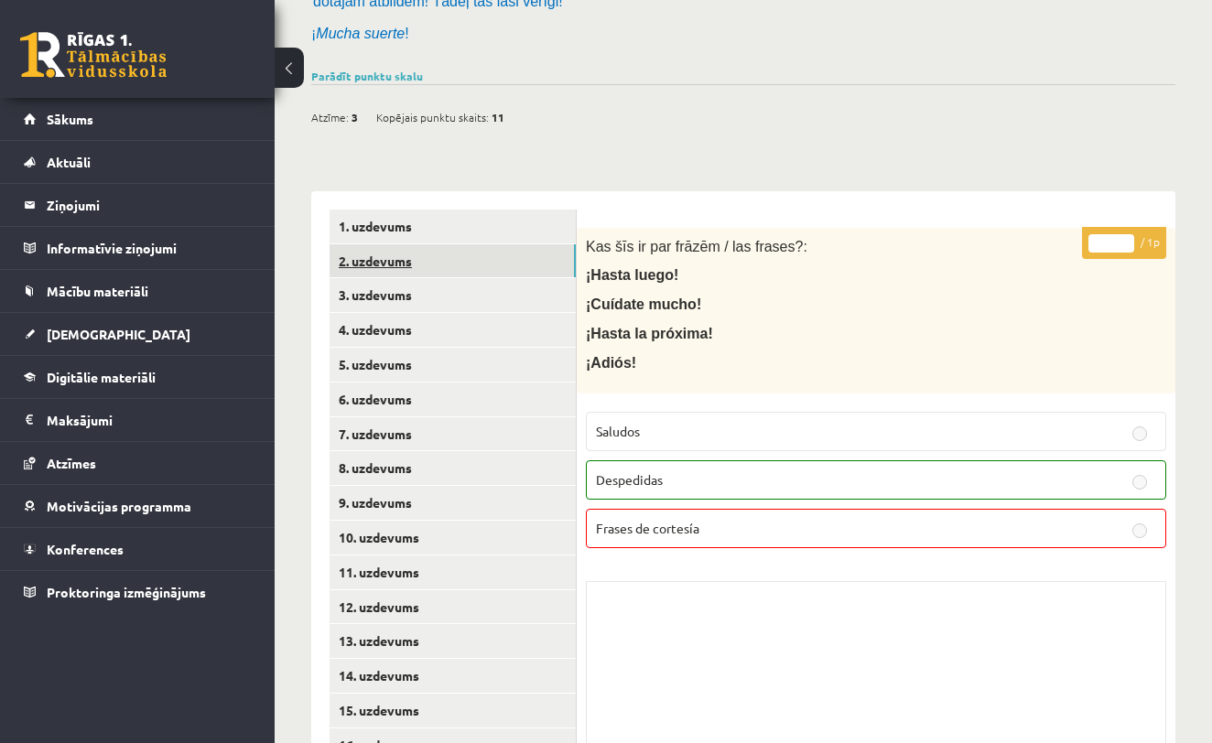
click at [544, 252] on link "2. uzdevums" at bounding box center [453, 261] width 246 height 34
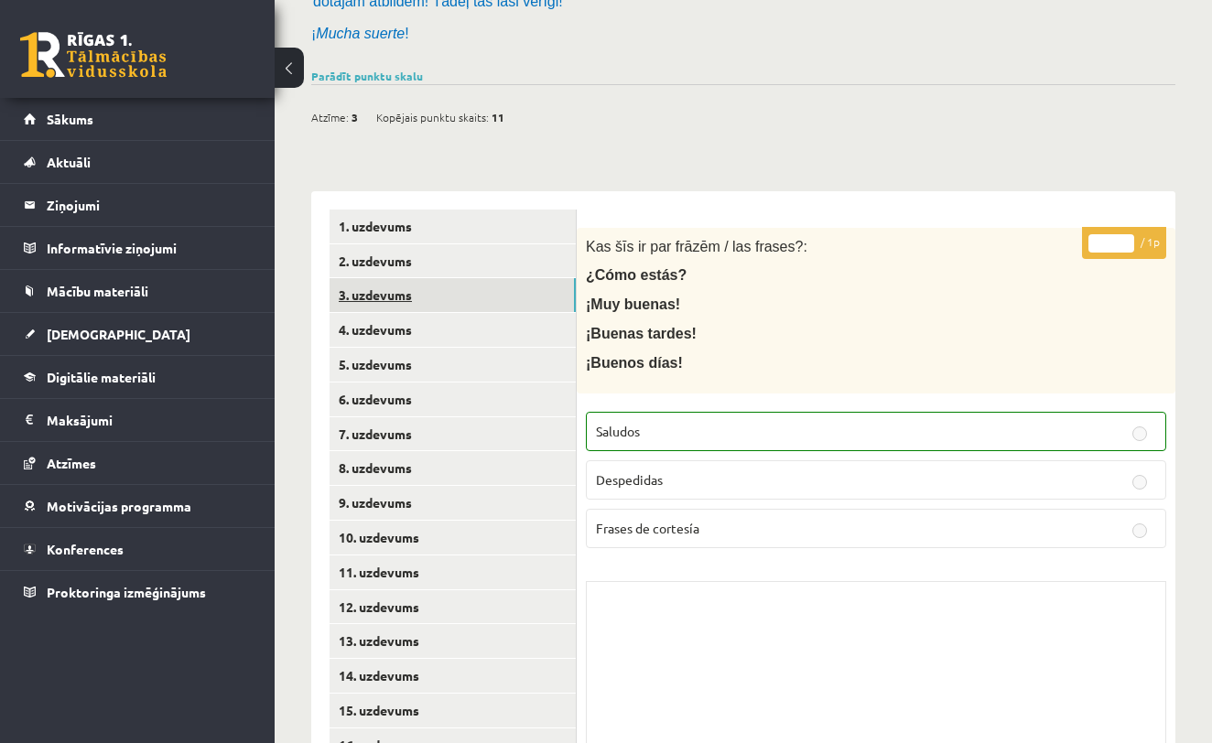
click at [529, 289] on link "3. uzdevums" at bounding box center [453, 295] width 246 height 34
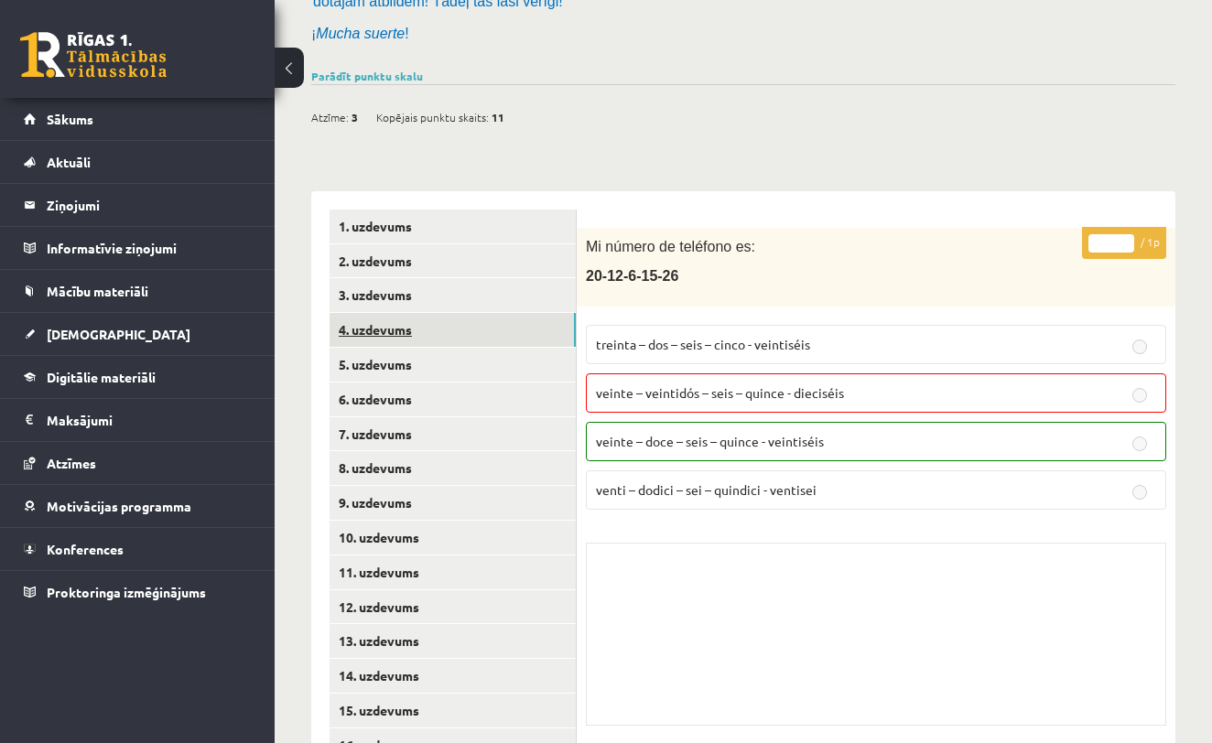
click at [522, 329] on link "4. uzdevums" at bounding box center [453, 330] width 246 height 34
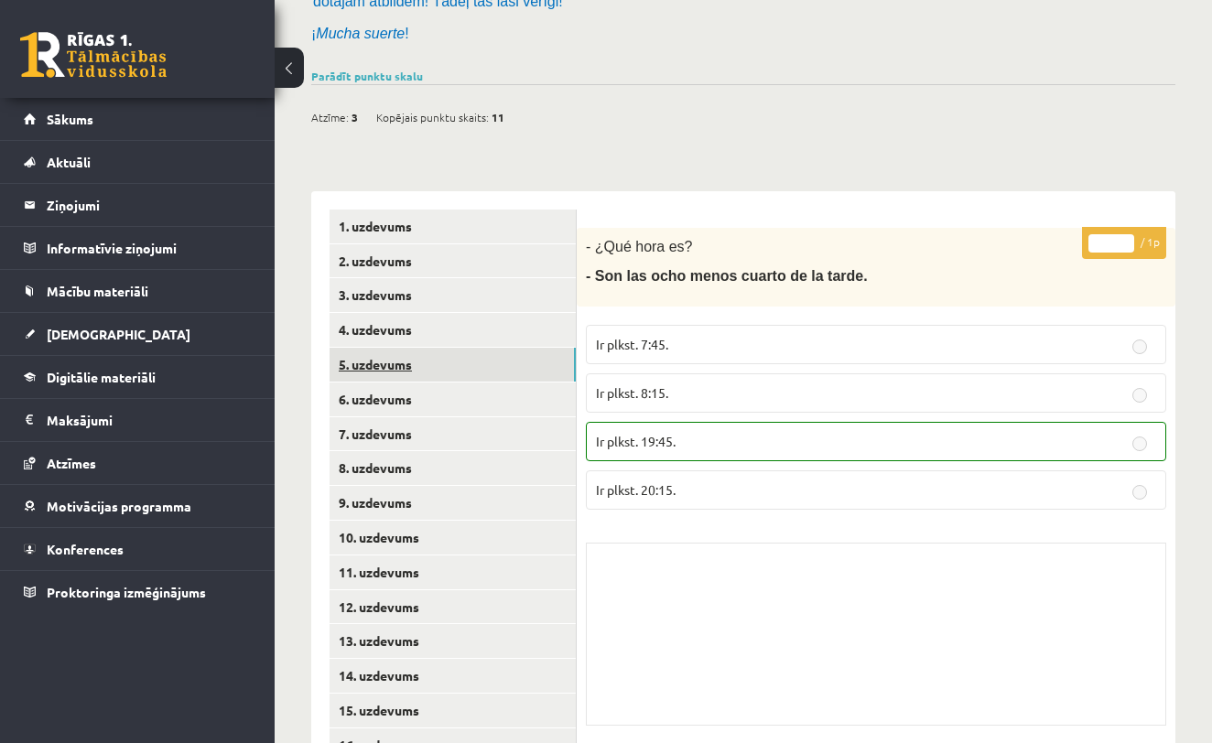
click at [518, 357] on link "5. uzdevums" at bounding box center [453, 365] width 246 height 34
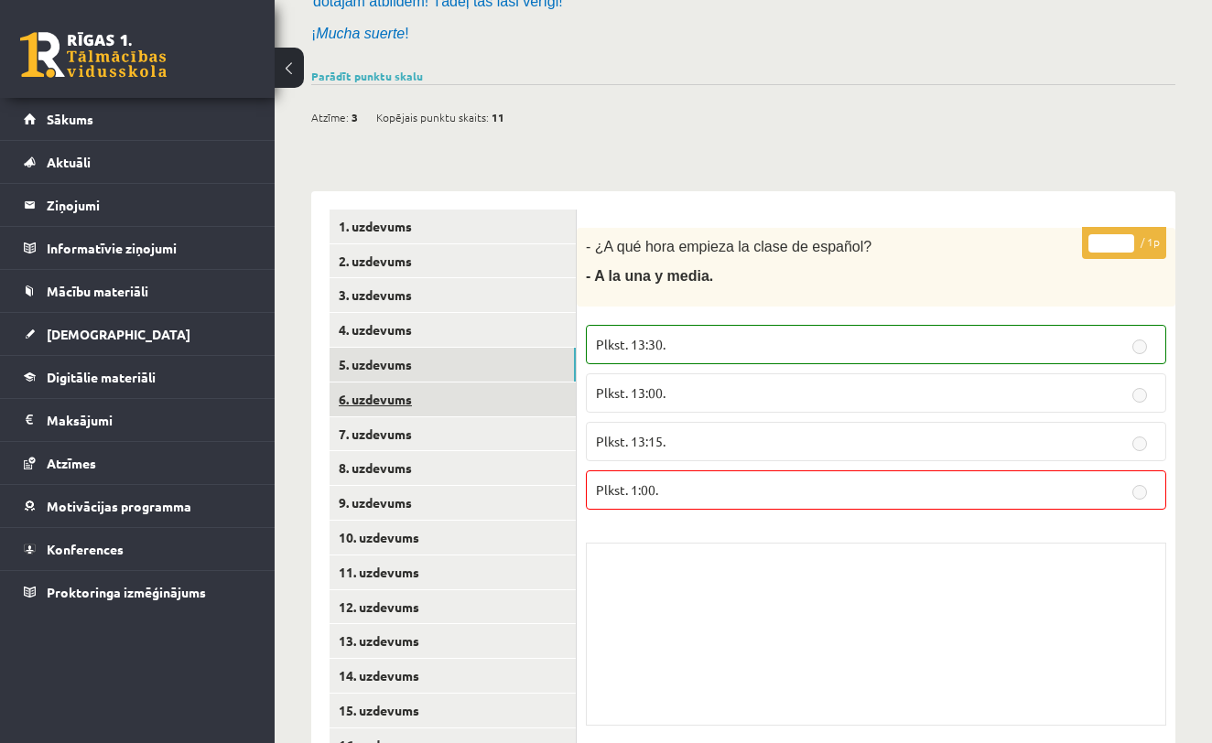
click at [516, 386] on link "6. uzdevums" at bounding box center [453, 400] width 246 height 34
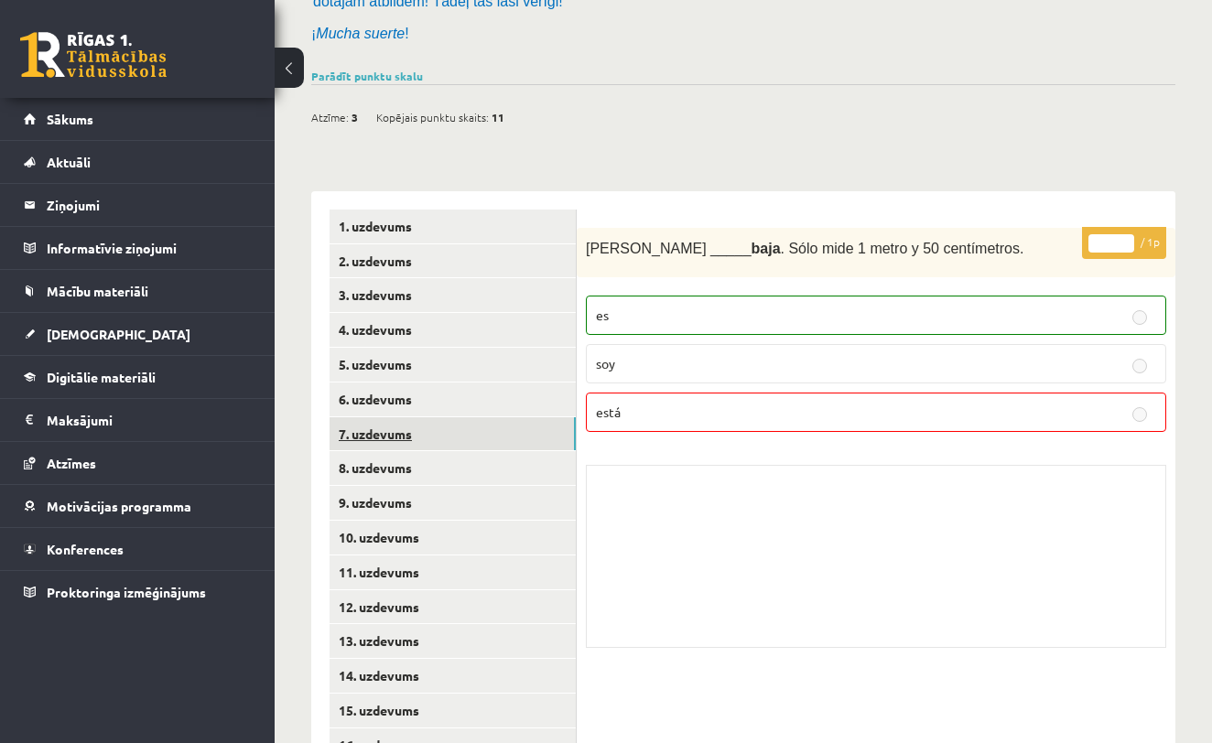
click at [514, 417] on link "7. uzdevums" at bounding box center [453, 434] width 246 height 34
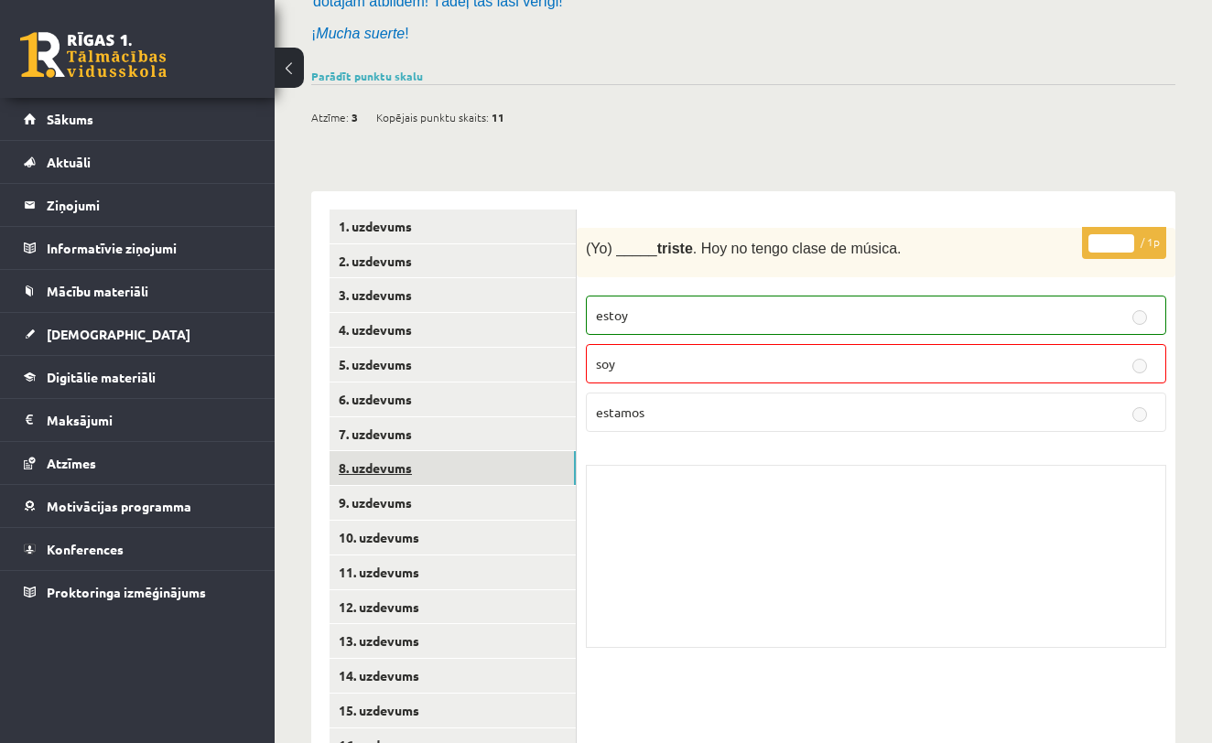
click at [515, 456] on link "8. uzdevums" at bounding box center [453, 468] width 246 height 34
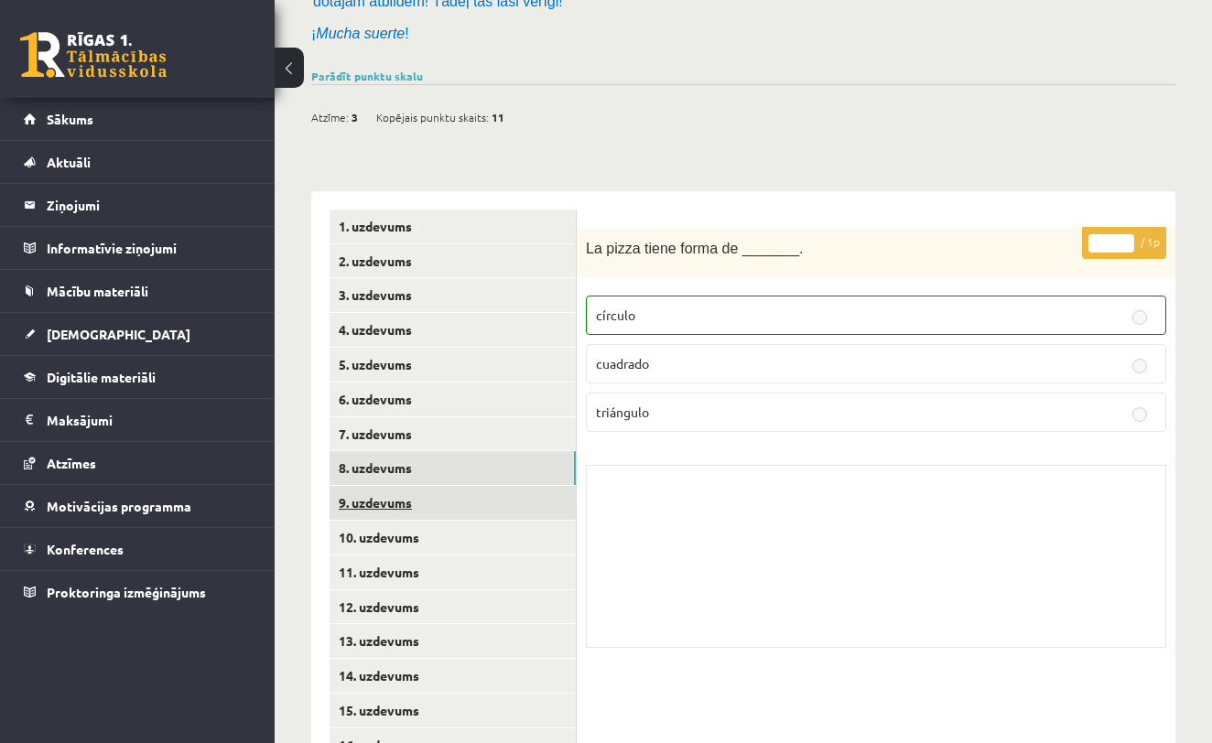
click at [514, 496] on link "9. uzdevums" at bounding box center [453, 503] width 246 height 34
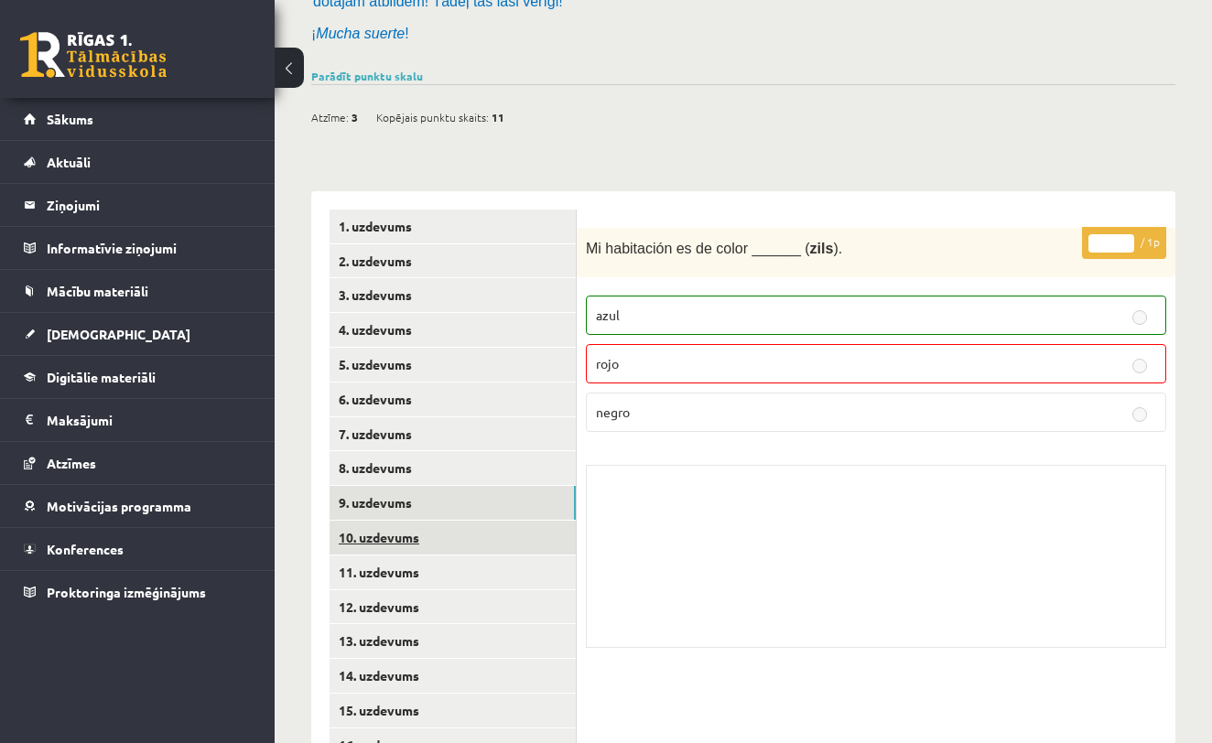
click at [514, 536] on link "10. uzdevums" at bounding box center [453, 538] width 246 height 34
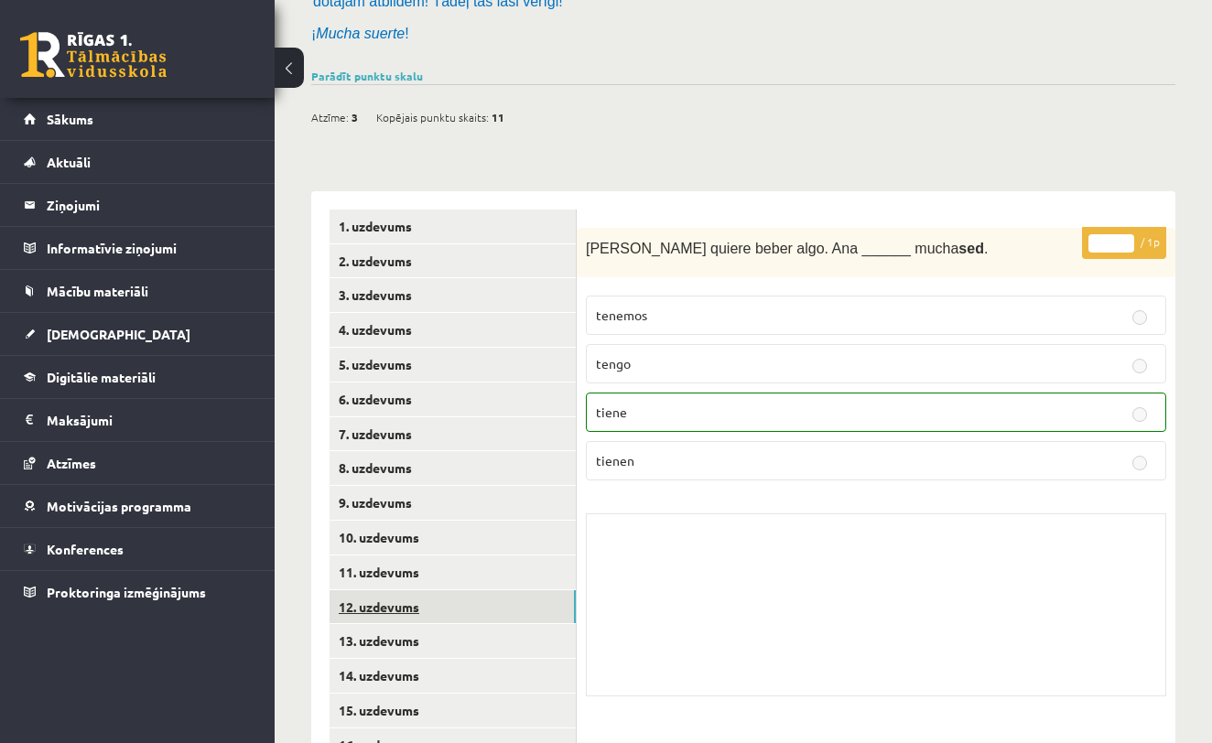
click at [514, 593] on link "12. uzdevums" at bounding box center [453, 607] width 246 height 34
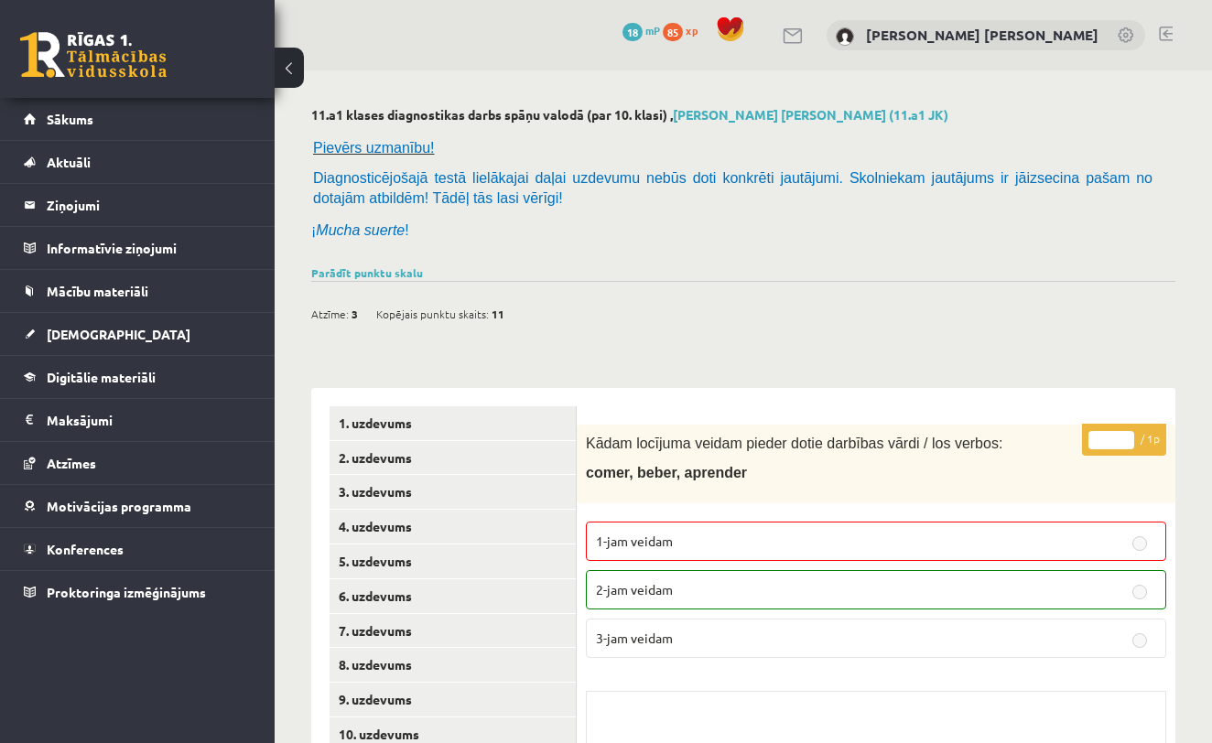
scroll to position [0, 0]
click at [282, 71] on button at bounding box center [289, 68] width 29 height 40
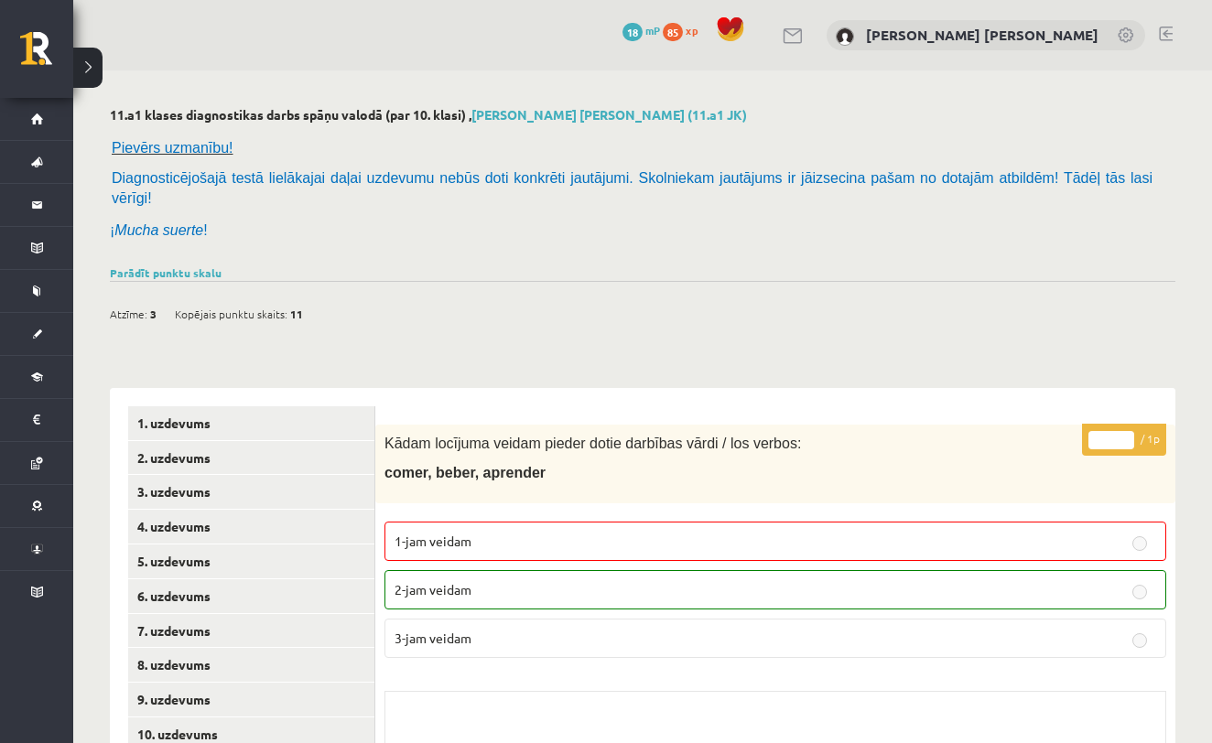
click at [85, 68] on button at bounding box center [87, 68] width 29 height 40
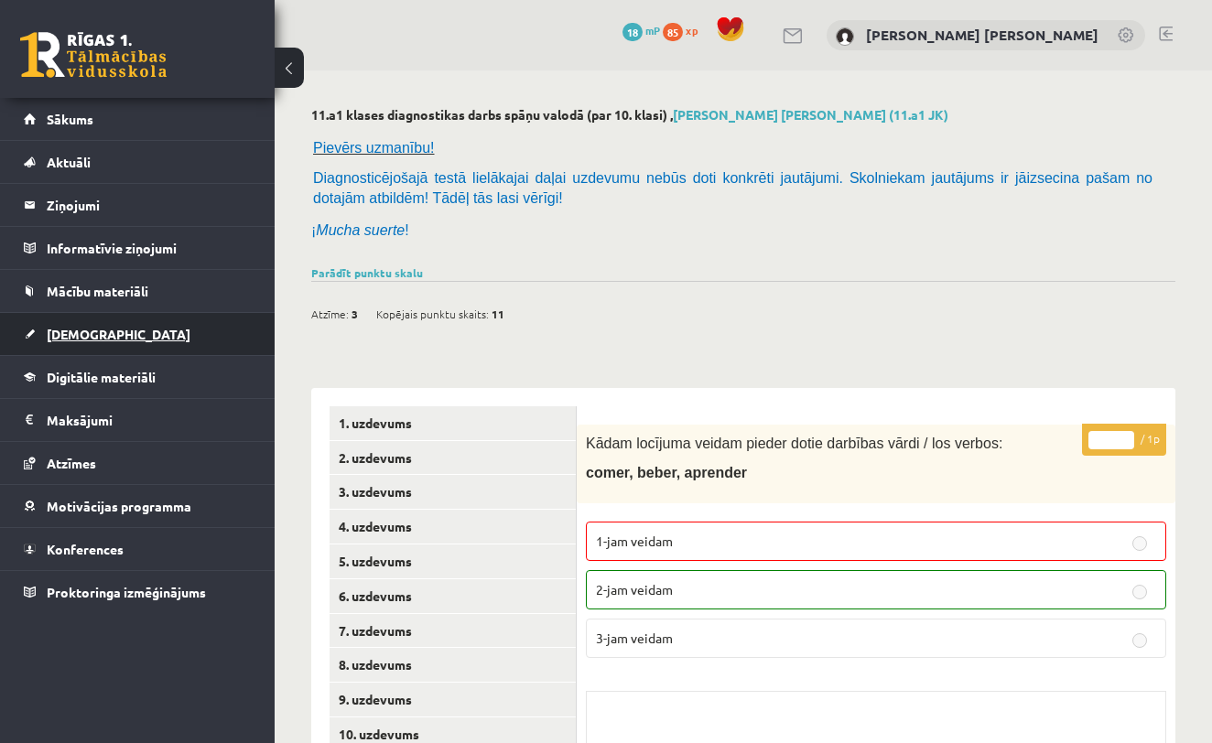
click at [84, 335] on span "[DEMOGRAPHIC_DATA]" at bounding box center [119, 334] width 144 height 16
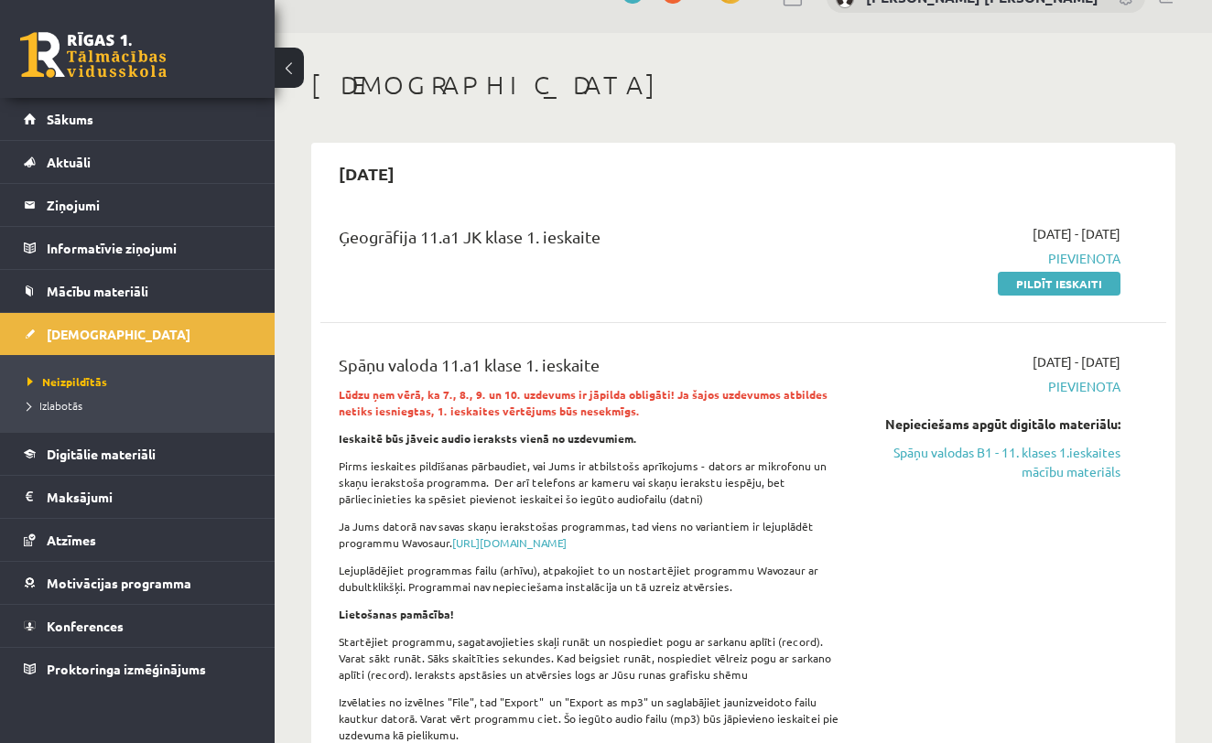
scroll to position [20, 0]
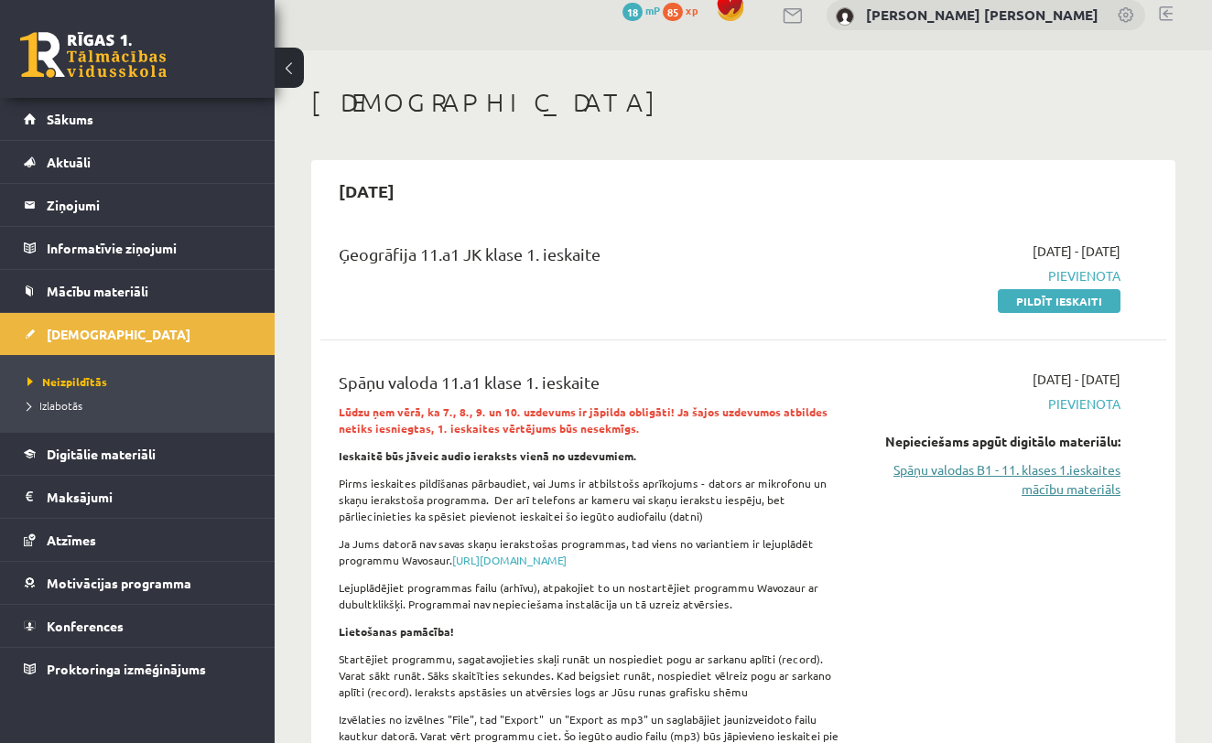
click at [1077, 475] on link "Spāņu valodas B1 - 11. klases 1.ieskaites mācību materiāls" at bounding box center [999, 479] width 243 height 38
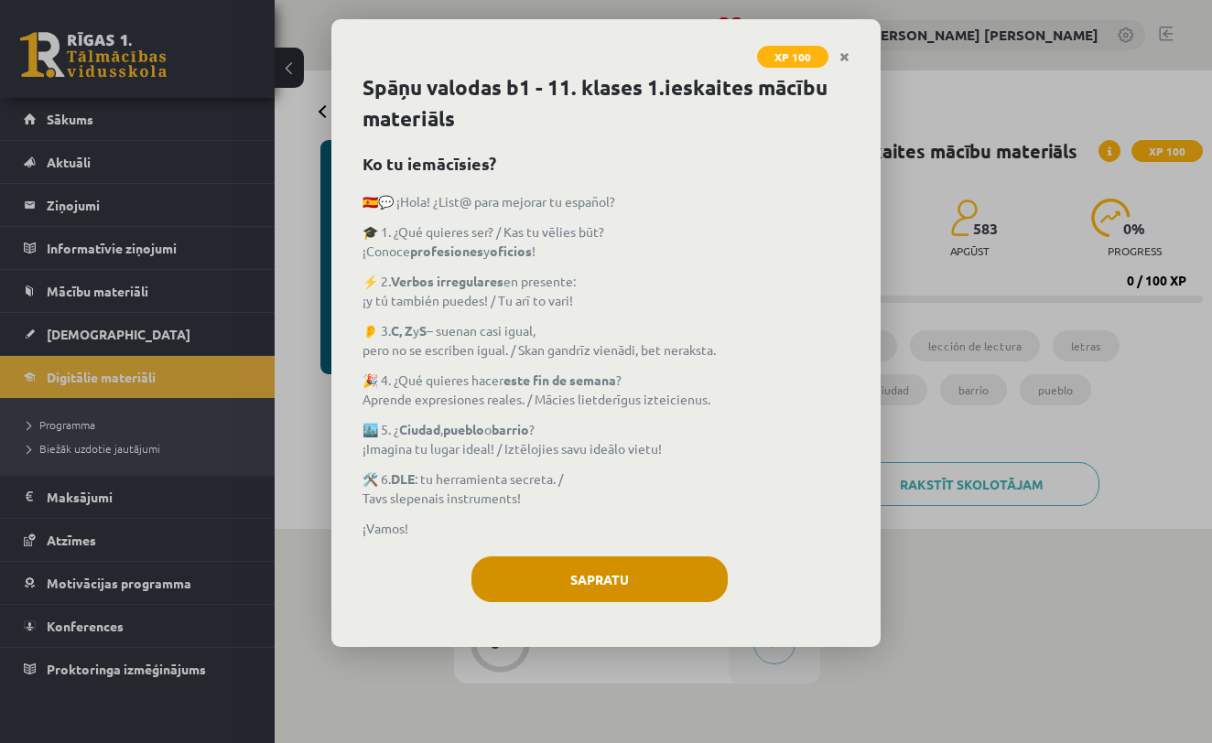
click at [633, 579] on button "Sapratu" at bounding box center [599, 580] width 256 height 46
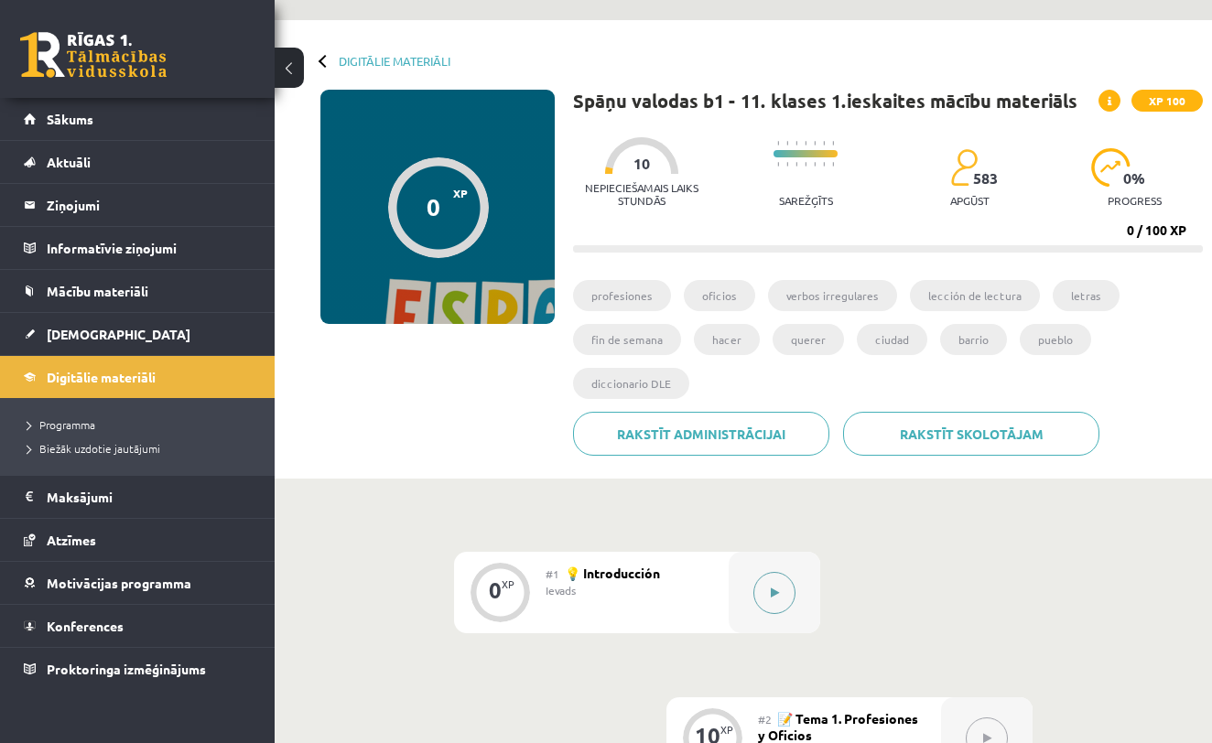
scroll to position [35, 0]
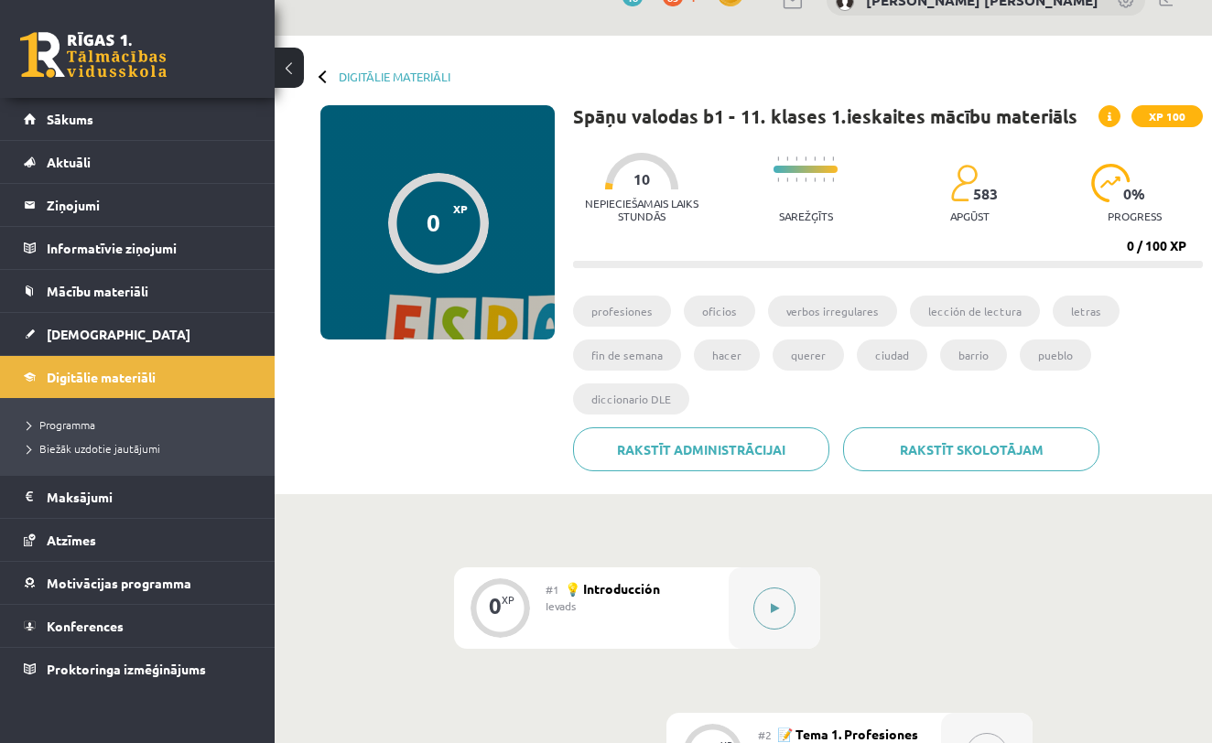
click at [777, 615] on button at bounding box center [774, 609] width 42 height 42
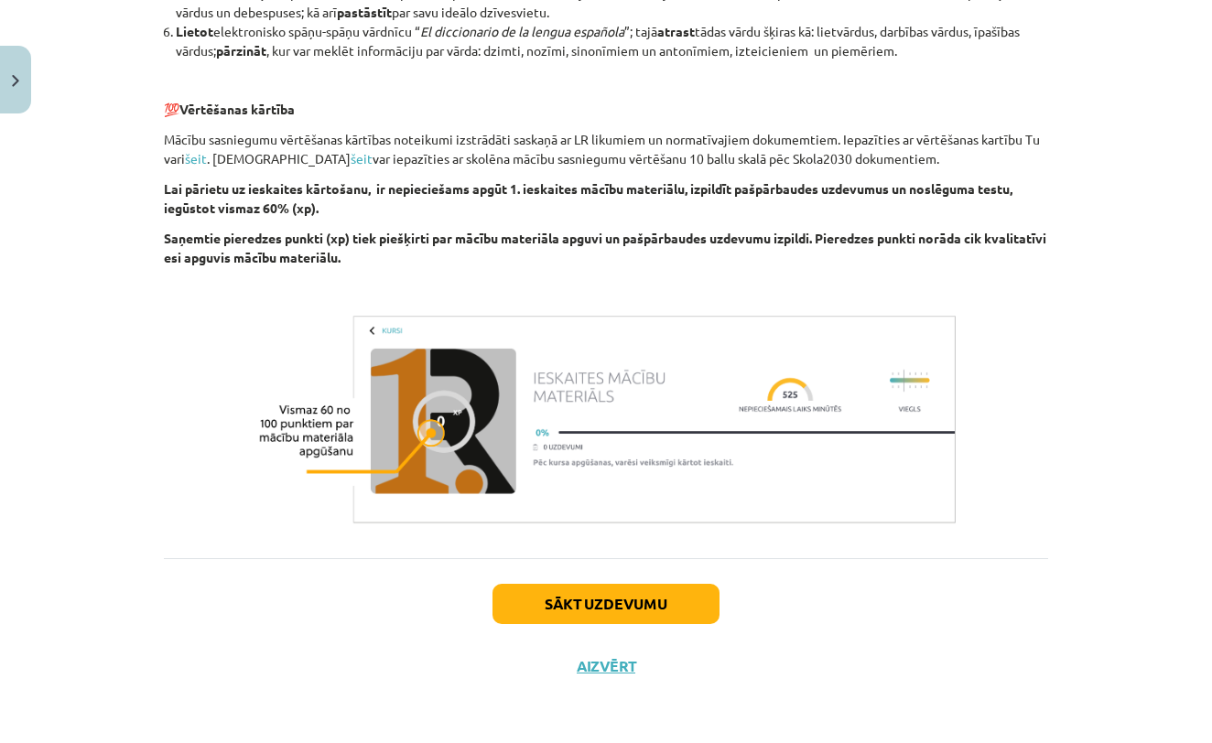
scroll to position [1315, 0]
click at [620, 662] on button "Aizvērt" at bounding box center [606, 666] width 70 height 18
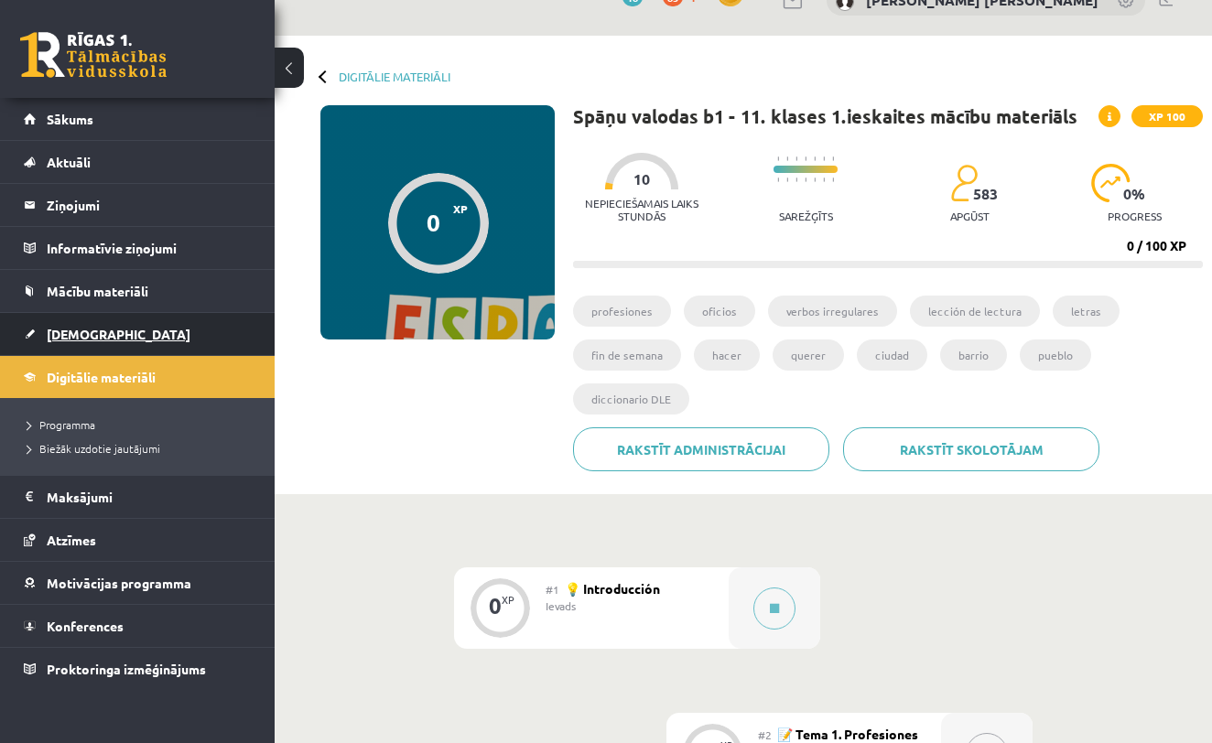
click at [203, 339] on link "[DEMOGRAPHIC_DATA]" at bounding box center [138, 334] width 228 height 42
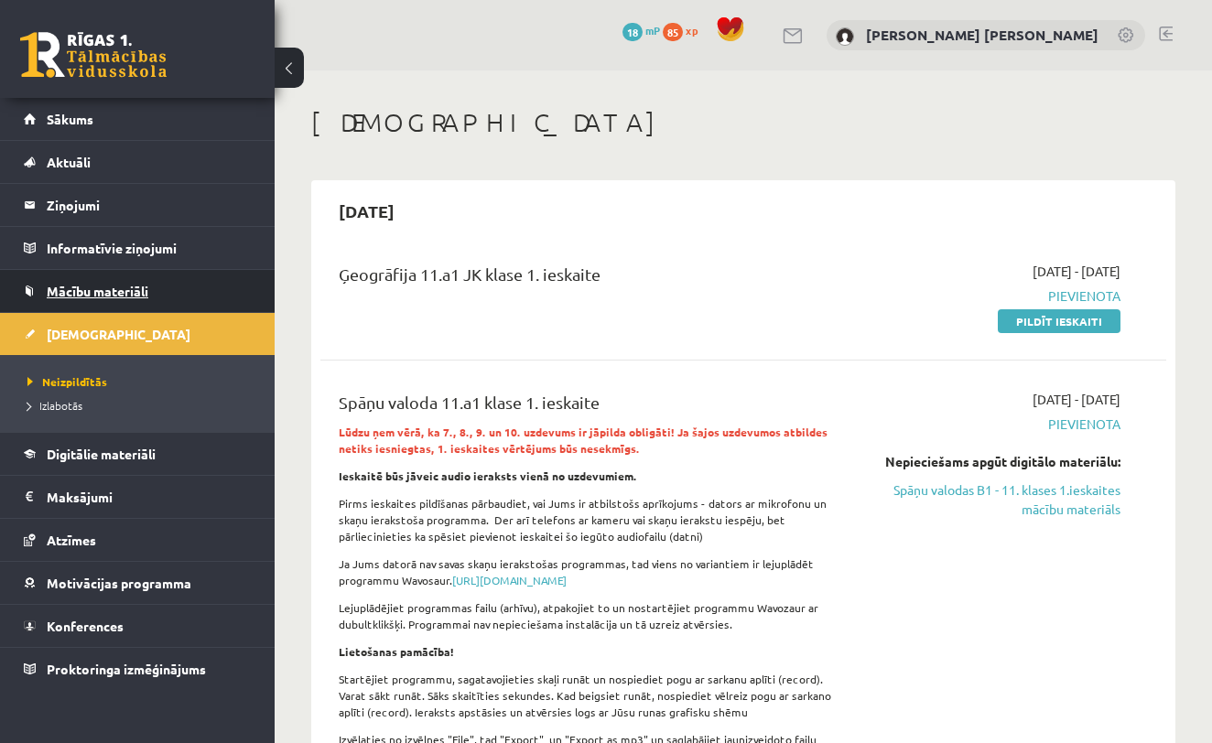
click at [196, 281] on link "Mācību materiāli" at bounding box center [138, 291] width 228 height 42
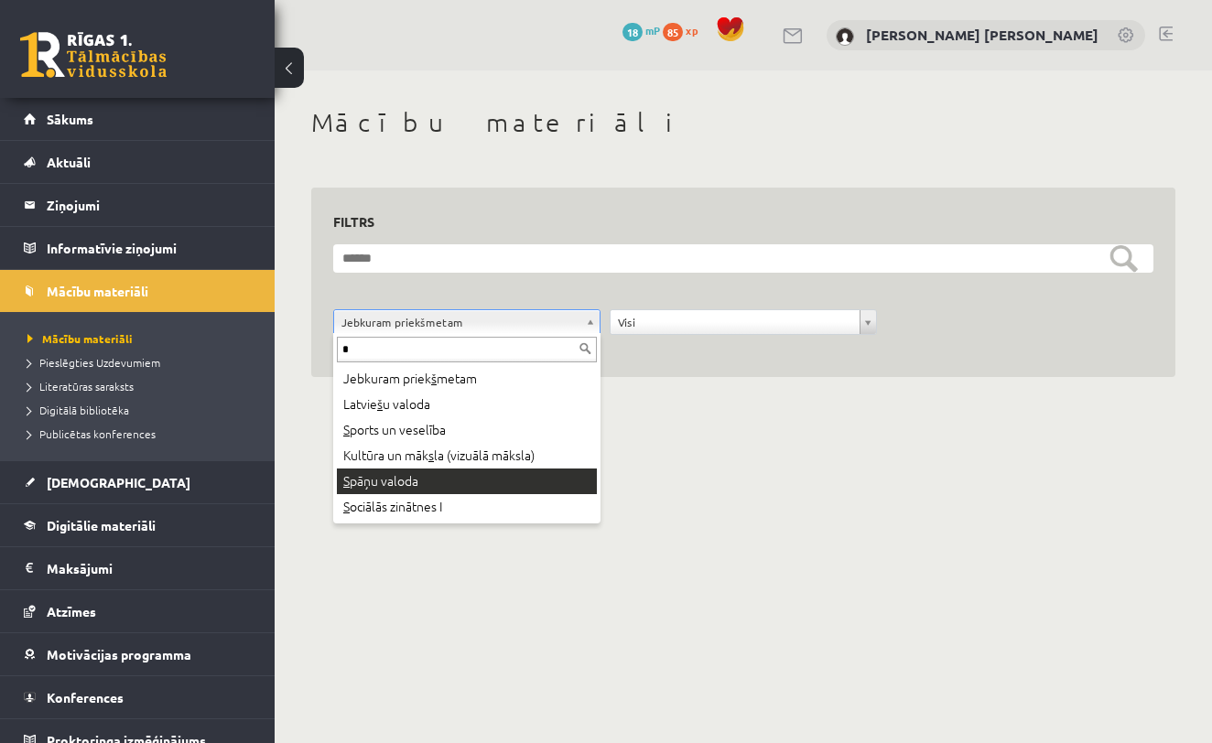
type input "*"
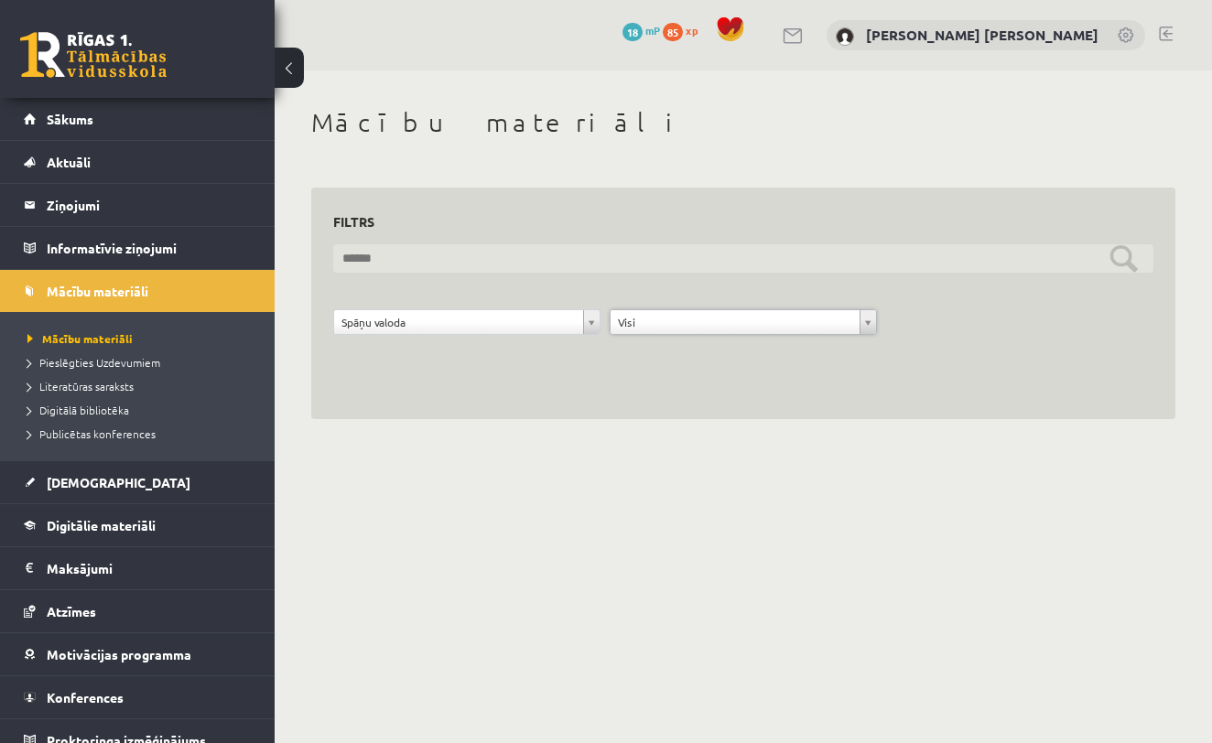
click at [1127, 258] on input "text" at bounding box center [743, 258] width 820 height 28
click at [1129, 263] on input "text" at bounding box center [743, 258] width 820 height 28
click at [1128, 254] on input "**********" at bounding box center [743, 258] width 820 height 28
type input "*"
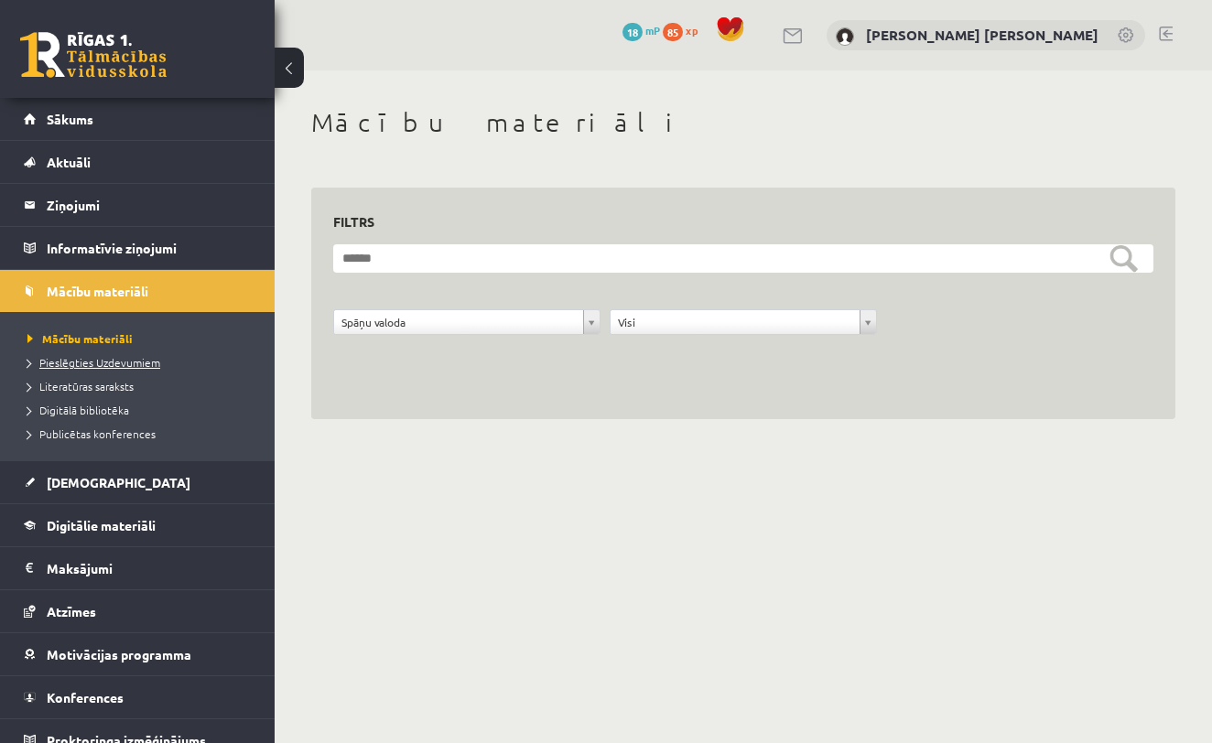
click at [136, 364] on span "Pieslēgties Uzdevumiem" at bounding box center [93, 362] width 133 height 15
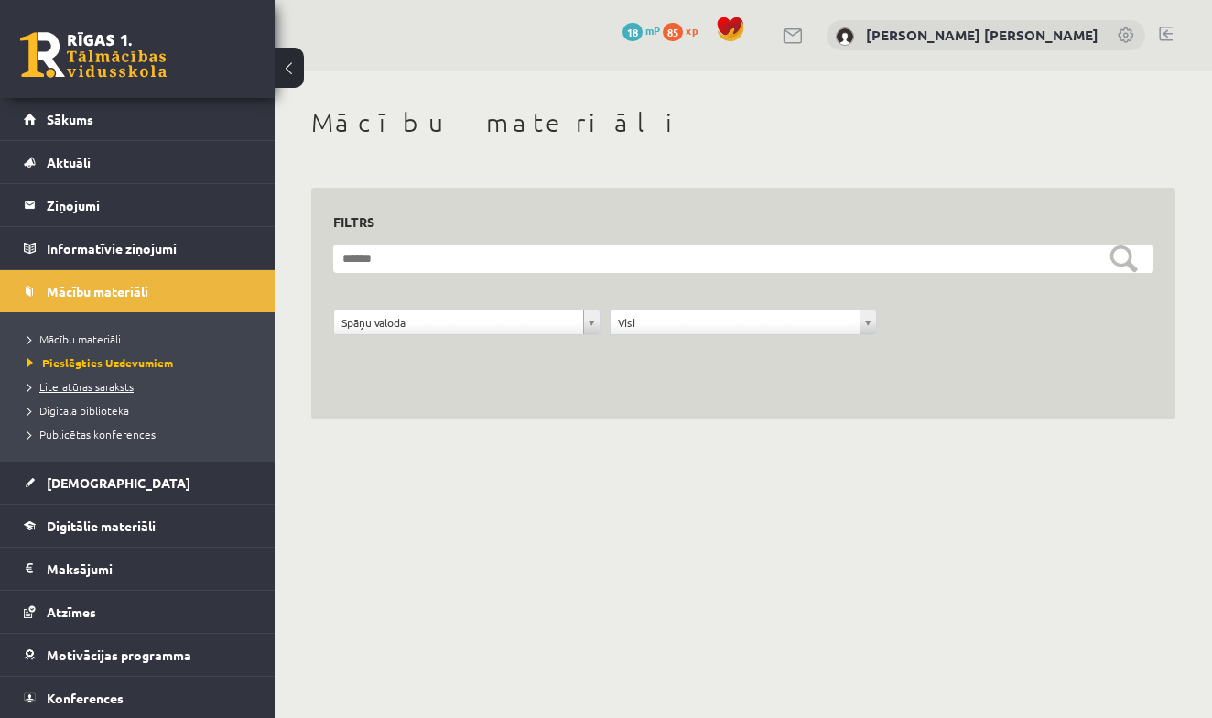
click at [103, 392] on link "Literatūras saraksts" at bounding box center [141, 386] width 229 height 16
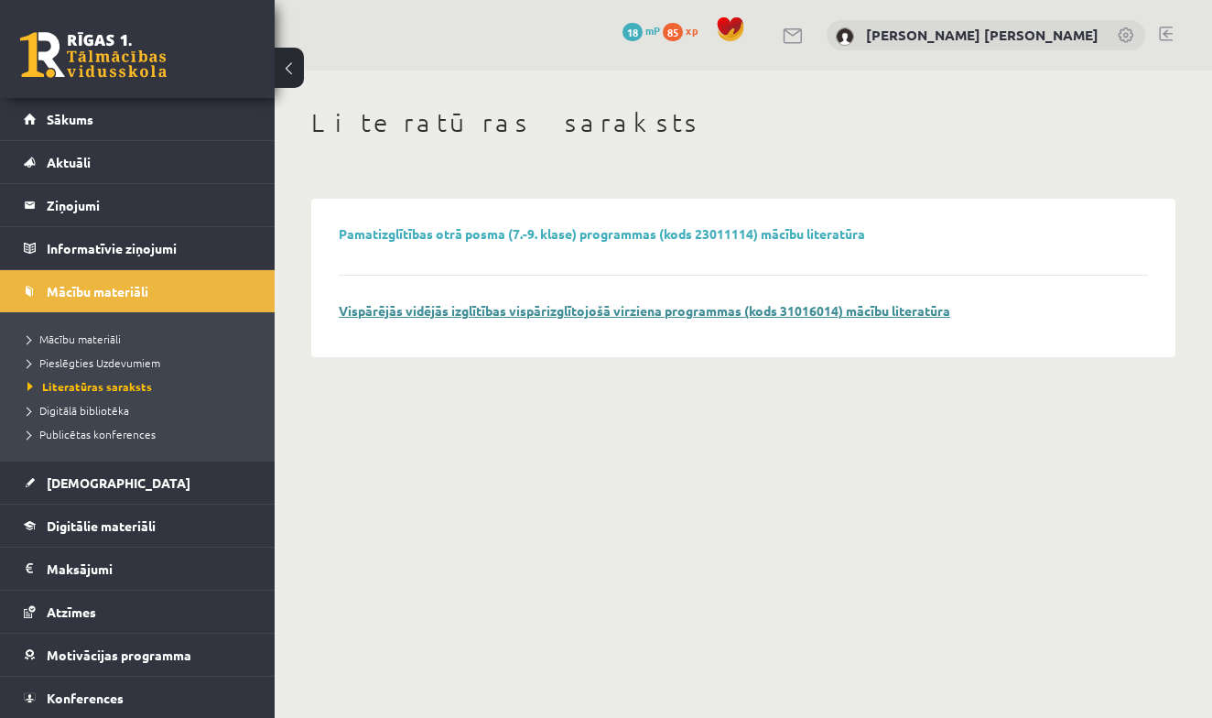
click at [565, 313] on link "Vispārējās vidējās izglītības vispārizglītojošā virziena programmas (kods 31016…" at bounding box center [644, 310] width 611 height 16
click at [137, 434] on span "Publicētas konferences" at bounding box center [91, 434] width 128 height 15
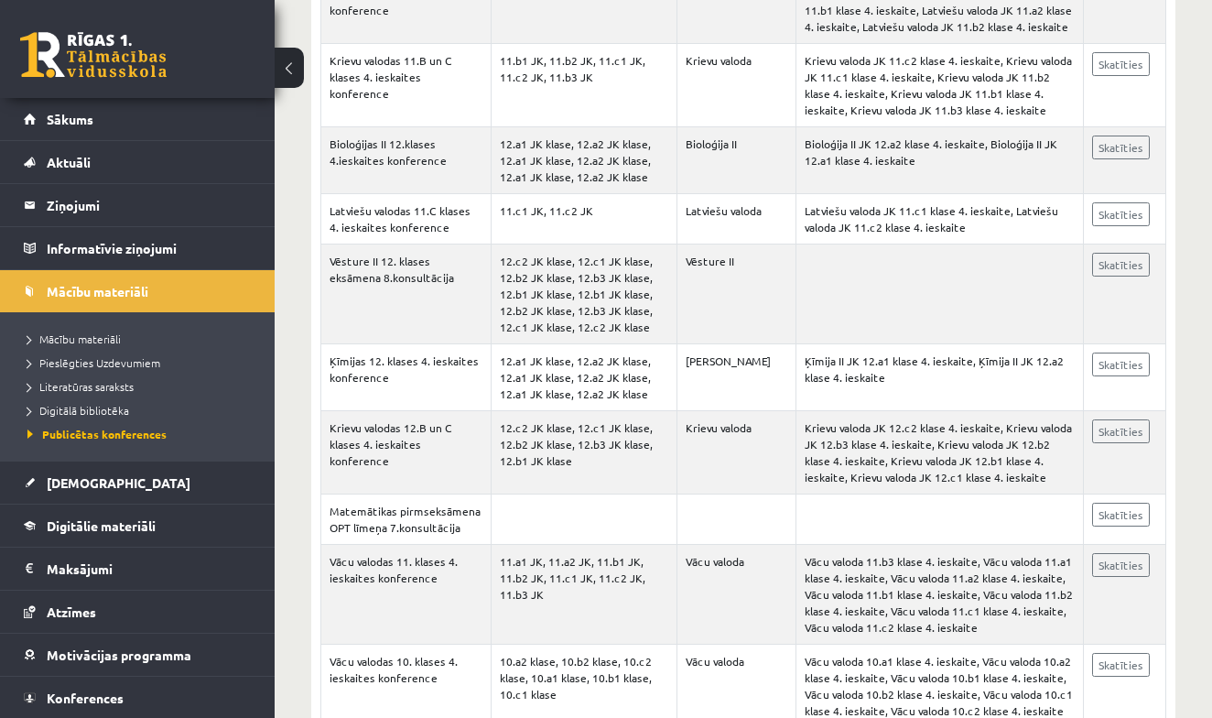
scroll to position [2439, 0]
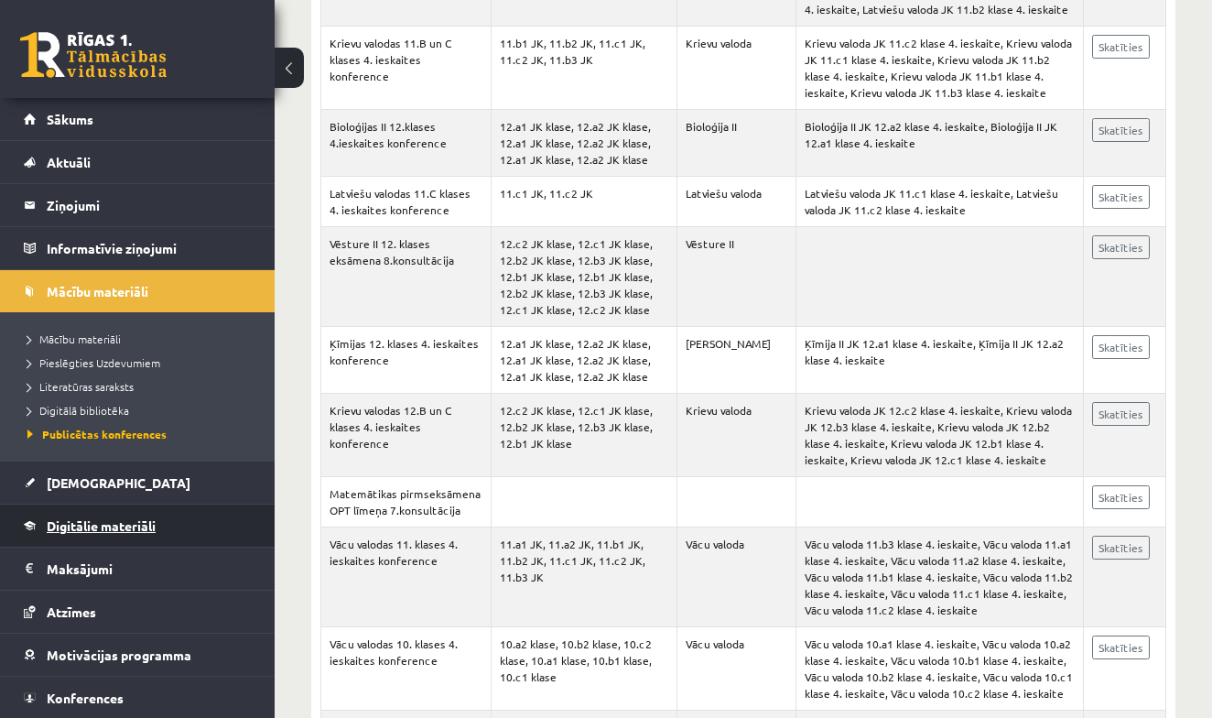
click at [145, 537] on link "Digitālie materiāli" at bounding box center [138, 525] width 228 height 42
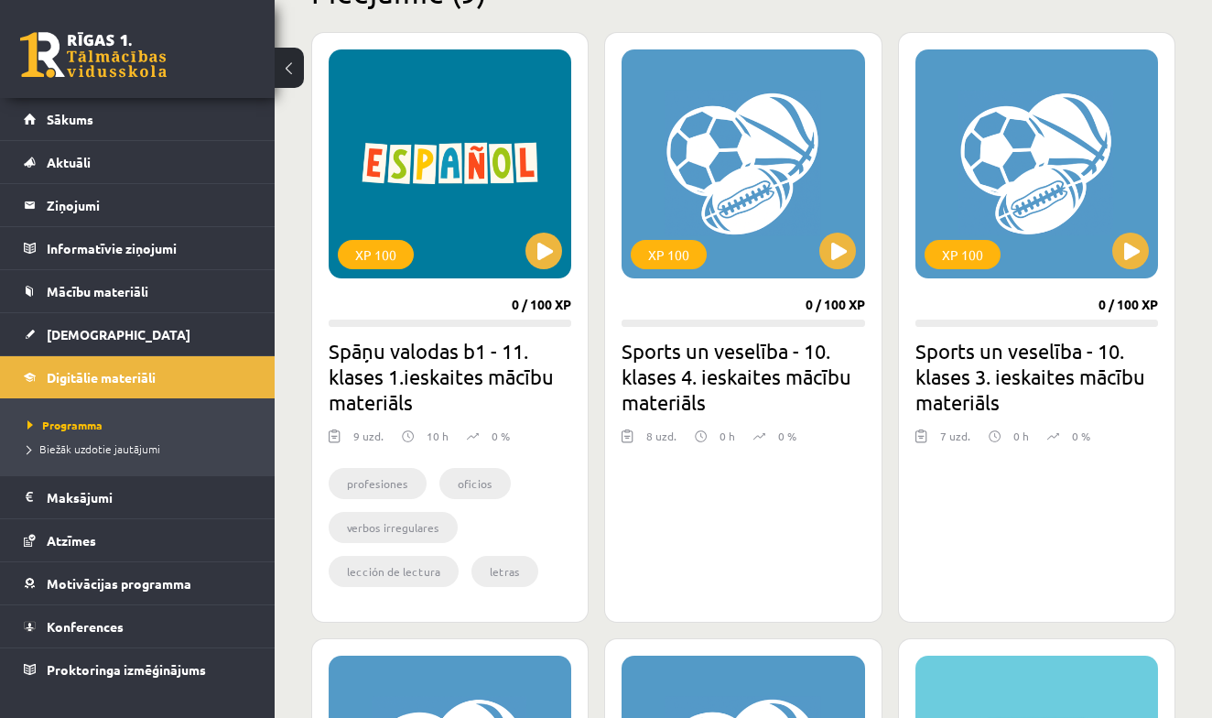
scroll to position [488, 0]
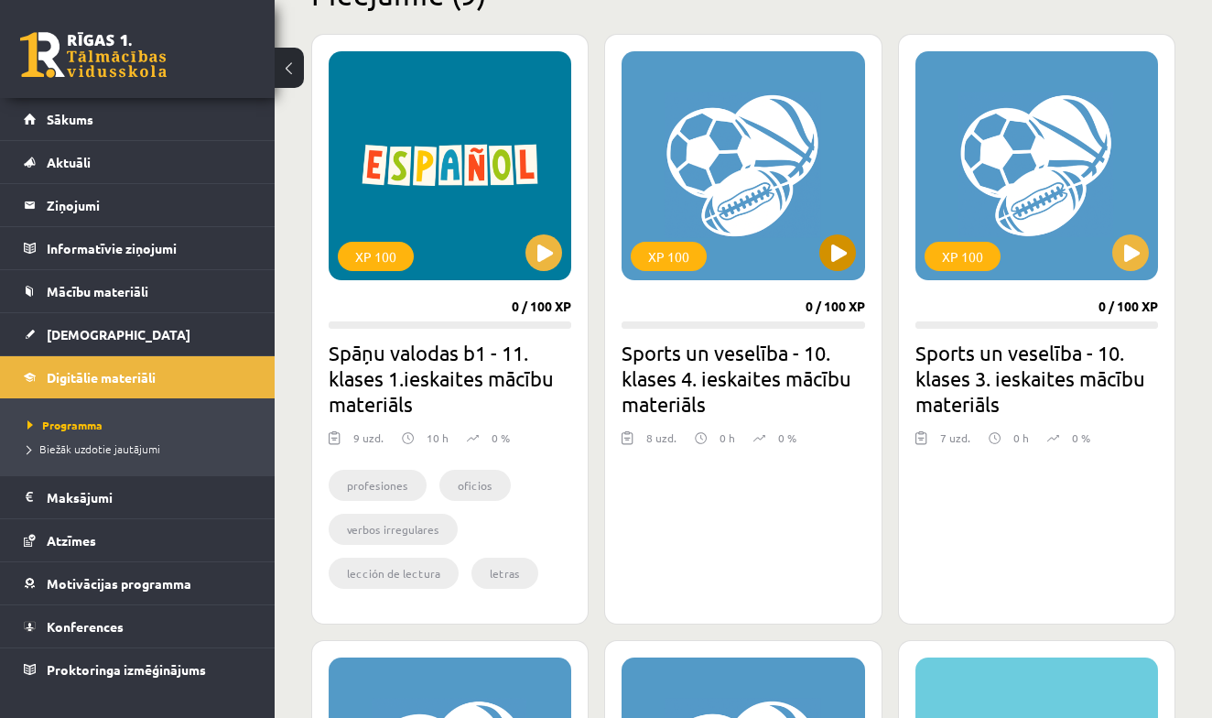
click at [837, 256] on button at bounding box center [837, 252] width 37 height 37
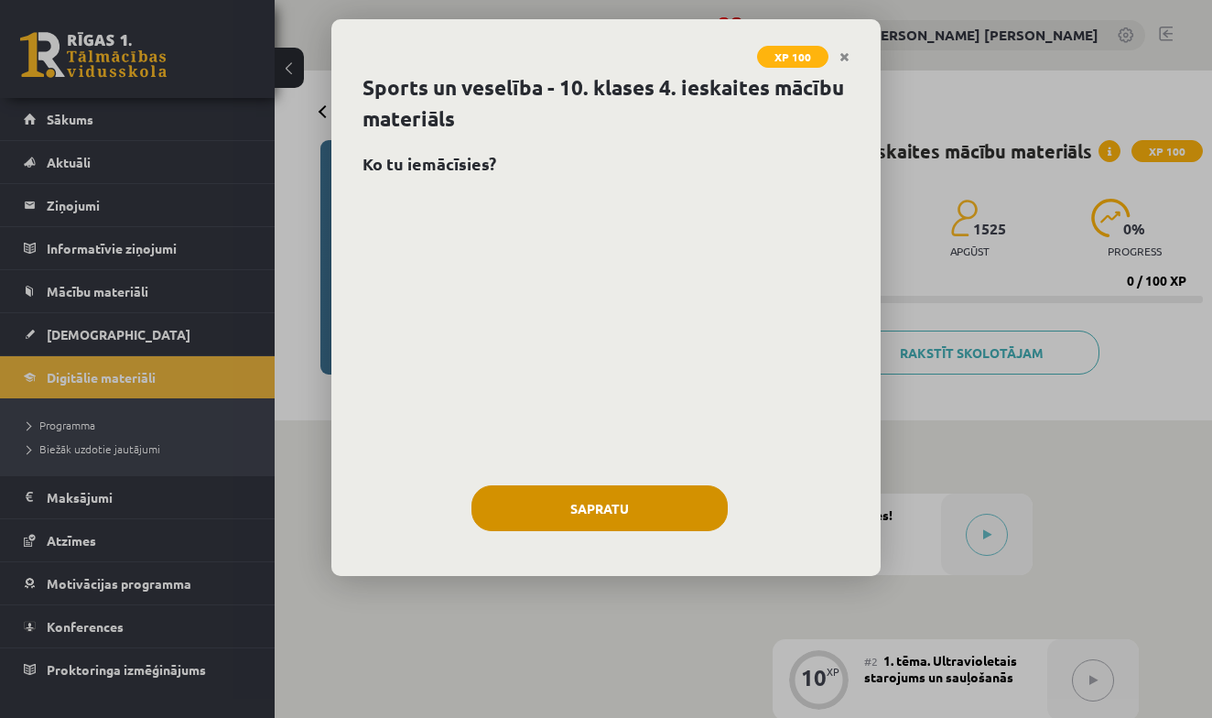
click at [687, 510] on button "Sapratu" at bounding box center [599, 508] width 256 height 46
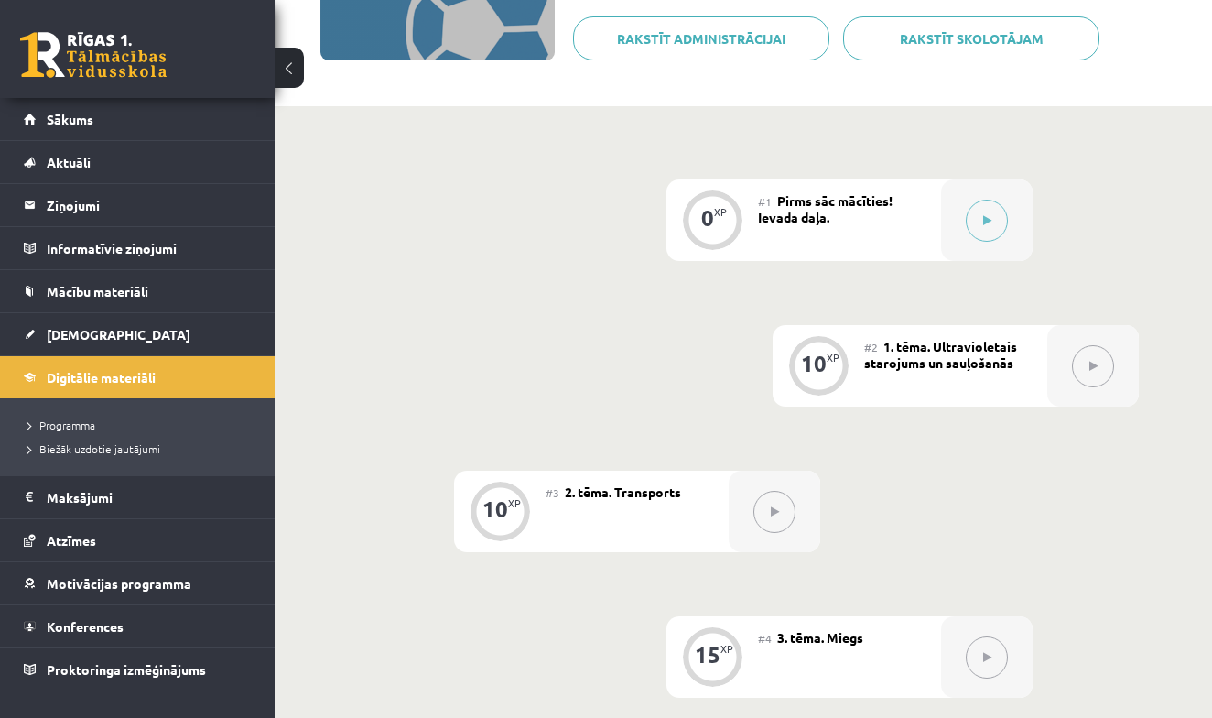
scroll to position [100, 0]
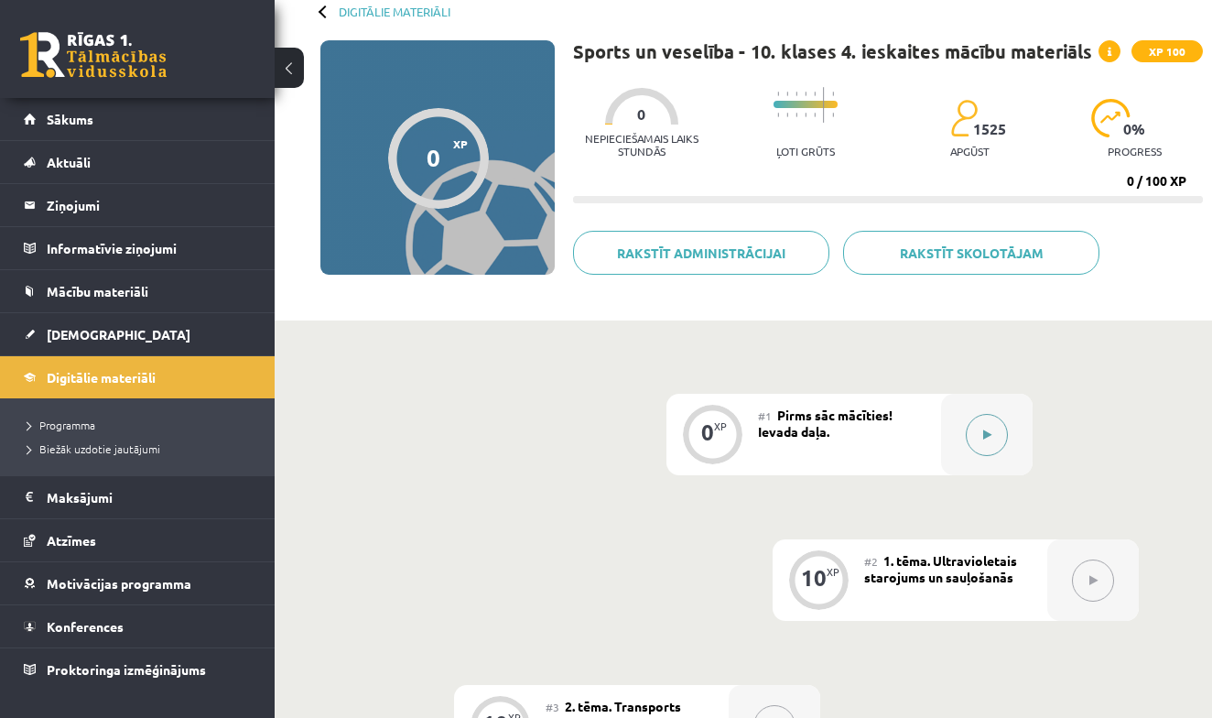
click at [1002, 446] on button at bounding box center [987, 435] width 42 height 42
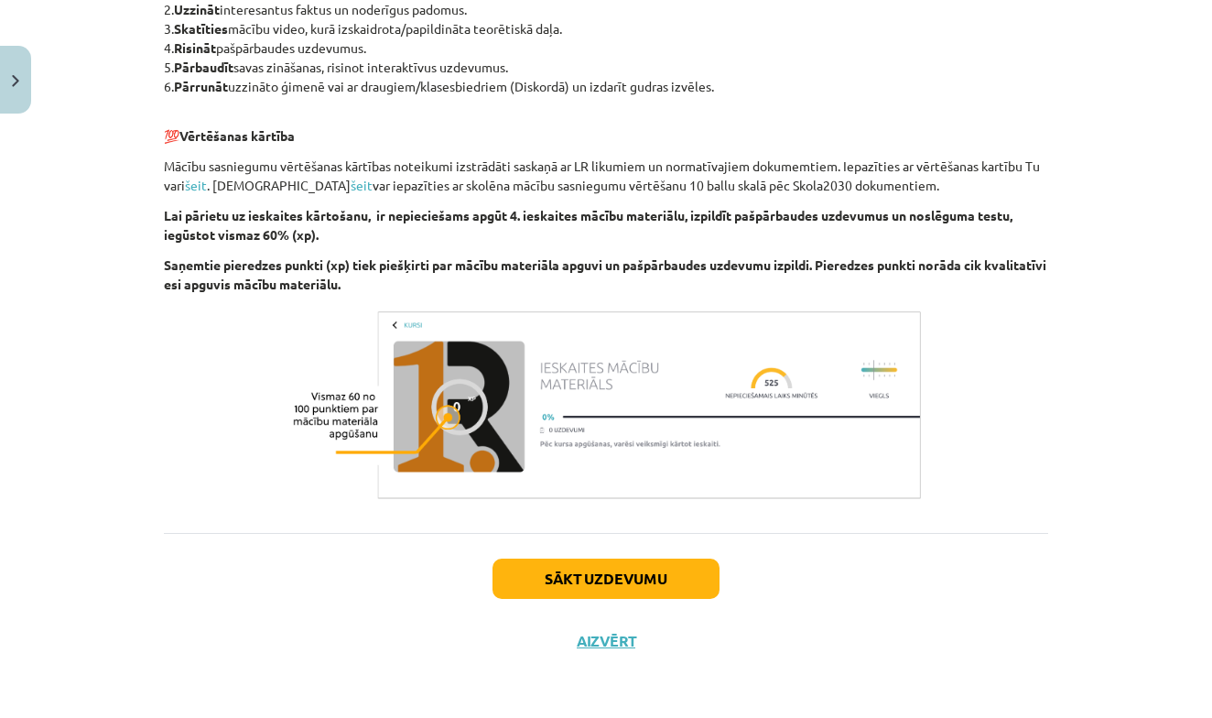
scroll to position [1389, 0]
click at [632, 576] on button "Sākt uzdevumu" at bounding box center [605, 578] width 227 height 40
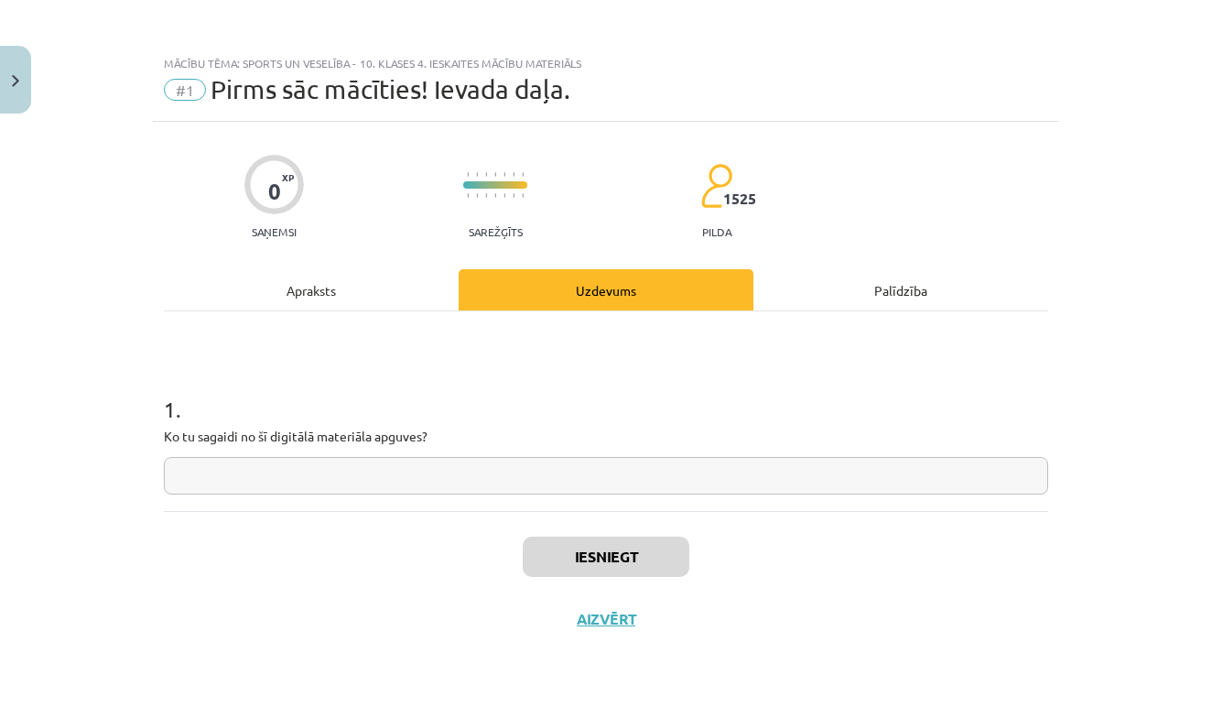
click at [615, 469] on input "text" at bounding box center [606, 476] width 884 height 38
type input "**********"
click at [650, 564] on button "Iesniegt" at bounding box center [606, 556] width 167 height 40
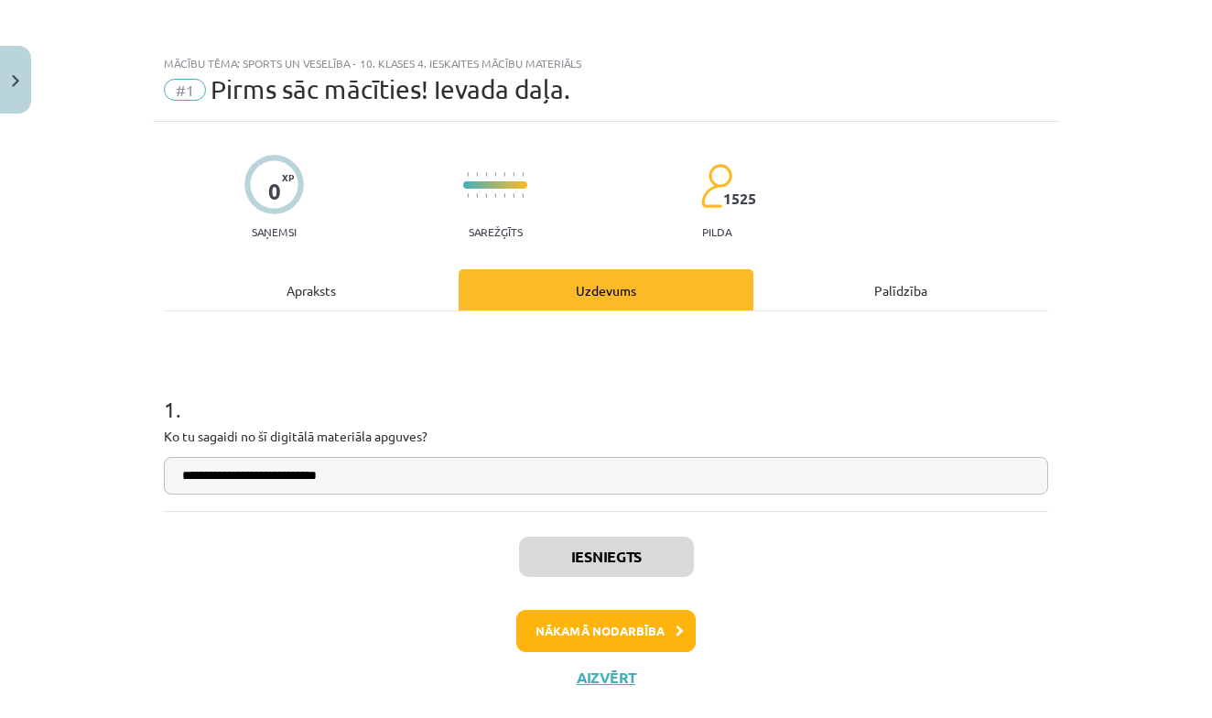
click at [640, 627] on button "Nākamā nodarbība" at bounding box center [605, 631] width 179 height 42
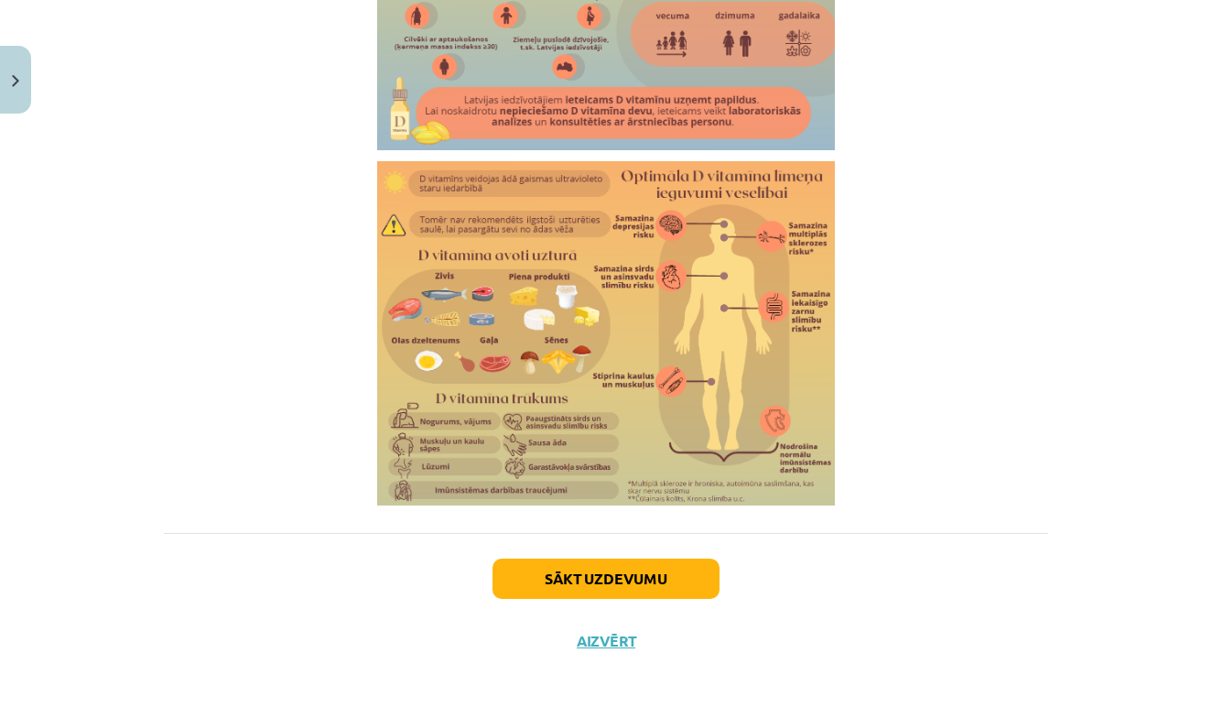
scroll to position [3133, 0]
click at [590, 651] on div "Sākt uzdevumu Aizvērt" at bounding box center [606, 597] width 884 height 128
click at [601, 632] on button "Aizvērt" at bounding box center [606, 641] width 70 height 18
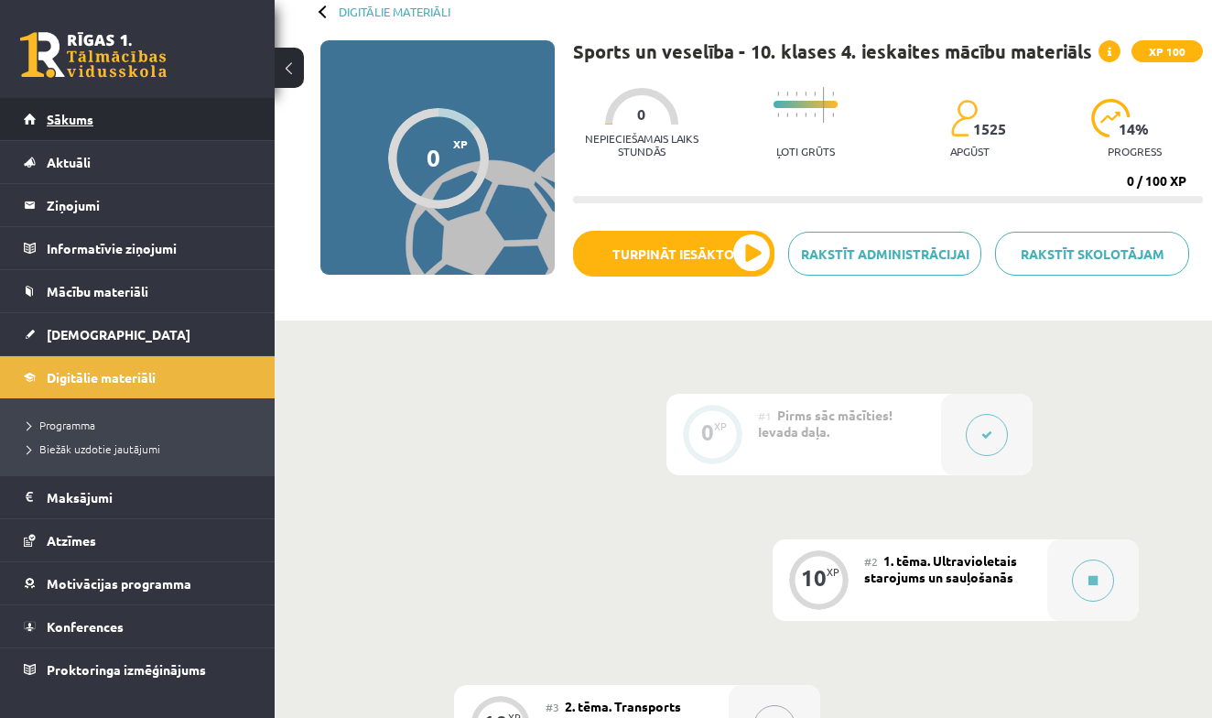
click at [157, 123] on link "Sākums" at bounding box center [138, 119] width 228 height 42
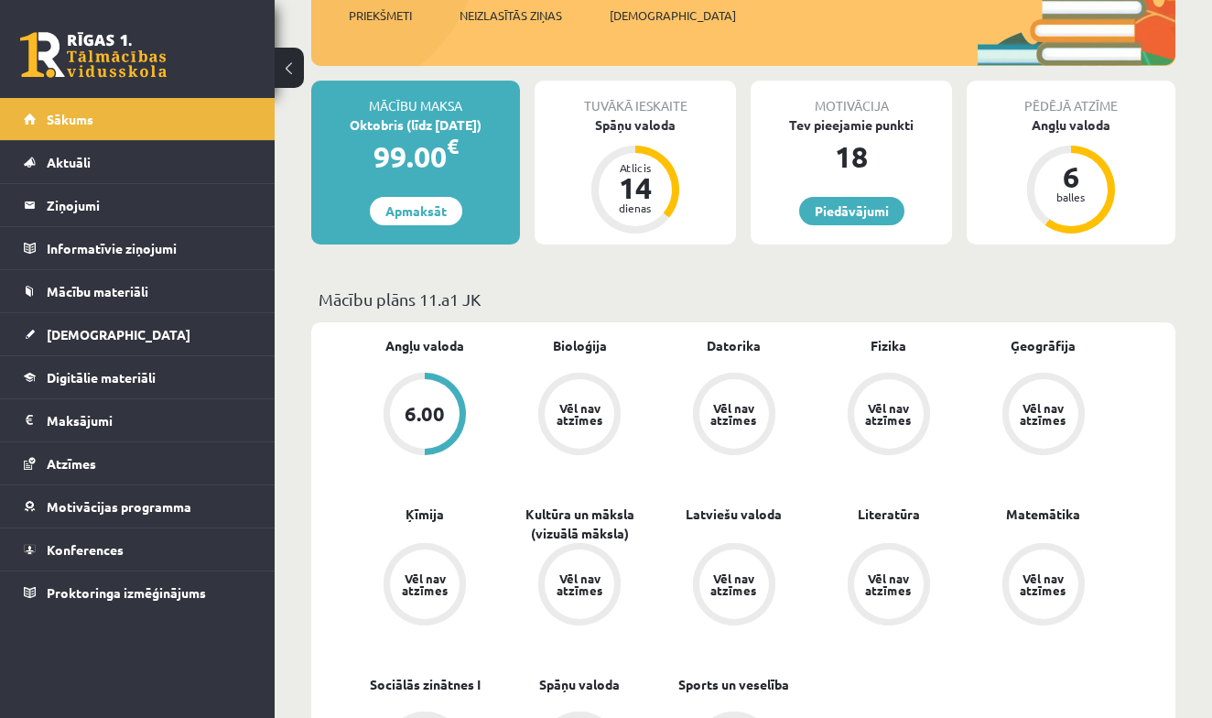
scroll to position [274, 0]
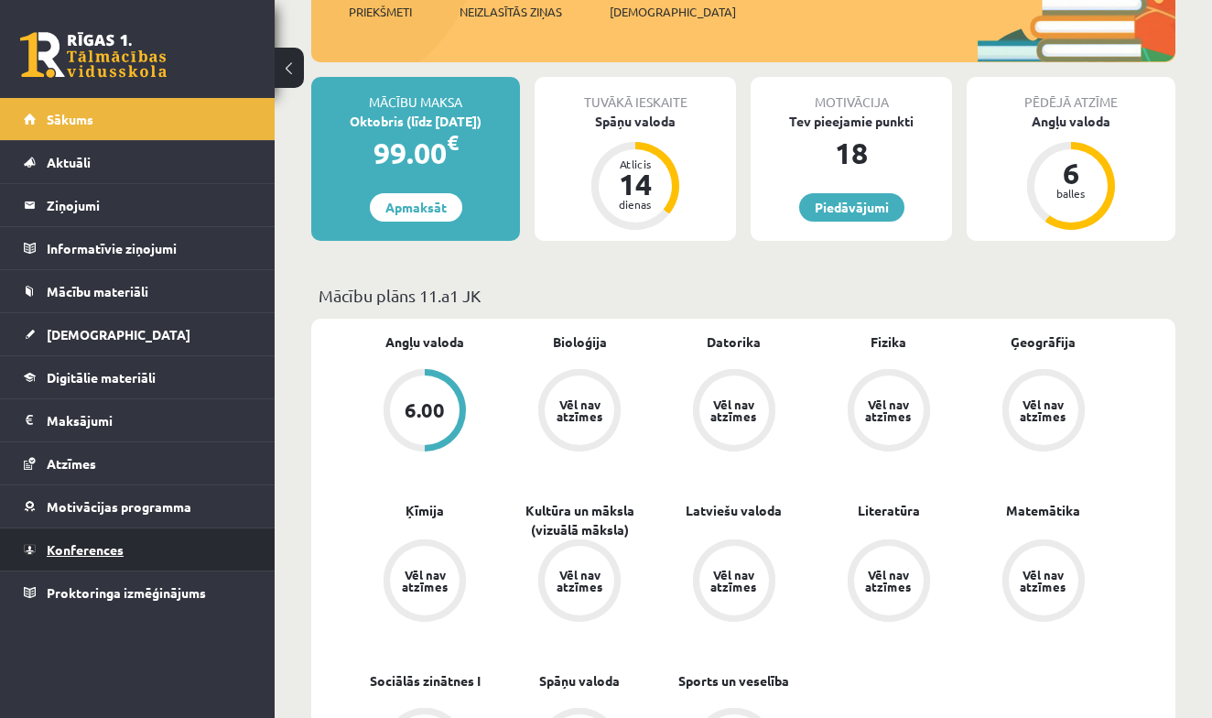
click at [135, 544] on link "Konferences" at bounding box center [138, 549] width 228 height 42
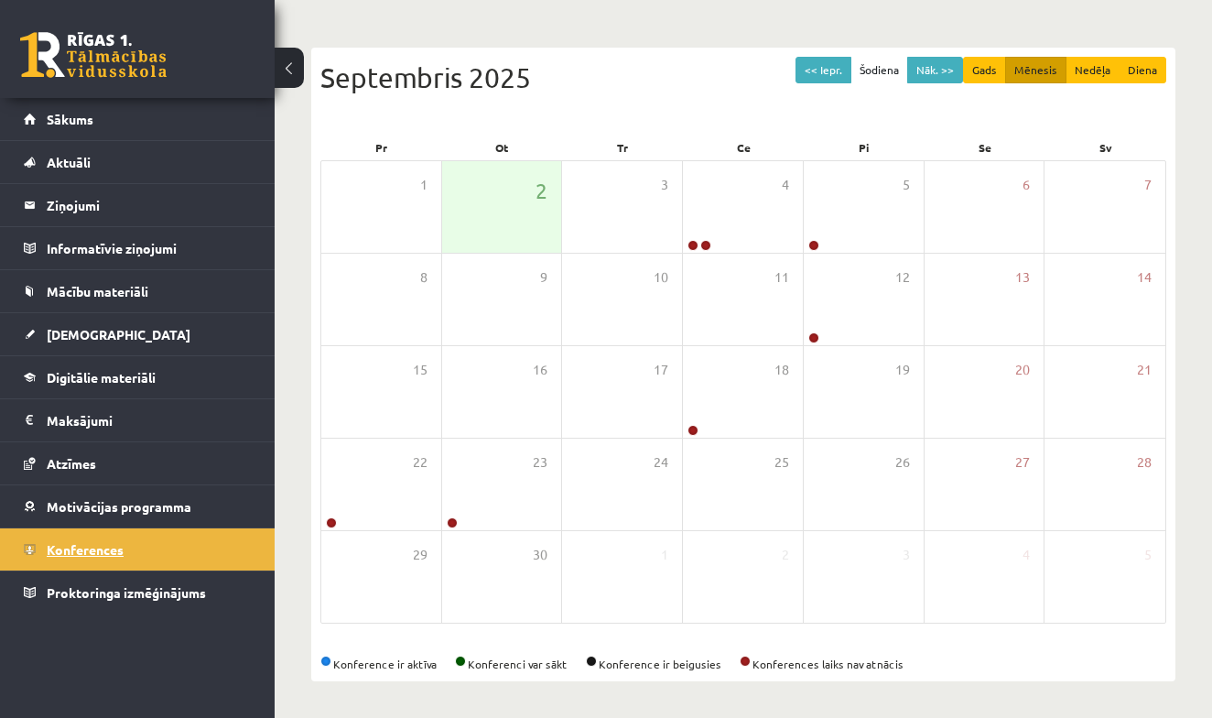
scroll to position [157, 0]
click at [225, 293] on link "Mācību materiāli" at bounding box center [138, 291] width 228 height 42
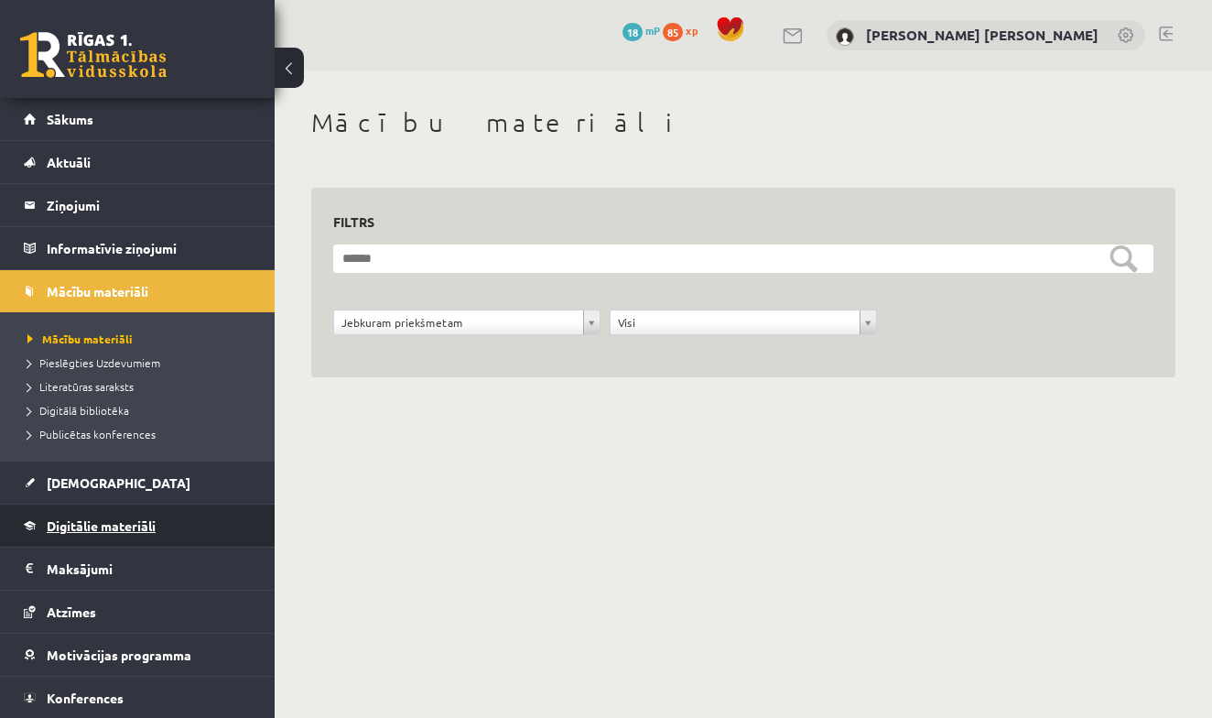
click at [163, 515] on link "Digitālie materiāli" at bounding box center [138, 525] width 228 height 42
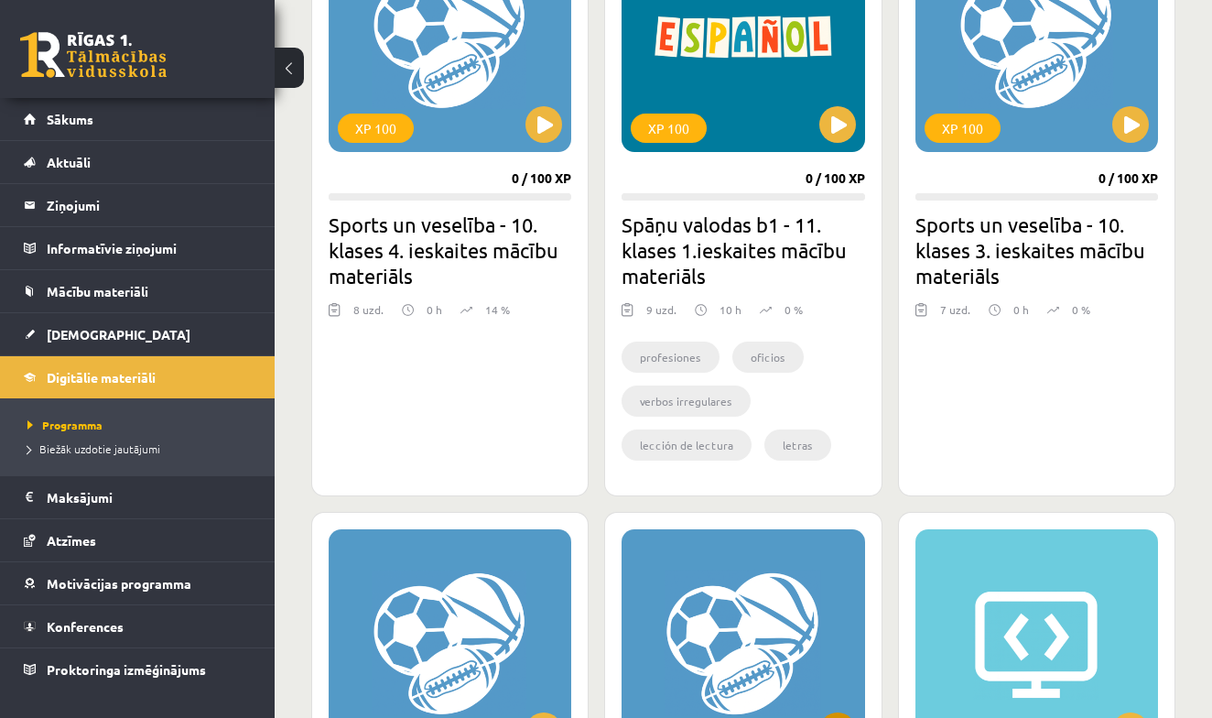
scroll to position [628, 0]
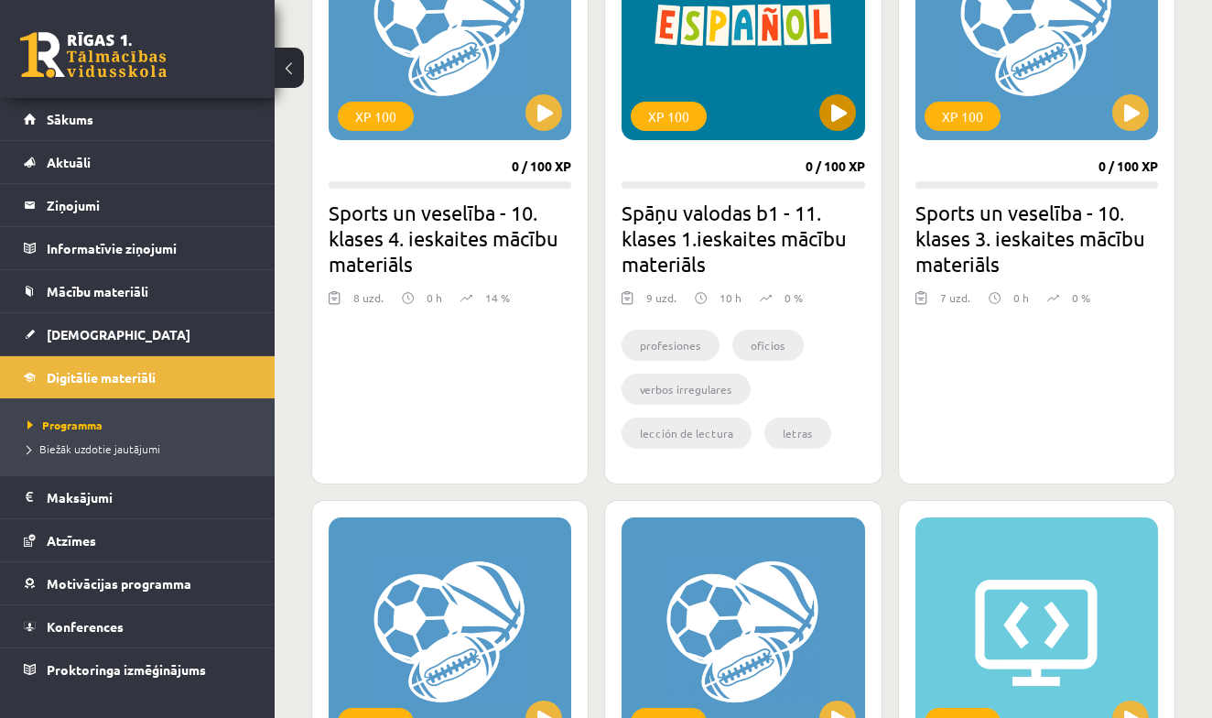
click at [834, 114] on button at bounding box center [837, 112] width 37 height 37
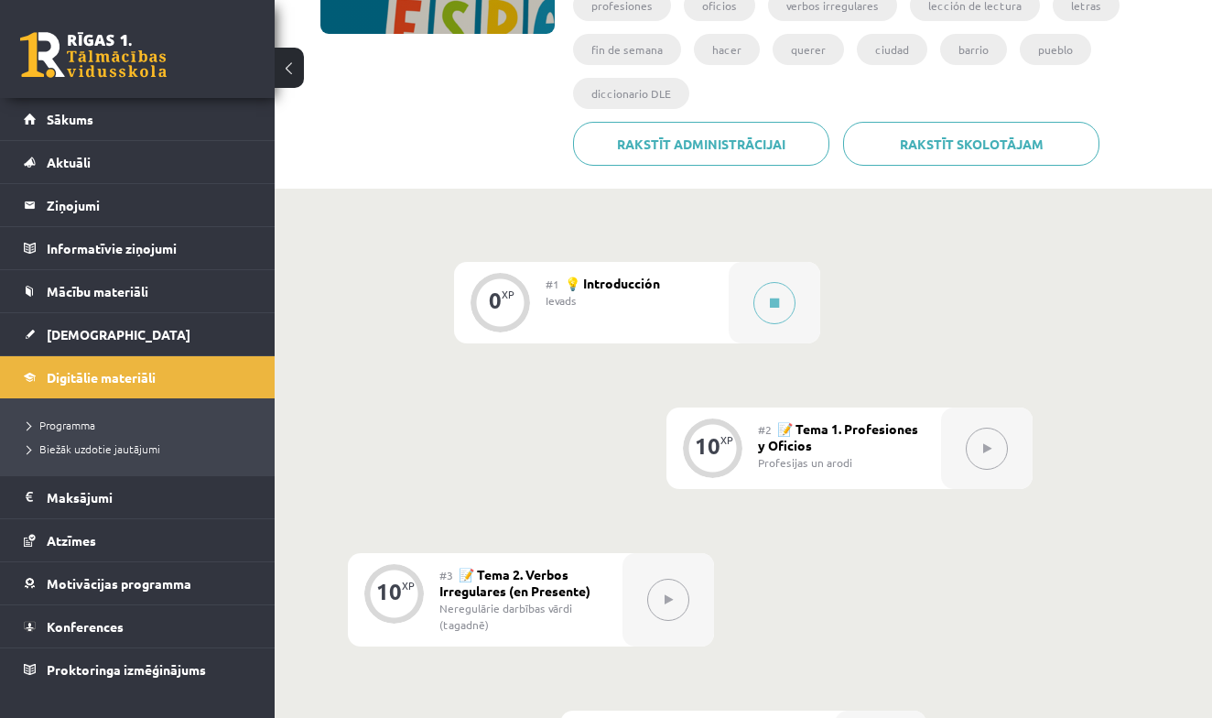
scroll to position [344, 0]
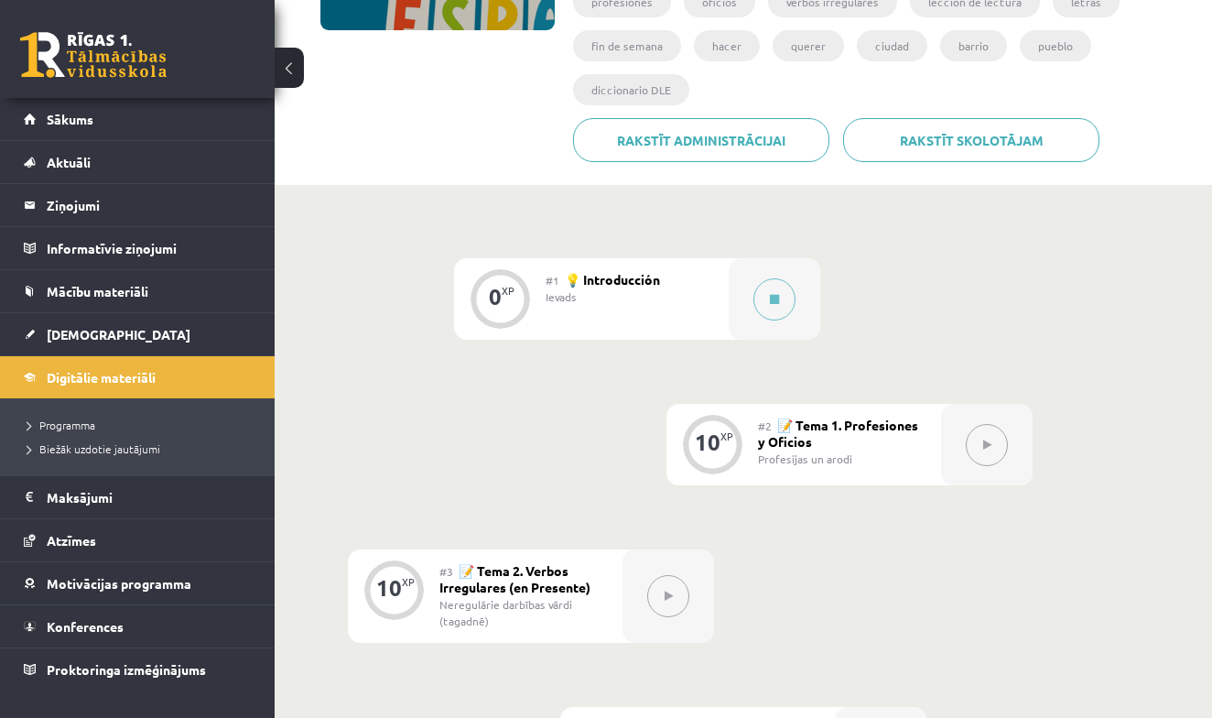
click at [987, 455] on button at bounding box center [987, 445] width 42 height 42
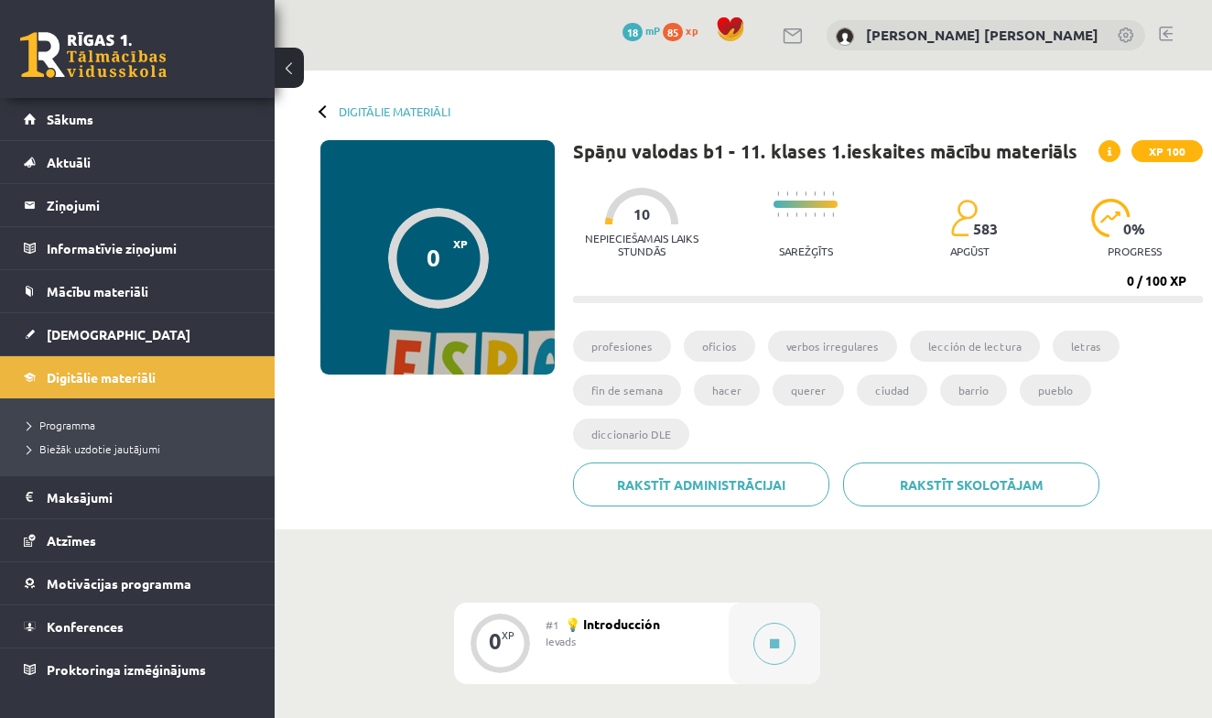
scroll to position [0, 0]
click at [774, 636] on button at bounding box center [774, 643] width 42 height 42
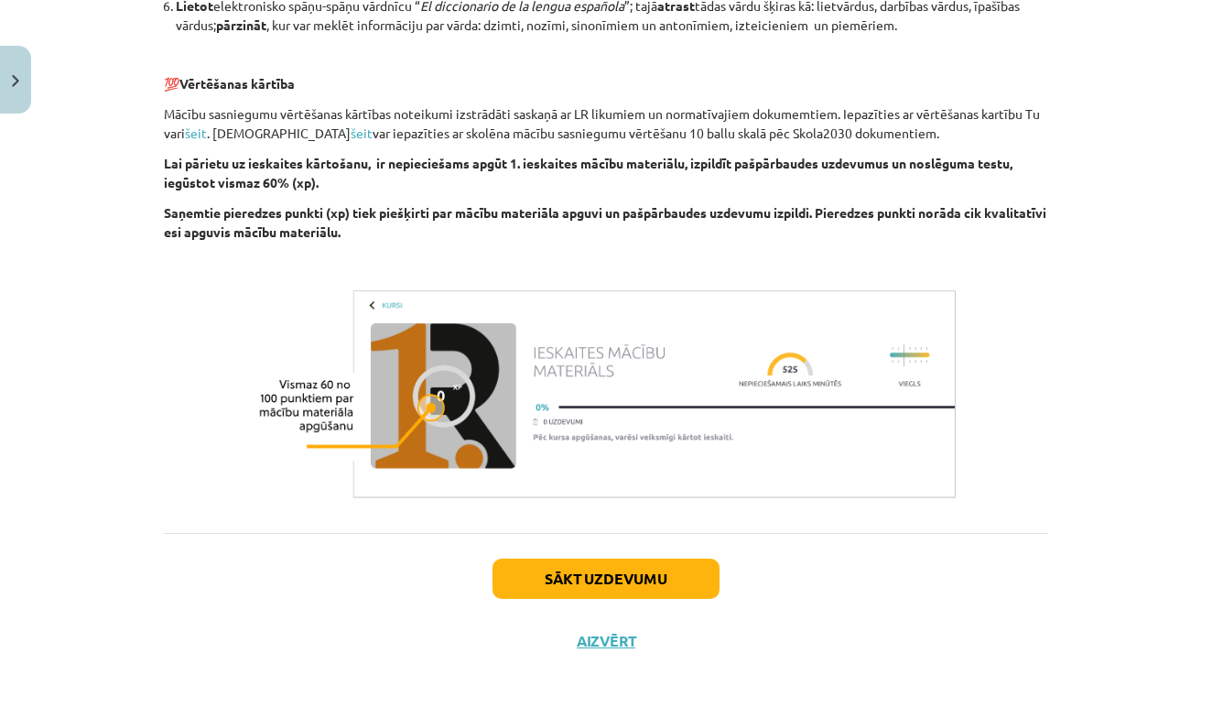
click at [611, 584] on button "Sākt uzdevumu" at bounding box center [605, 578] width 227 height 40
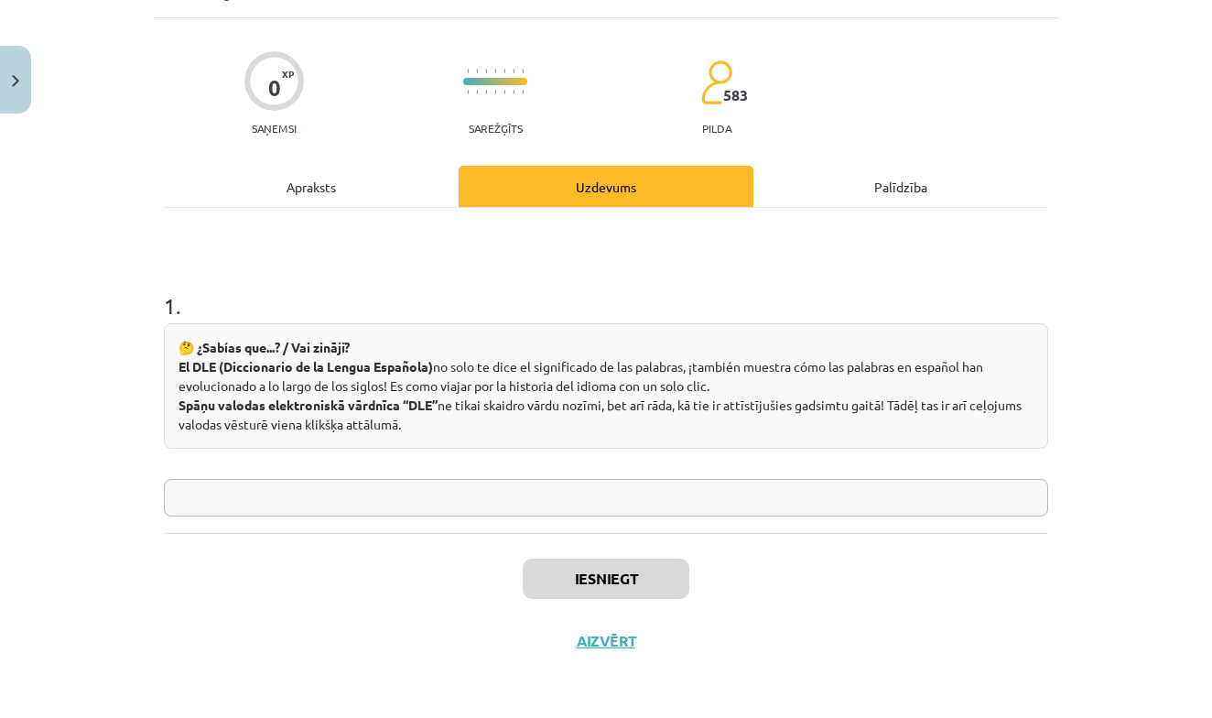
click at [488, 509] on input "text" at bounding box center [606, 498] width 884 height 38
type input "*"
type input "**********"
click at [610, 577] on button "Iesniegt" at bounding box center [606, 578] width 167 height 40
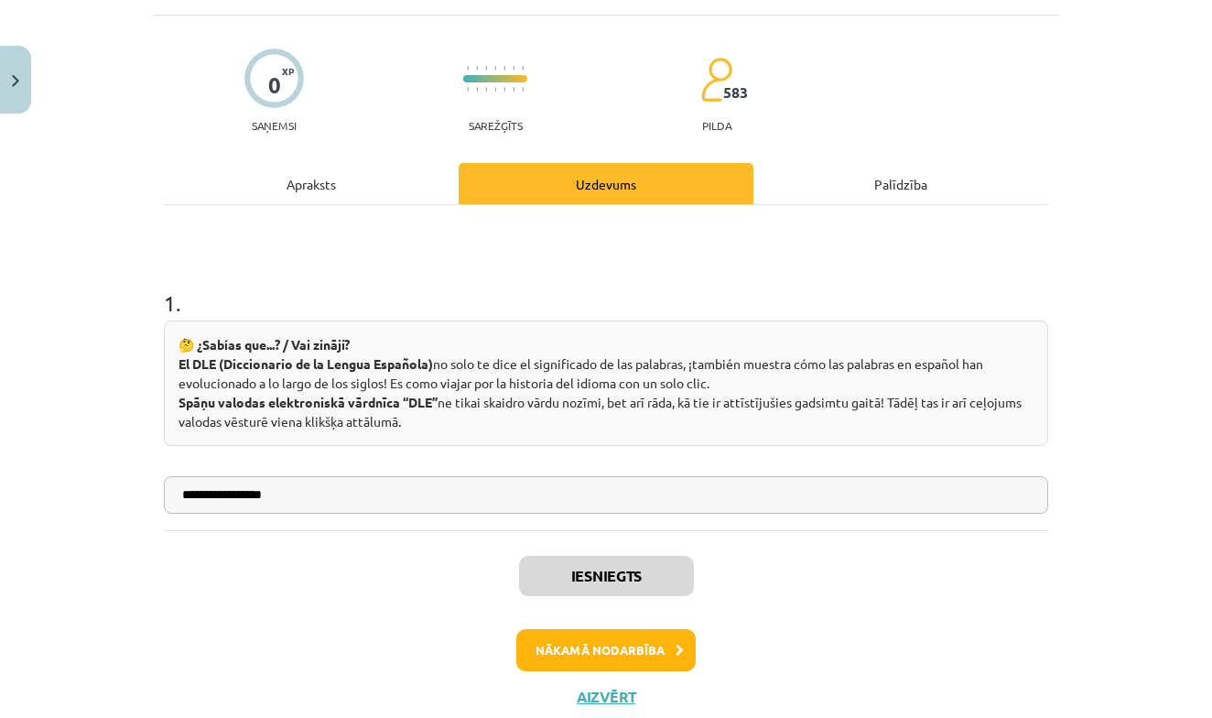
click at [625, 646] on button "Nākamā nodarbība" at bounding box center [605, 650] width 179 height 42
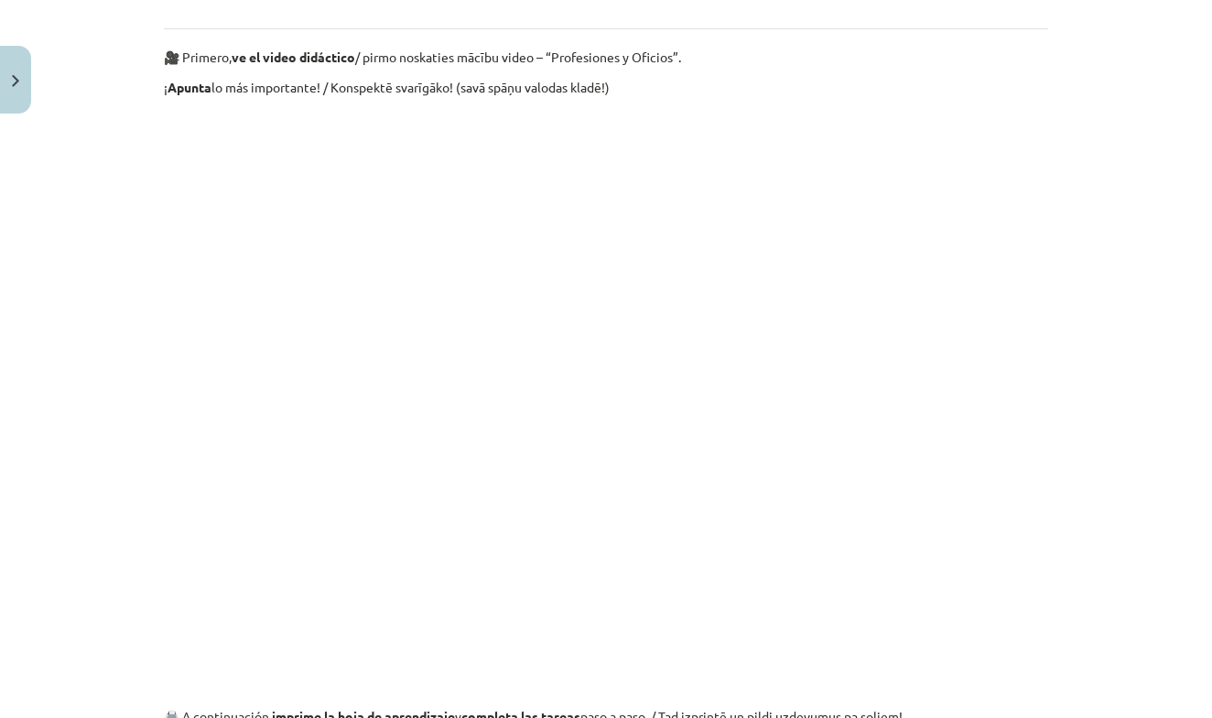
scroll to position [958, 0]
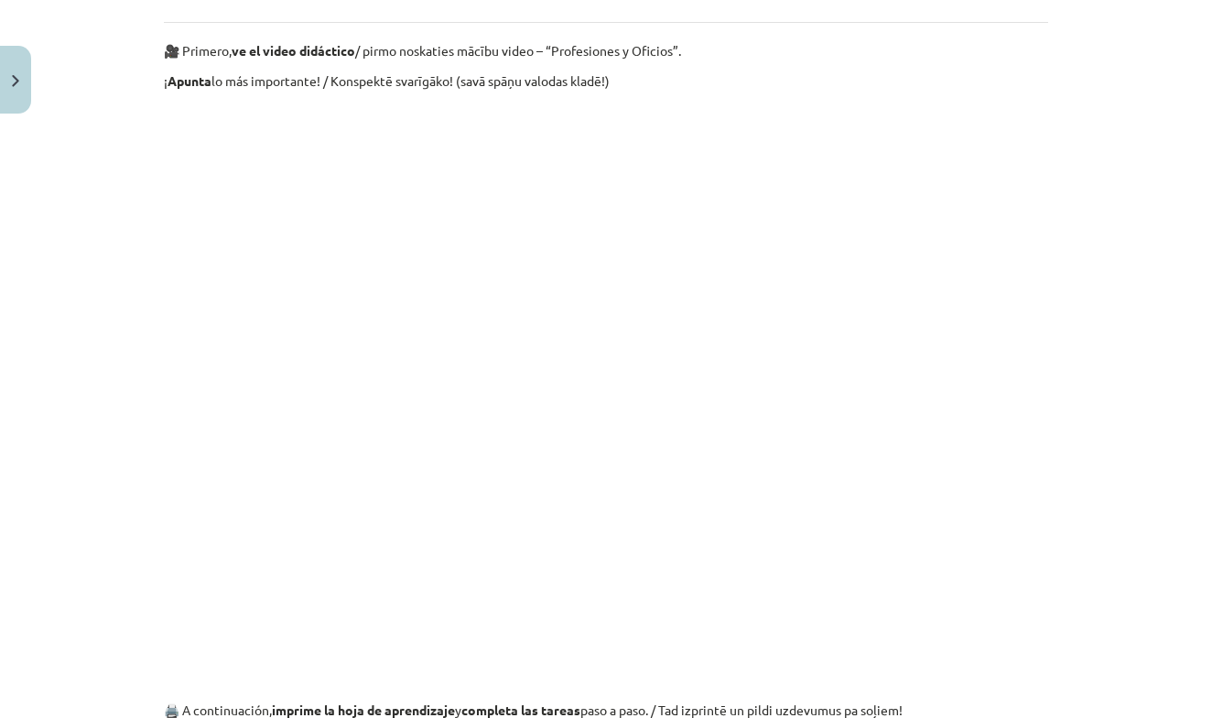
click at [1092, 435] on div "Mācību tēma: Spāņu valodas b1 - 11. klases 1.ieskaites mācību materiāls #2 📝 Te…" at bounding box center [606, 359] width 1212 height 718
click at [1058, 462] on div "10 XP Saņemsi Grūts 583 pilda Apraksts Uzdevums Palīdzība Profesiones y Oficios…" at bounding box center [606, 361] width 906 height 2396
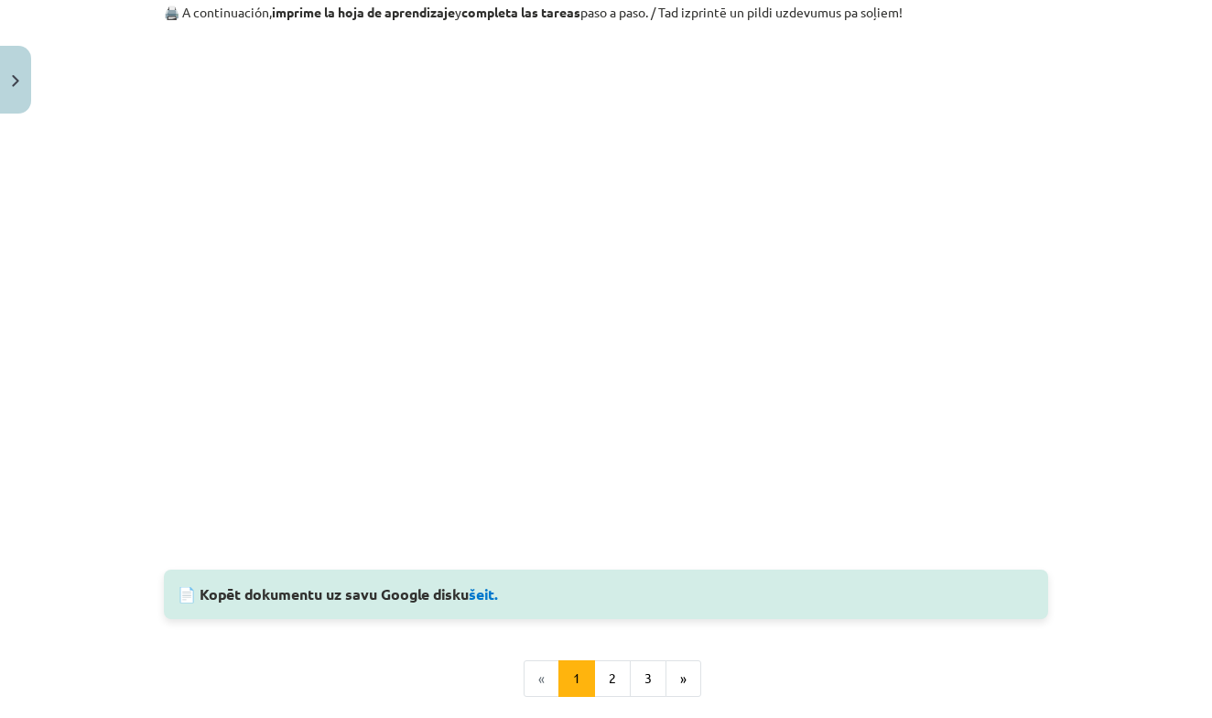
scroll to position [1677, 0]
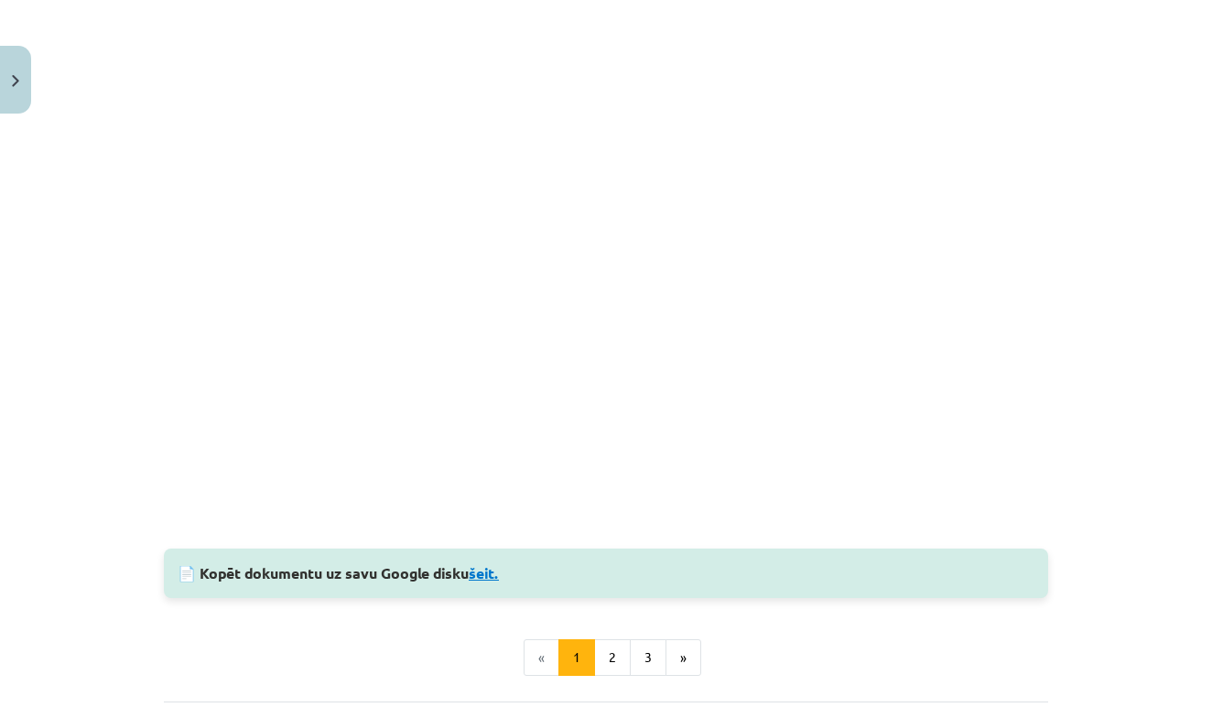
click at [487, 568] on link "šeit." at bounding box center [484, 572] width 30 height 19
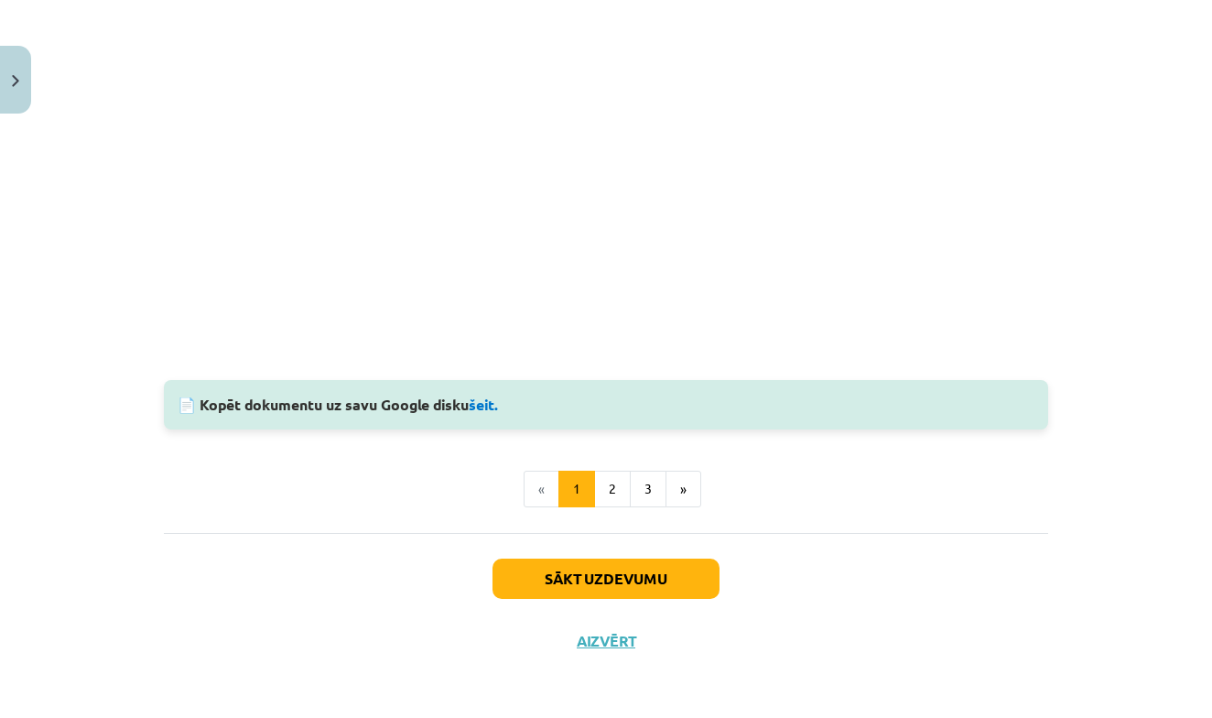
scroll to position [1848, 0]
click at [603, 623] on div "Sākt uzdevumu Aizvērt" at bounding box center [606, 597] width 884 height 128
click at [605, 640] on button "Aizvērt" at bounding box center [606, 641] width 70 height 18
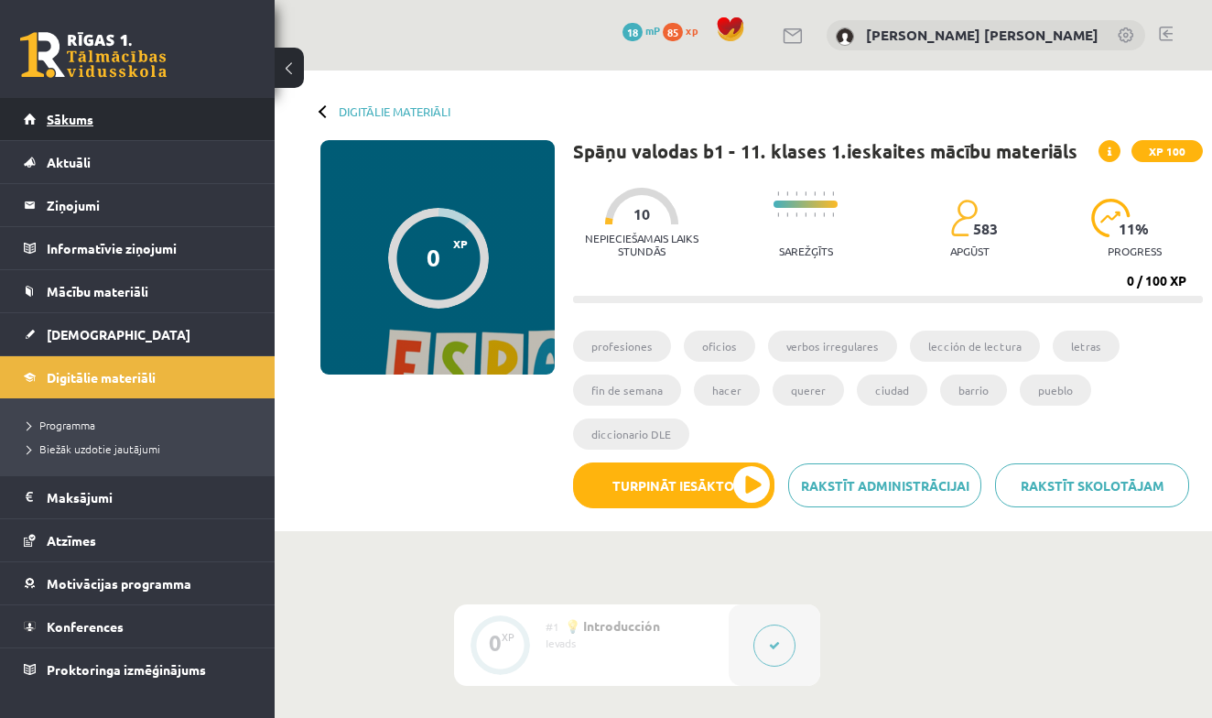
click at [168, 117] on link "Sākums" at bounding box center [138, 119] width 228 height 42
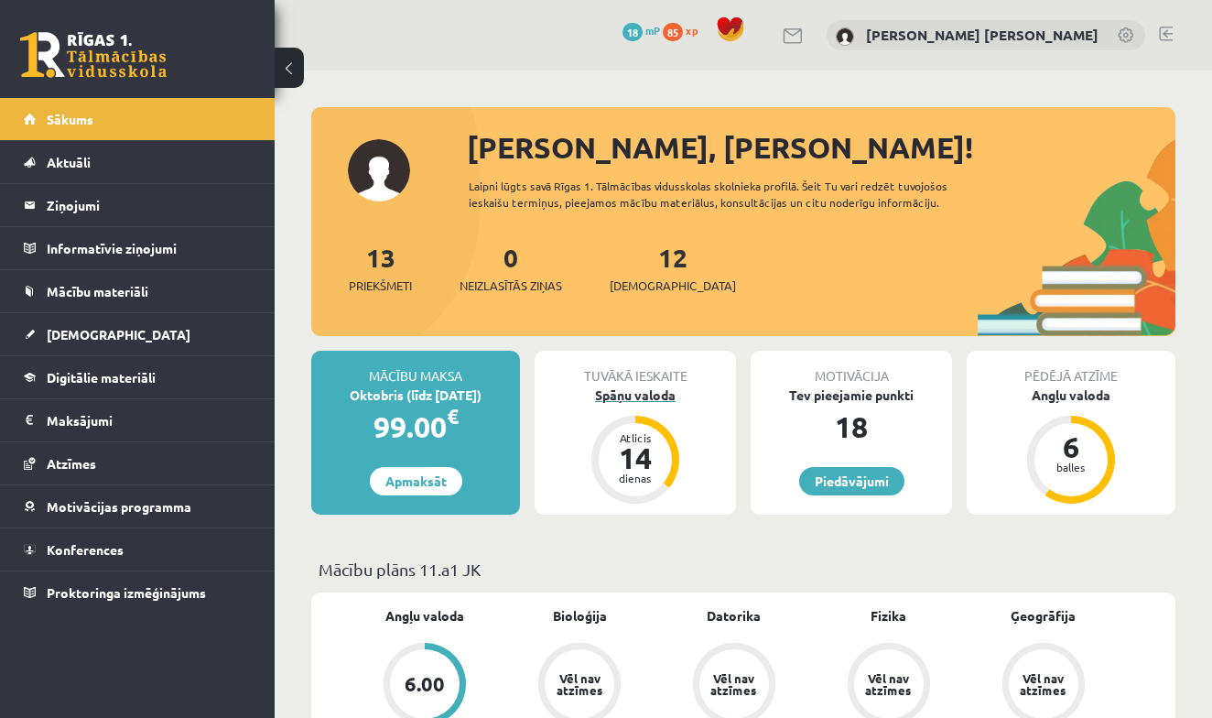
click at [633, 396] on div "Spāņu valoda" at bounding box center [635, 394] width 201 height 19
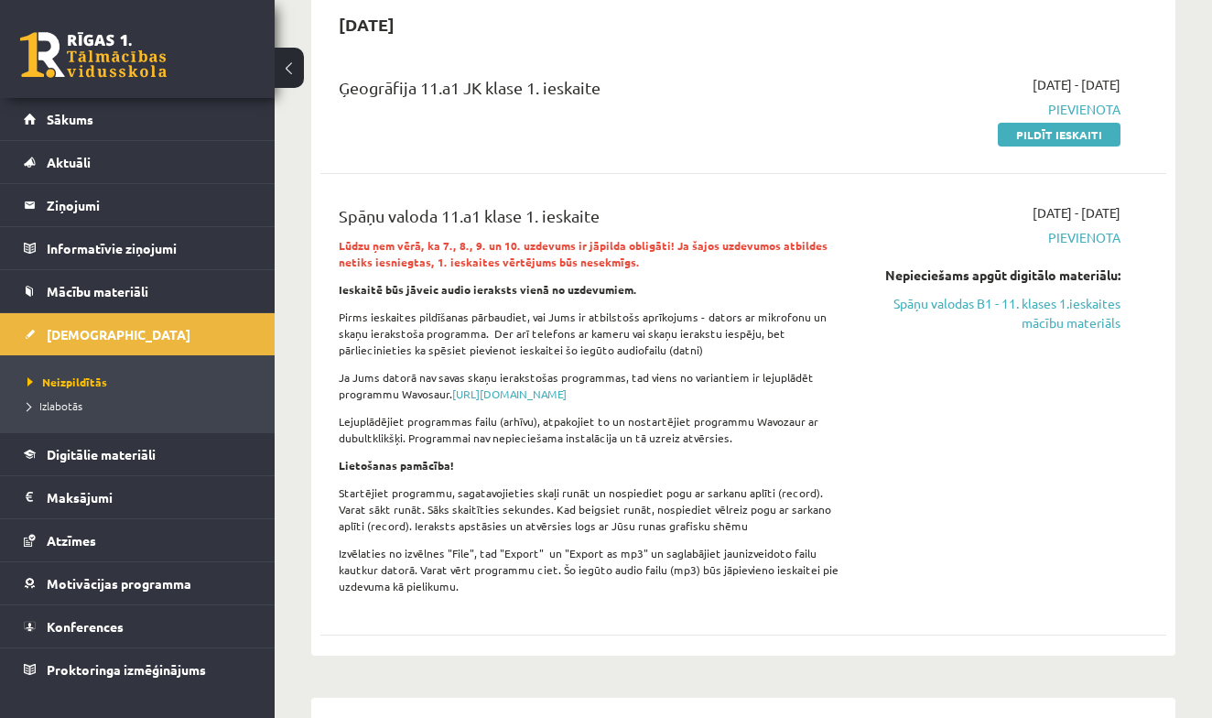
scroll to position [171, 0]
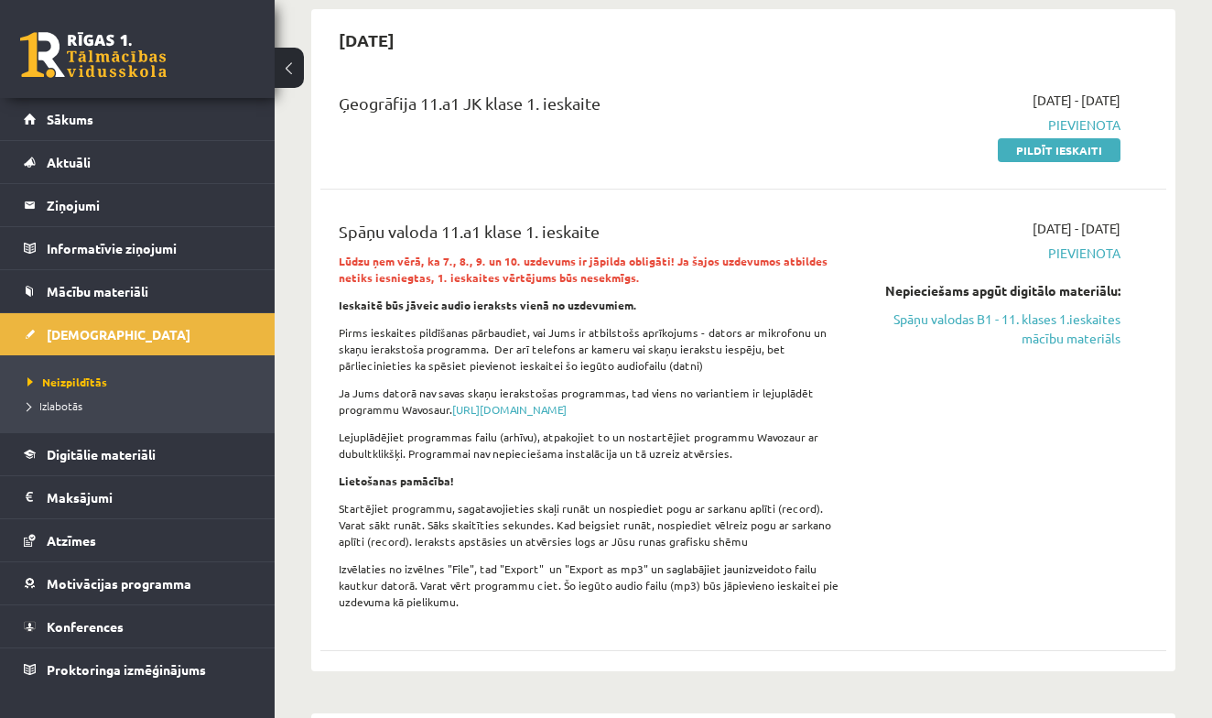
click at [294, 60] on button at bounding box center [289, 68] width 29 height 40
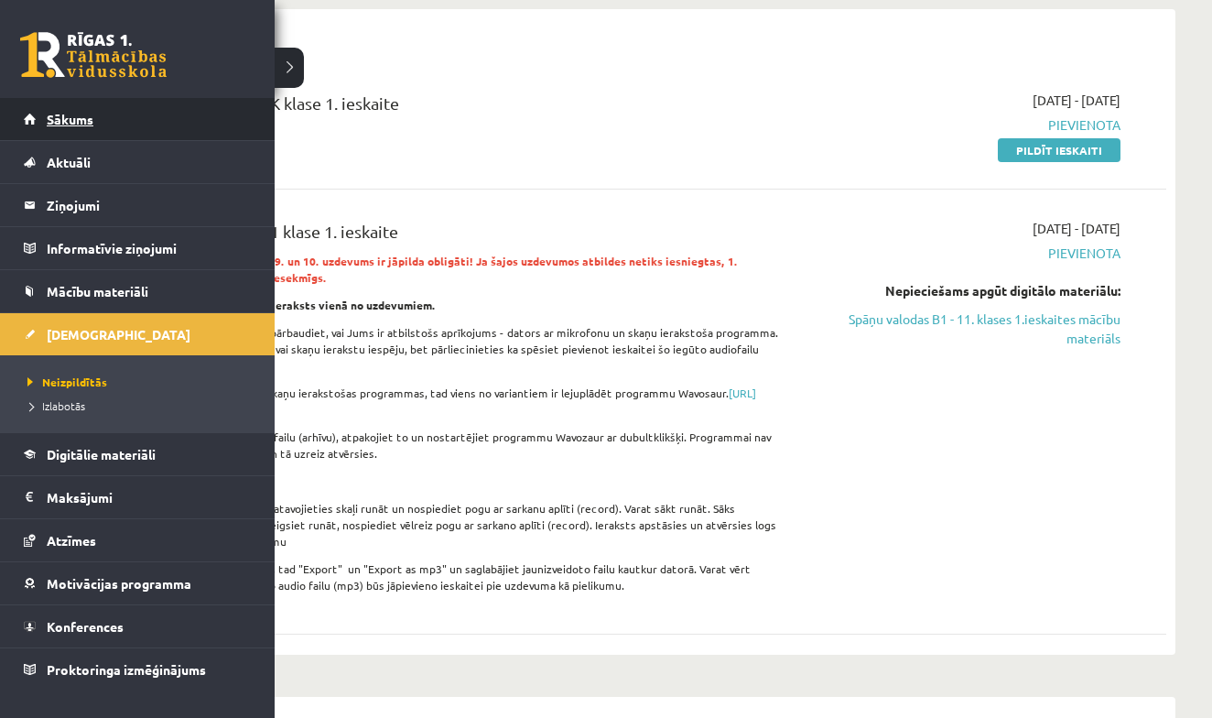
click at [69, 114] on span "Sākums" at bounding box center [70, 119] width 47 height 16
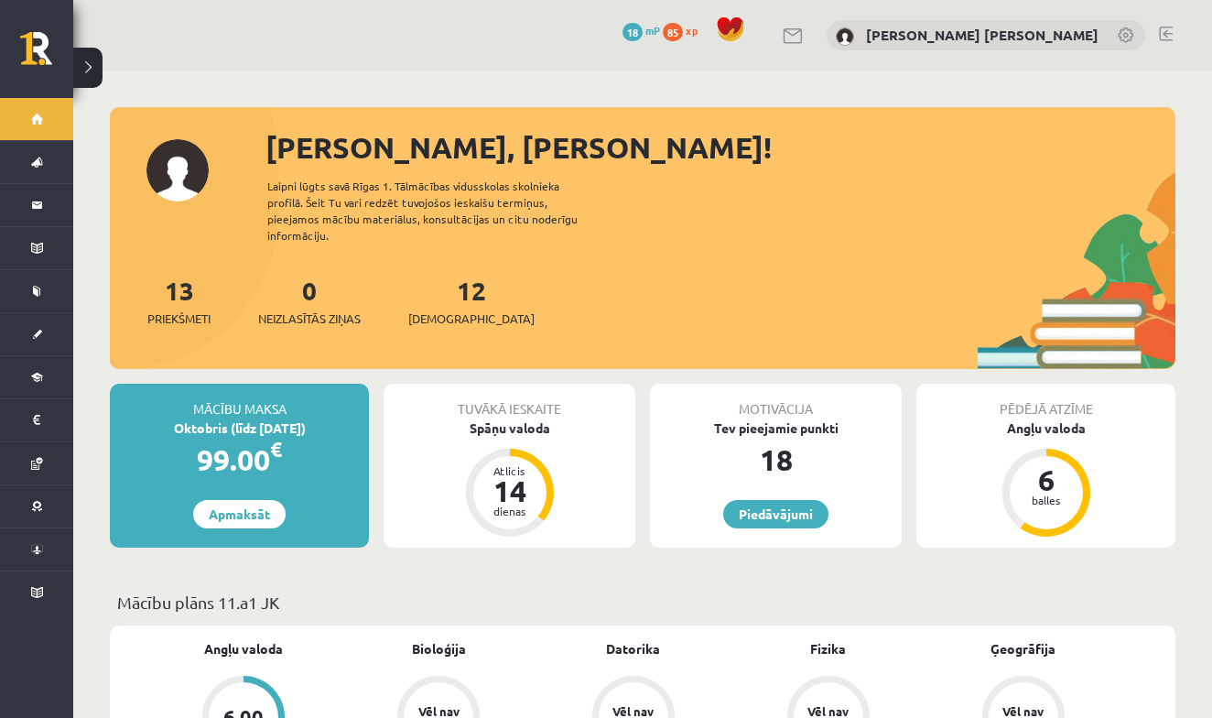
click at [805, 40] on link at bounding box center [794, 36] width 22 height 16
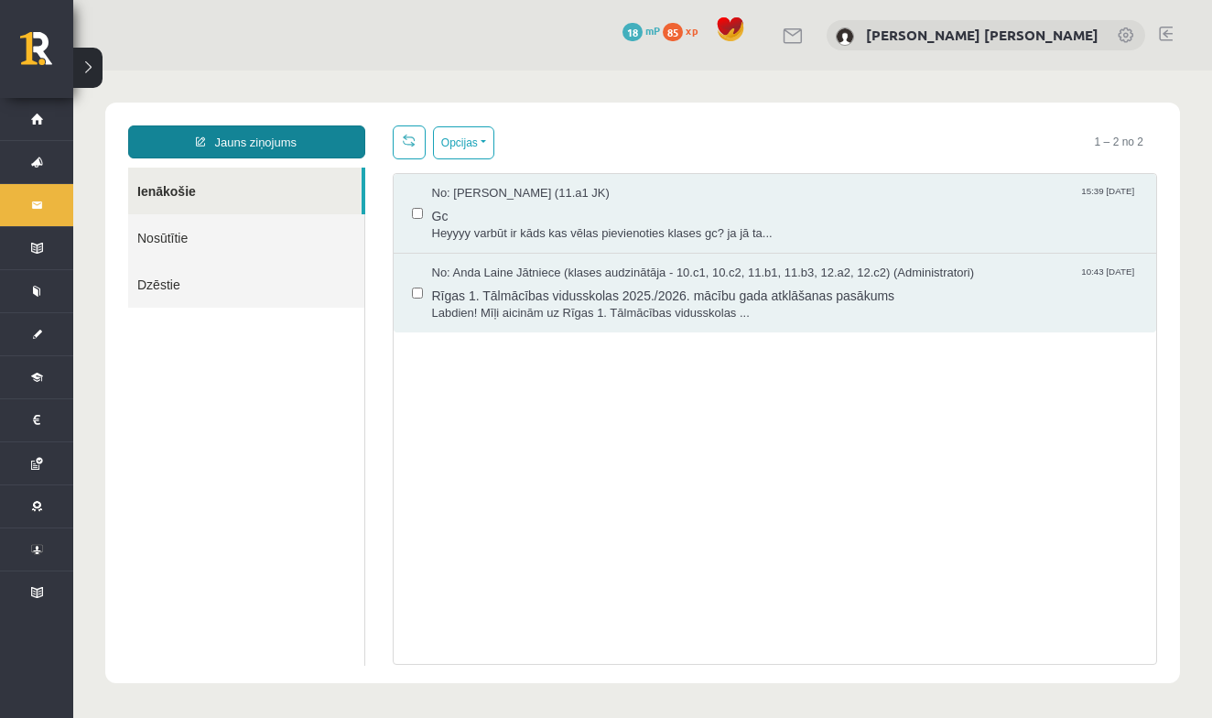
click at [284, 145] on link "Jauns ziņojums" at bounding box center [246, 141] width 237 height 33
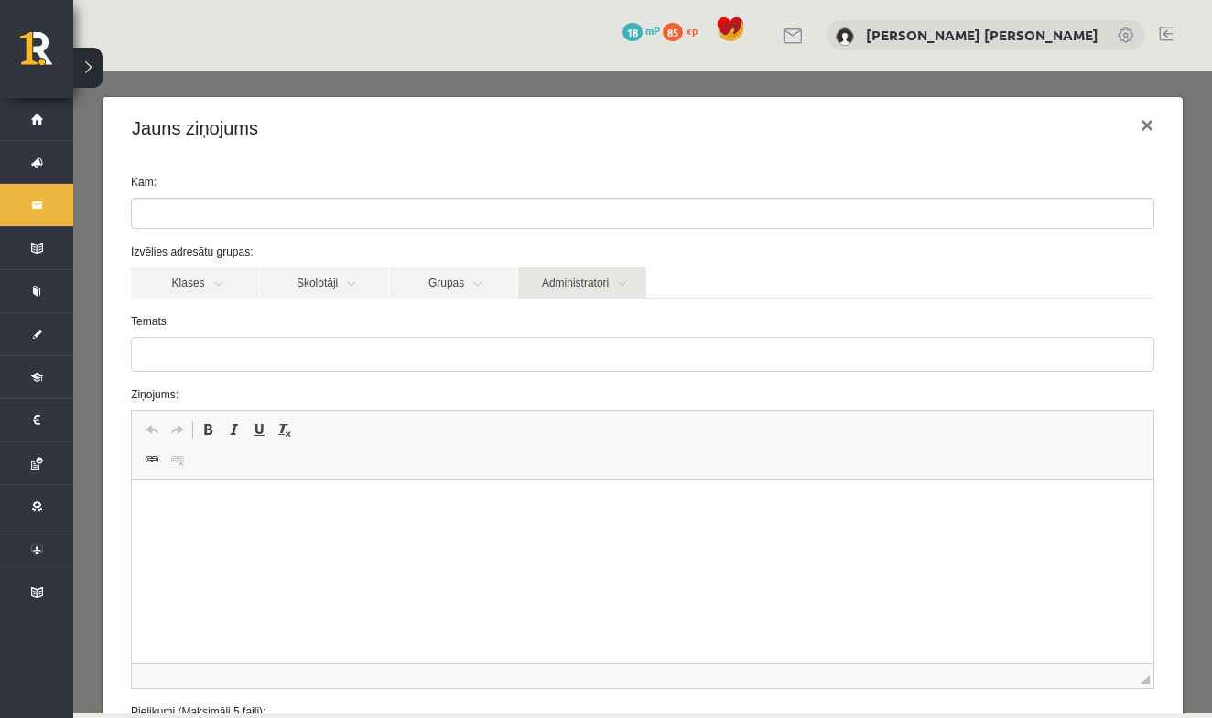
click at [568, 291] on link "Administratori" at bounding box center [582, 282] width 128 height 31
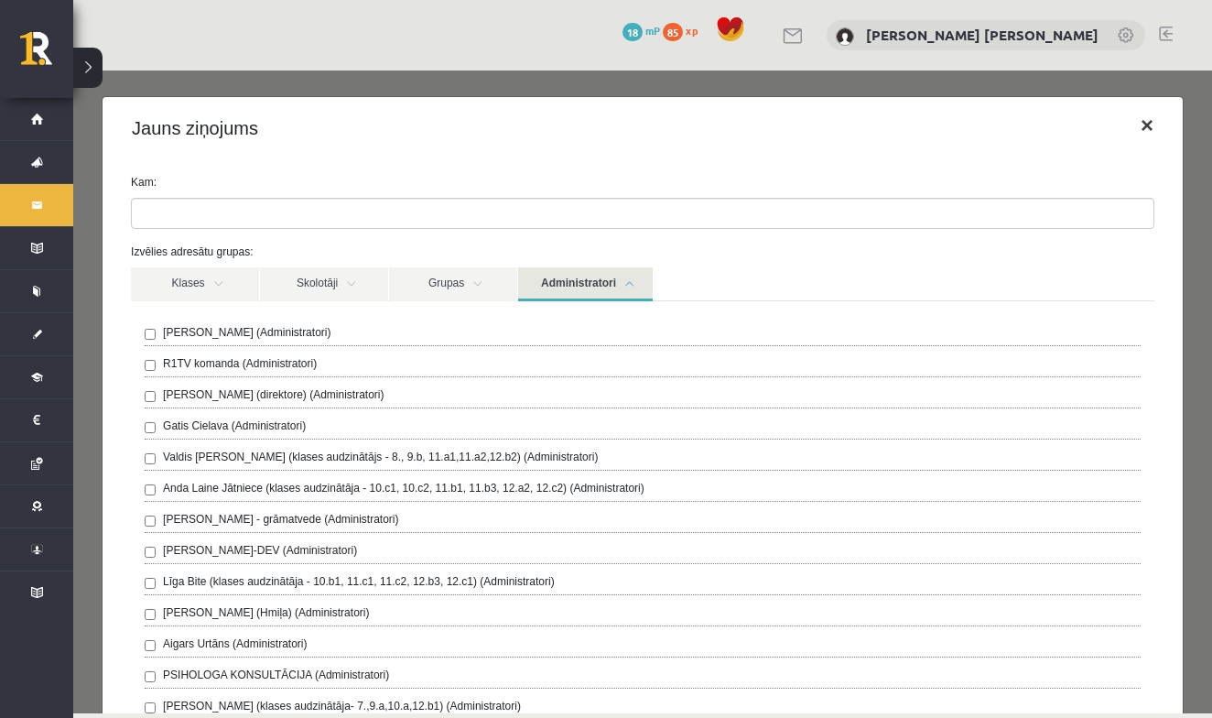
click at [1142, 128] on button "×" at bounding box center [1147, 125] width 42 height 51
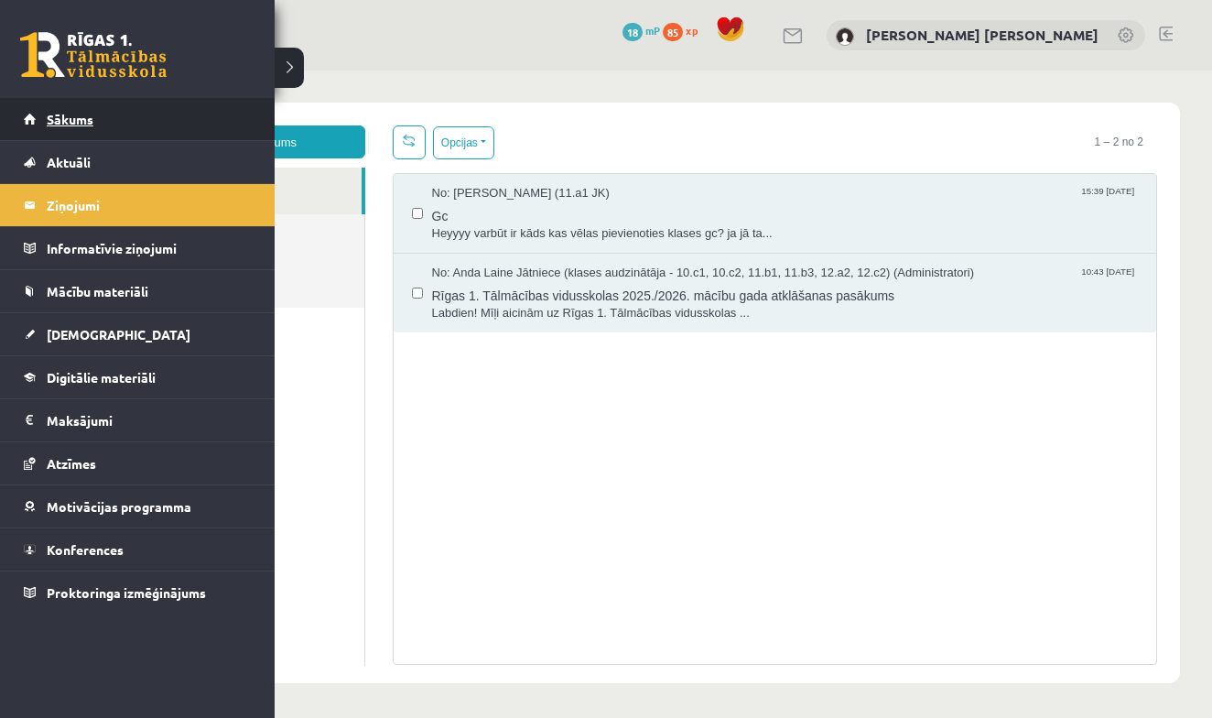
click at [47, 126] on link "Sākums" at bounding box center [138, 119] width 228 height 42
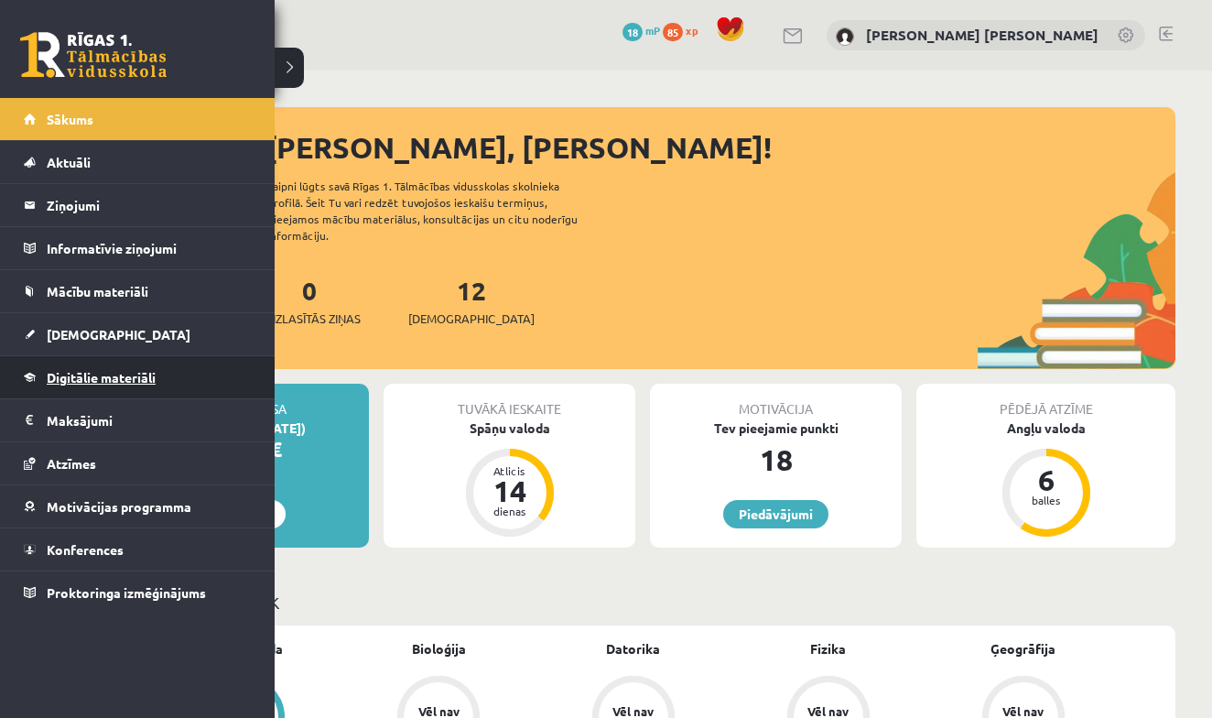
click at [131, 385] on link "Digitālie materiāli" at bounding box center [138, 377] width 228 height 42
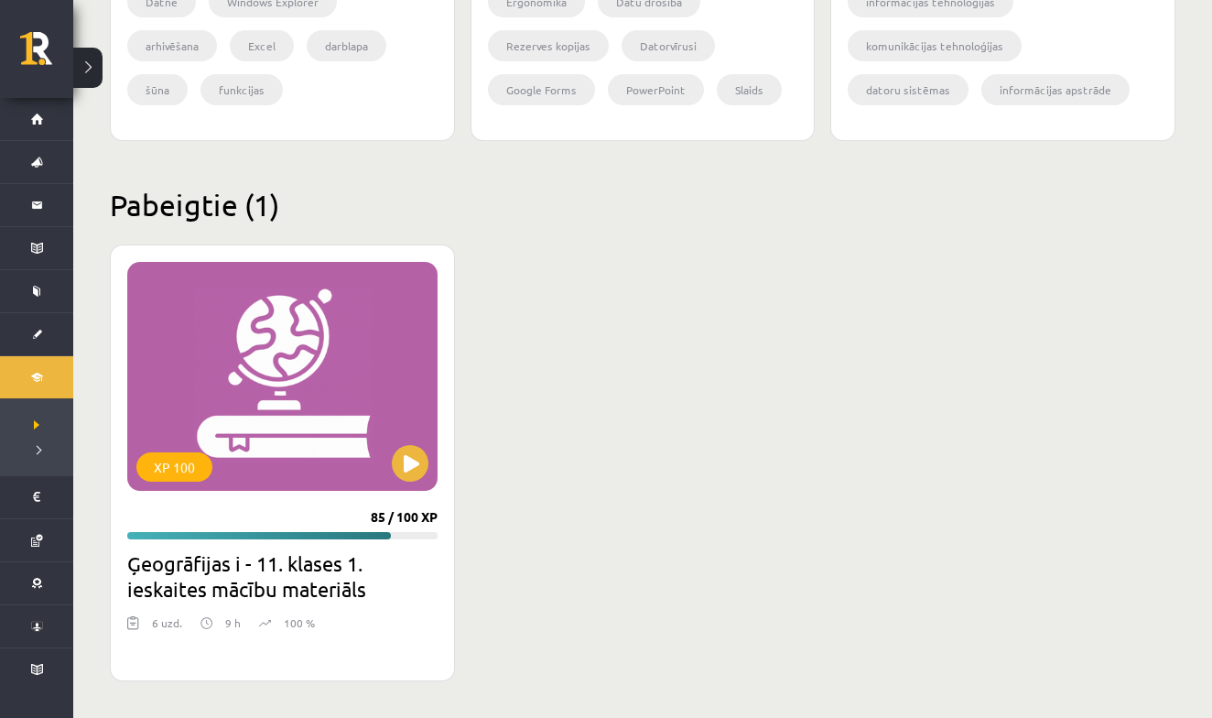
scroll to position [2106, 0]
